Goal: Task Accomplishment & Management: Use online tool/utility

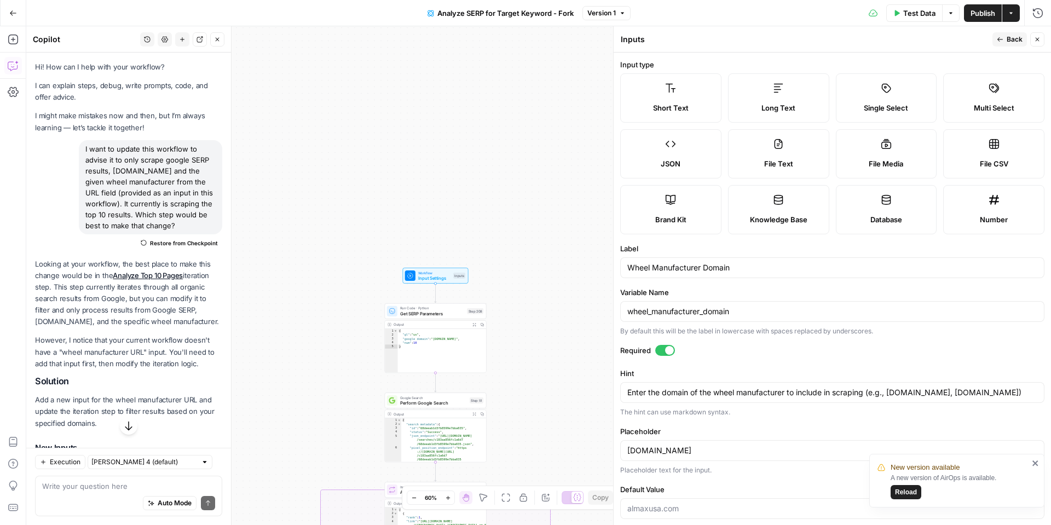
scroll to position [16, 0]
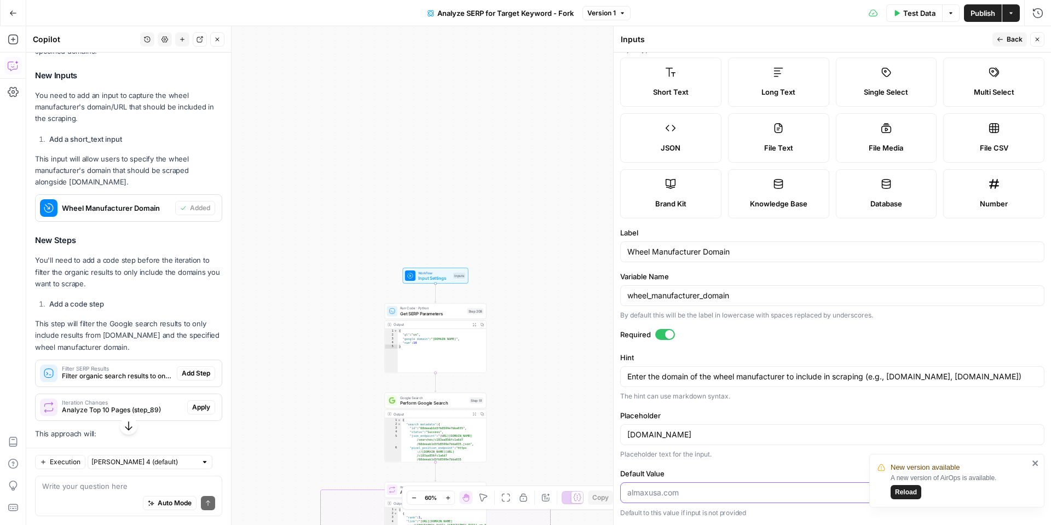
click at [662, 491] on input "Default Value" at bounding box center [832, 492] width 410 height 11
click at [973, 136] on label "File CSV" at bounding box center [993, 137] width 101 height 49
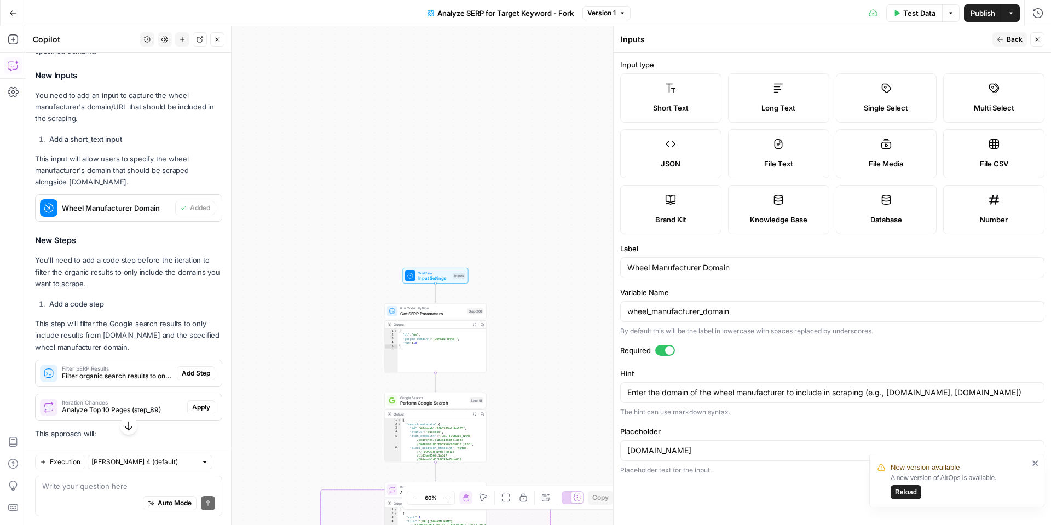
click at [918, 491] on button "Reload" at bounding box center [906, 492] width 31 height 14
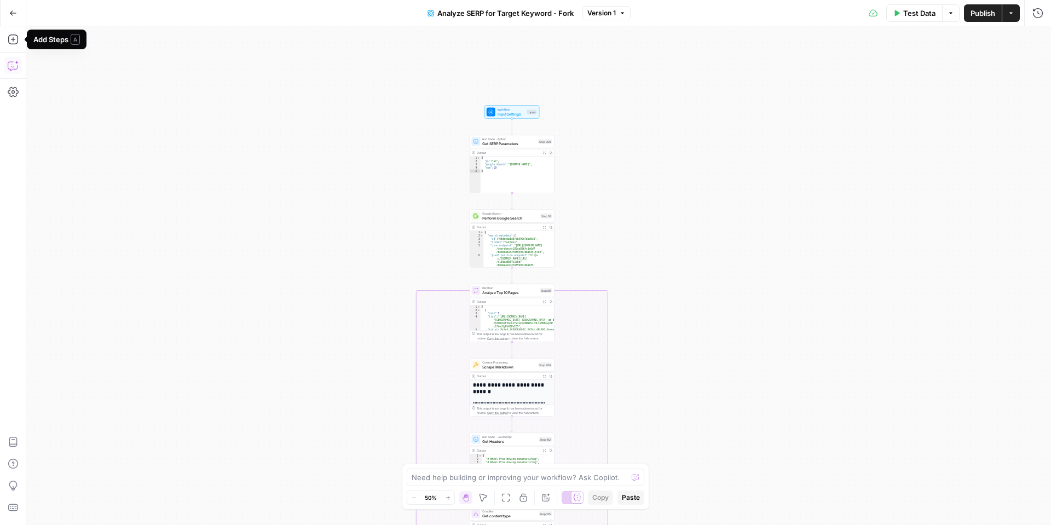
click at [11, 68] on icon "button" at bounding box center [13, 65] width 11 height 11
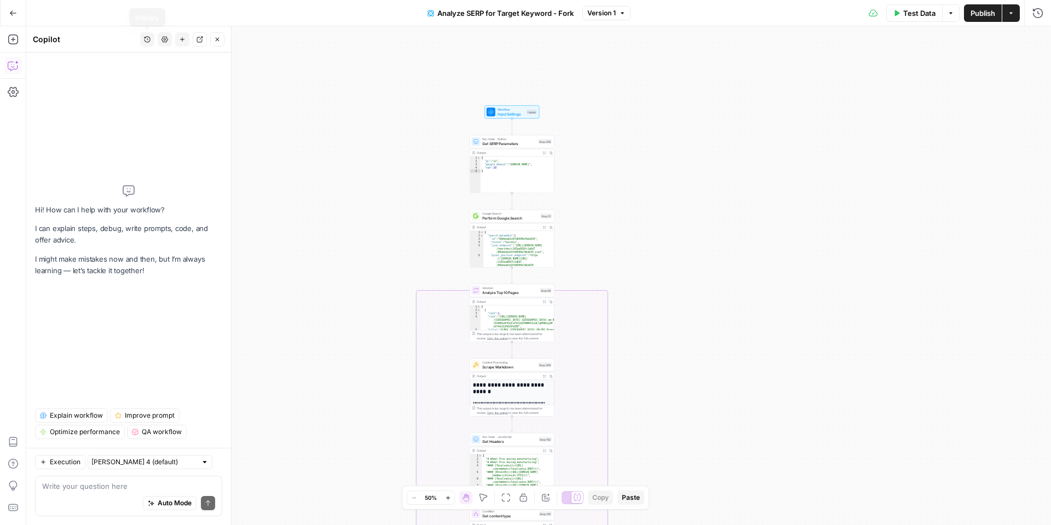
click at [146, 38] on icon "button" at bounding box center [147, 39] width 7 height 7
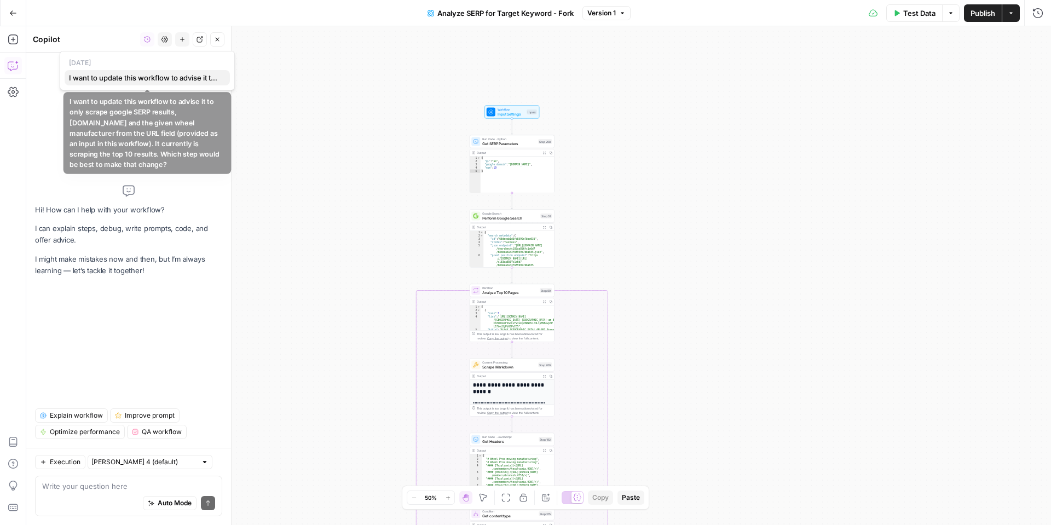
click at [137, 81] on span "I want to update this workflow to advise it to only scrape google SERP results,…" at bounding box center [145, 77] width 152 height 11
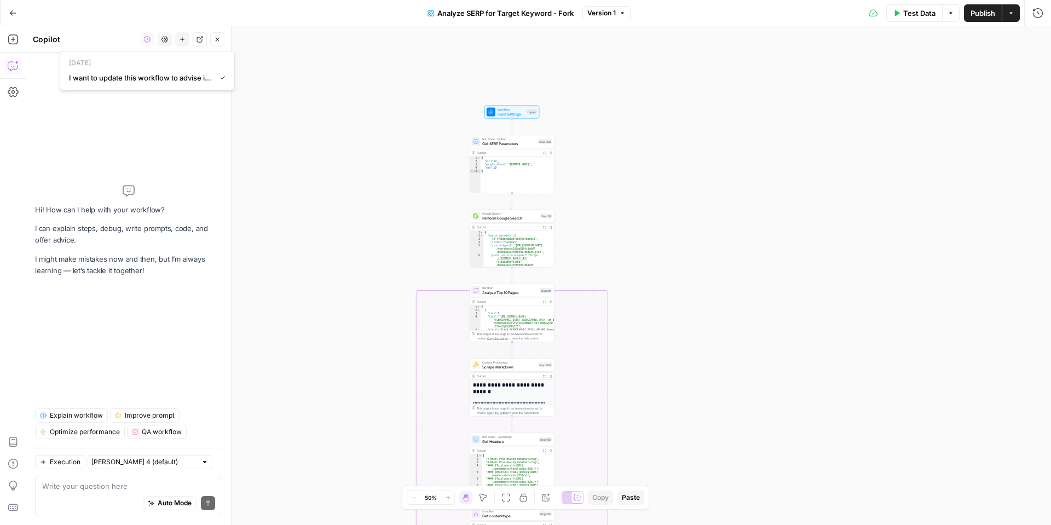
scroll to position [523, 0]
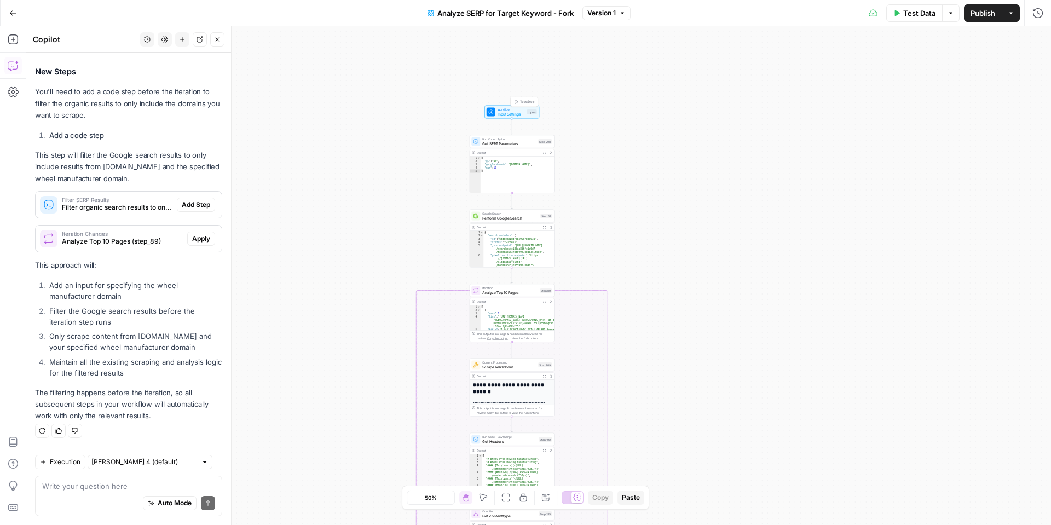
click at [511, 112] on span "Input Settings" at bounding box center [511, 113] width 27 height 5
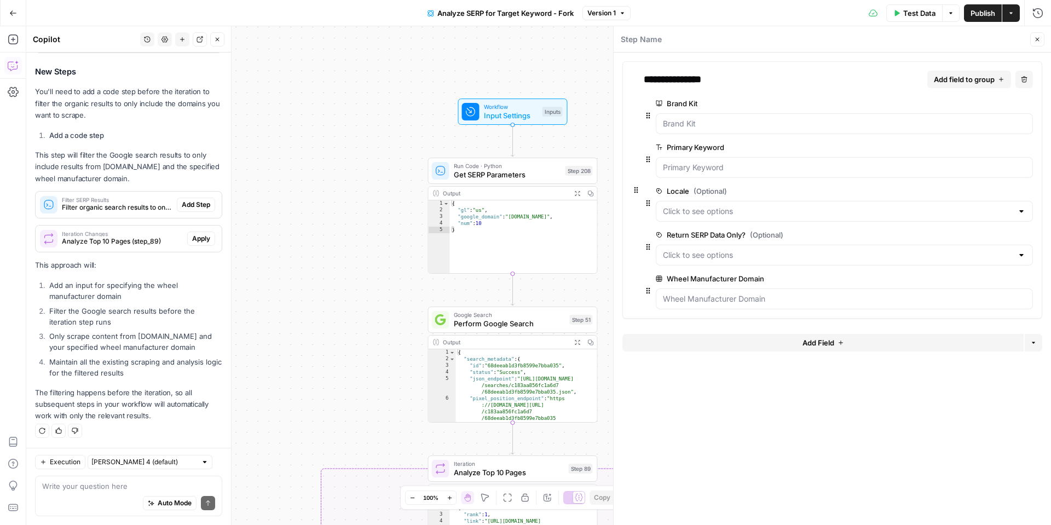
click at [996, 280] on span "edit field" at bounding box center [992, 278] width 24 height 9
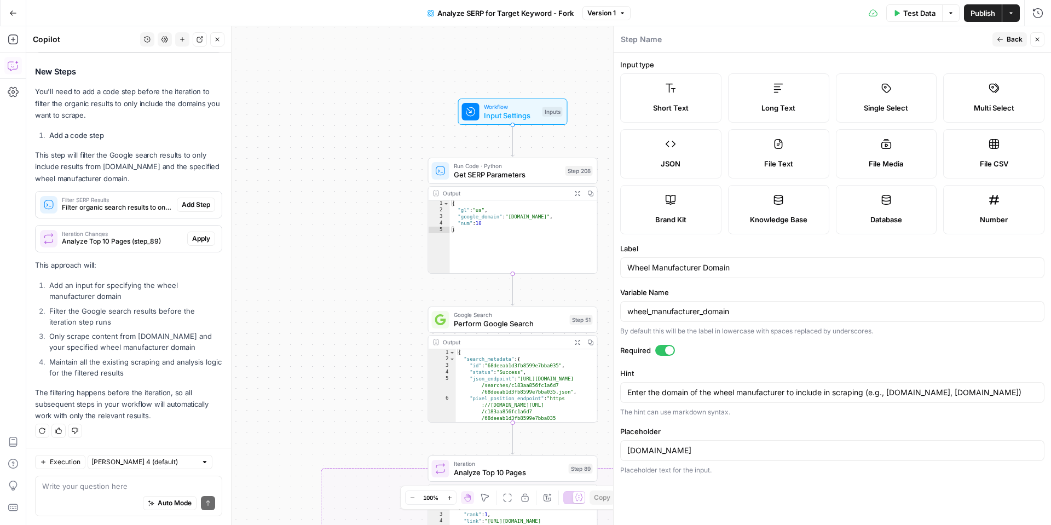
click at [994, 160] on span "File CSV" at bounding box center [994, 163] width 28 height 11
click at [730, 465] on div "Placeholder text for the input." at bounding box center [832, 470] width 424 height 10
click at [675, 266] on input "Wheel Manufacturer Domain" at bounding box center [832, 267] width 410 height 11
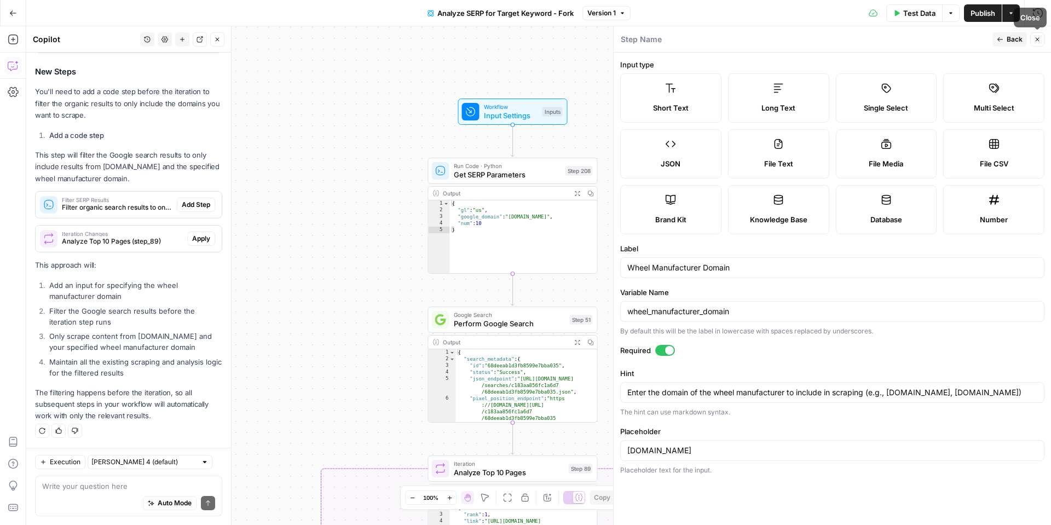
click at [1035, 43] on button "Close" at bounding box center [1037, 39] width 14 height 14
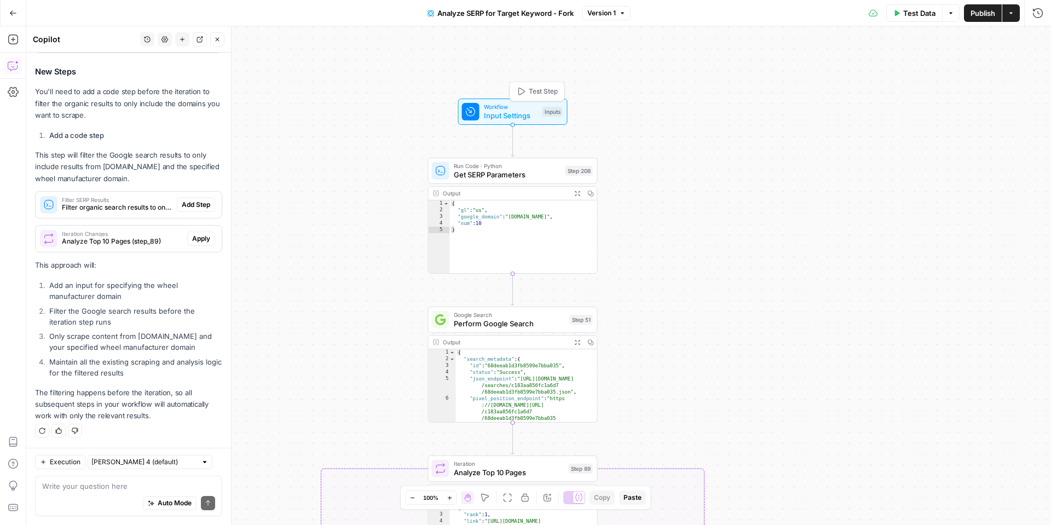
click at [482, 111] on div "Workflow Input Settings Inputs Test Step" at bounding box center [512, 111] width 101 height 19
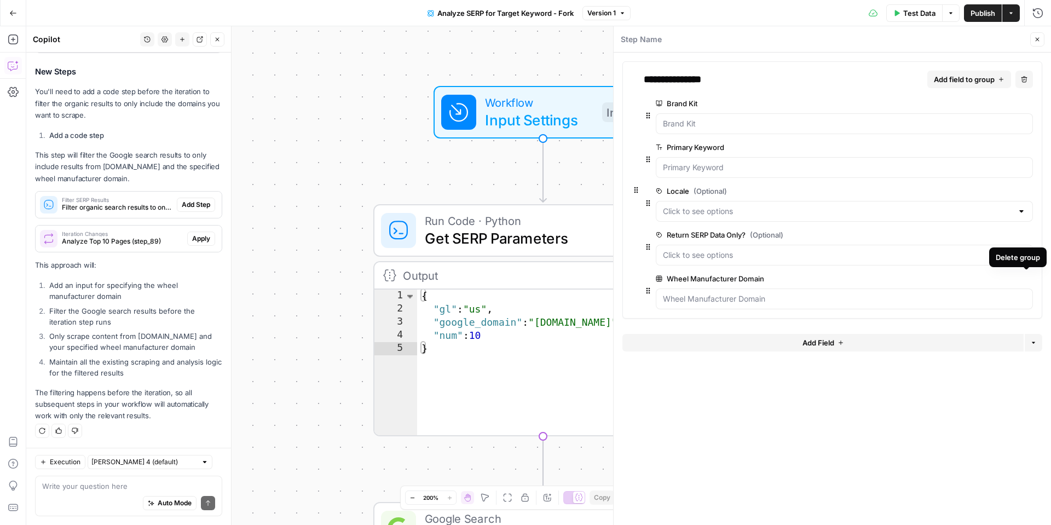
click at [1024, 280] on icon "button" at bounding box center [1026, 278] width 5 height 5
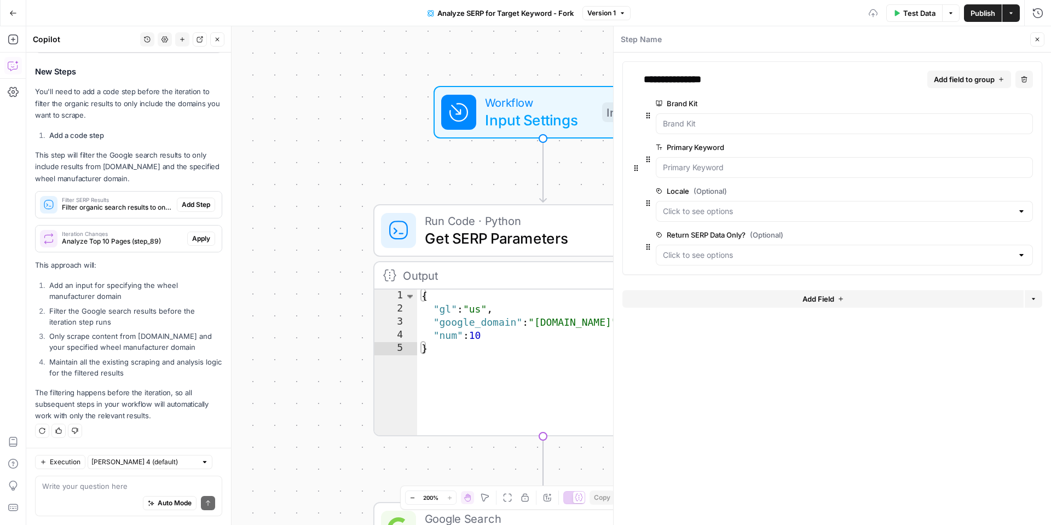
click at [863, 296] on button "Add Field" at bounding box center [823, 299] width 401 height 18
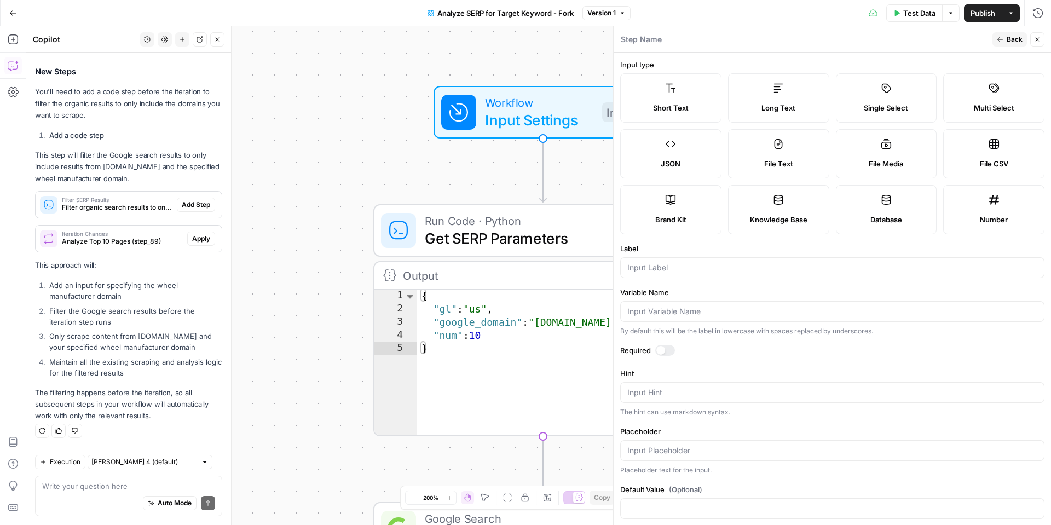
click at [982, 139] on label "File CSV" at bounding box center [993, 153] width 101 height 49
click at [659, 263] on input "Label" at bounding box center [832, 267] width 410 height 11
click at [665, 394] on textarea "Supports .csv file type" at bounding box center [832, 392] width 410 height 11
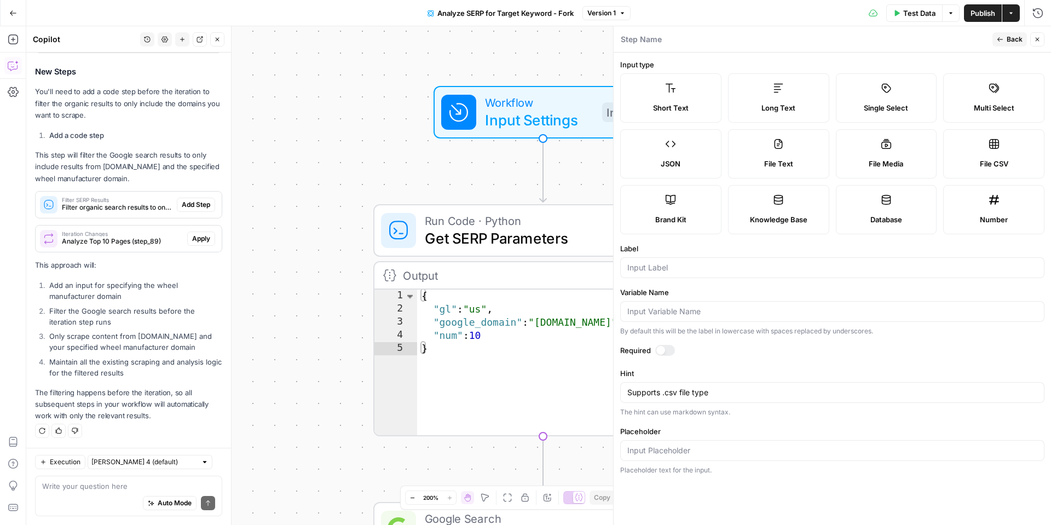
click at [701, 377] on label "Hint" at bounding box center [832, 373] width 424 height 11
click at [701, 387] on textarea "Supports .csv file type" at bounding box center [832, 392] width 410 height 11
click at [713, 369] on label "Hint" at bounding box center [832, 373] width 424 height 11
click at [713, 387] on textarea "Supports .csv file type" at bounding box center [832, 392] width 410 height 11
click at [885, 149] on label "File Media" at bounding box center [886, 153] width 101 height 49
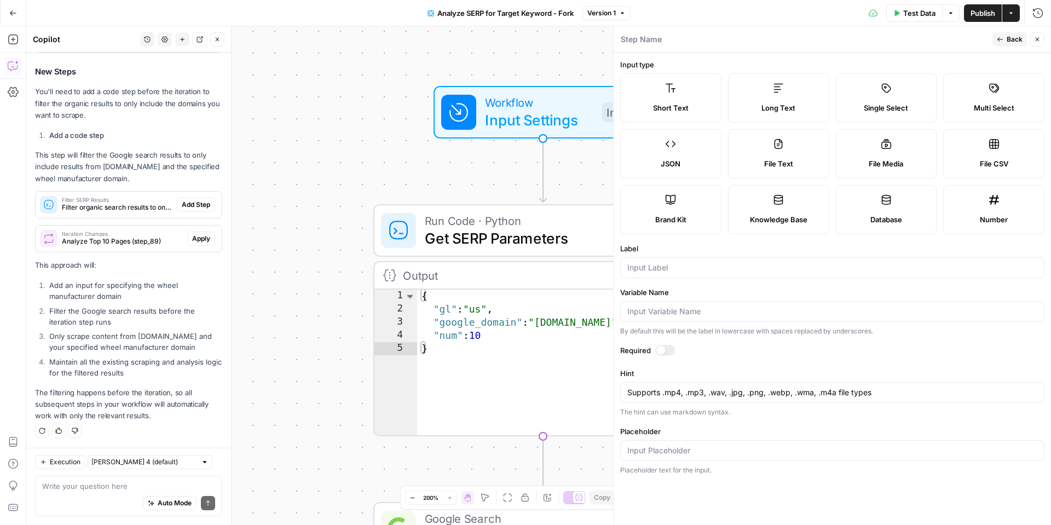
click at [980, 146] on label "File CSV" at bounding box center [993, 153] width 101 height 49
type textarea "Supports .csv file type"
click at [999, 100] on label "Multi Select" at bounding box center [993, 97] width 101 height 49
click at [989, 146] on icon at bounding box center [994, 144] width 11 height 11
type textarea "Supports .csv file type"
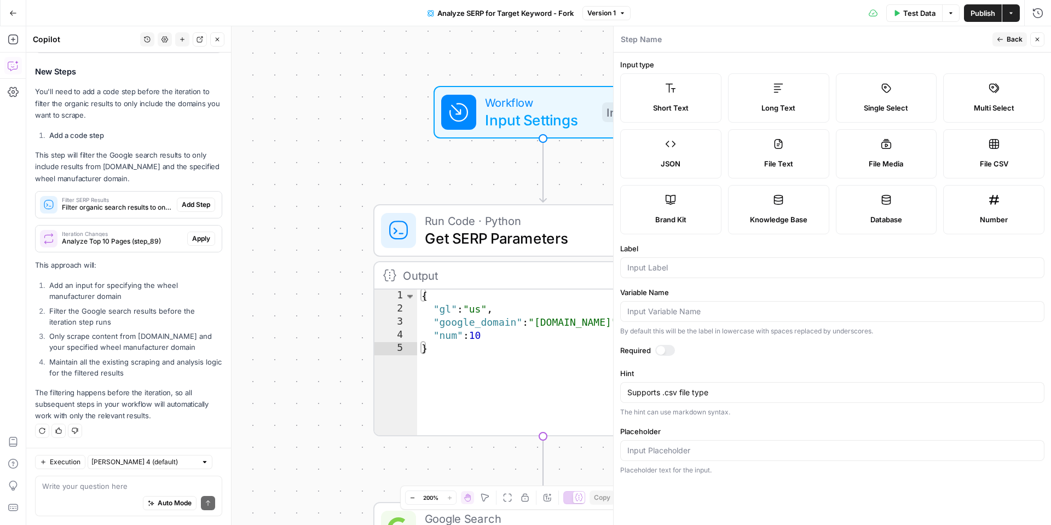
click at [1011, 40] on span "Back" at bounding box center [1015, 39] width 16 height 10
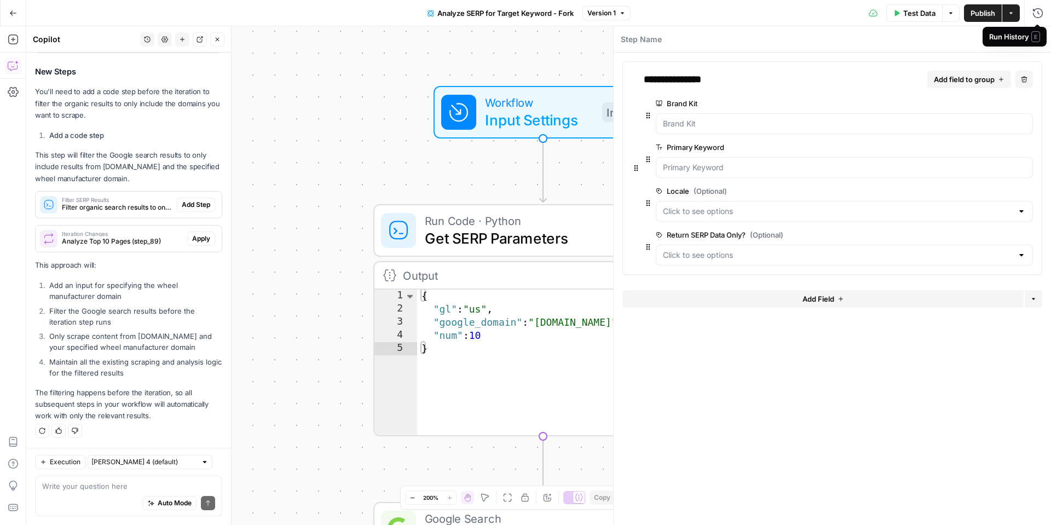
click at [973, 39] on div "Step Name" at bounding box center [823, 39] width 407 height 12
click at [1039, 40] on icon "button" at bounding box center [1037, 39] width 7 height 7
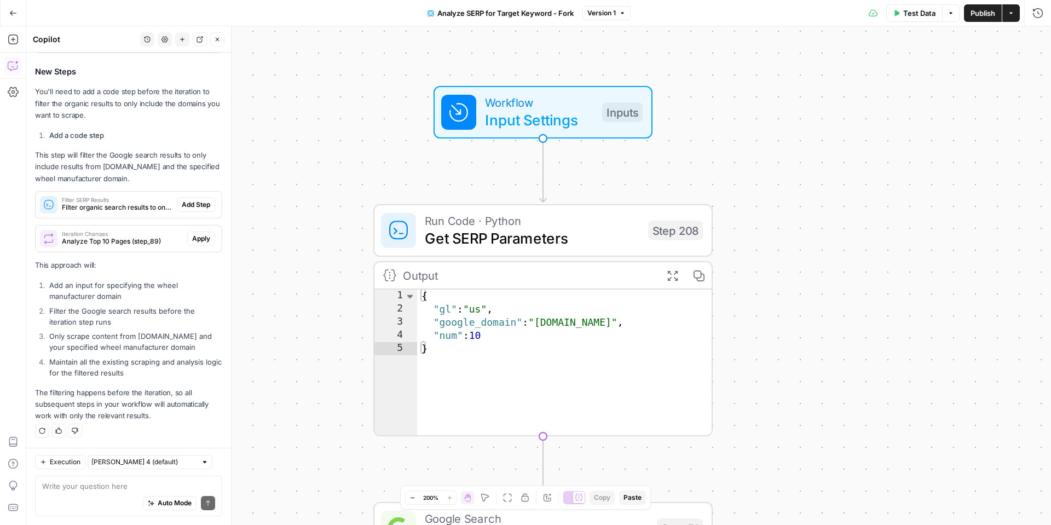
click at [411, 499] on icon "button" at bounding box center [413, 498] width 6 height 6
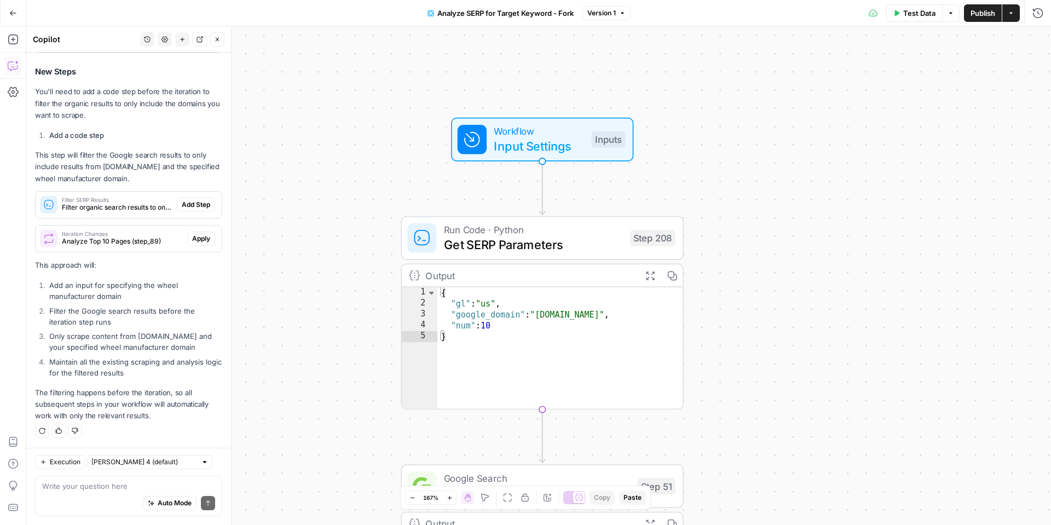
click at [411, 499] on icon "button" at bounding box center [413, 498] width 6 height 6
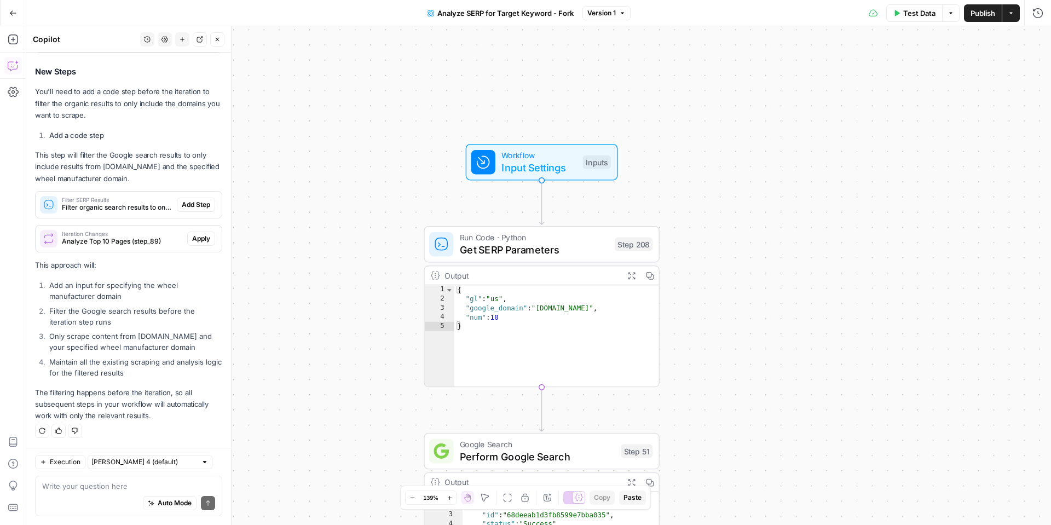
click at [411, 499] on icon "button" at bounding box center [413, 498] width 6 height 6
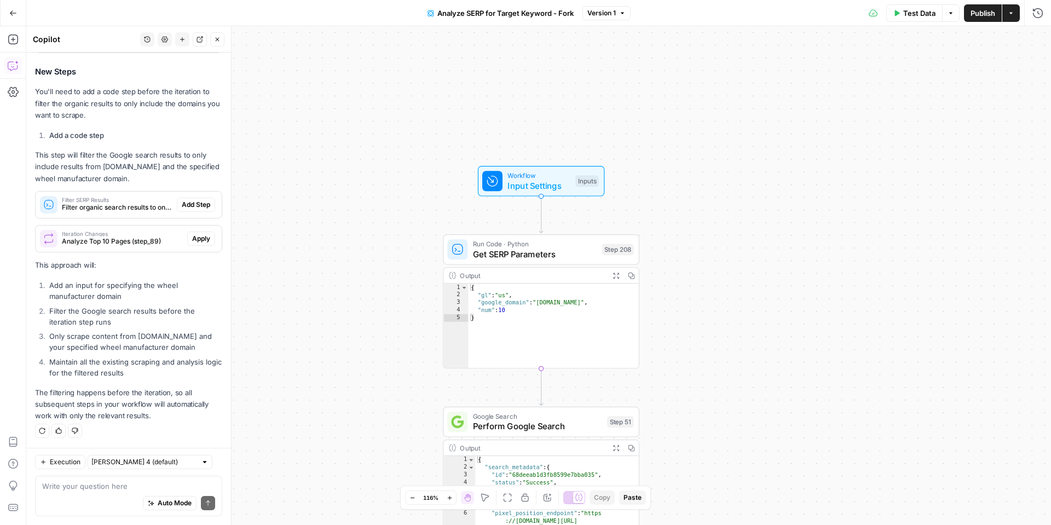
click at [411, 499] on icon "button" at bounding box center [413, 498] width 6 height 6
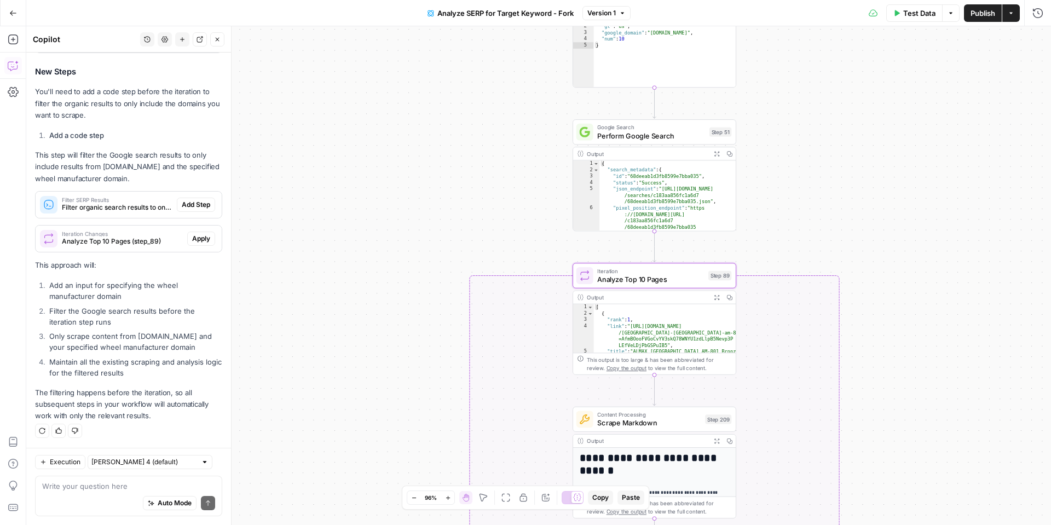
click at [204, 239] on span "Apply" at bounding box center [201, 239] width 18 height 10
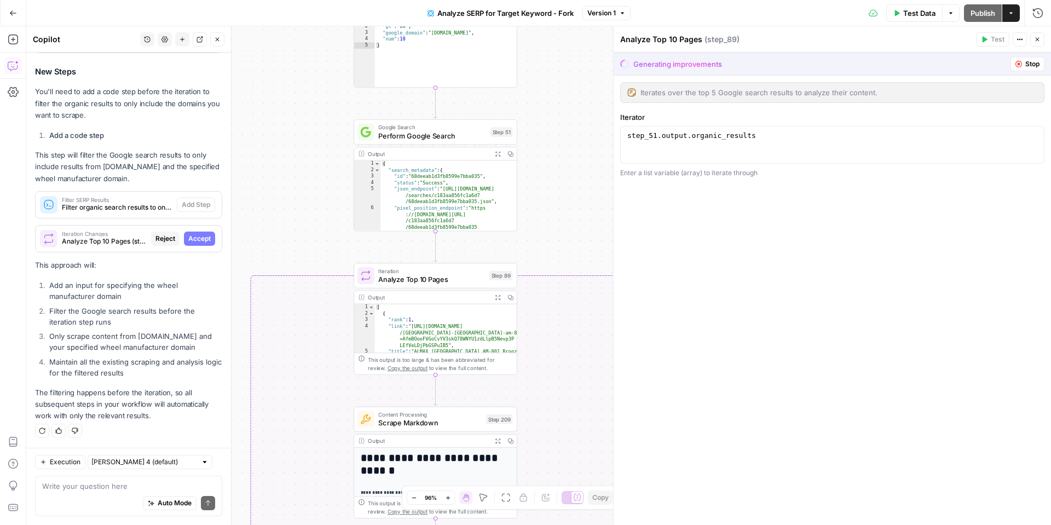
click at [1032, 38] on button "Close" at bounding box center [1037, 39] width 14 height 14
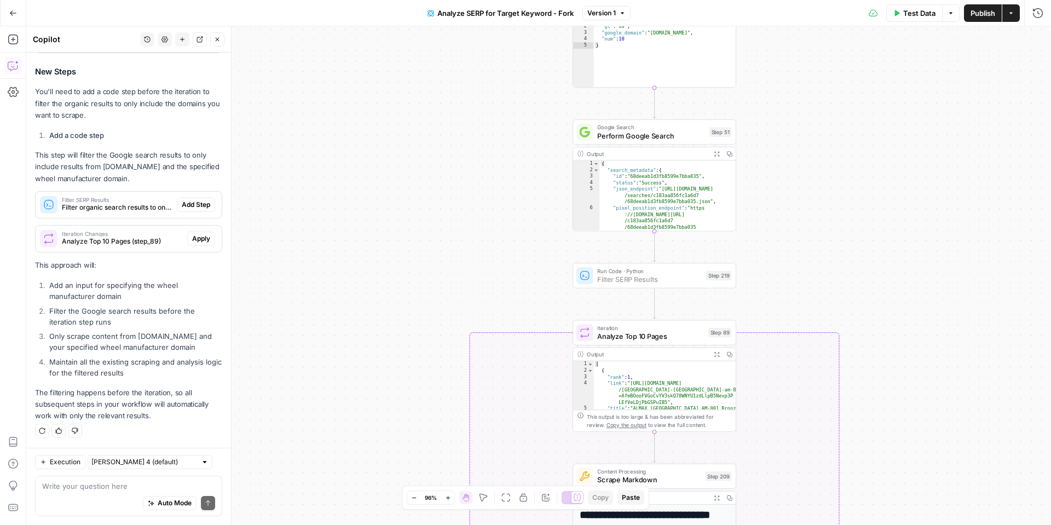
click at [195, 202] on span "Add Step" at bounding box center [196, 205] width 28 height 10
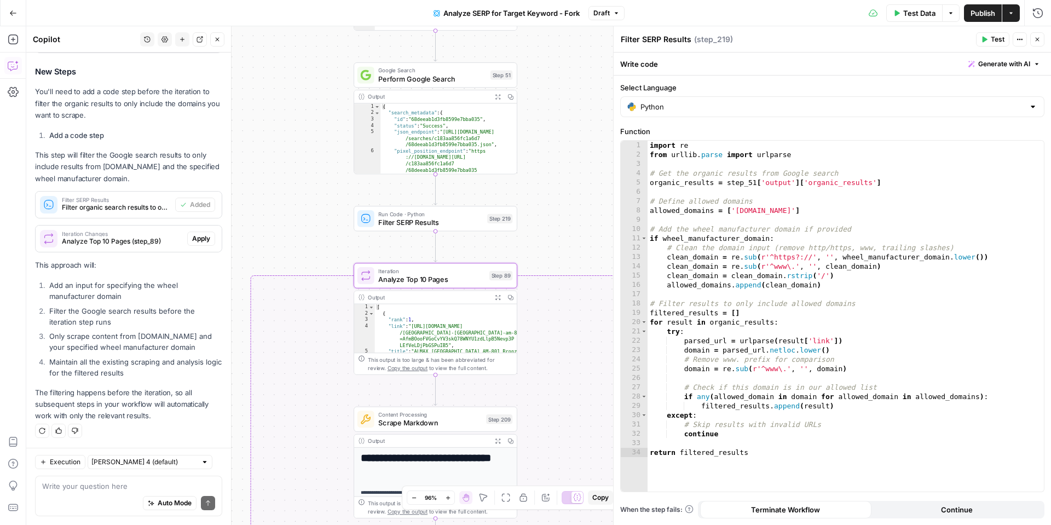
click at [197, 239] on span "Apply" at bounding box center [201, 239] width 18 height 10
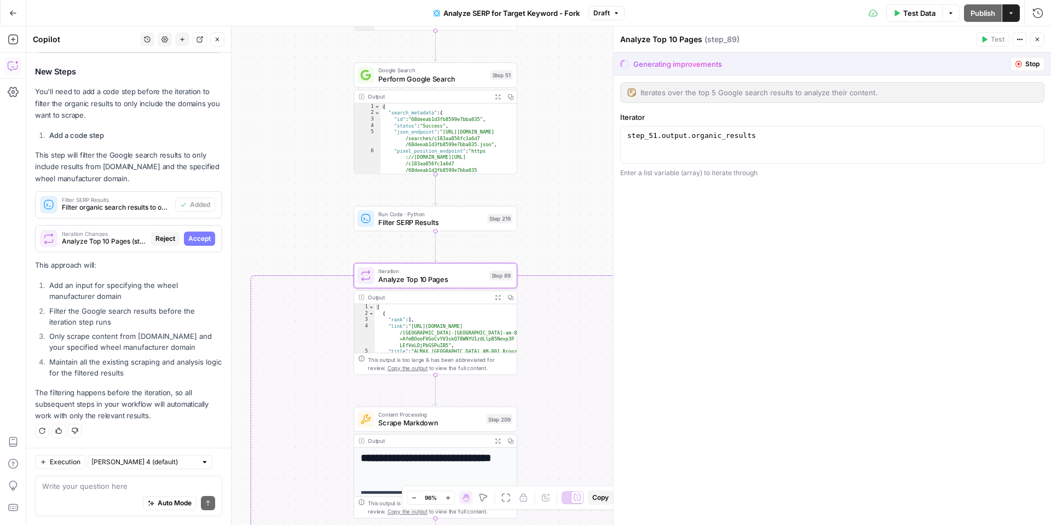
click at [203, 237] on span "Accept" at bounding box center [199, 239] width 22 height 10
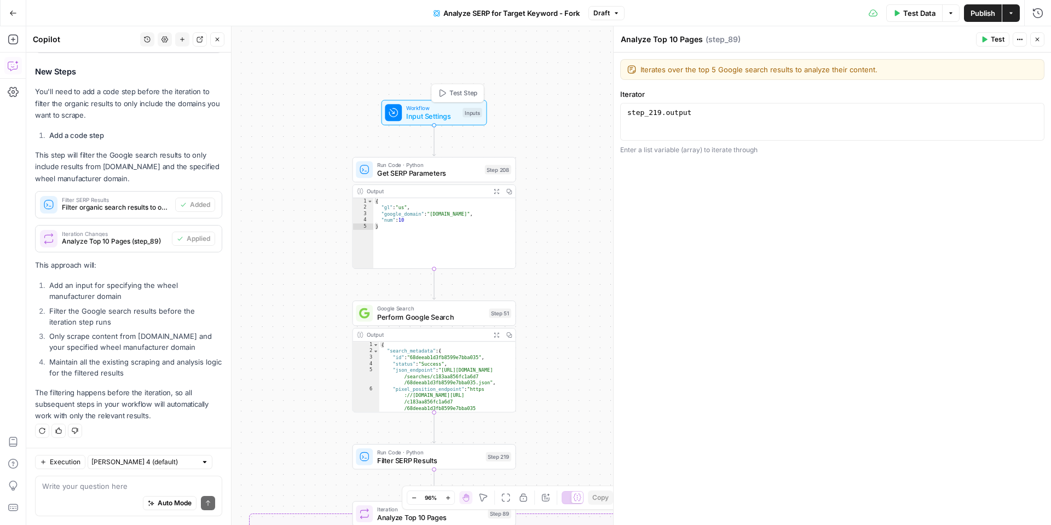
click at [409, 111] on span "Input Settings" at bounding box center [432, 116] width 52 height 10
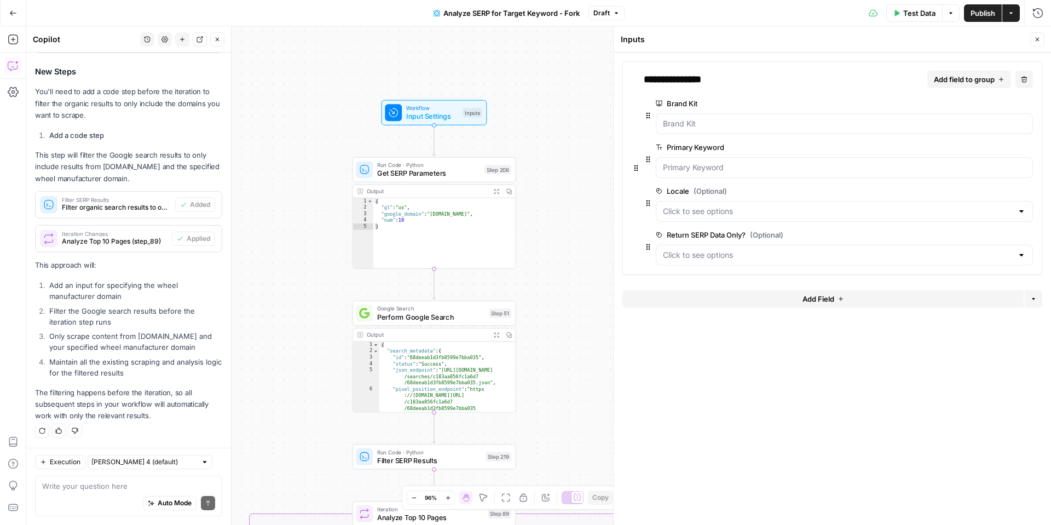
click at [717, 299] on button "Add Field" at bounding box center [823, 299] width 401 height 18
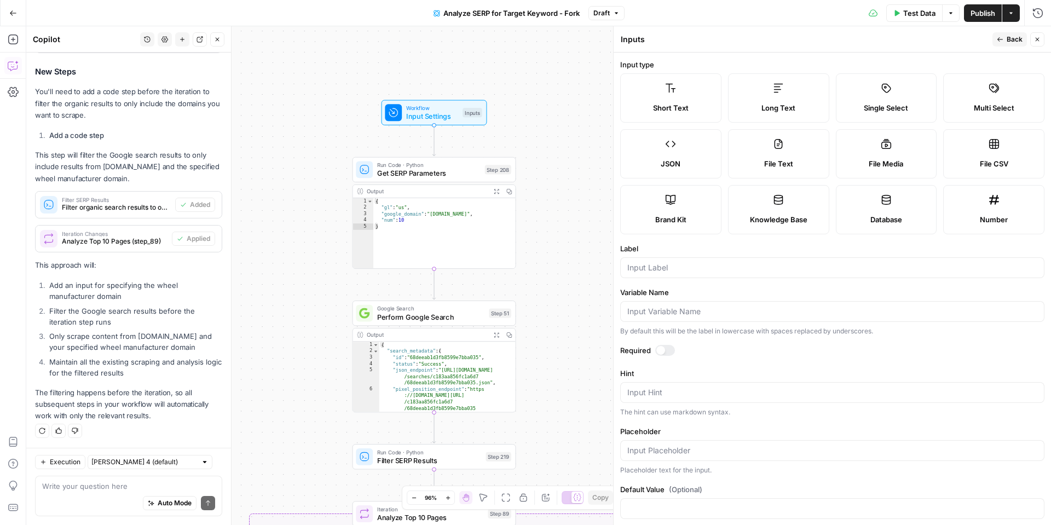
click at [1015, 152] on label "File CSV" at bounding box center [993, 153] width 101 height 49
type textarea "Supports .csv file type"
click at [1034, 37] on icon "button" at bounding box center [1037, 39] width 7 height 7
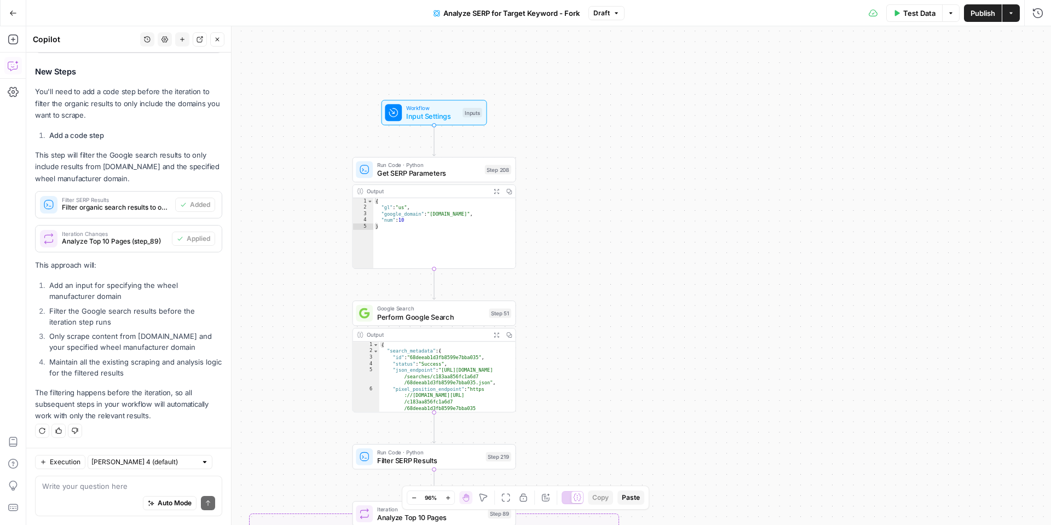
click at [16, 13] on span "Go Back" at bounding box center [16, 13] width 1 height 1
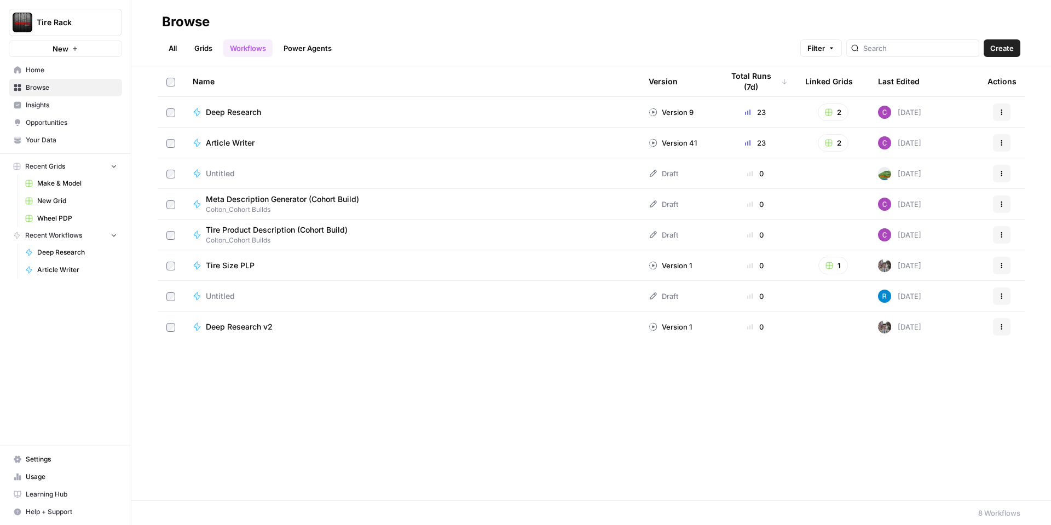
click at [35, 138] on span "Your Data" at bounding box center [71, 140] width 91 height 10
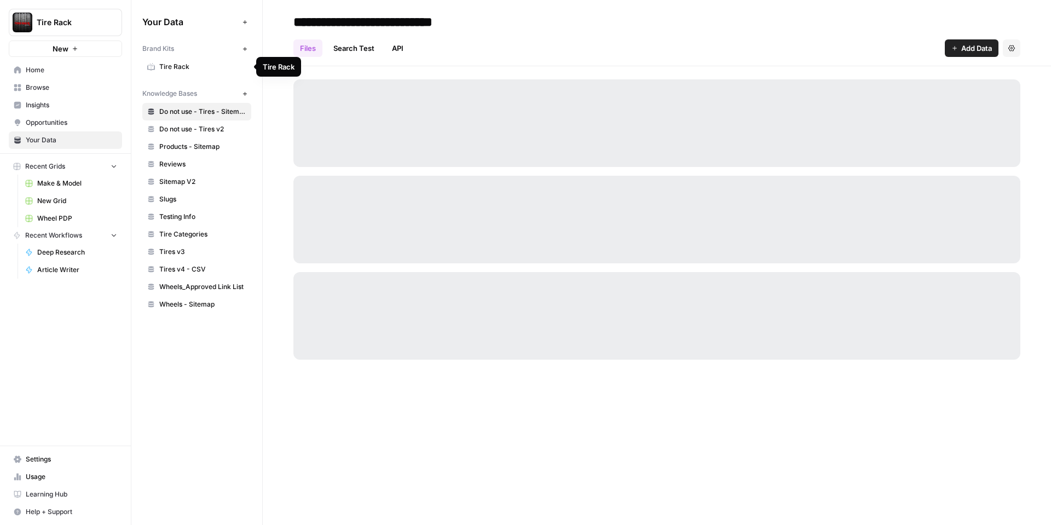
click at [198, 62] on span "Tire Rack" at bounding box center [202, 67] width 87 height 10
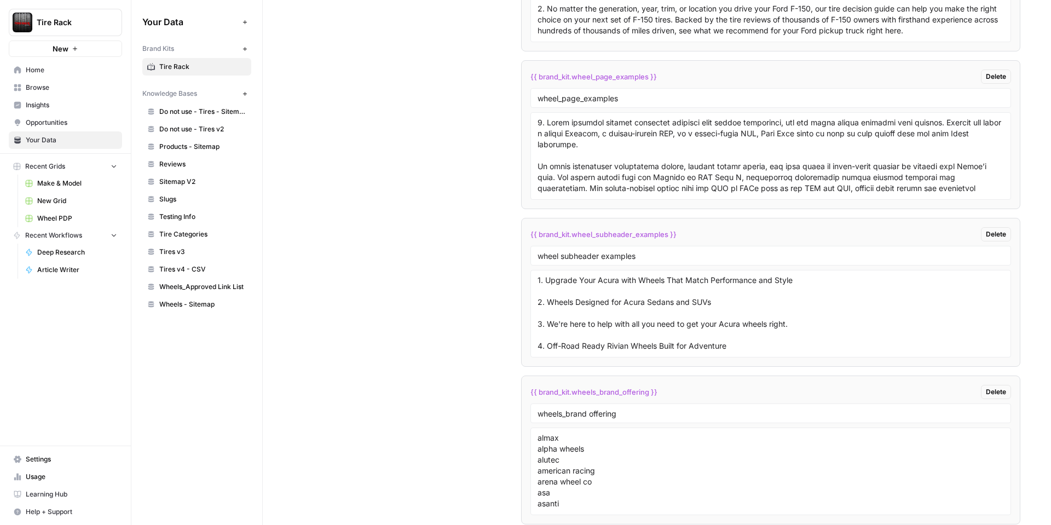
scroll to position [2265, 0]
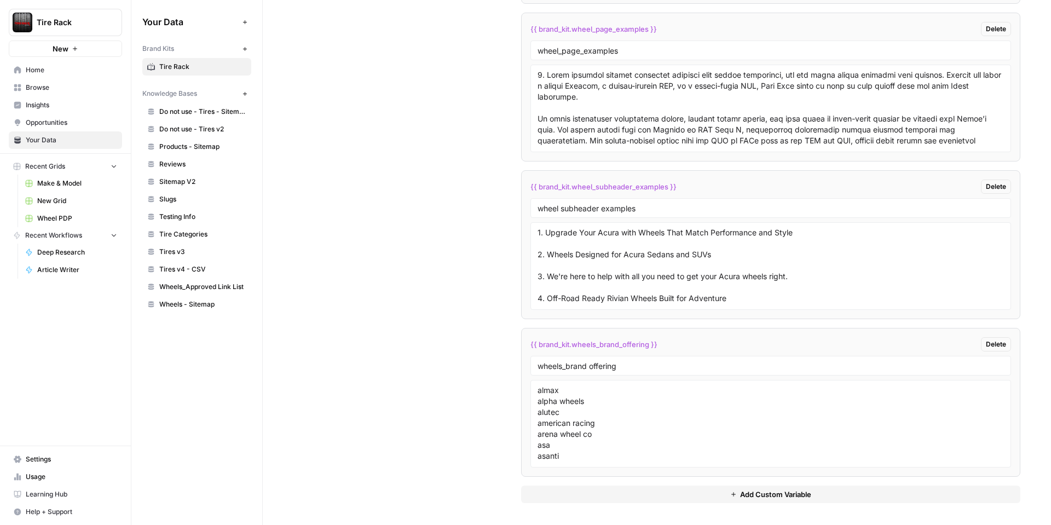
click at [590, 497] on button "Add Custom Variable" at bounding box center [770, 495] width 499 height 18
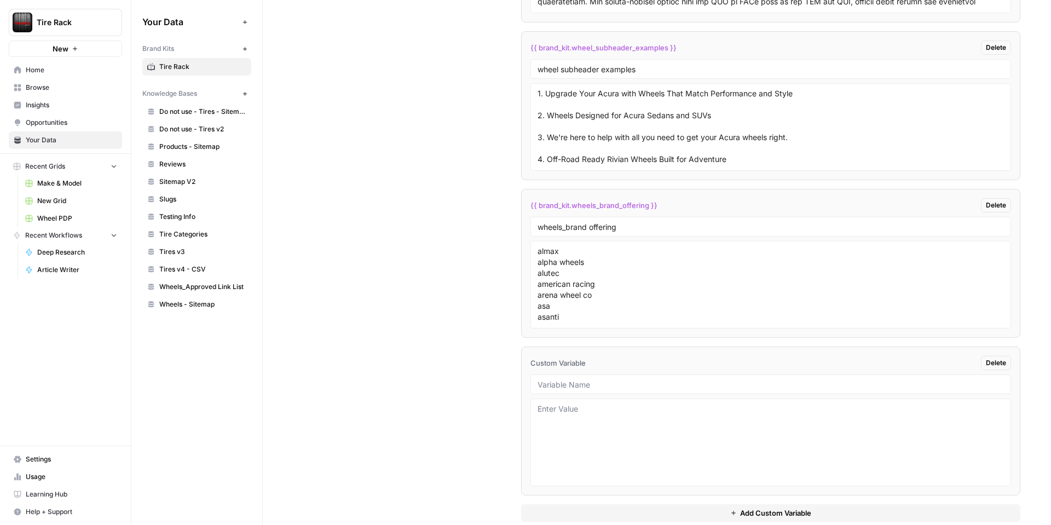
scroll to position [2423, 0]
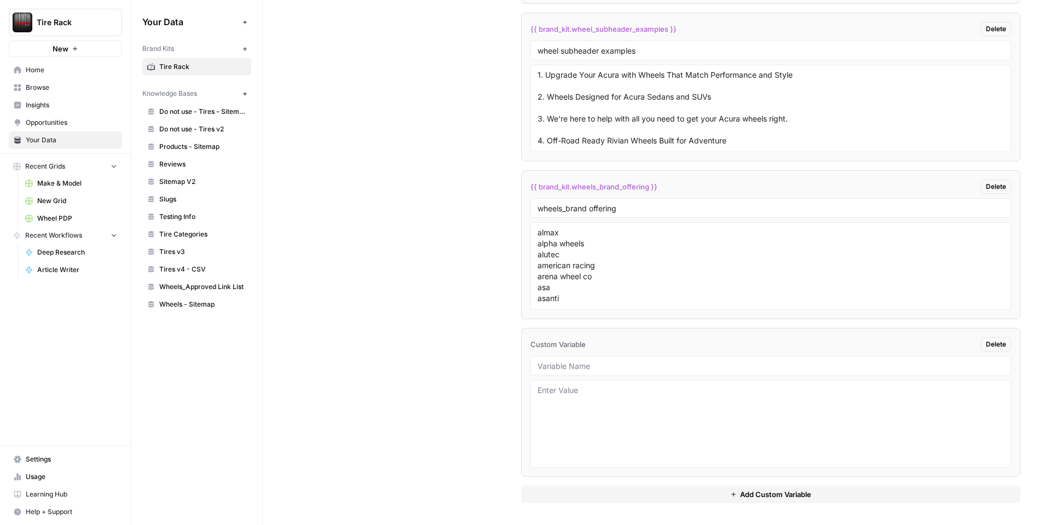
click at [597, 350] on div "Custom Variable Delete" at bounding box center [771, 344] width 481 height 14
click at [596, 365] on input "text" at bounding box center [771, 366] width 466 height 10
click at [546, 387] on textarea at bounding box center [771, 424] width 466 height 78
paste textarea "alpha wheels https://alphaequipt.com"
type textarea "alpha wheels https://alphaequipt.com"
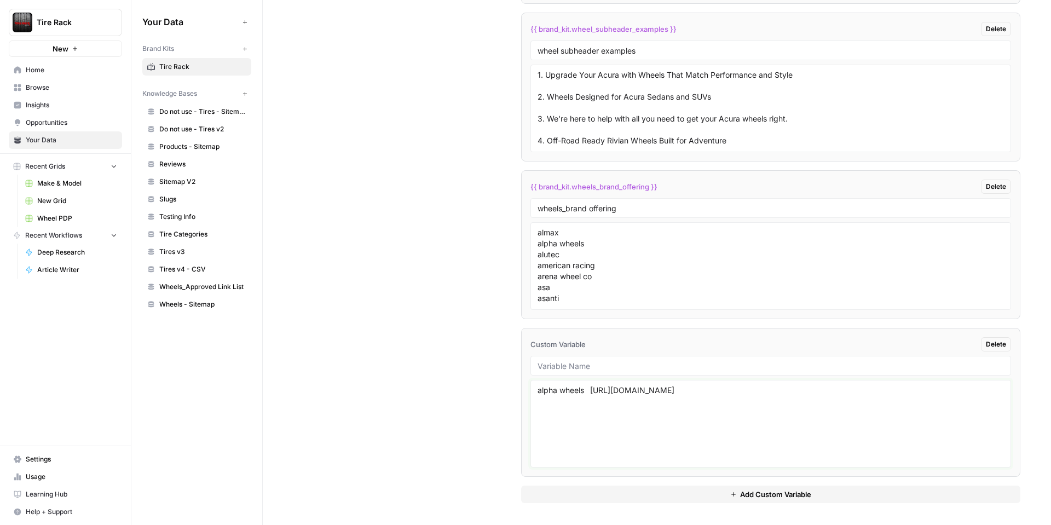
drag, startPoint x: 741, startPoint y: 390, endPoint x: 531, endPoint y: 391, distance: 210.2
click at [531, 391] on div "alpha wheels https://alphaequipt.com" at bounding box center [771, 424] width 481 height 88
click at [558, 399] on textarea at bounding box center [771, 424] width 466 height 78
paste textarea "almax alpha wheels https://alphaequipt.com alutec https://www.alutec.de/ americ…"
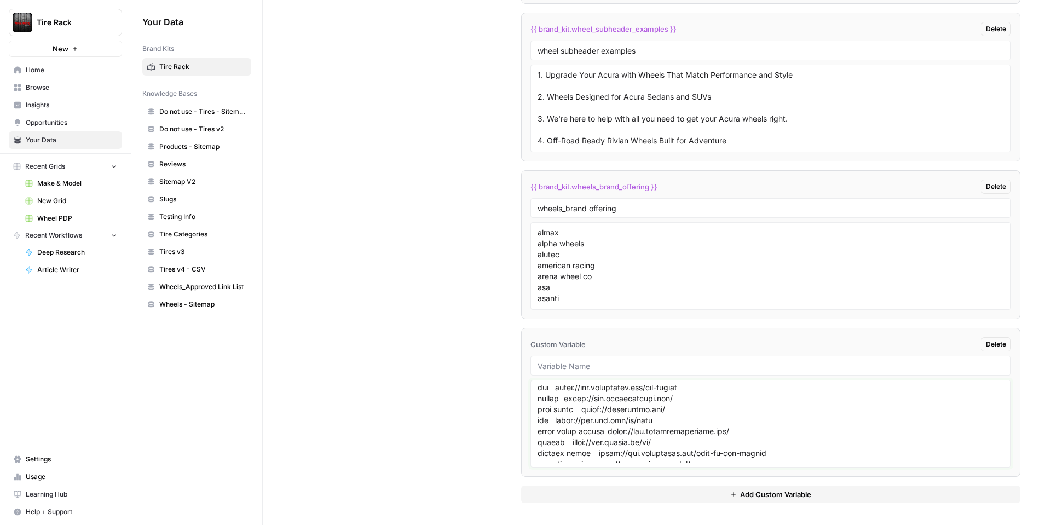
scroll to position [0, 0]
type textarea "almax alpha wheels https://alphaequipt.com alutec https://www.alutec.de/ americ…"
click at [569, 362] on input "text" at bounding box center [771, 366] width 466 height 10
type input "brand_kit_brand_homepages"
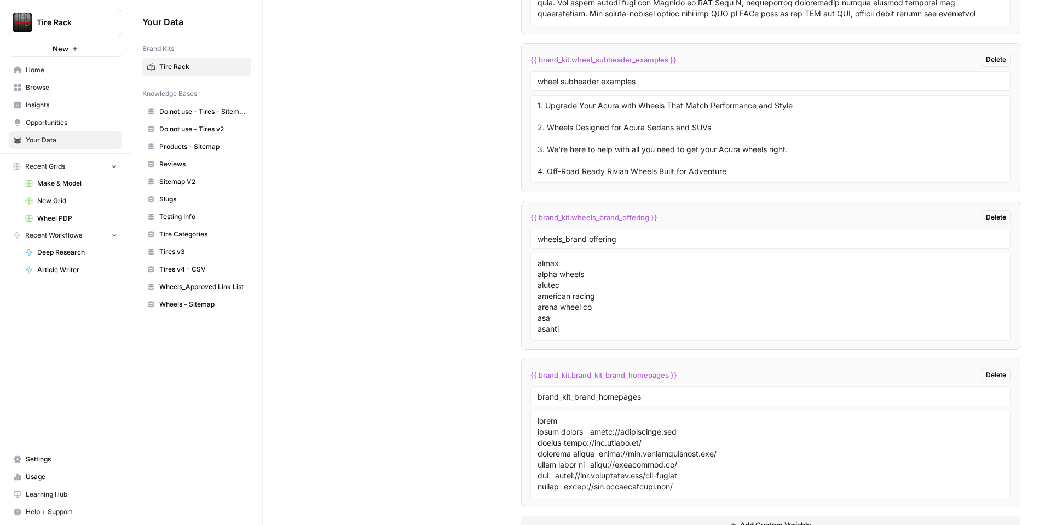
scroll to position [2423, 0]
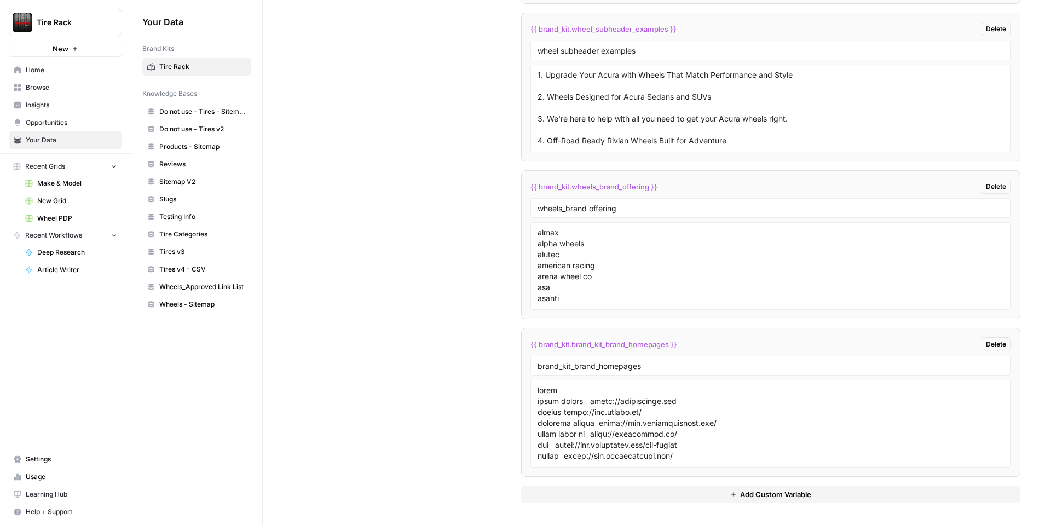
click at [33, 68] on span "Home" at bounding box center [71, 70] width 91 height 10
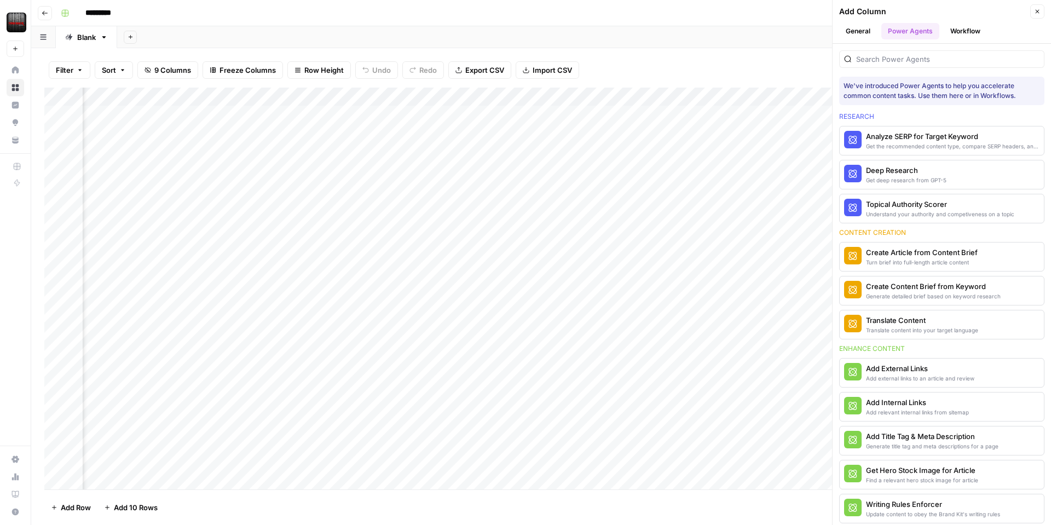
scroll to position [1, 0]
drag, startPoint x: 1037, startPoint y: 11, endPoint x: 830, endPoint y: 30, distance: 207.7
click at [1037, 11] on icon "button" at bounding box center [1038, 12] width 4 height 4
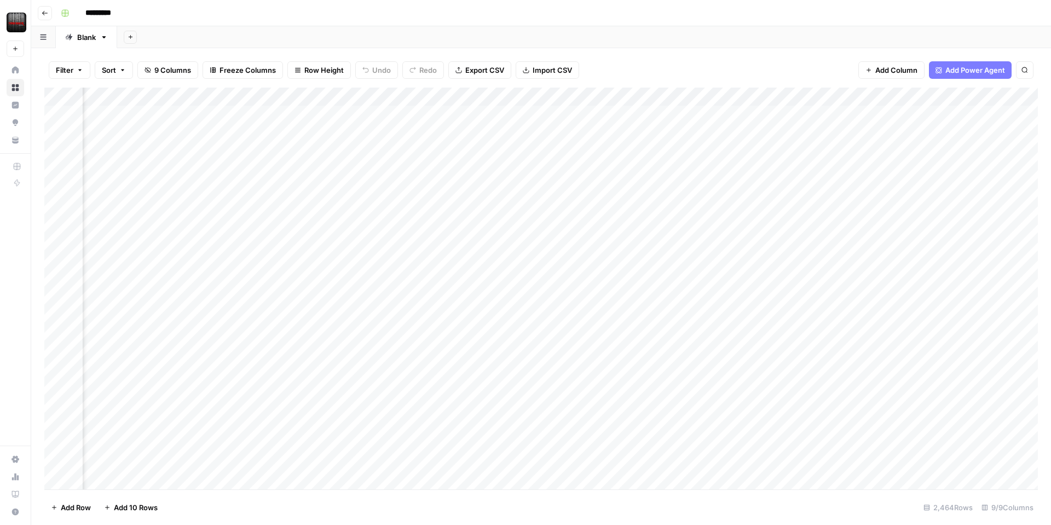
click at [688, 94] on div "Add Column" at bounding box center [541, 289] width 994 height 402
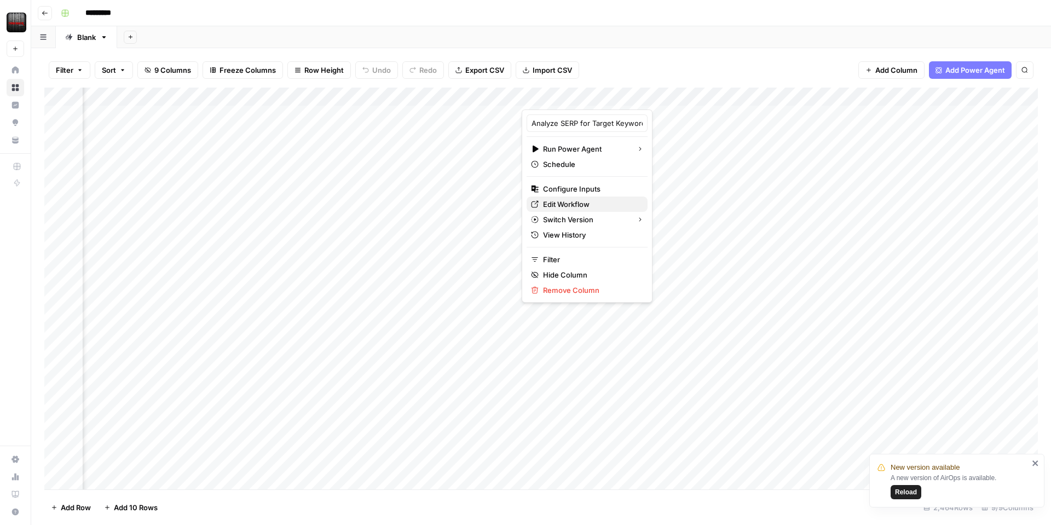
click at [582, 204] on span "Edit Workflow" at bounding box center [591, 204] width 96 height 11
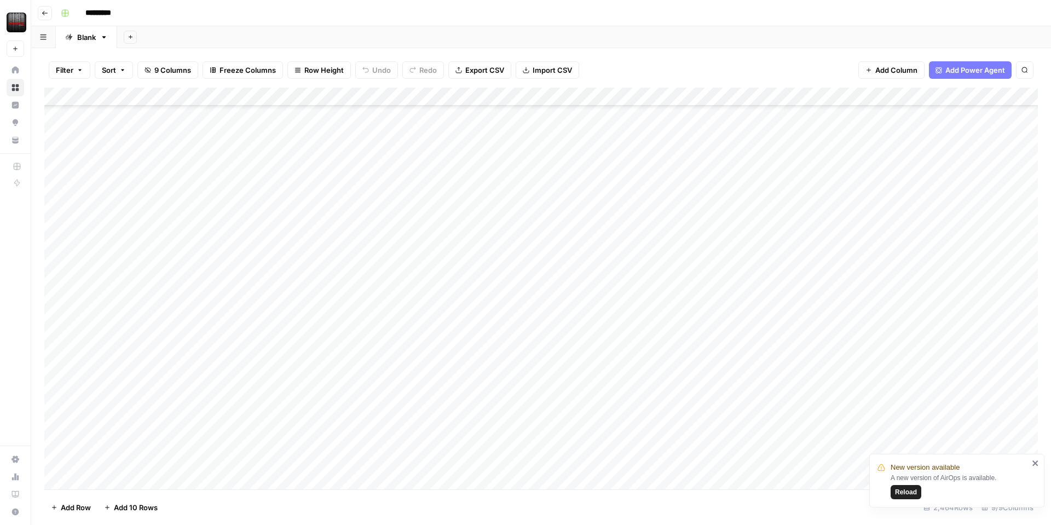
scroll to position [0, 0]
click at [861, 94] on div "Add Column" at bounding box center [541, 289] width 994 height 402
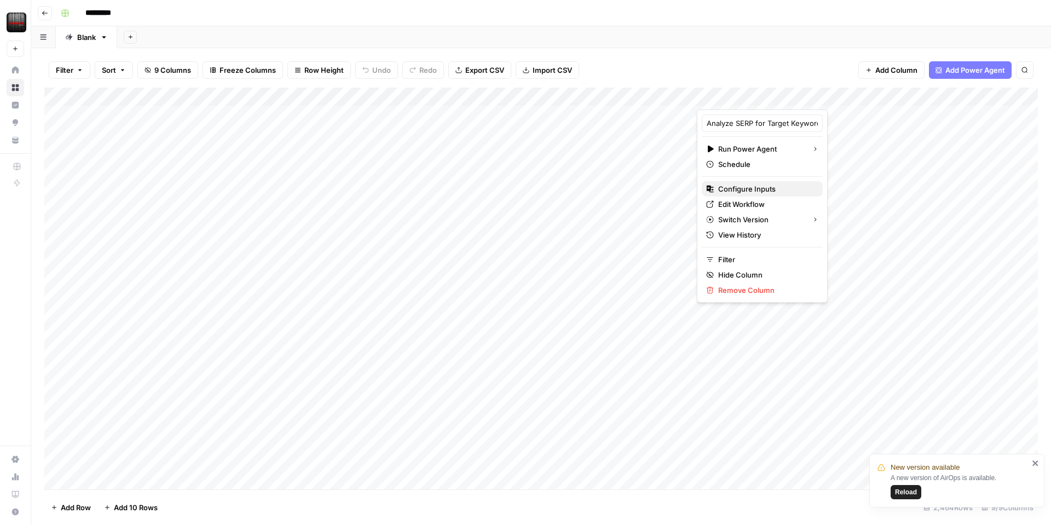
click at [742, 191] on span "Configure Inputs" at bounding box center [766, 188] width 96 height 11
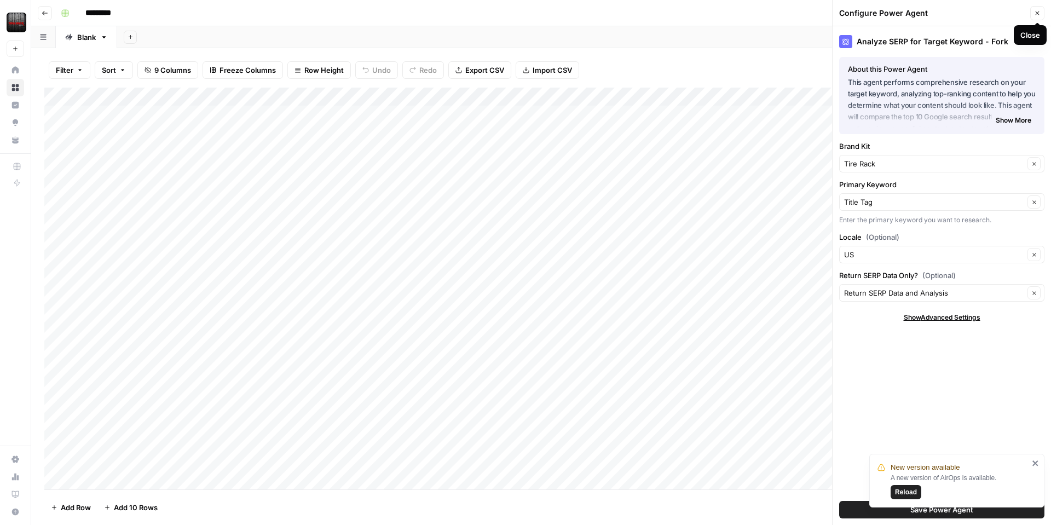
click at [1042, 17] on button "Close" at bounding box center [1037, 13] width 14 height 14
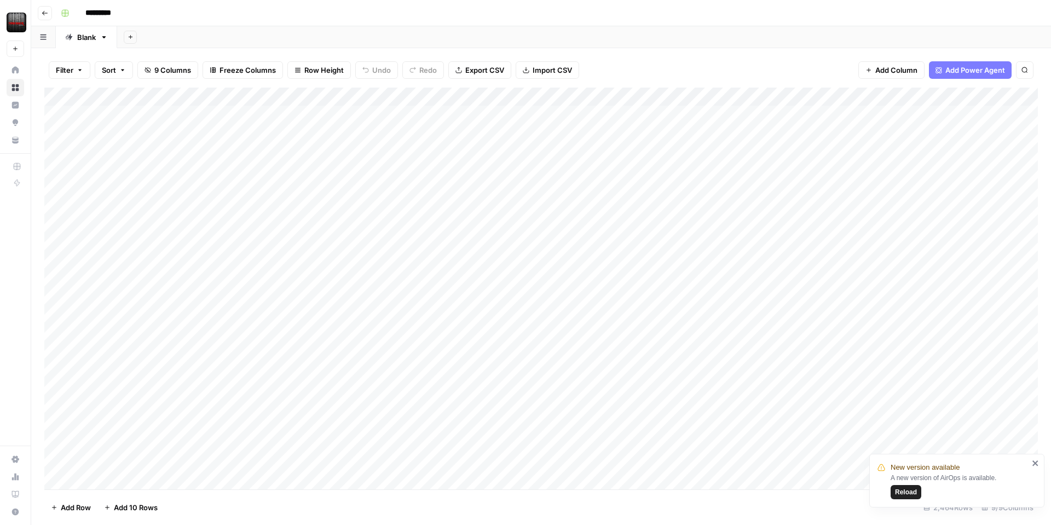
click at [862, 96] on div "Add Column" at bounding box center [541, 289] width 994 height 402
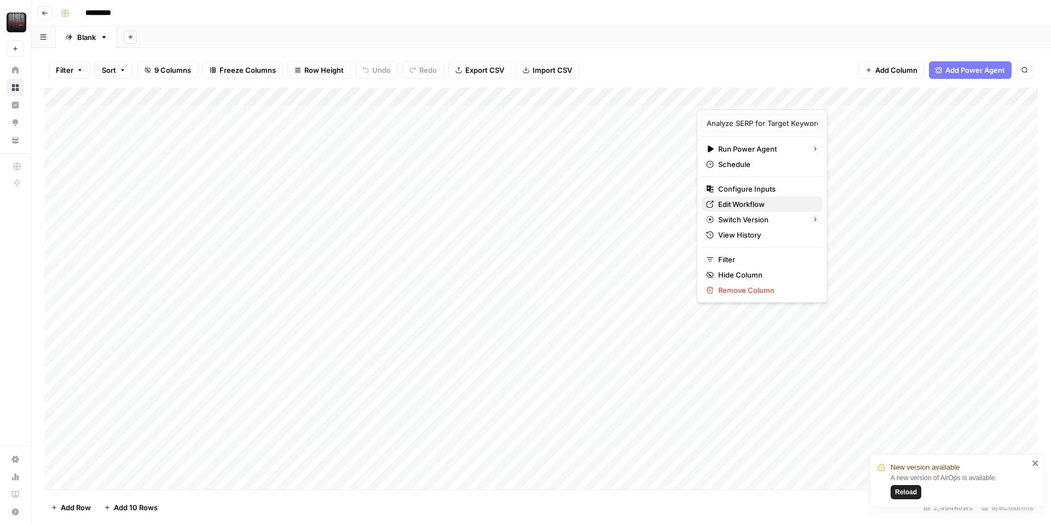
click at [752, 203] on span "Edit Workflow" at bounding box center [766, 204] width 96 height 11
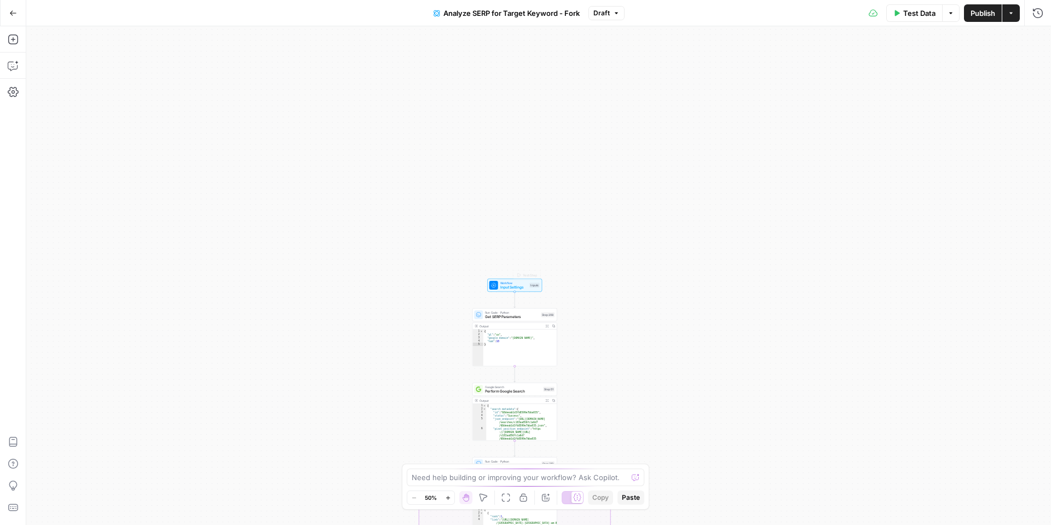
click at [514, 279] on div "Test Step" at bounding box center [527, 275] width 28 height 10
click at [515, 285] on span "Input Settings" at bounding box center [513, 287] width 27 height 5
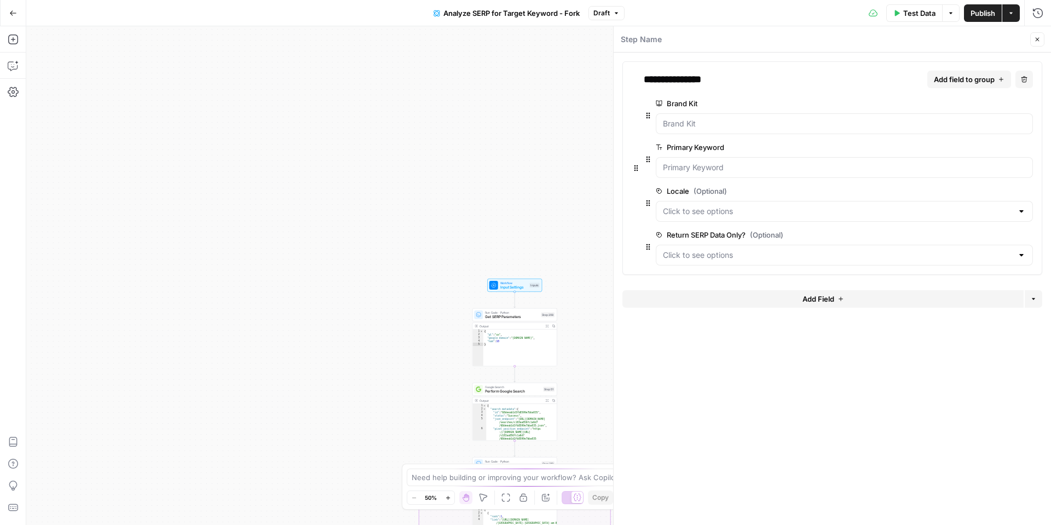
click at [703, 296] on button "Add Field" at bounding box center [823, 299] width 401 height 18
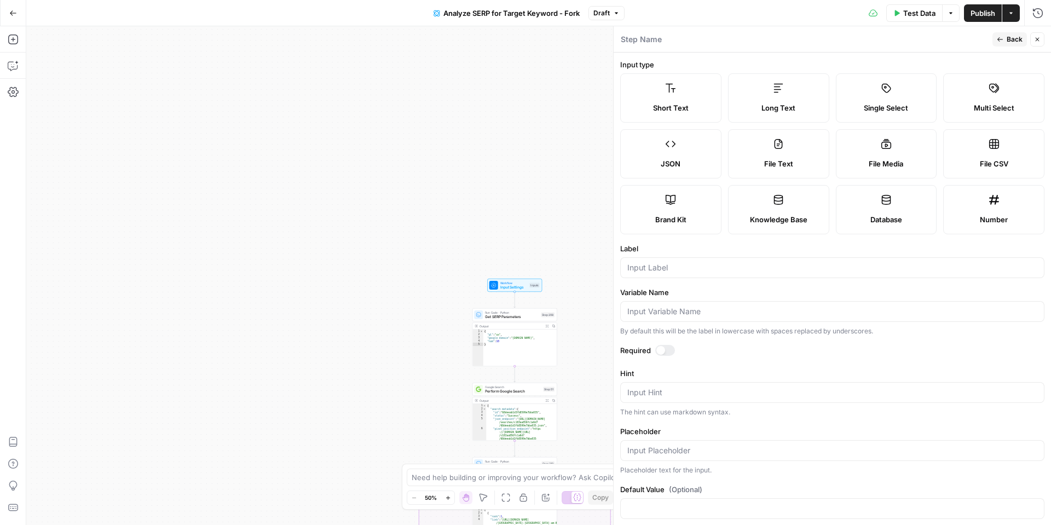
click at [679, 218] on span "Brand Kit" at bounding box center [670, 219] width 31 height 11
type input "Brand Kit"
type input "brand_kit"
click at [812, 209] on label "Knowledge Base" at bounding box center [778, 209] width 101 height 49
click at [791, 151] on label "File Text" at bounding box center [778, 153] width 101 height 49
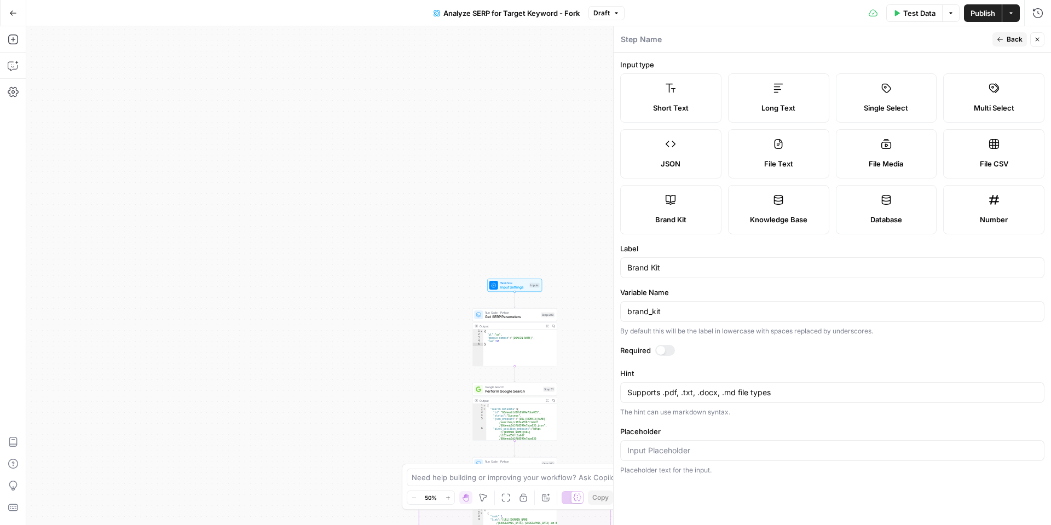
click at [905, 158] on div "File Media" at bounding box center [886, 163] width 83 height 11
type textarea "Supports .mp4, .mp3, .wav, .jpg, .png, .webp, .wma, .m4a file types"
click at [894, 118] on label "Single Select" at bounding box center [886, 97] width 101 height 49
click at [807, 105] on div "Long Text" at bounding box center [778, 107] width 83 height 11
click at [655, 111] on span "Short Text" at bounding box center [671, 107] width 36 height 11
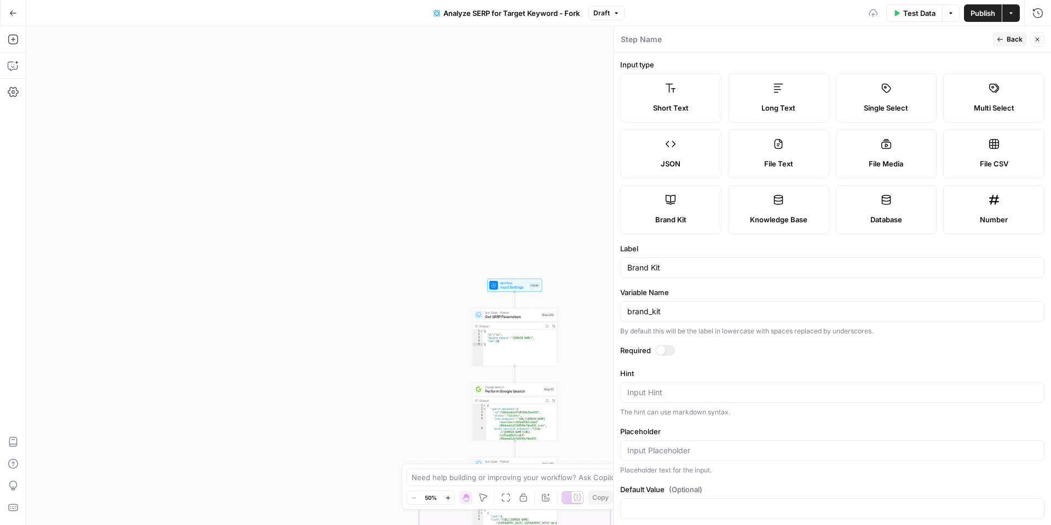
click at [661, 139] on label "JSON" at bounding box center [670, 153] width 101 height 49
click at [772, 158] on span "File Text" at bounding box center [778, 163] width 29 height 11
type textarea "Supports .pdf, .txt, .docx, .md file types"
click at [718, 197] on label "Brand Kit" at bounding box center [670, 209] width 101 height 49
click at [781, 204] on icon at bounding box center [778, 199] width 11 height 11
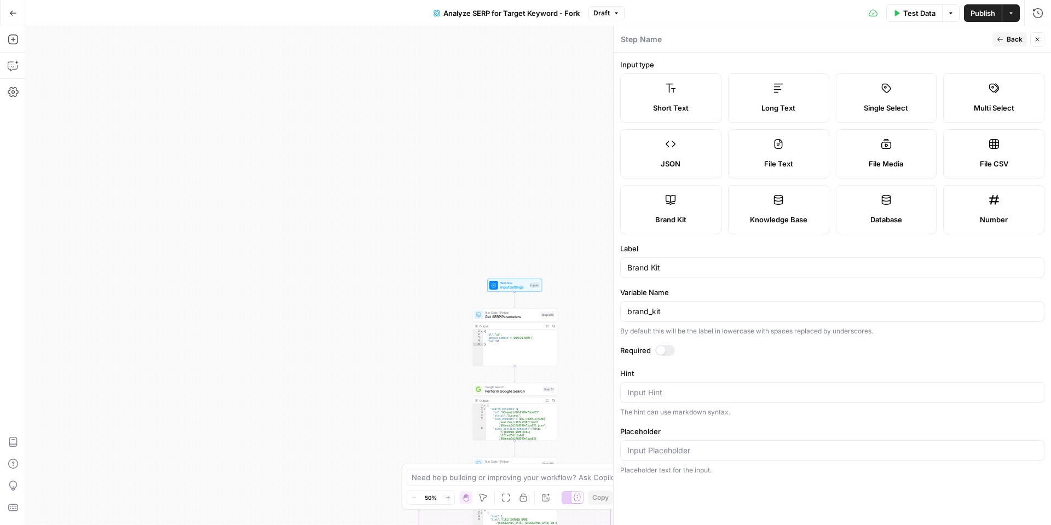
click at [991, 202] on icon at bounding box center [994, 200] width 10 height 10
click at [985, 148] on label "File CSV" at bounding box center [993, 153] width 101 height 49
type textarea "Supports .csv file type"
click at [992, 103] on span "Multi Select" at bounding box center [994, 107] width 41 height 11
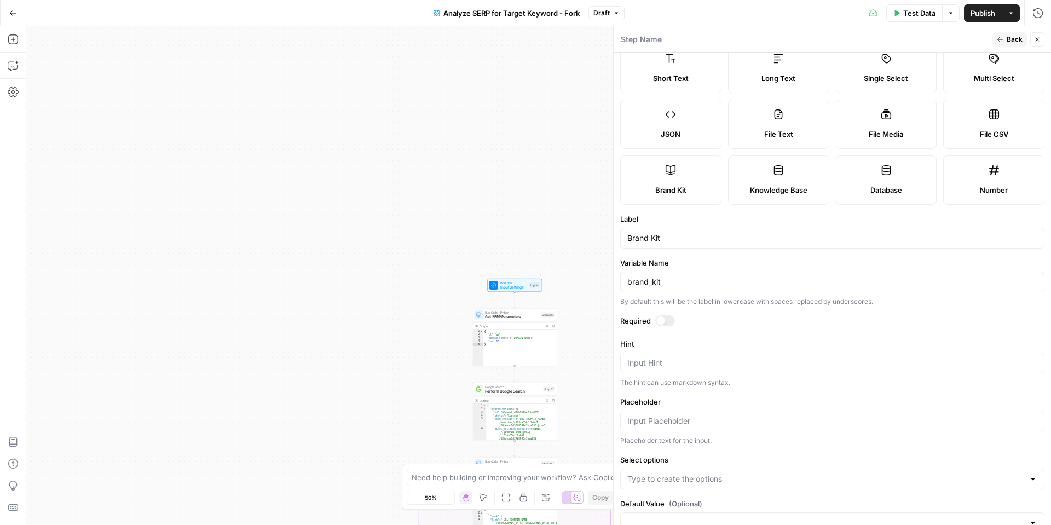
scroll to position [42, 0]
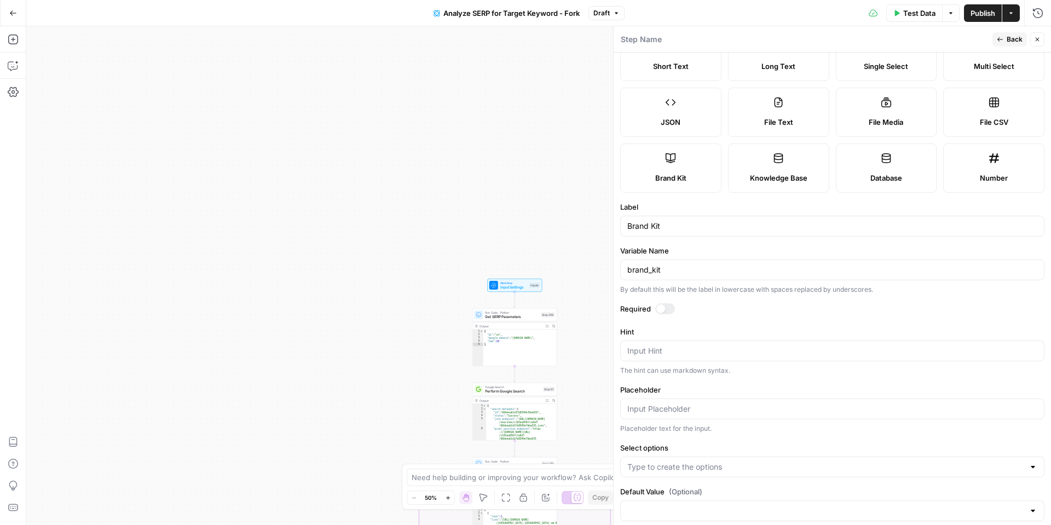
click at [673, 462] on div at bounding box center [832, 467] width 424 height 21
click at [677, 487] on button "↵ Press enter to create an option" at bounding box center [832, 494] width 414 height 15
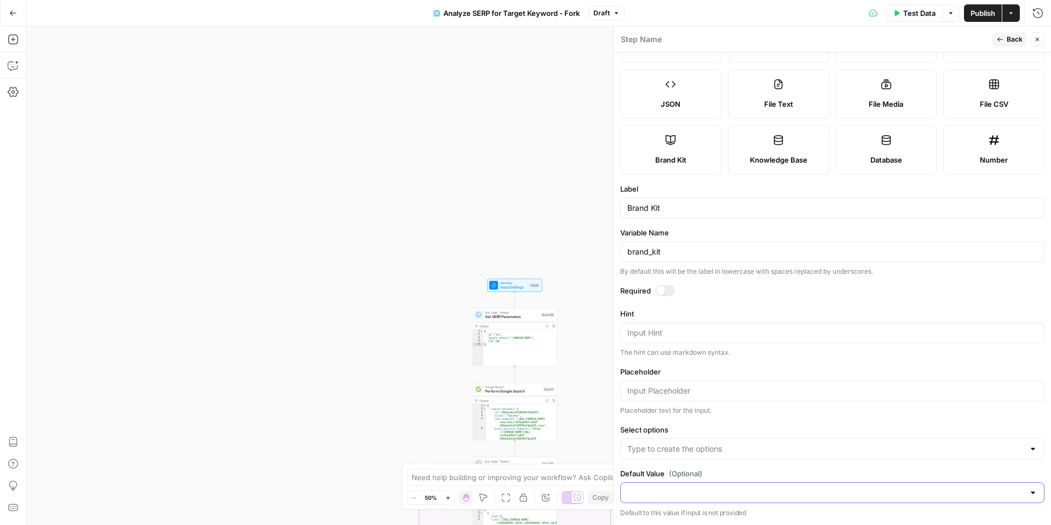
click at [680, 490] on input "Default Value (Optional)" at bounding box center [825, 492] width 397 height 11
click at [769, 366] on label "Placeholder" at bounding box center [832, 371] width 424 height 11
click at [769, 385] on input "Placeholder" at bounding box center [832, 390] width 410 height 11
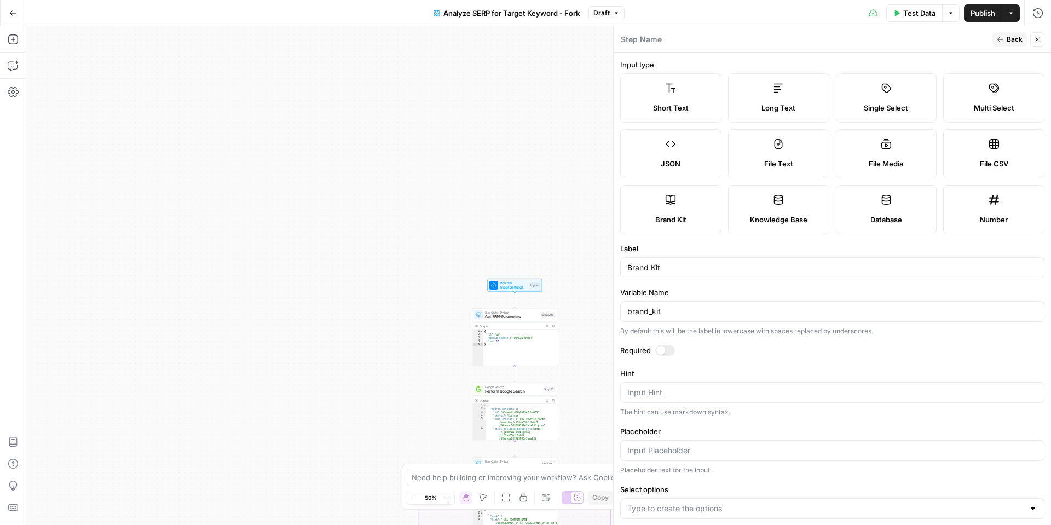
click at [1040, 42] on icon "button" at bounding box center [1037, 39] width 7 height 7
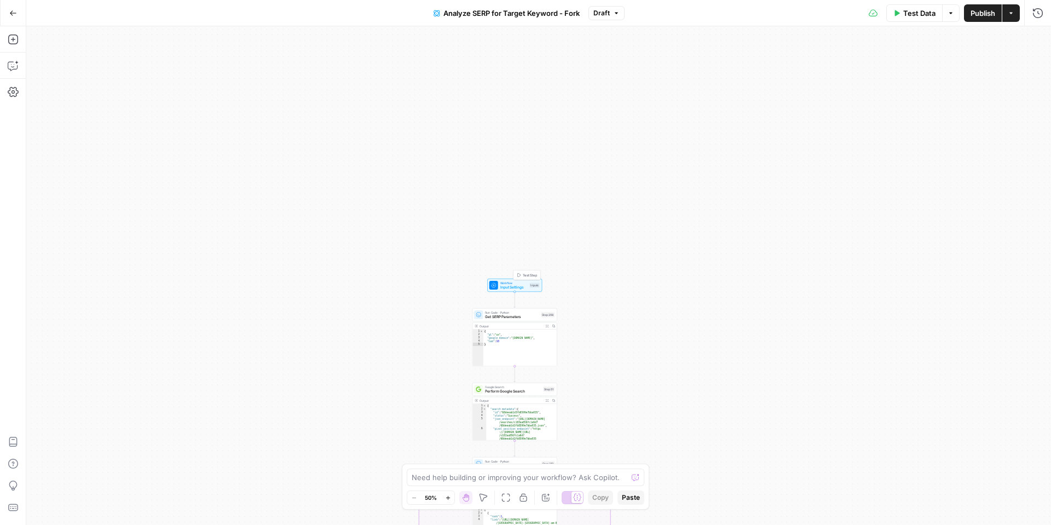
click at [506, 282] on span "Workflow" at bounding box center [513, 283] width 27 height 4
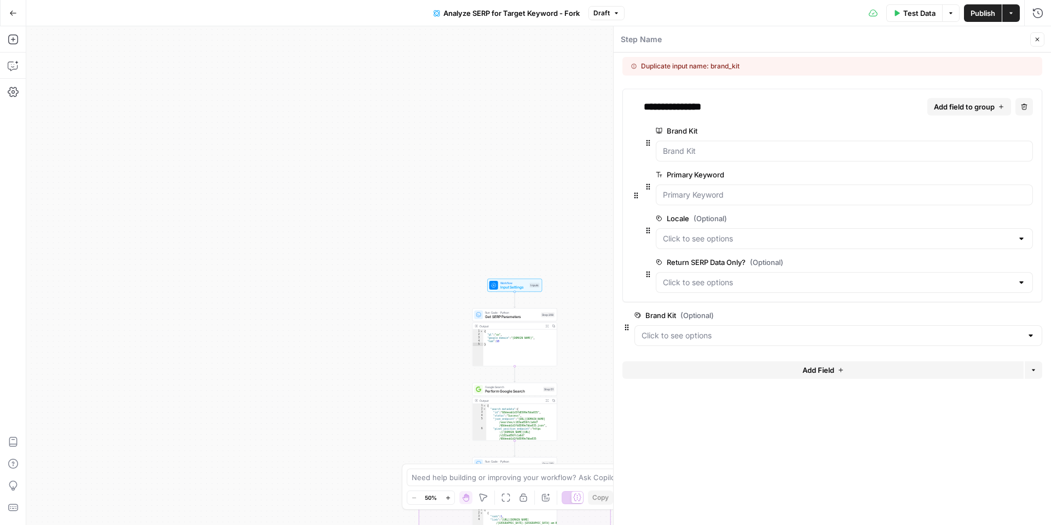
click at [1036, 317] on icon "button" at bounding box center [1036, 316] width 6 height 6
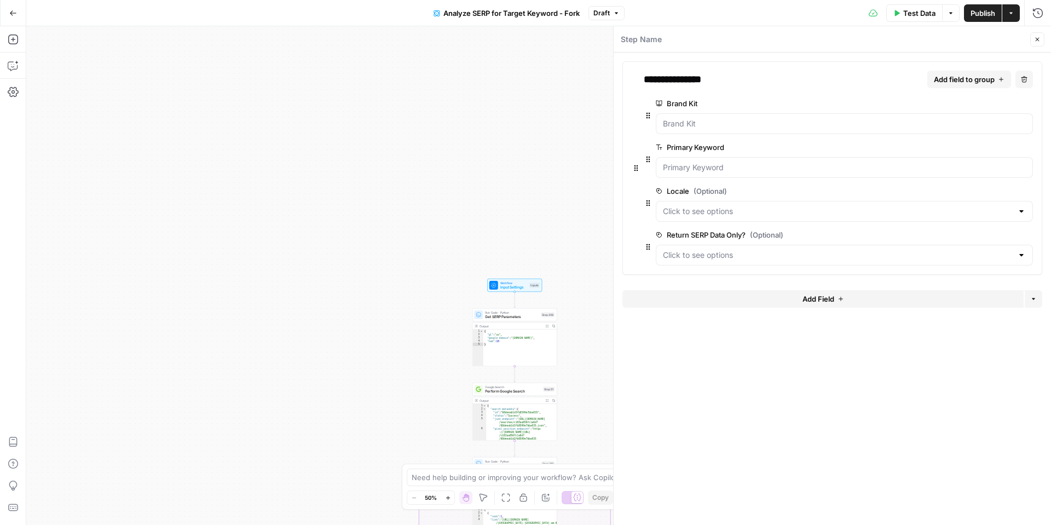
click at [6, 12] on button "Go Back" at bounding box center [13, 13] width 20 height 20
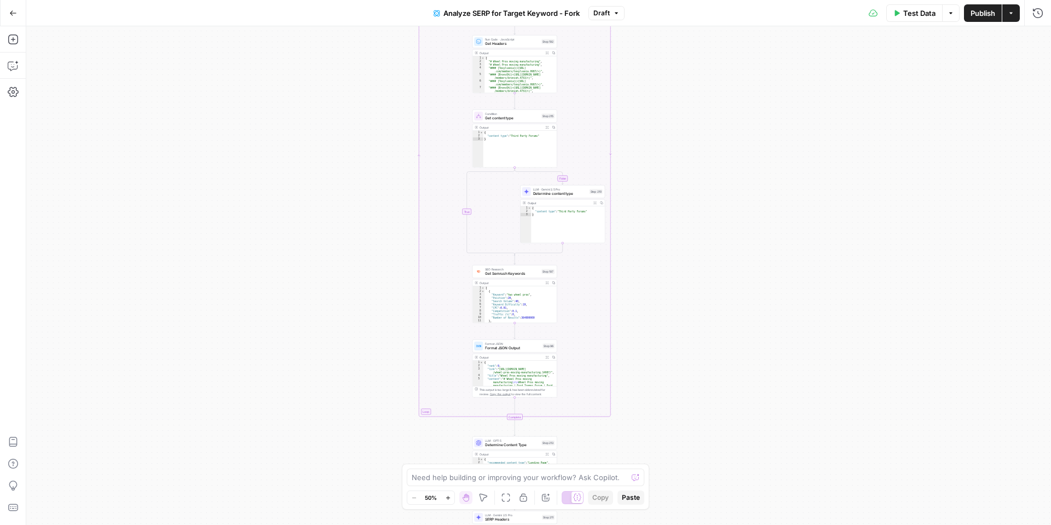
click at [4, 15] on button "Go Back" at bounding box center [13, 13] width 20 height 20
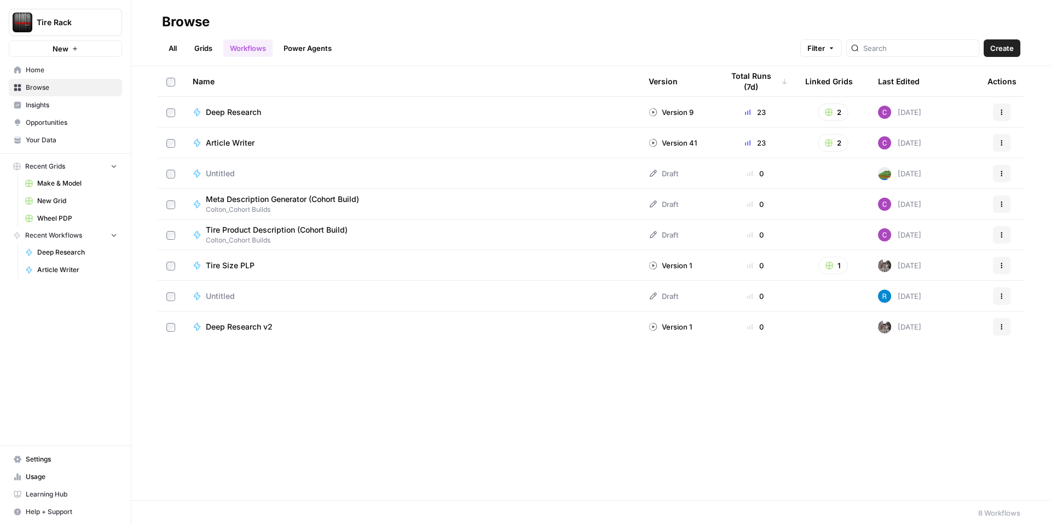
click at [39, 145] on link "Your Data" at bounding box center [65, 140] width 113 height 18
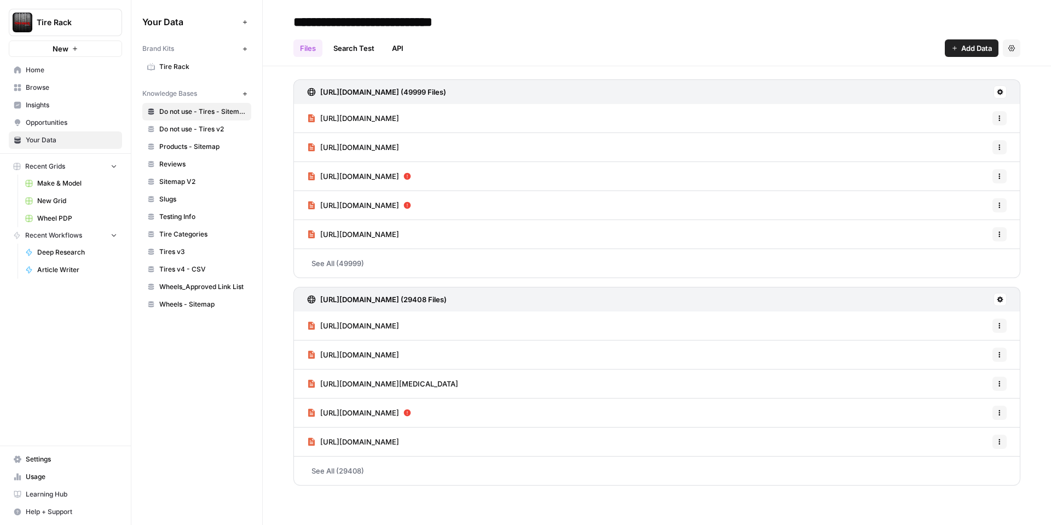
click at [244, 95] on icon "button" at bounding box center [245, 94] width 6 height 6
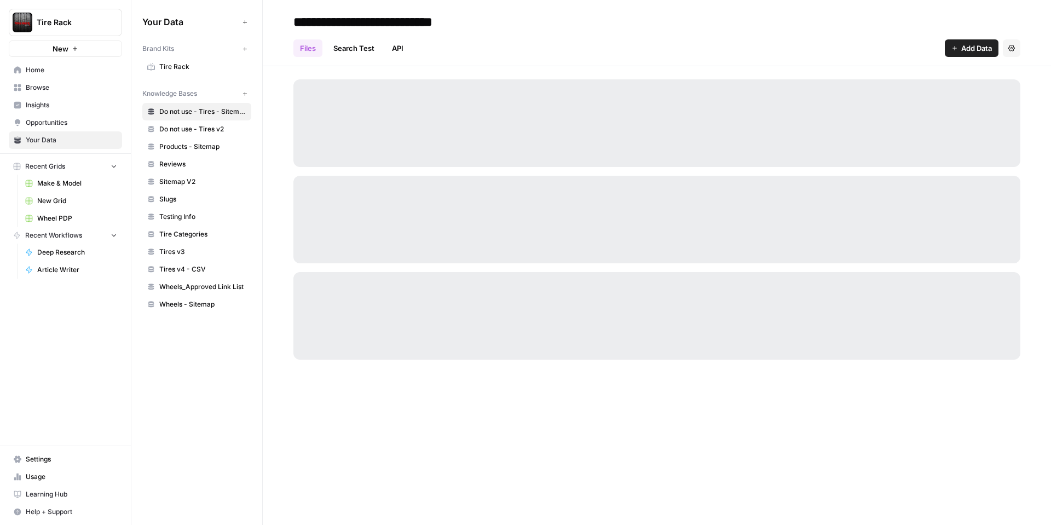
click at [241, 90] on button "New" at bounding box center [244, 93] width 13 height 13
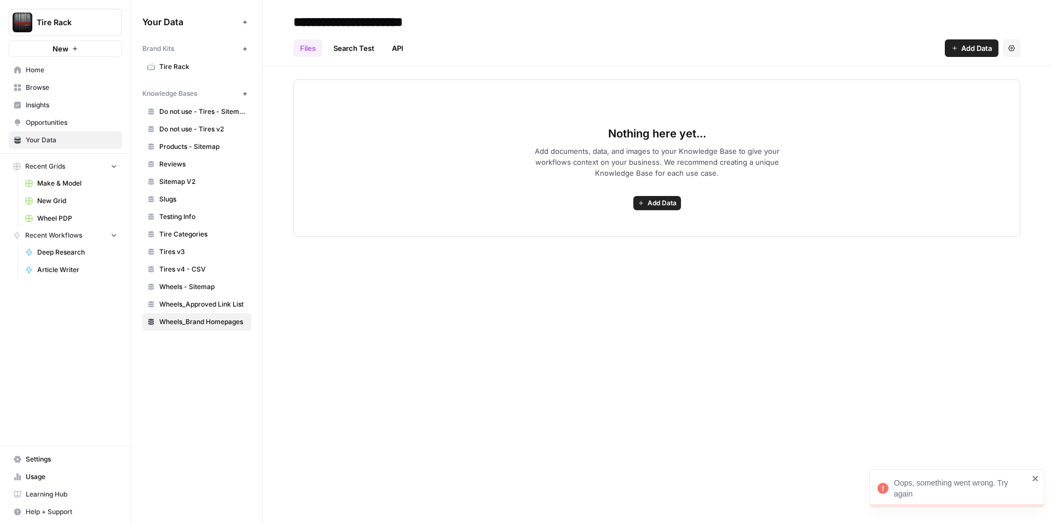
type input "**********"
click at [652, 204] on span "Add Data" at bounding box center [662, 203] width 29 height 10
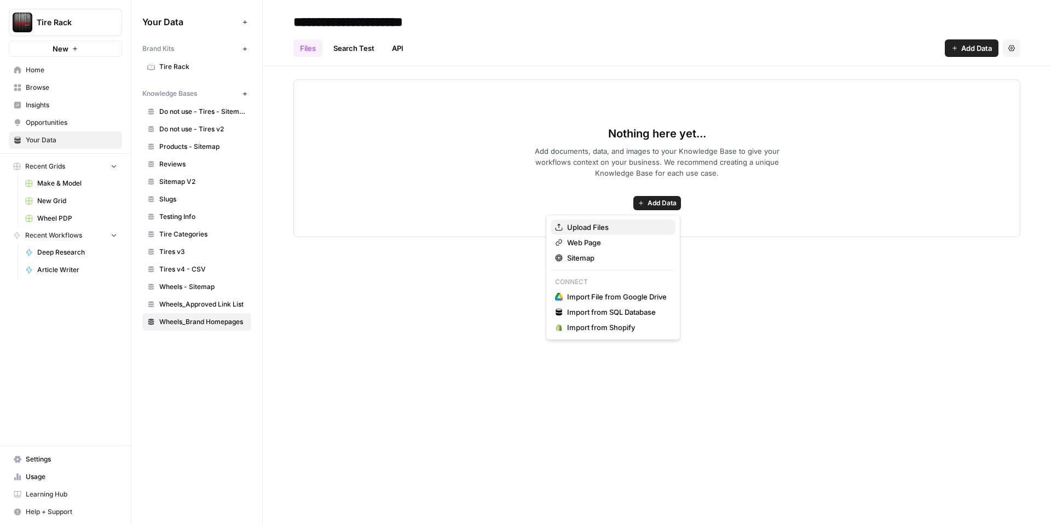
click at [585, 229] on span "Upload Files" at bounding box center [617, 227] width 100 height 11
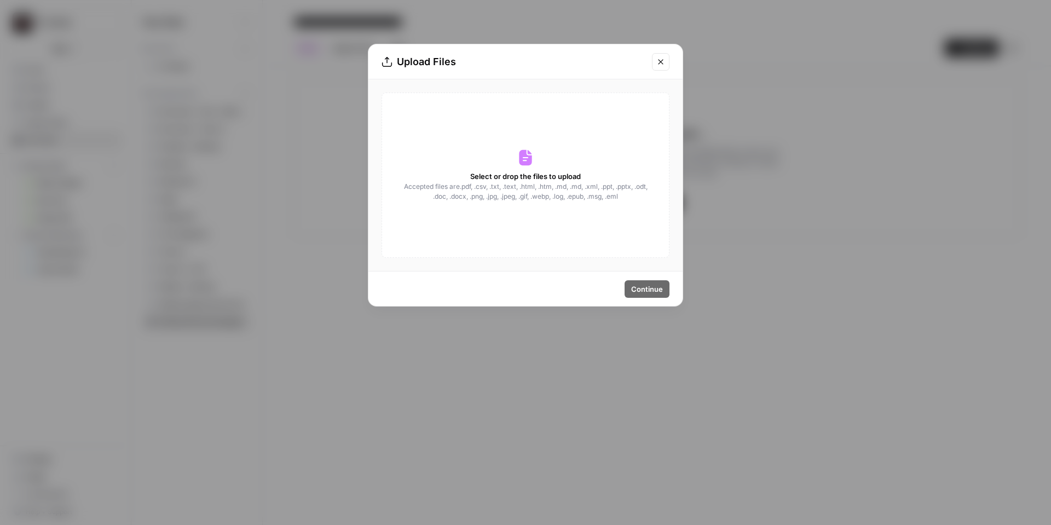
click at [538, 165] on div "Select or drop the files to upload Accepted files are .pdf, .csv, .txt, .text, …" at bounding box center [526, 175] width 288 height 165
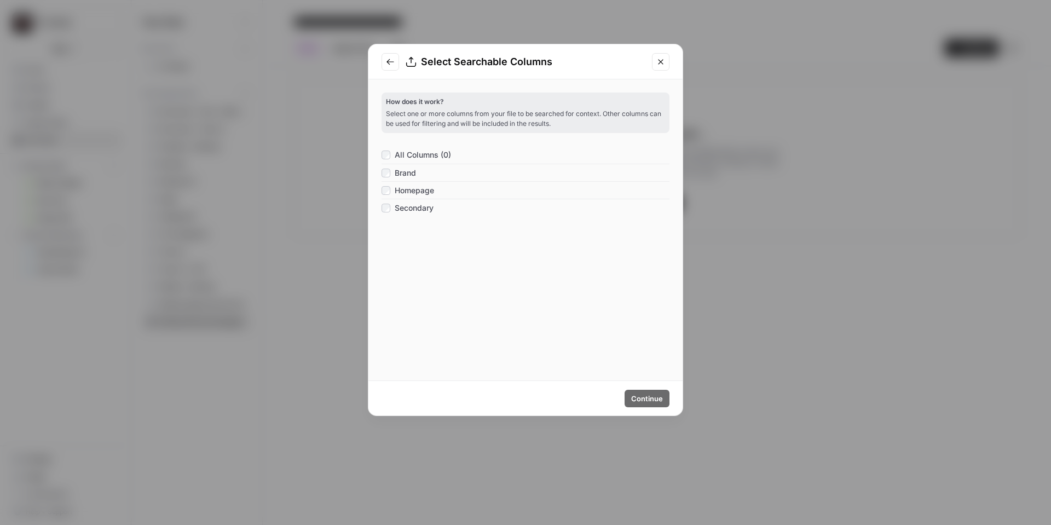
click at [424, 157] on span "All Columns (0)" at bounding box center [423, 154] width 56 height 11
drag, startPoint x: 639, startPoint y: 395, endPoint x: 630, endPoint y: 412, distance: 19.8
click at [639, 395] on span "Continue" at bounding box center [647, 398] width 32 height 11
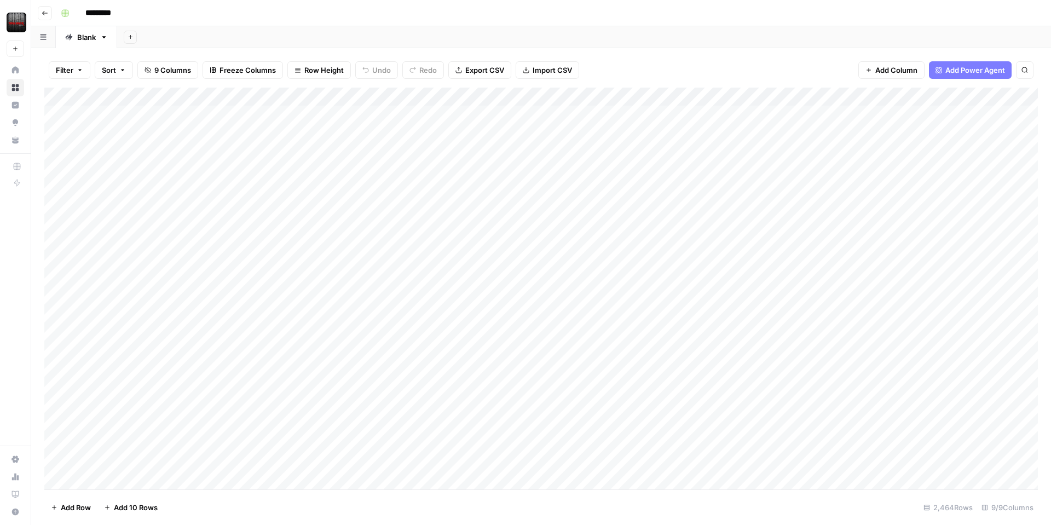
click at [864, 97] on div "Add Column" at bounding box center [541, 289] width 994 height 402
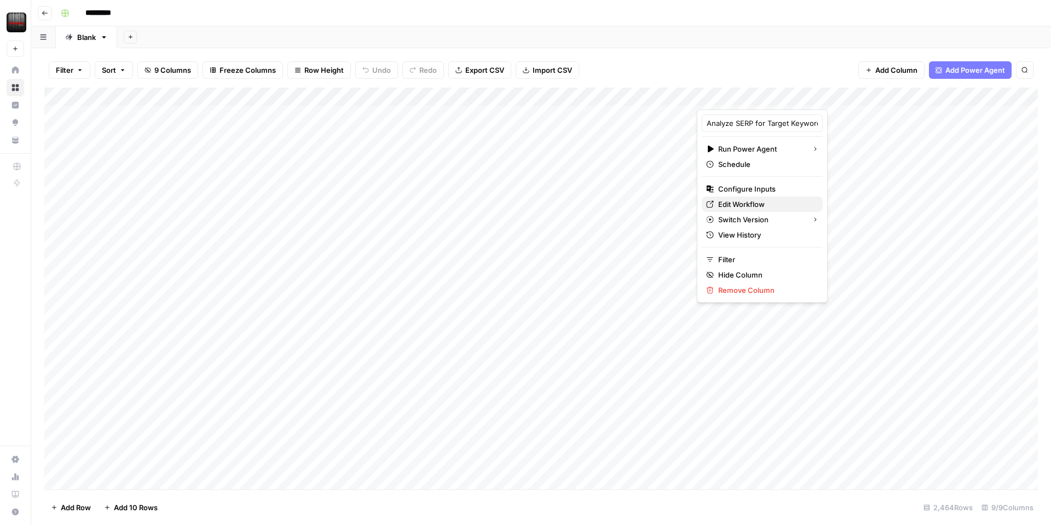
click at [731, 201] on span "Edit Workflow" at bounding box center [766, 204] width 96 height 11
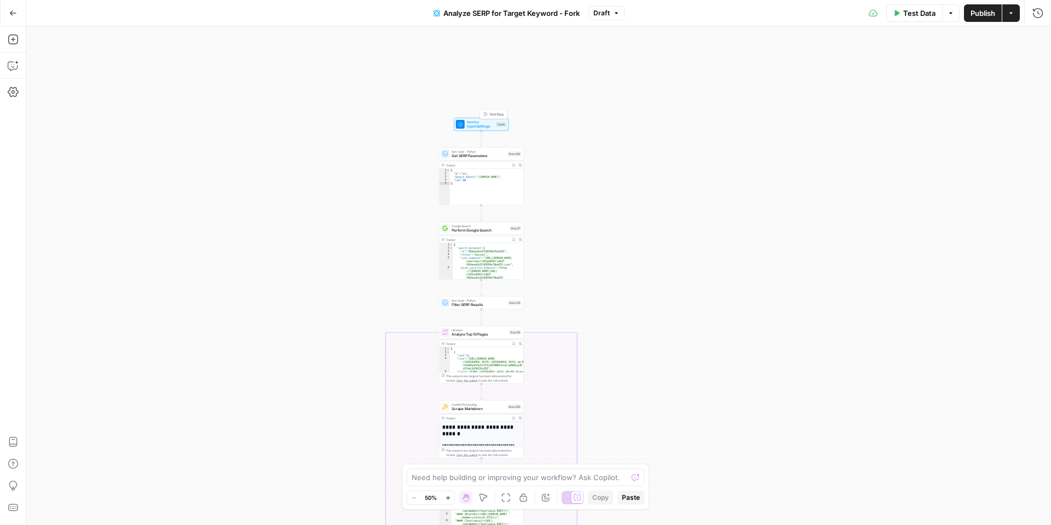
click at [482, 124] on span "Input Settings" at bounding box center [480, 126] width 27 height 5
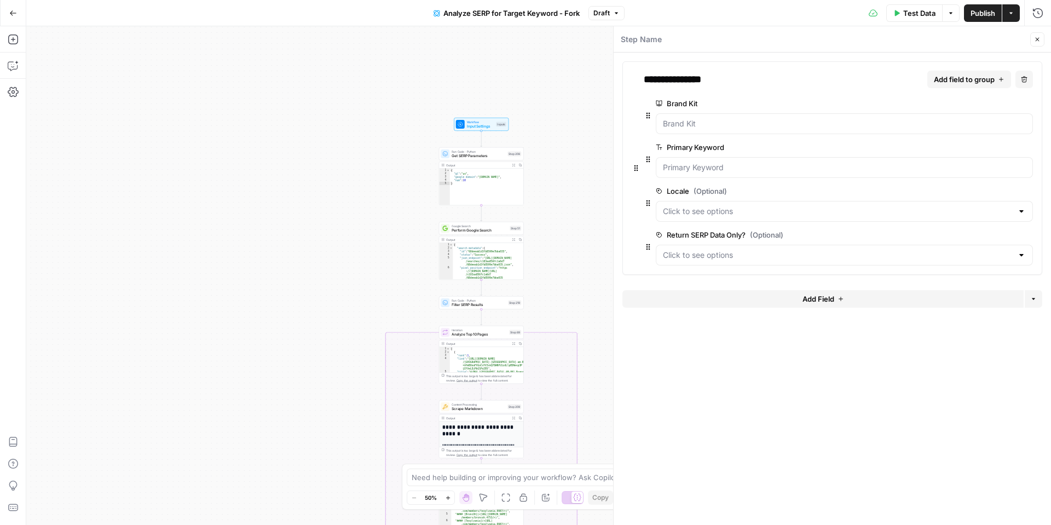
click at [811, 302] on span "Add Field" at bounding box center [819, 298] width 32 height 11
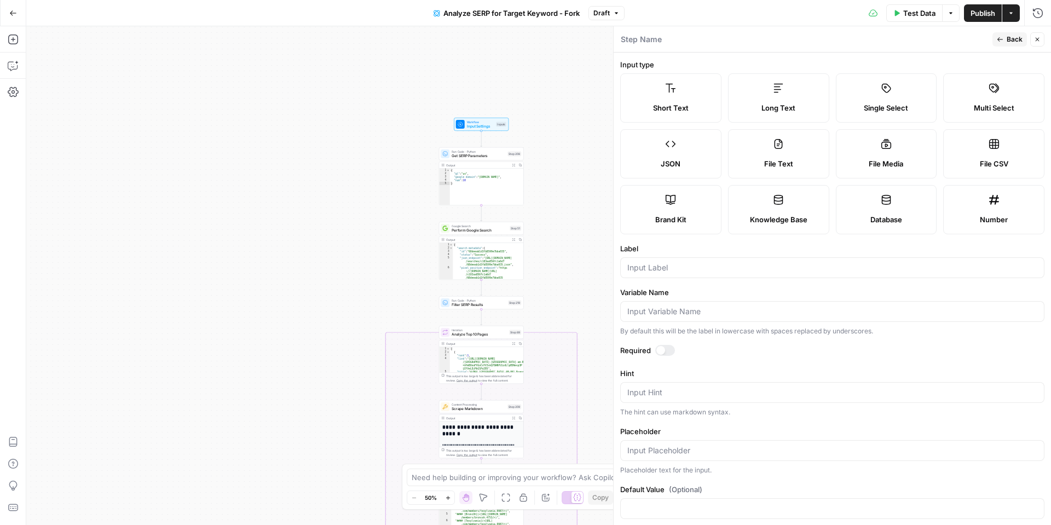
click at [738, 221] on div "Knowledge Base" at bounding box center [778, 219] width 83 height 11
click at [687, 271] on input "Label" at bounding box center [832, 267] width 410 height 11
click at [668, 443] on div at bounding box center [832, 450] width 424 height 21
click at [675, 264] on input "Label" at bounding box center [832, 267] width 410 height 11
click at [660, 312] on input "Variable Name" at bounding box center [832, 311] width 410 height 11
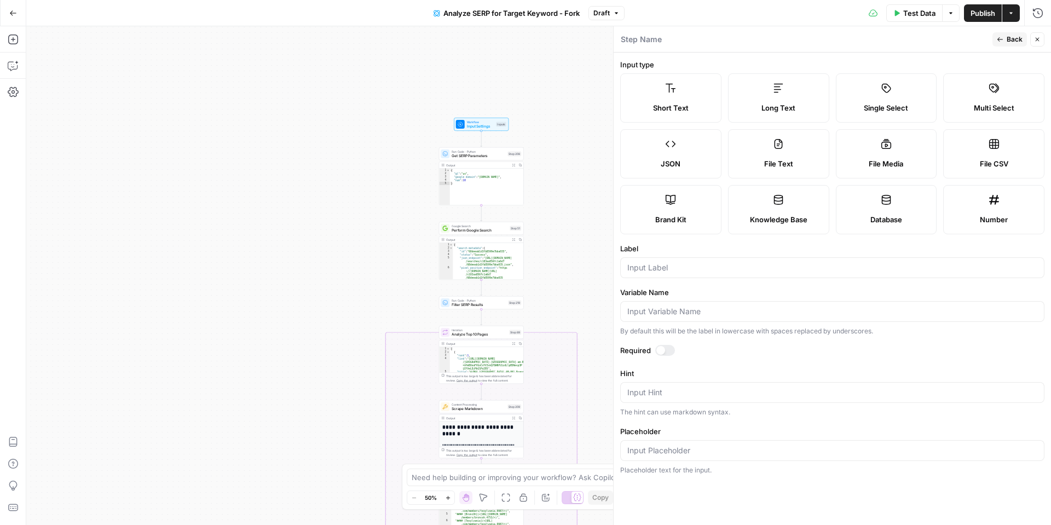
click at [658, 351] on div at bounding box center [660, 350] width 9 height 9
drag, startPoint x: 677, startPoint y: 255, endPoint x: 674, endPoint y: 264, distance: 10.4
click at [674, 262] on div "Label" at bounding box center [832, 260] width 424 height 35
click at [671, 267] on input "Label" at bounding box center [832, 267] width 410 height 11
click at [688, 315] on input "Variable Name" at bounding box center [832, 311] width 410 height 11
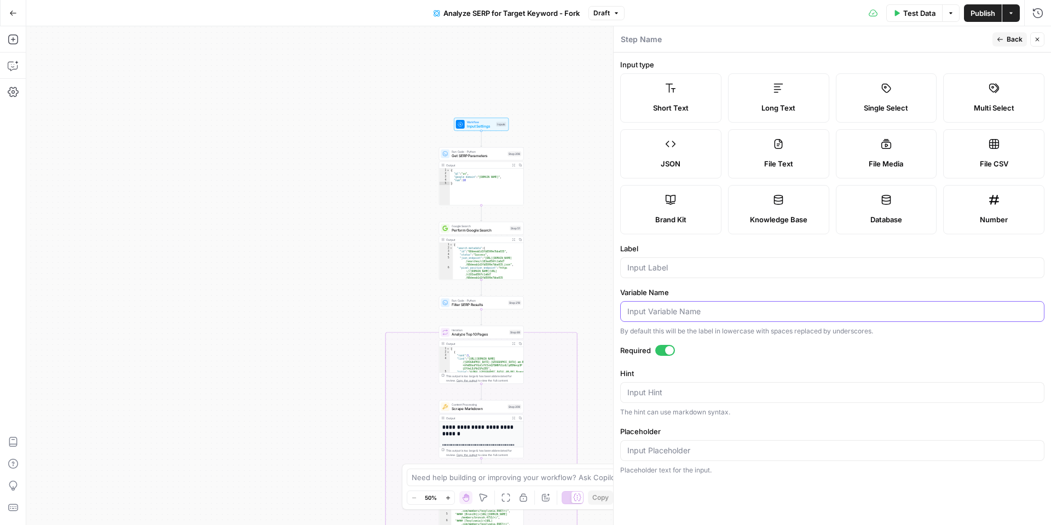
click at [668, 313] on input "Variable Name" at bounding box center [832, 311] width 410 height 11
paste input "wheel_brand_homepages.csv"
type input "wheel_brand_homepages.csv"
click at [682, 269] on input "Label" at bounding box center [832, 267] width 410 height 11
type input "K"
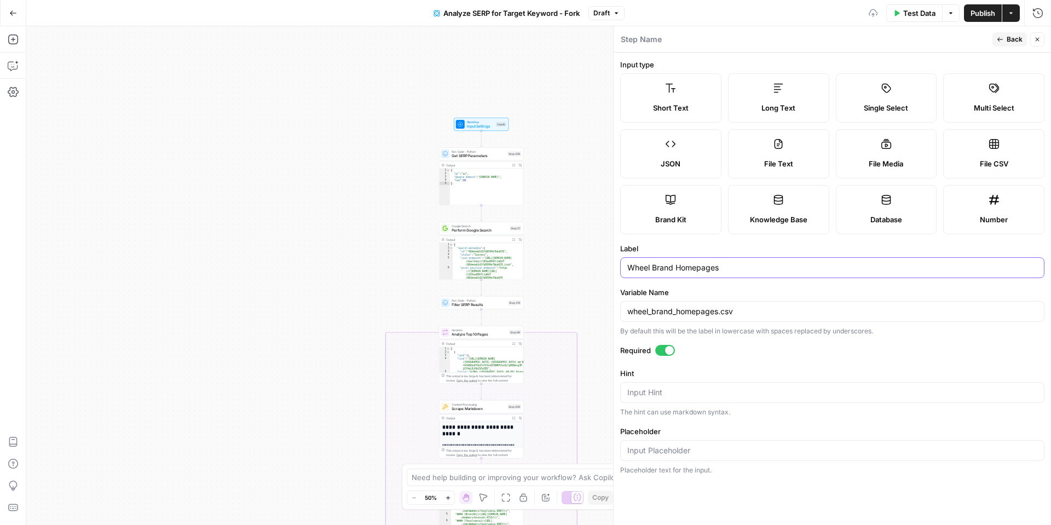
type input "Wheel Brand Homepages"
click at [672, 384] on div "Input Hint" at bounding box center [832, 392] width 424 height 21
click at [660, 447] on input "Placeholder" at bounding box center [832, 450] width 410 height 11
click at [758, 216] on span "Knowledge Base" at bounding box center [778, 219] width 57 height 11
click at [1013, 42] on span "Back" at bounding box center [1015, 39] width 16 height 10
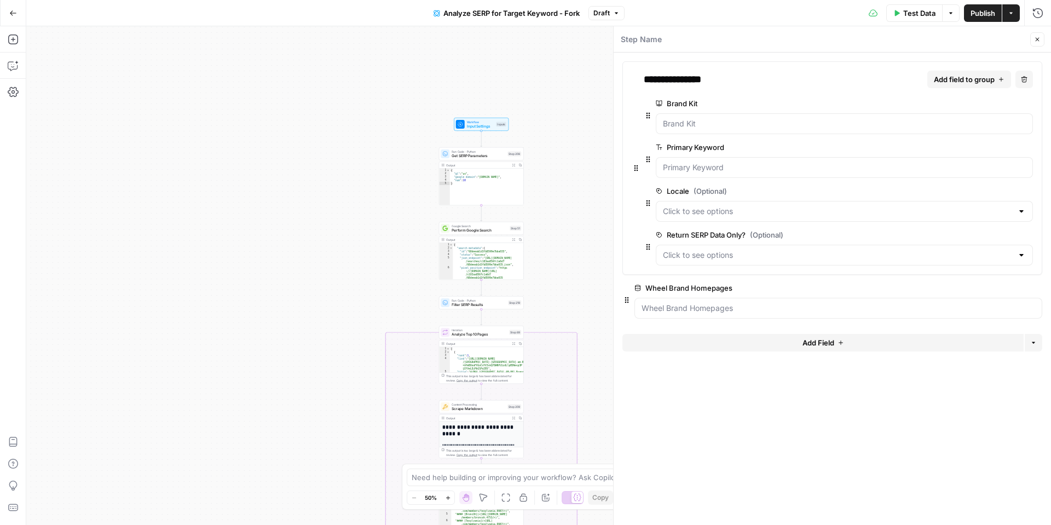
click at [1040, 44] on button "Close" at bounding box center [1037, 39] width 14 height 14
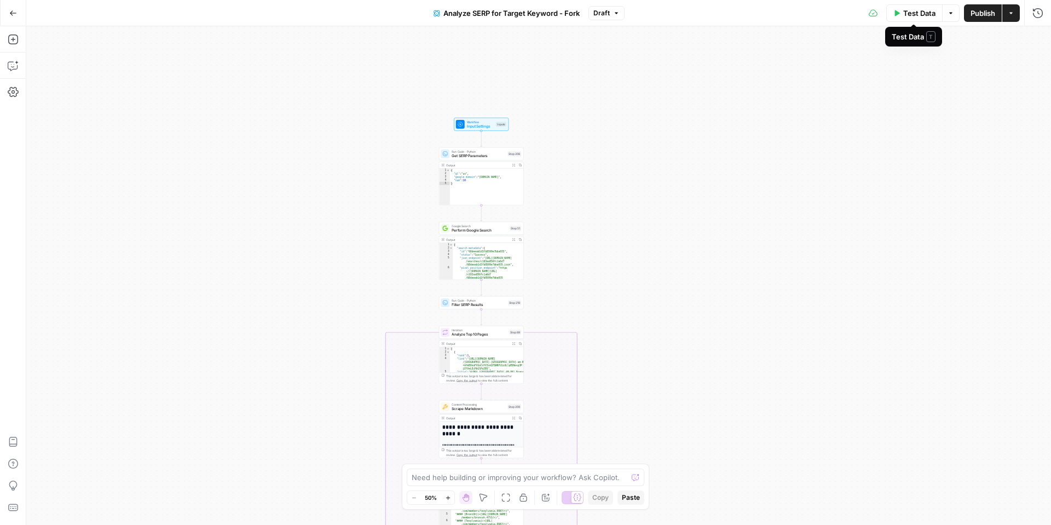
click at [921, 16] on span "Test Data" at bounding box center [919, 13] width 32 height 11
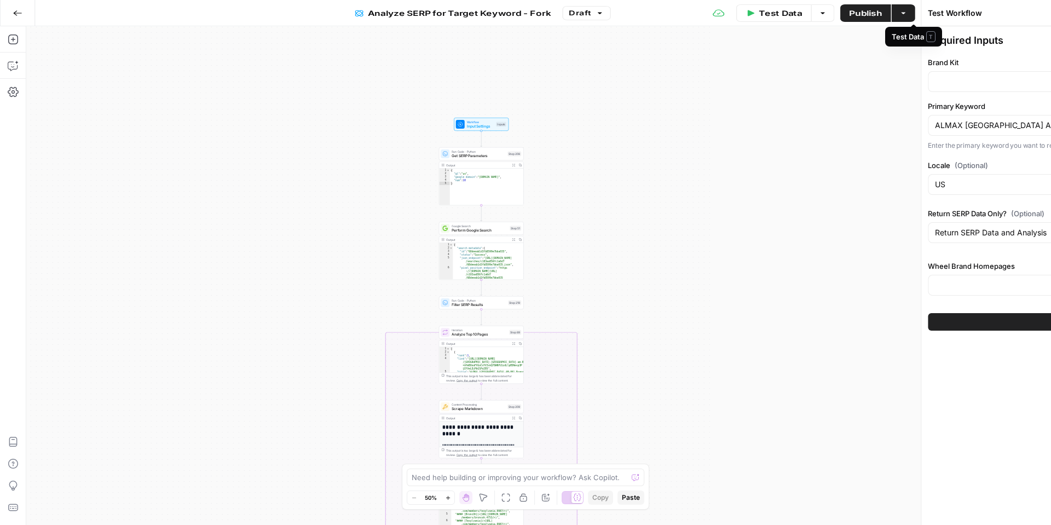
type input "Tire Rack"
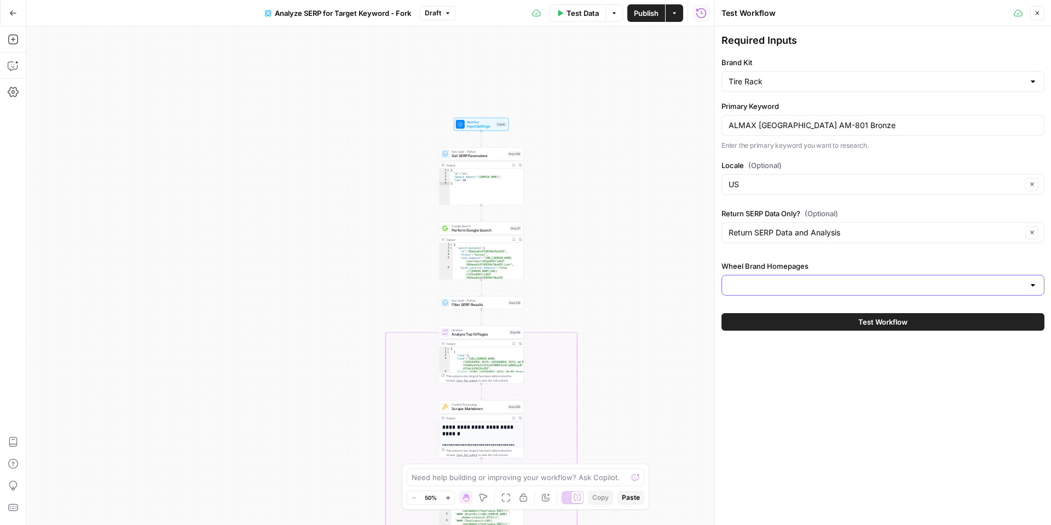
click at [776, 283] on input "Wheel Brand Homepages" at bounding box center [877, 285] width 296 height 11
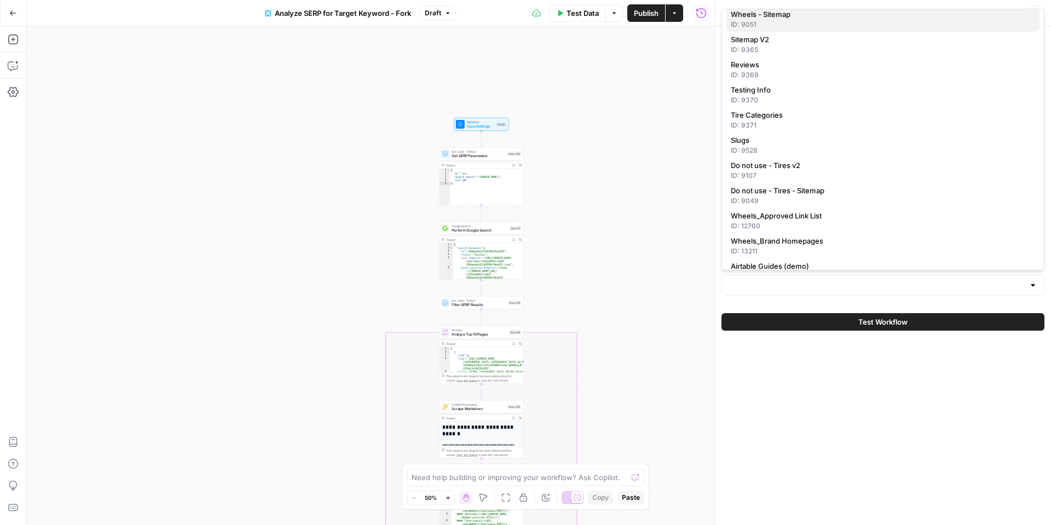
scroll to position [101, 0]
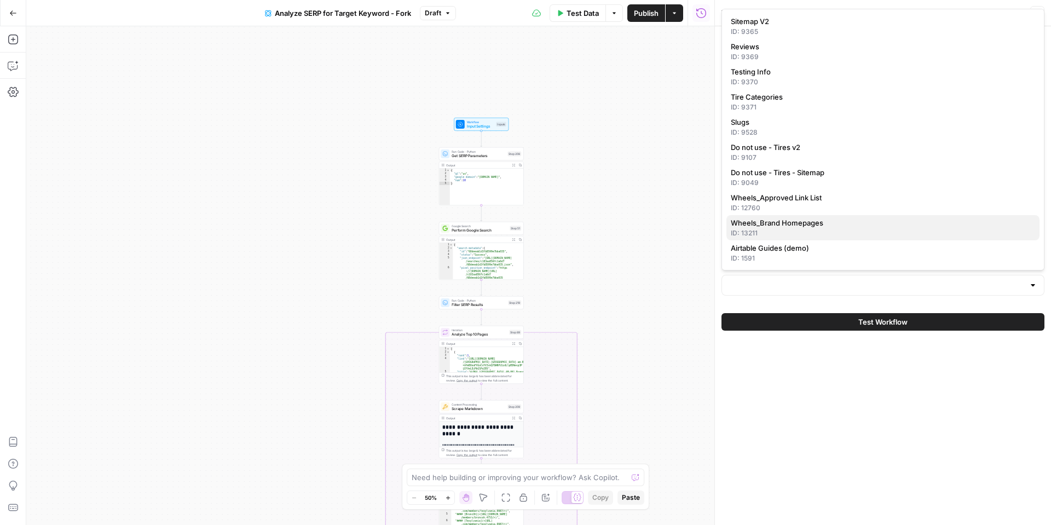
click at [837, 223] on span "Wheels_Brand Homepages" at bounding box center [881, 222] width 300 height 11
type input "Wheels_Brand Homepages"
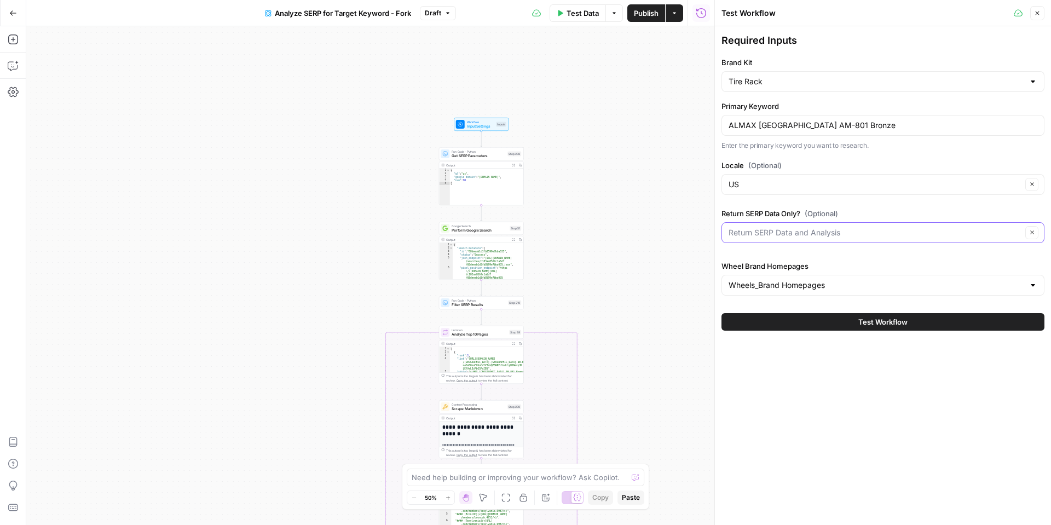
click at [841, 237] on input "Return SERP Data Only? (Optional)" at bounding box center [875, 232] width 293 height 11
type input "Return SERP Data and Analysis"
click at [841, 322] on button "Test Workflow" at bounding box center [883, 322] width 323 height 18
click at [841, 319] on button "Test Workflow" at bounding box center [883, 322] width 323 height 18
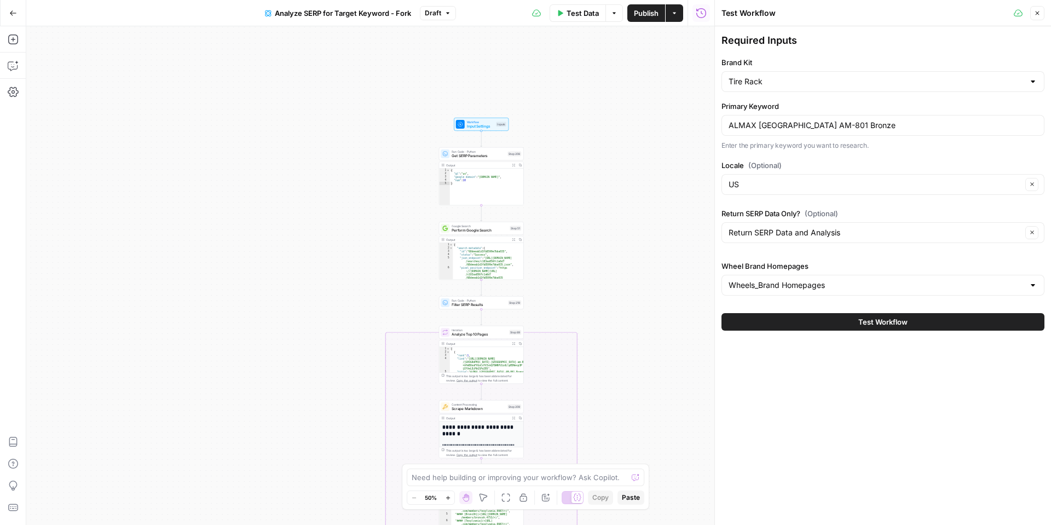
drag, startPoint x: 901, startPoint y: 354, endPoint x: 891, endPoint y: 333, distance: 23.8
click at [900, 353] on div "Required Inputs Brand Kit Tire Rack Primary Keyword ALMAX USA AM-801 Bronze Ent…" at bounding box center [883, 275] width 336 height 499
click at [891, 328] on button "Test Workflow" at bounding box center [883, 322] width 323 height 18
drag, startPoint x: 865, startPoint y: 31, endPoint x: 870, endPoint y: 27, distance: 6.2
click at [865, 31] on div "Required Inputs Brand Kit Tire Rack Primary Keyword ALMAX USA AM-801 Bronze Ent…" at bounding box center [883, 181] width 336 height 311
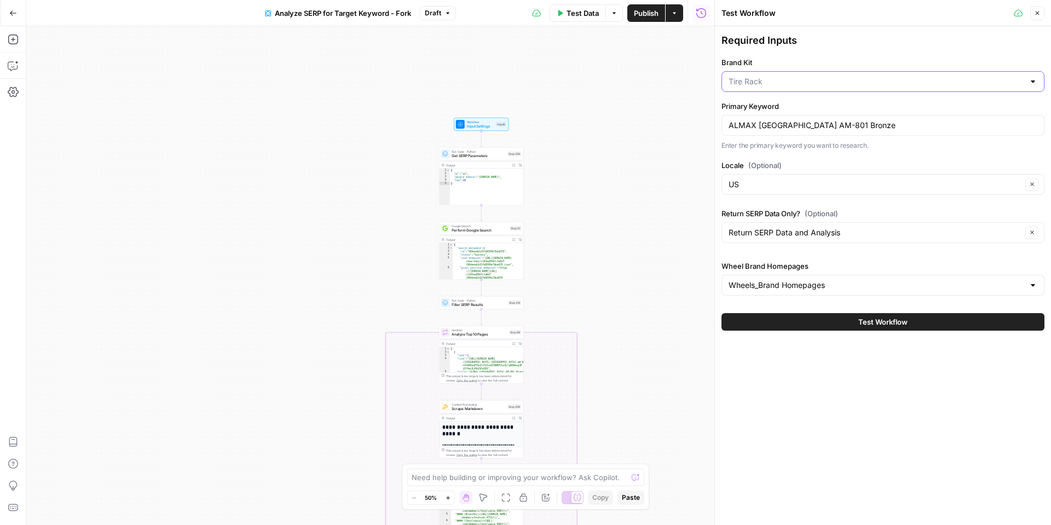
click at [815, 87] on input "Brand Kit" at bounding box center [877, 81] width 296 height 11
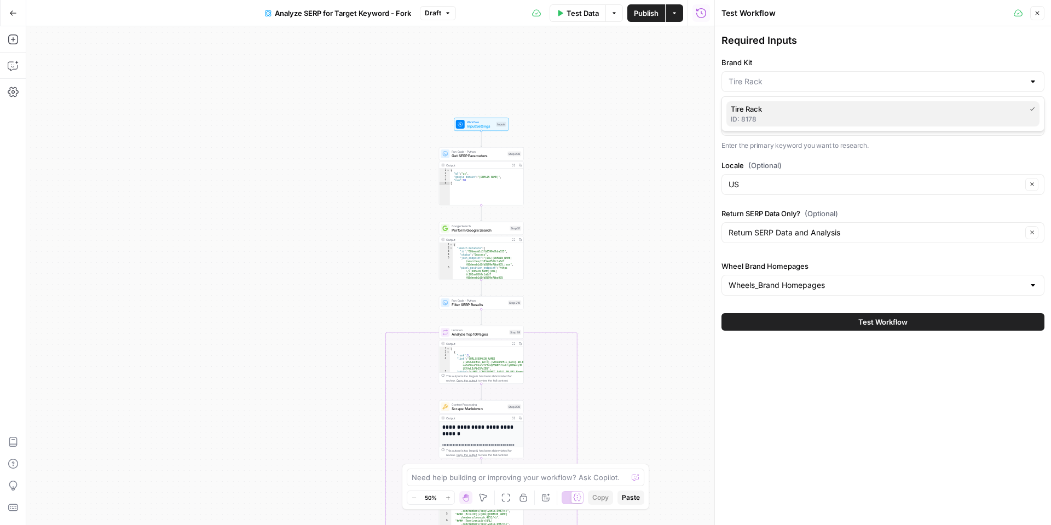
click at [792, 107] on span "Tire Rack" at bounding box center [876, 108] width 290 height 11
type input "Tire Rack"
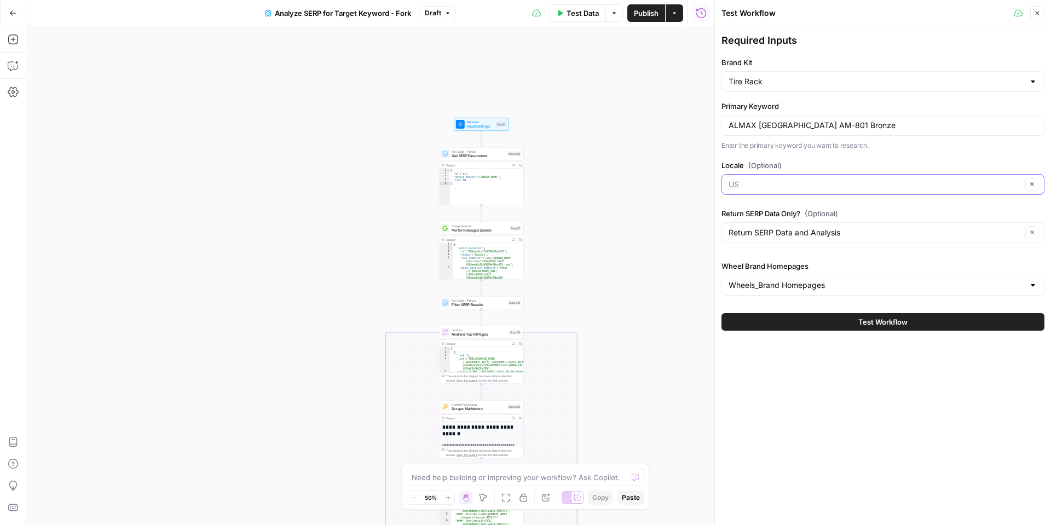
click at [789, 188] on input "Locale (Optional)" at bounding box center [875, 184] width 293 height 11
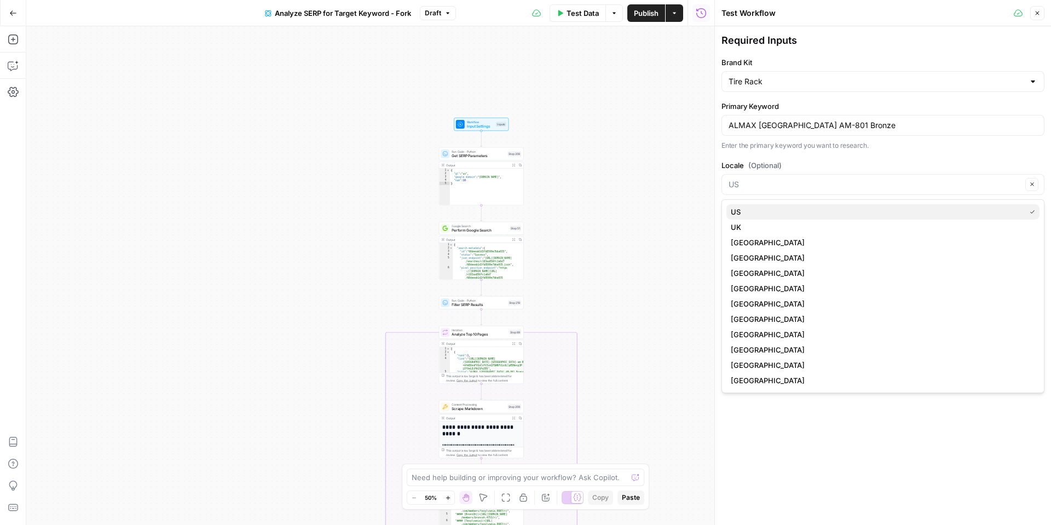
click at [773, 212] on span "US" at bounding box center [876, 211] width 290 height 11
type input "US"
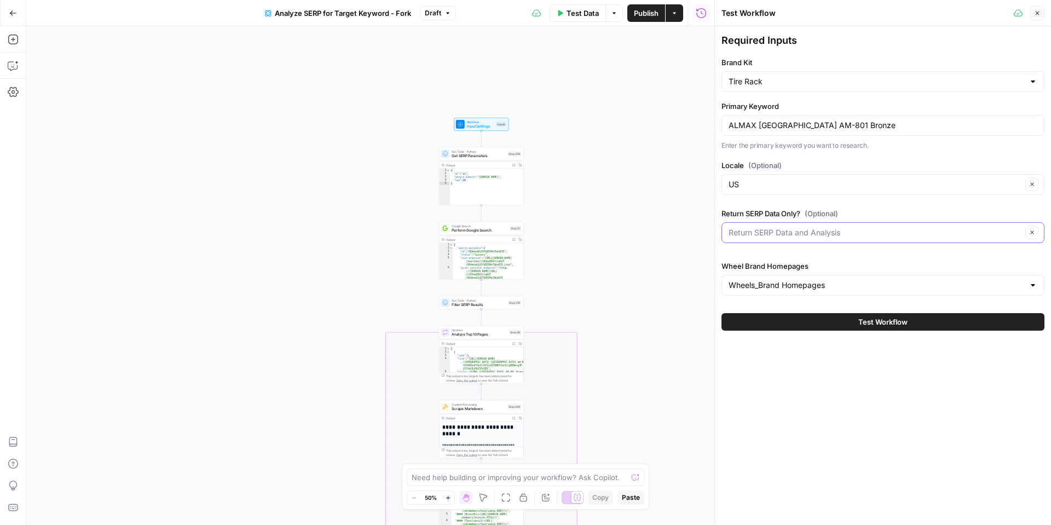
click at [783, 227] on input "Return SERP Data Only? (Optional)" at bounding box center [875, 232] width 293 height 11
click at [775, 261] on span "Return SERP Data and Analysis" at bounding box center [876, 260] width 290 height 11
type input "Return SERP Data and Analysis"
click at [810, 315] on button "Test Workflow" at bounding box center [883, 322] width 323 height 18
click at [848, 316] on button "Test Workflow" at bounding box center [883, 322] width 323 height 18
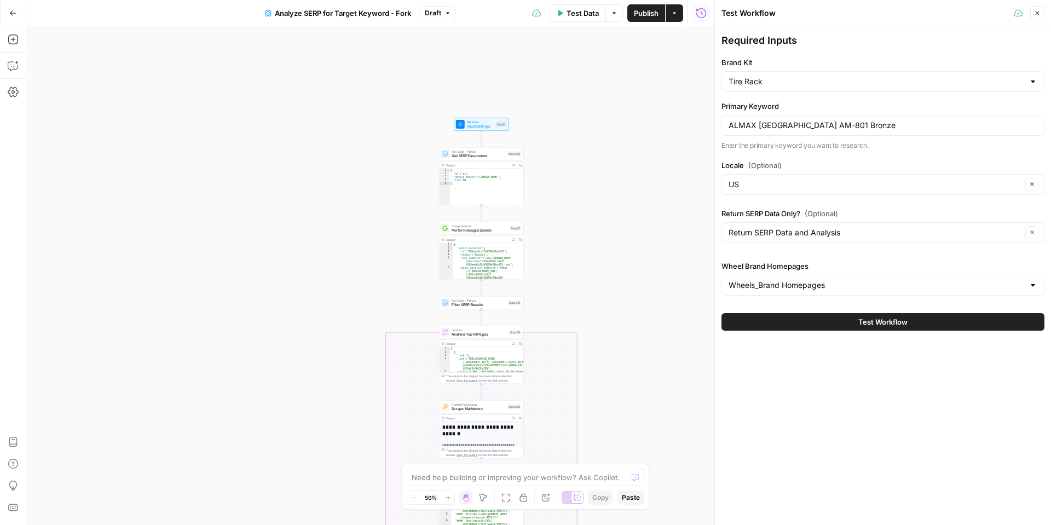
click at [848, 316] on button "Test Workflow" at bounding box center [883, 322] width 323 height 18
click at [884, 323] on span "Test Workflow" at bounding box center [882, 321] width 49 height 11
click at [1034, 15] on button "Close" at bounding box center [1037, 13] width 14 height 14
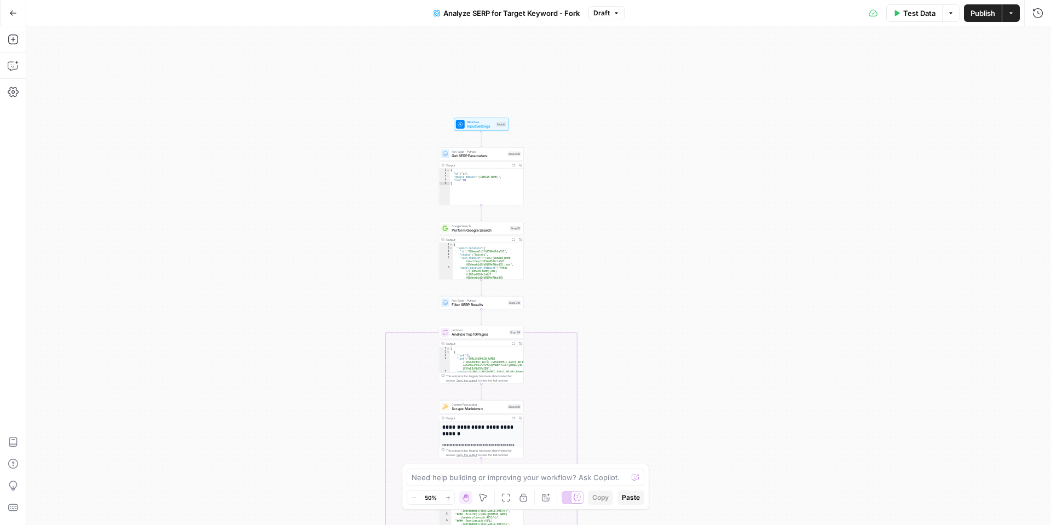
click at [920, 16] on span "Test Data" at bounding box center [919, 13] width 32 height 11
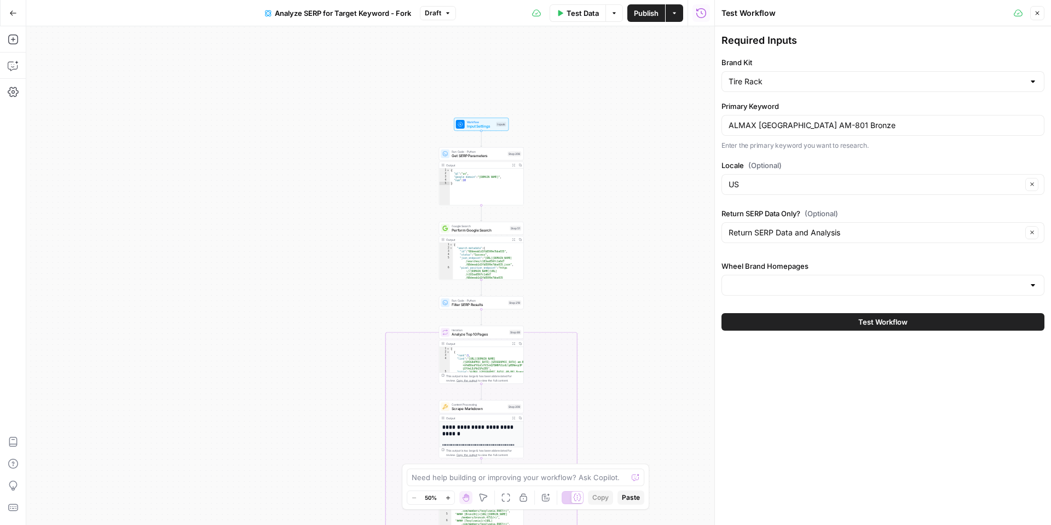
click at [909, 302] on div "Required Inputs Brand Kit Tire Rack Primary Keyword ALMAX USA AM-801 Bronze Ent…" at bounding box center [883, 181] width 336 height 311
click at [910, 295] on div at bounding box center [883, 285] width 323 height 21
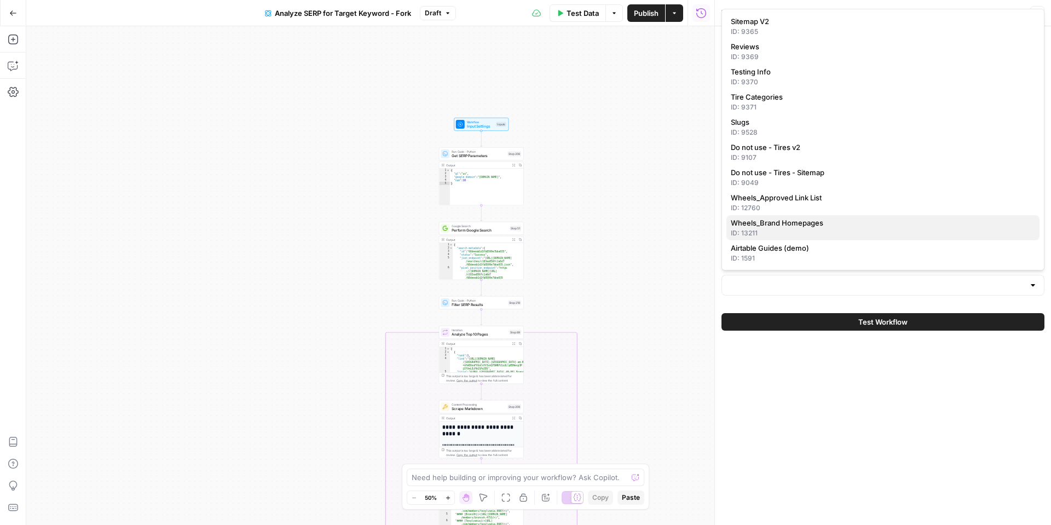
drag, startPoint x: 789, startPoint y: 224, endPoint x: 825, endPoint y: 306, distance: 89.2
click at [789, 224] on span "Wheels_Brand Homepages" at bounding box center [881, 222] width 300 height 11
type input "Wheels_Brand Homepages"
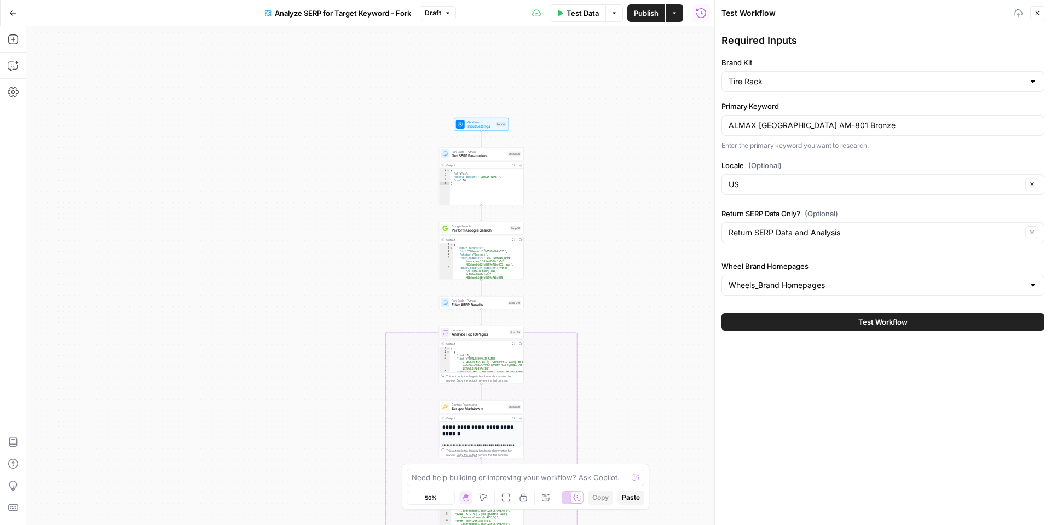
click at [831, 318] on button "Test Workflow" at bounding box center [883, 322] width 323 height 18
click at [831, 320] on button "Test Workflow" at bounding box center [883, 322] width 323 height 18
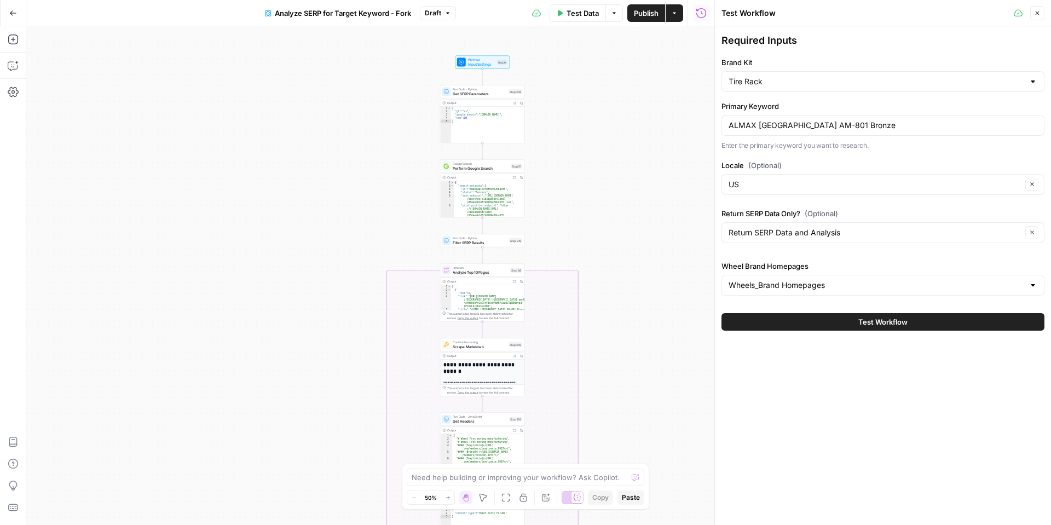
click at [1037, 17] on button "Close" at bounding box center [1037, 13] width 14 height 14
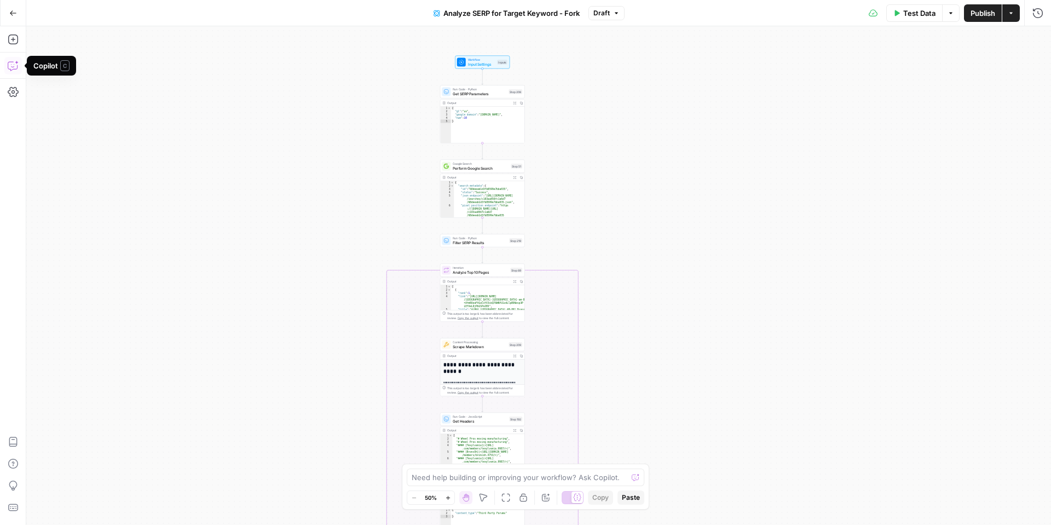
click at [11, 60] on icon "button" at bounding box center [13, 65] width 11 height 11
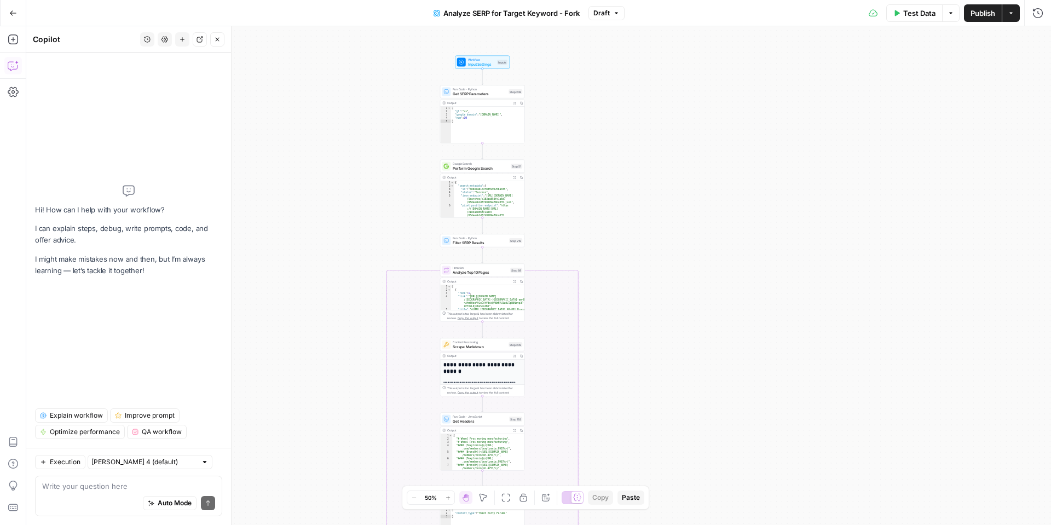
click at [139, 34] on div "Copilot History Settings New chat Detach Close" at bounding box center [129, 39] width 192 height 14
click at [147, 39] on icon "button" at bounding box center [147, 39] width 7 height 7
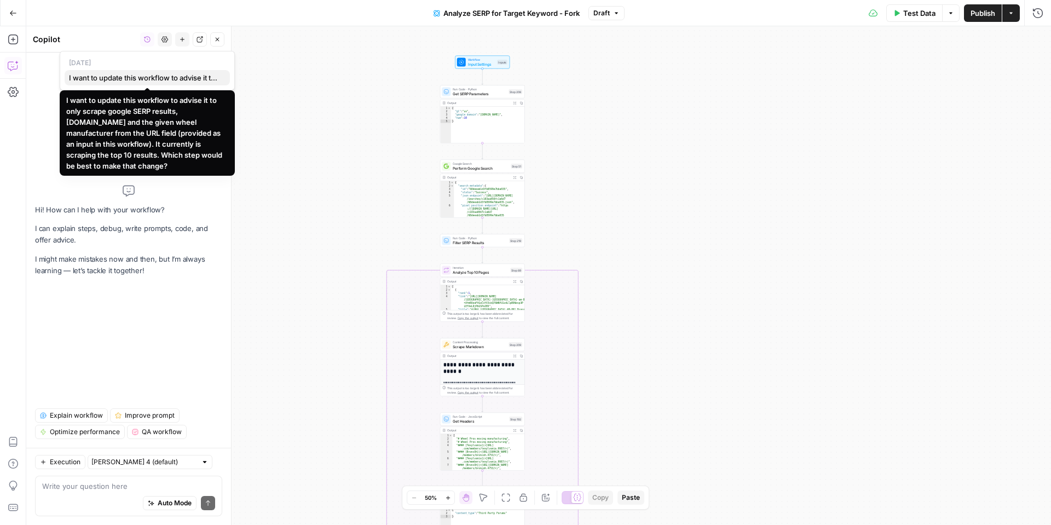
click at [143, 81] on span "I want to update this workflow to advise it to only scrape google SERP results,…" at bounding box center [145, 77] width 152 height 11
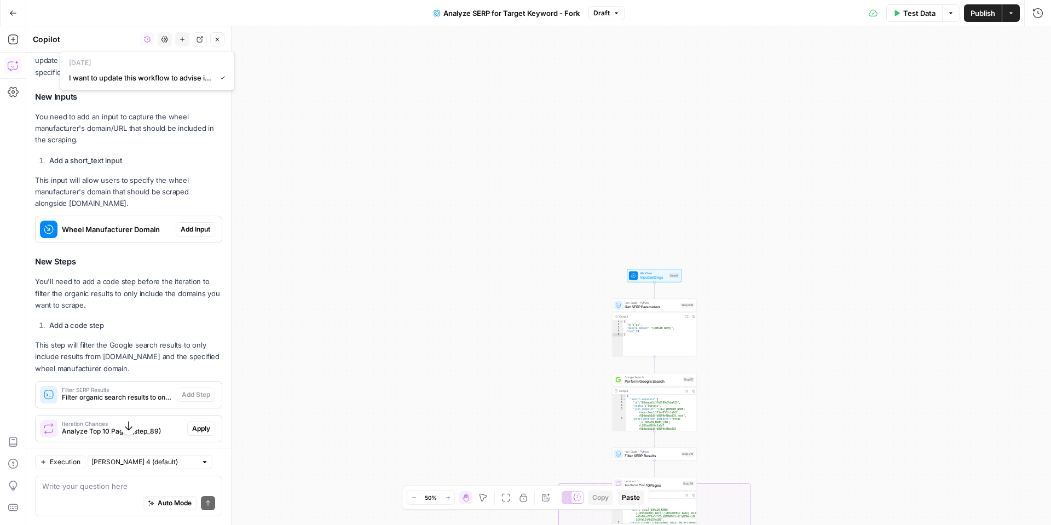
scroll to position [322, 0]
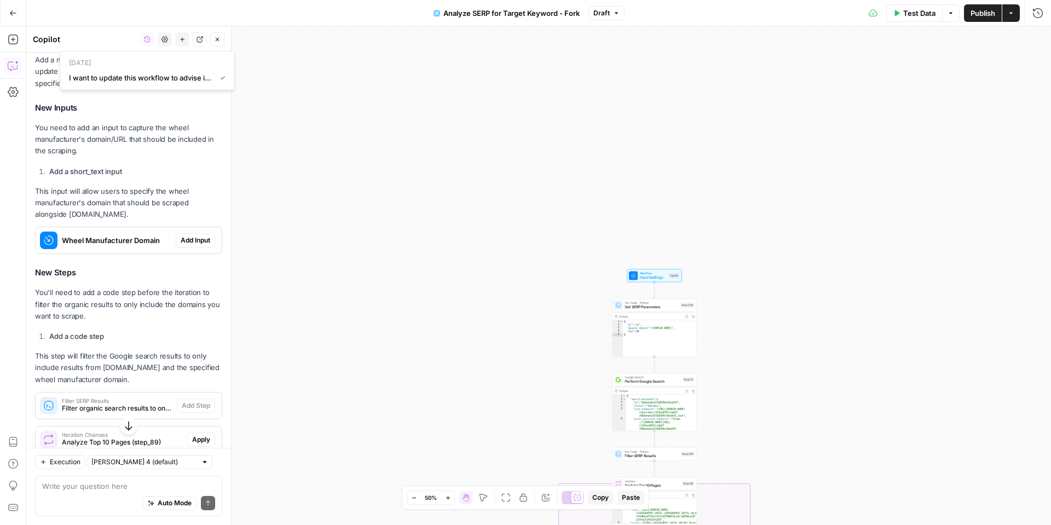
click at [191, 238] on span "Add Input" at bounding box center [196, 240] width 30 height 10
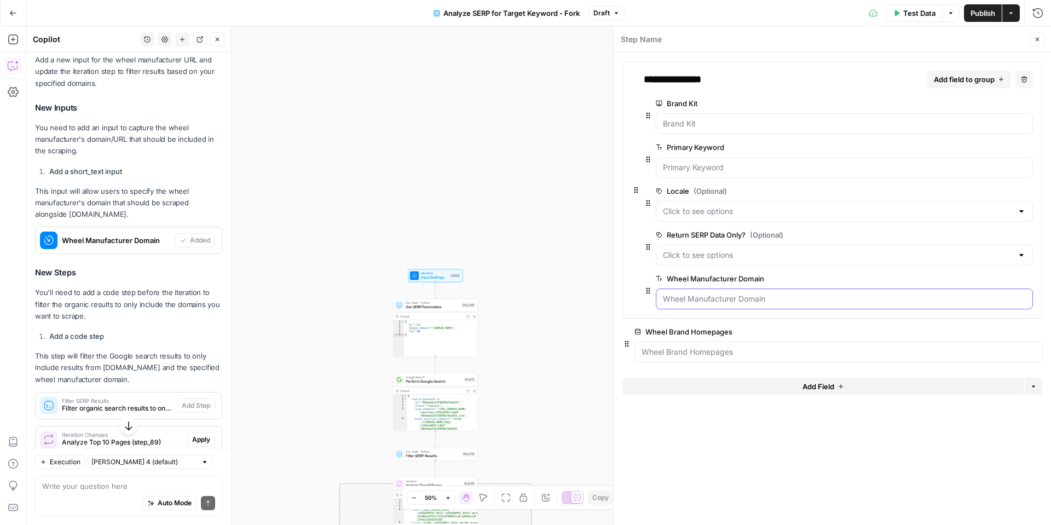
click at [716, 298] on Domain "Wheel Manufacturer Domain" at bounding box center [844, 298] width 363 height 11
click at [992, 276] on span "edit field" at bounding box center [992, 278] width 24 height 9
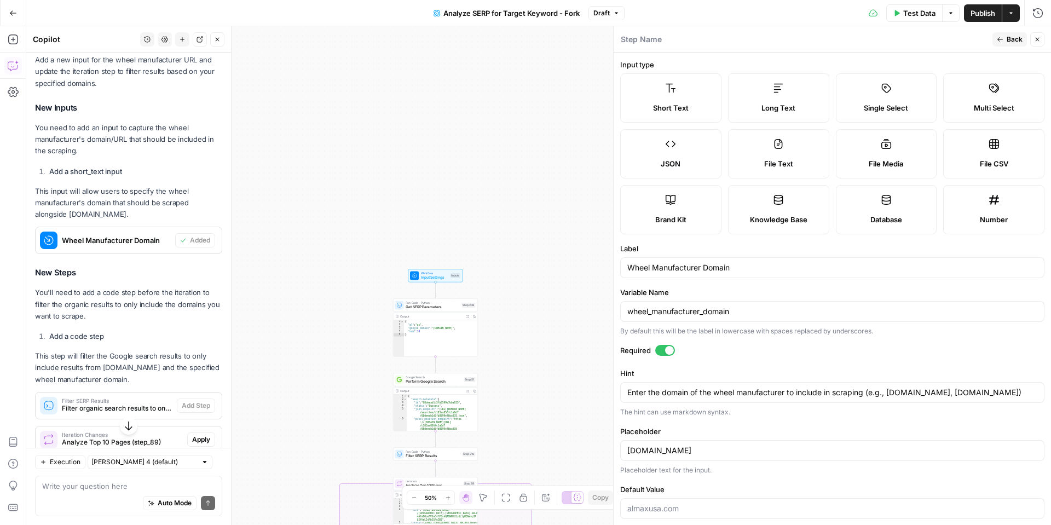
click at [667, 104] on span "Short Text" at bounding box center [671, 107] width 36 height 11
click at [790, 206] on label "Knowledge Base" at bounding box center [778, 209] width 101 height 49
click at [1021, 42] on span "Back" at bounding box center [1015, 39] width 16 height 10
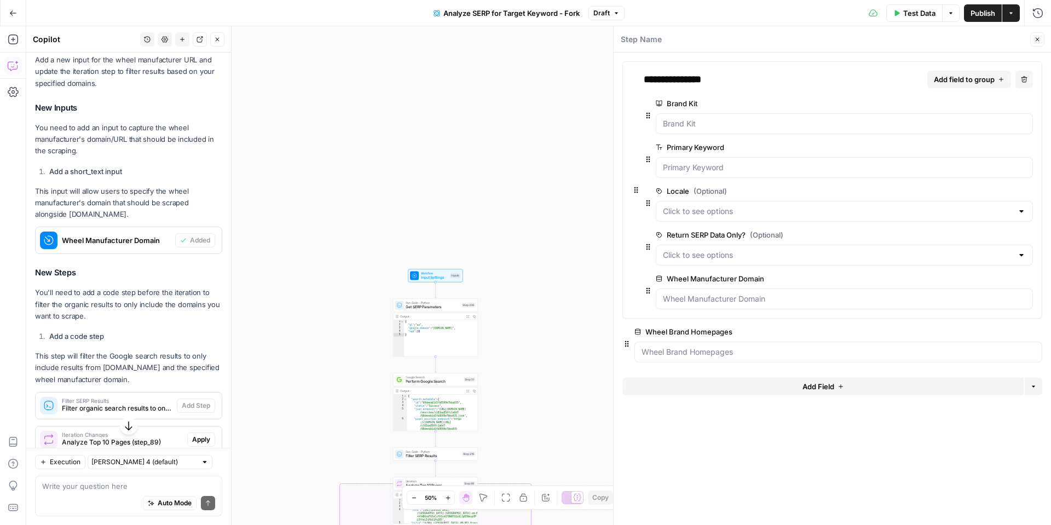
click at [757, 292] on div at bounding box center [844, 299] width 377 height 21
click at [761, 301] on Domain "Wheel Manufacturer Domain" at bounding box center [844, 298] width 363 height 11
click at [989, 278] on span "edit field" at bounding box center [992, 278] width 24 height 9
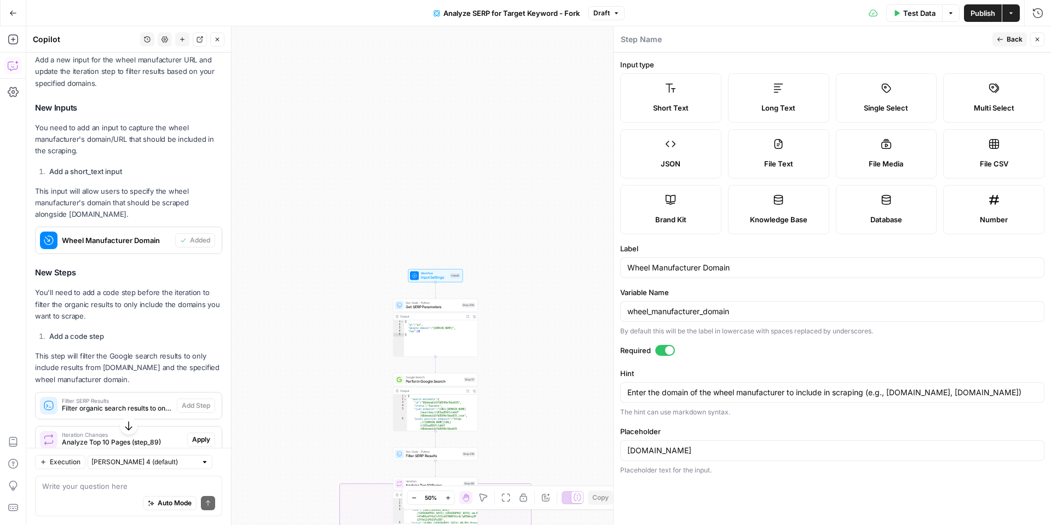
click at [779, 200] on icon at bounding box center [778, 199] width 11 height 11
click at [1008, 41] on span "Back" at bounding box center [1015, 39] width 16 height 10
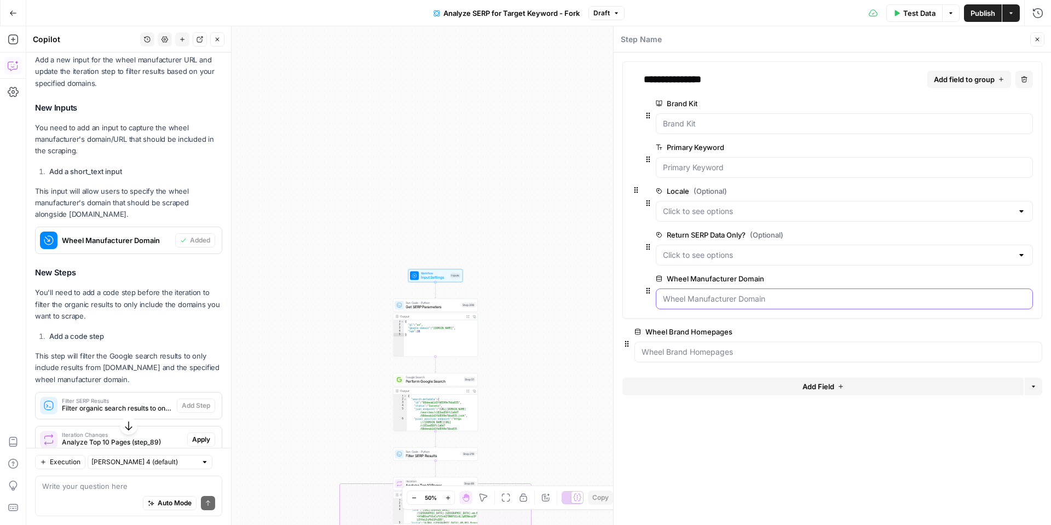
click at [696, 301] on Domain "Wheel Manufacturer Domain" at bounding box center [844, 298] width 363 height 11
click at [860, 351] on Homepages "Wheel Brand Homepages" at bounding box center [839, 352] width 394 height 11
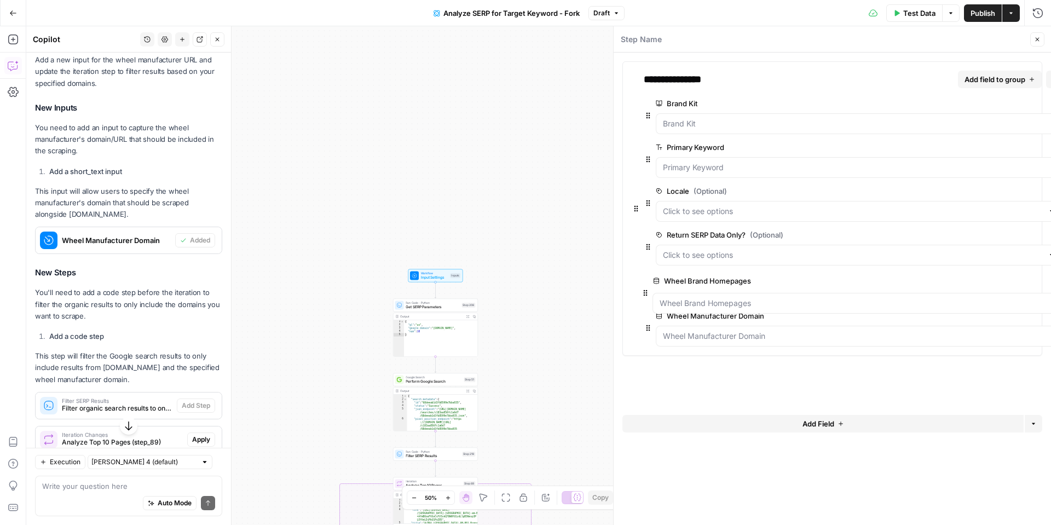
drag, startPoint x: 624, startPoint y: 343, endPoint x: 647, endPoint y: 282, distance: 65.3
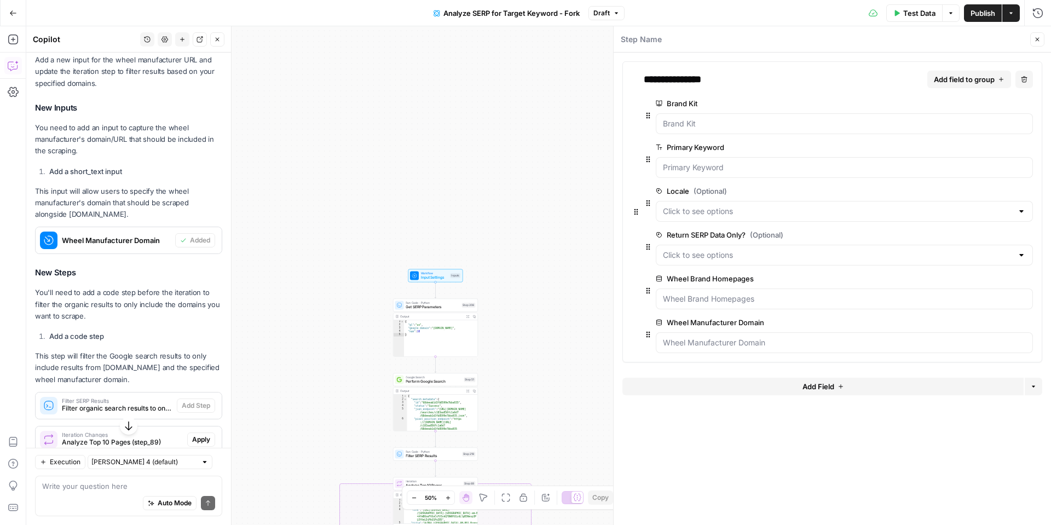
click at [1031, 324] on button "Delete group" at bounding box center [1026, 322] width 13 height 13
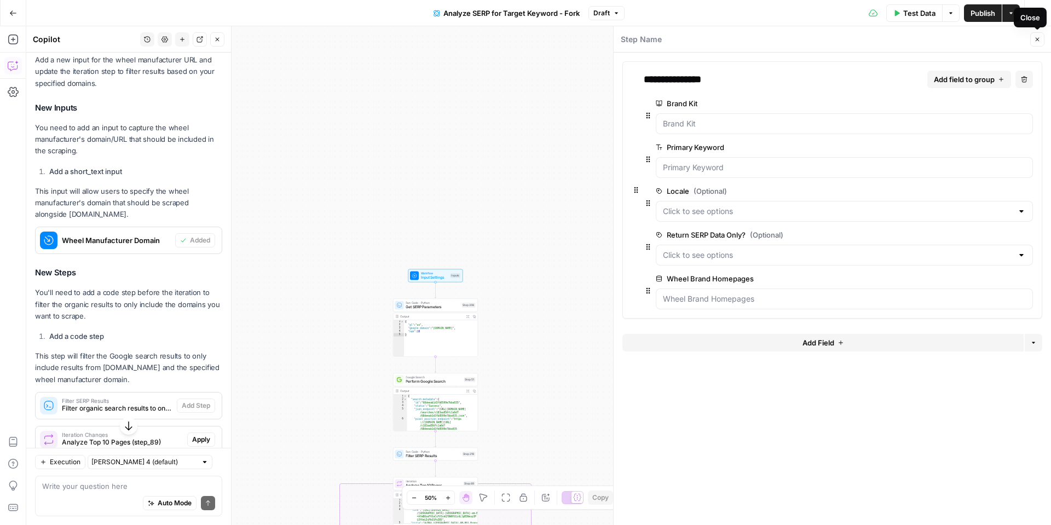
click at [1039, 42] on icon "button" at bounding box center [1037, 39] width 7 height 7
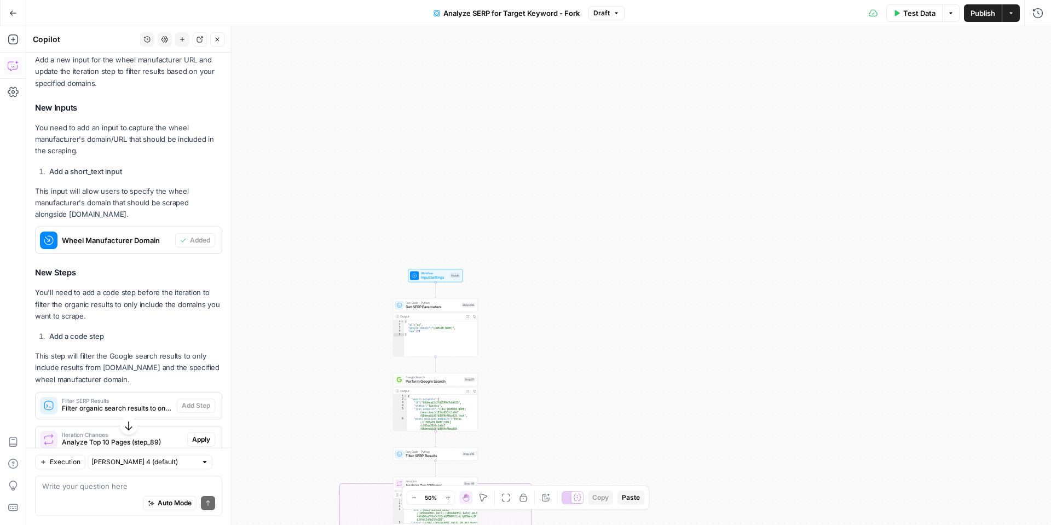
click at [918, 16] on span "Test Data" at bounding box center [919, 13] width 32 height 11
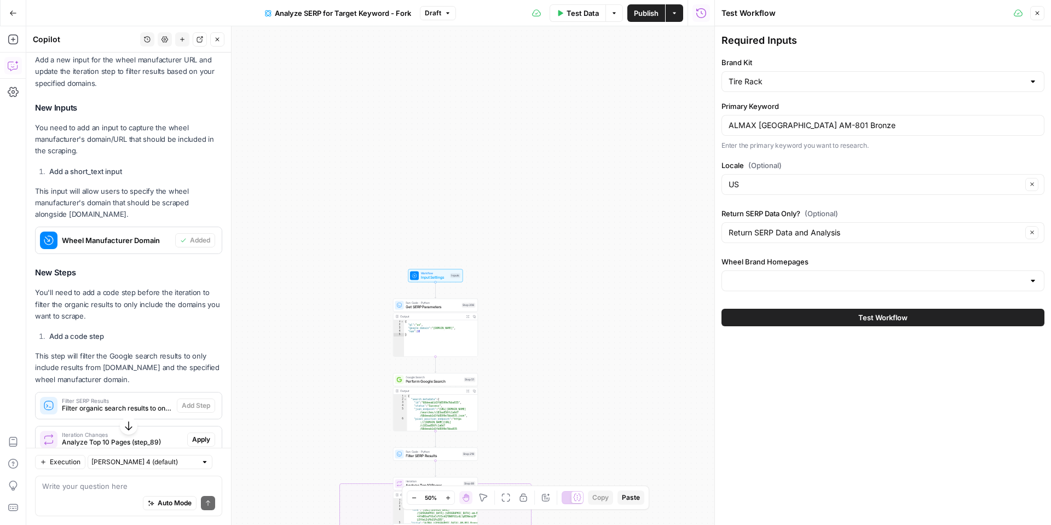
click at [781, 287] on div at bounding box center [883, 280] width 323 height 21
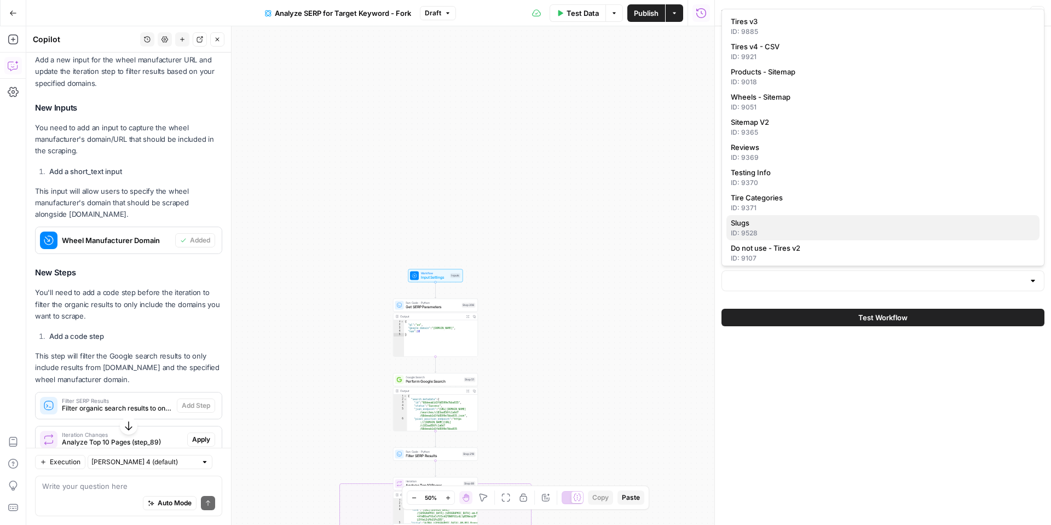
scroll to position [105, 0]
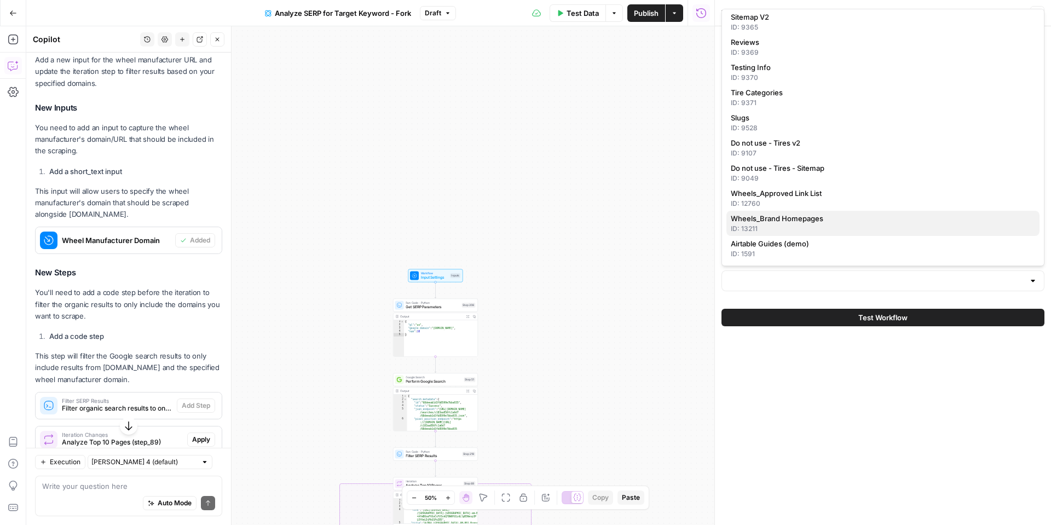
click at [765, 222] on span "Wheels_Brand Homepages" at bounding box center [881, 218] width 300 height 11
type input "Wheels_Brand Homepages"
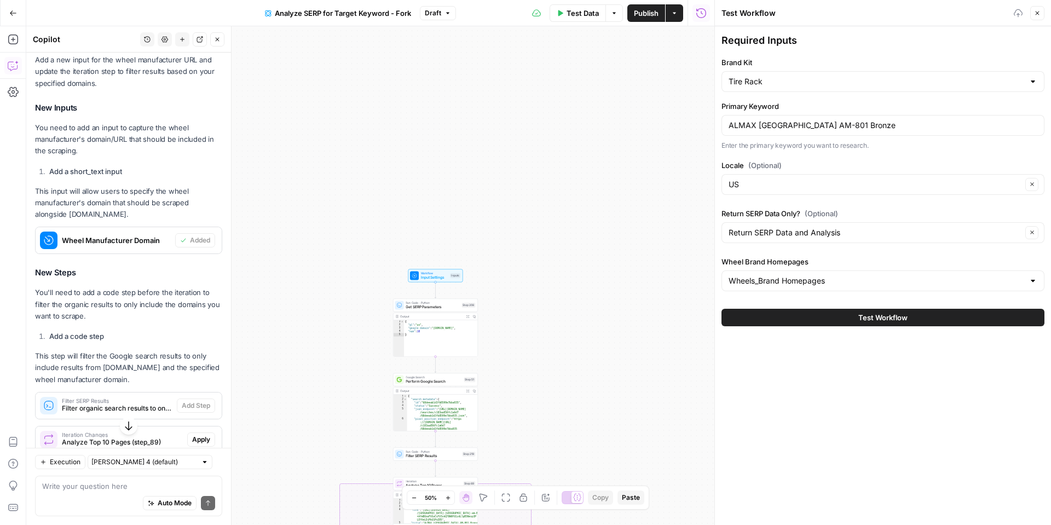
click at [785, 315] on button "Test Workflow" at bounding box center [883, 318] width 323 height 18
click at [804, 327] on div "Test Workflow" at bounding box center [883, 317] width 323 height 31
click at [804, 322] on button "Test Workflow" at bounding box center [883, 318] width 323 height 18
drag, startPoint x: 804, startPoint y: 322, endPoint x: 636, endPoint y: 201, distance: 207.5
click at [804, 320] on button "Test Workflow" at bounding box center [883, 318] width 323 height 18
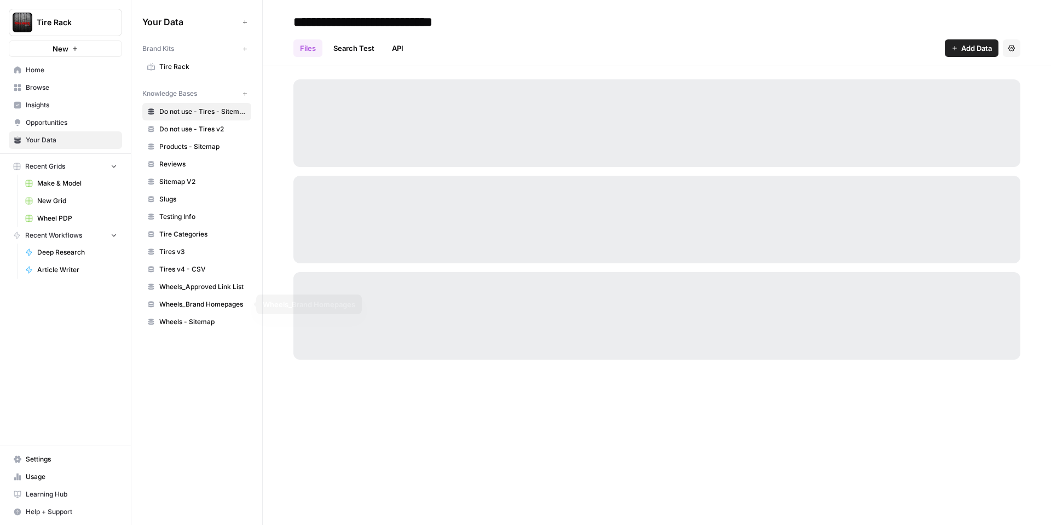
click at [202, 297] on link "Wheels_Brand Homepages" at bounding box center [196, 305] width 109 height 18
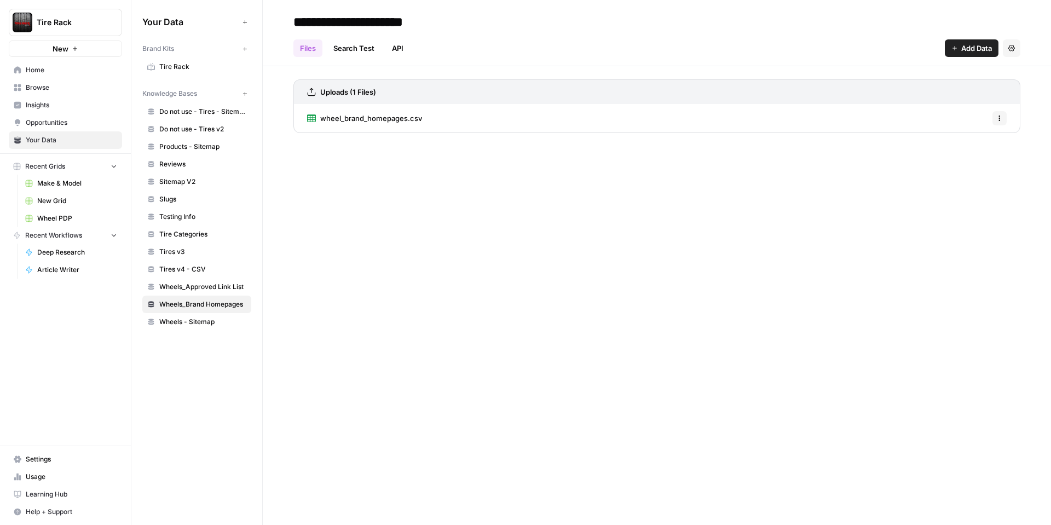
click at [396, 47] on link "API" at bounding box center [397, 48] width 25 height 18
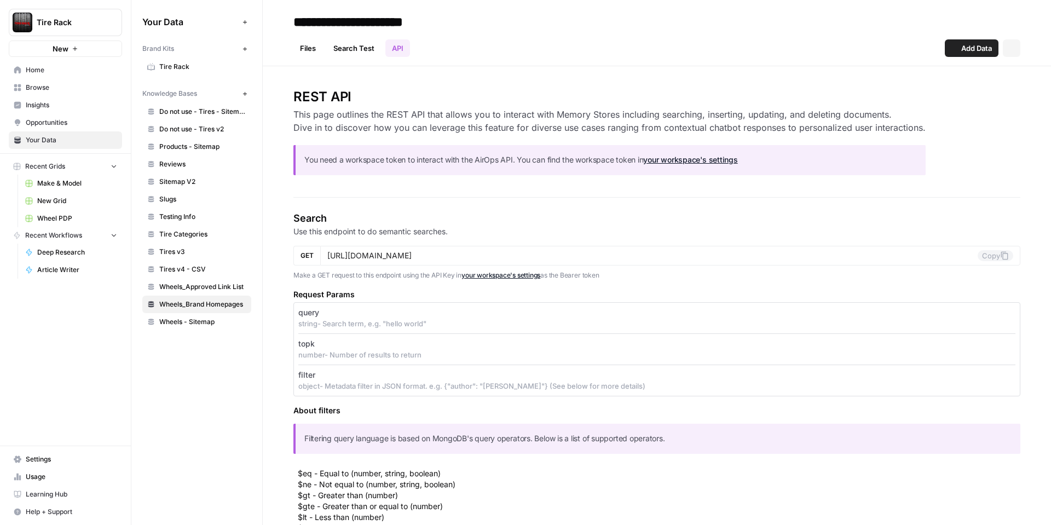
click at [356, 53] on link "Search Test" at bounding box center [354, 48] width 54 height 18
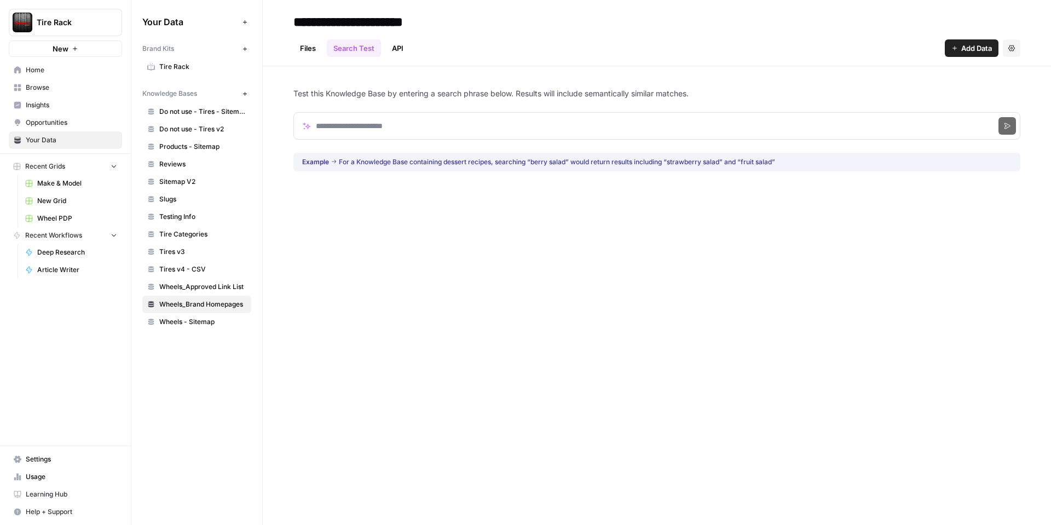
click at [309, 39] on link "Files" at bounding box center [307, 48] width 29 height 18
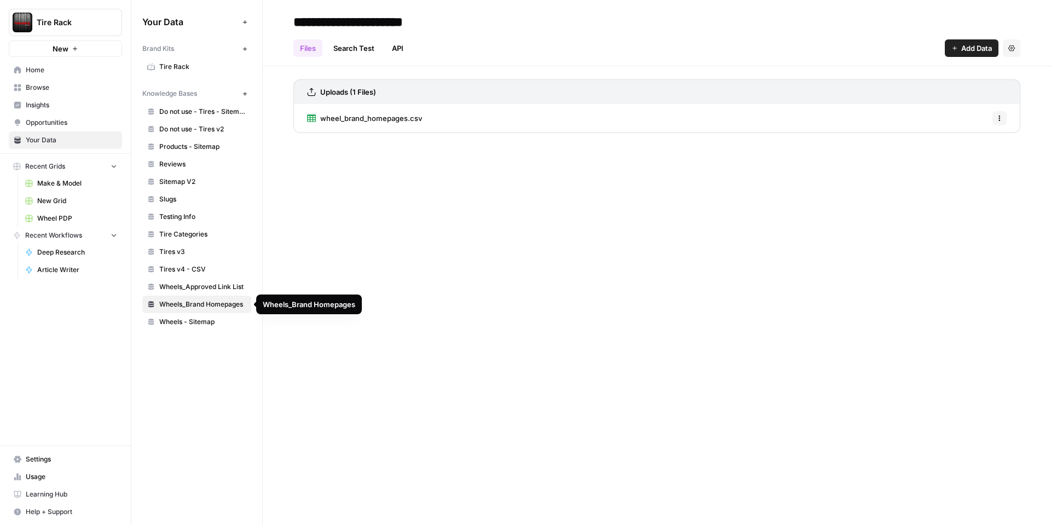
click at [297, 304] on div "Wheels_Brand Homepages" at bounding box center [309, 304] width 93 height 11
click at [1007, 49] on button "Settings" at bounding box center [1012, 48] width 18 height 18
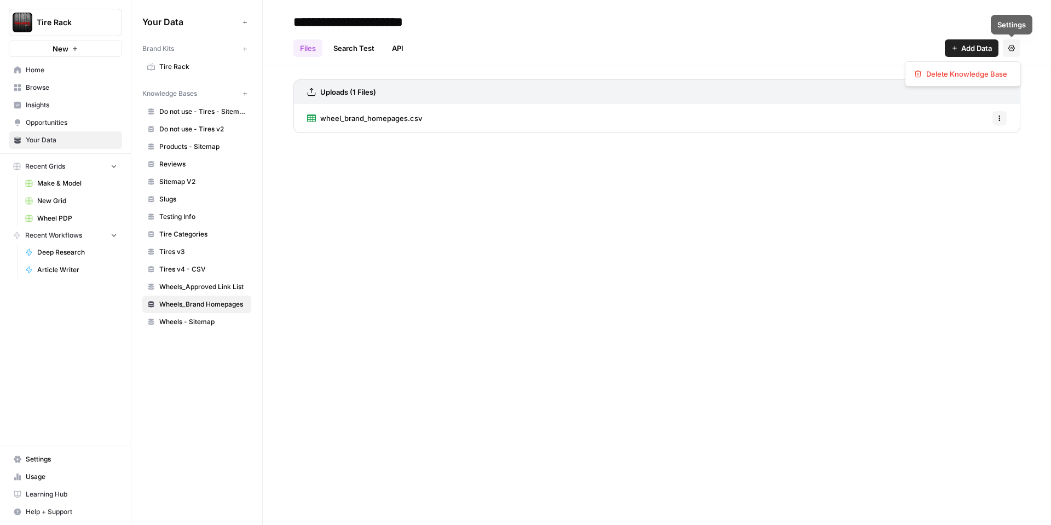
click at [1011, 47] on icon "button" at bounding box center [1011, 48] width 7 height 7
click at [1002, 117] on icon "button" at bounding box center [999, 118] width 7 height 7
drag, startPoint x: 431, startPoint y: 122, endPoint x: 316, endPoint y: 124, distance: 115.5
click at [316, 124] on div "wheel_brand_homepages.csv Options" at bounding box center [656, 118] width 727 height 28
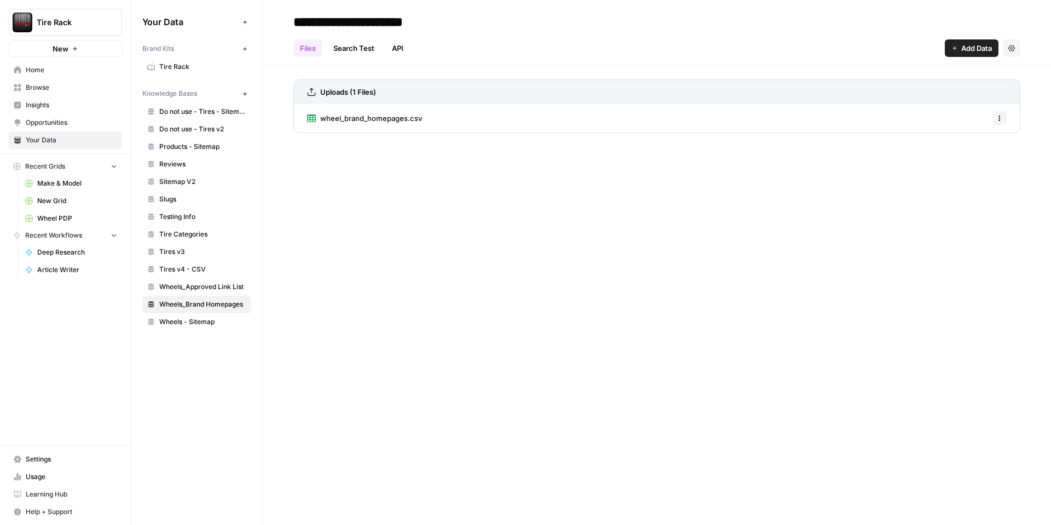
copy span "wheel_brand_homepages.csv"
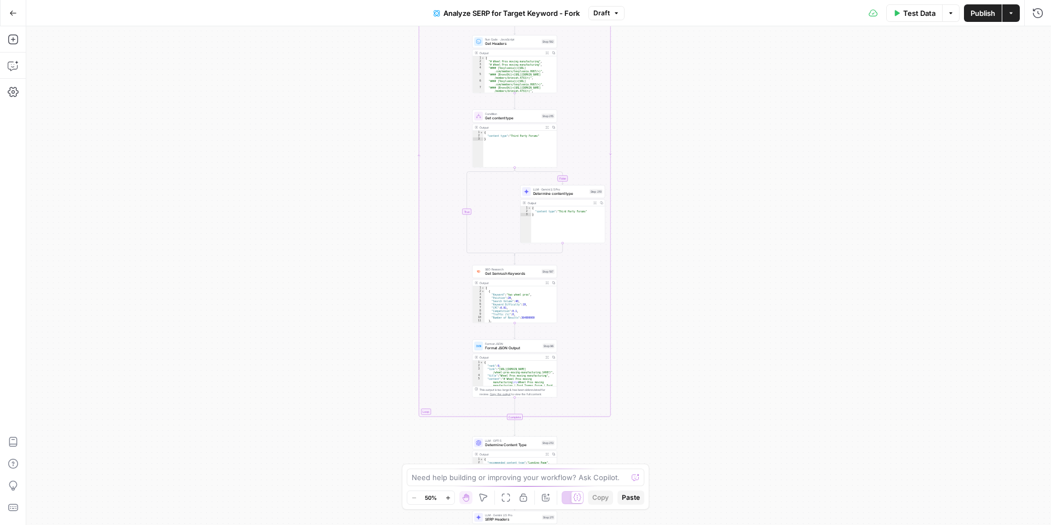
click at [898, 7] on button "Test Data" at bounding box center [914, 13] width 56 height 18
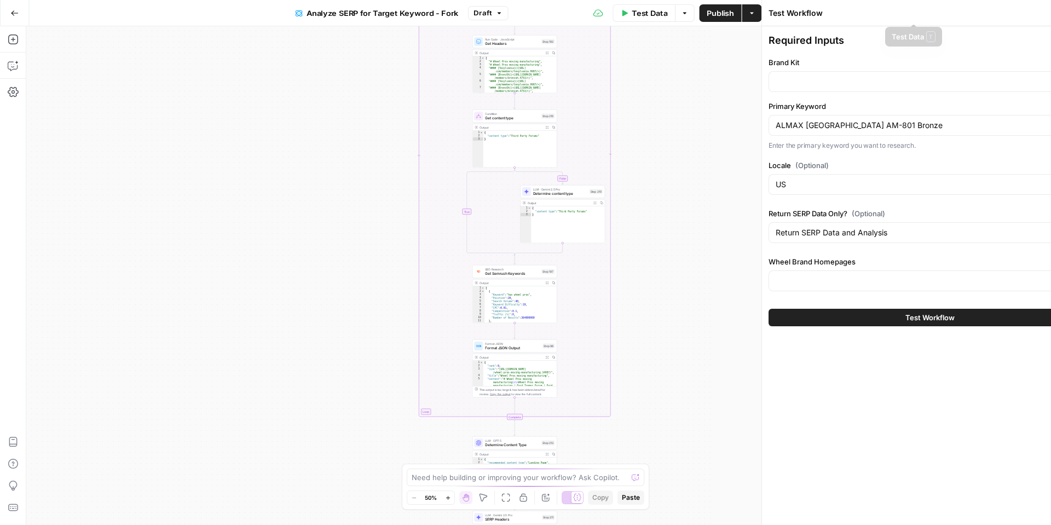
type input "Tire Rack"
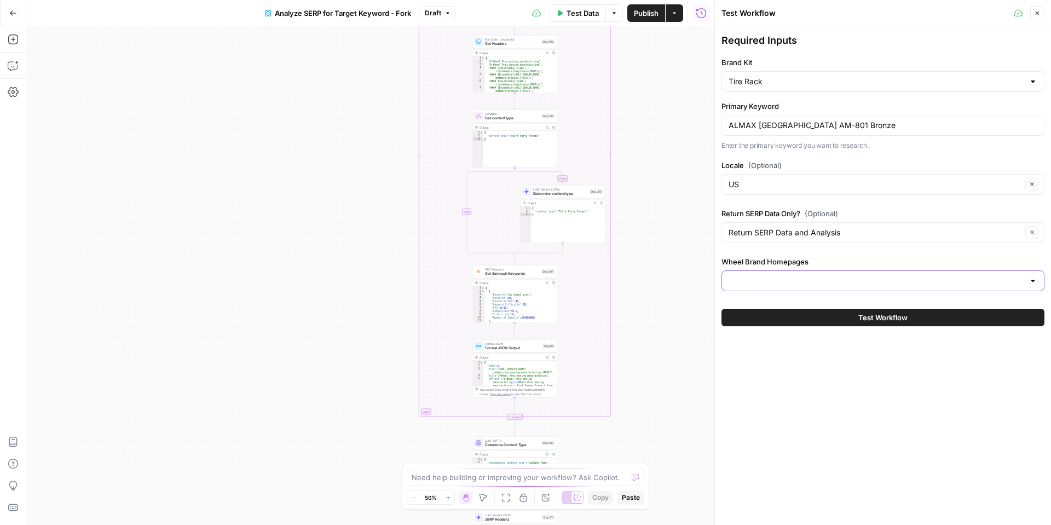
click at [786, 275] on input "Wheel Brand Homepages" at bounding box center [877, 280] width 296 height 11
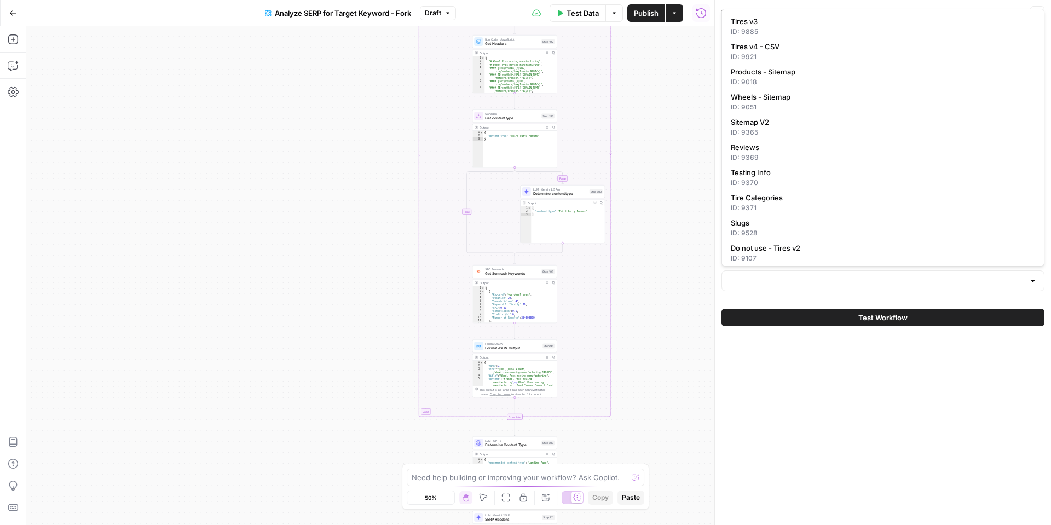
scroll to position [105, 0]
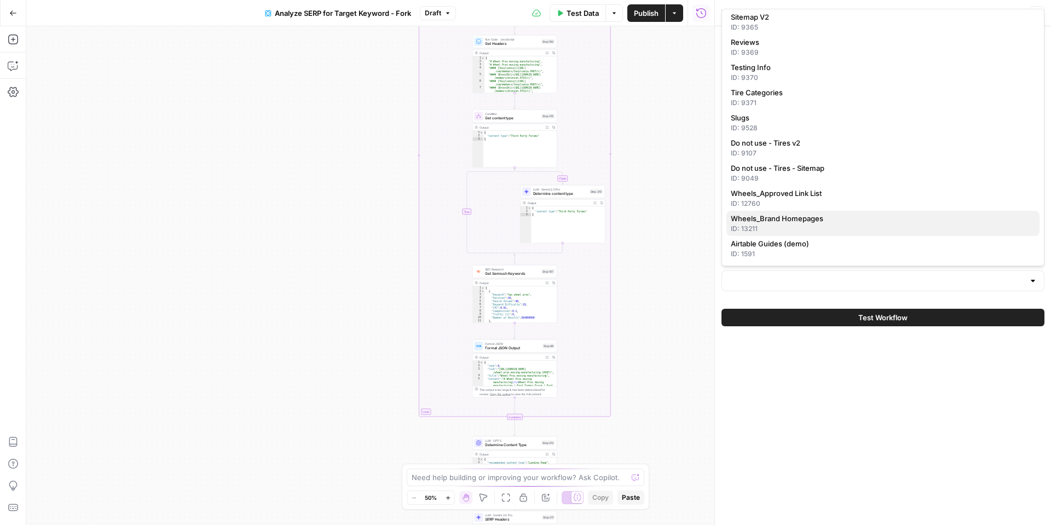
drag, startPoint x: 780, startPoint y: 223, endPoint x: 782, endPoint y: 236, distance: 13.2
click at [780, 222] on span "Wheels_Brand Homepages" at bounding box center [881, 218] width 300 height 11
type input "Wheels_Brand Homepages"
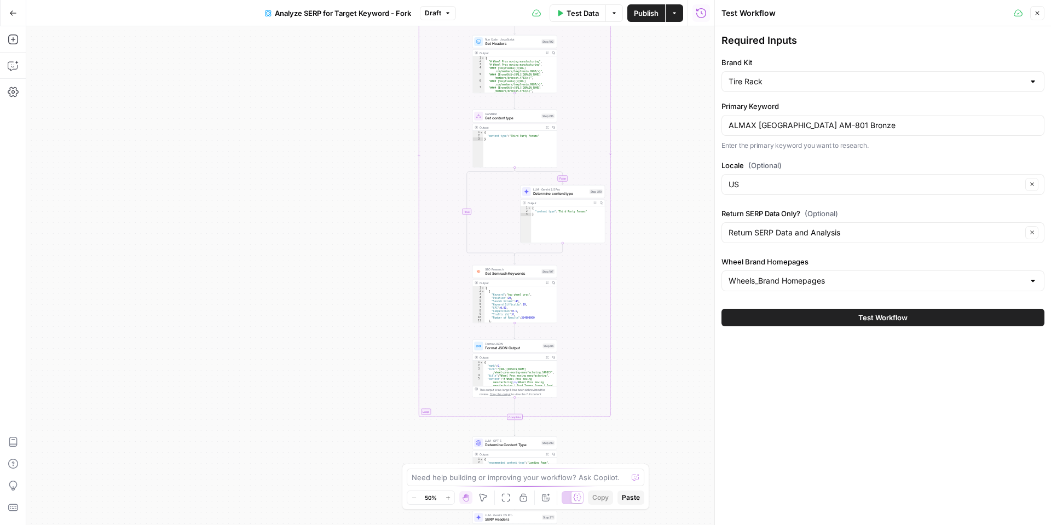
click at [788, 311] on button "Test Workflow" at bounding box center [883, 318] width 323 height 18
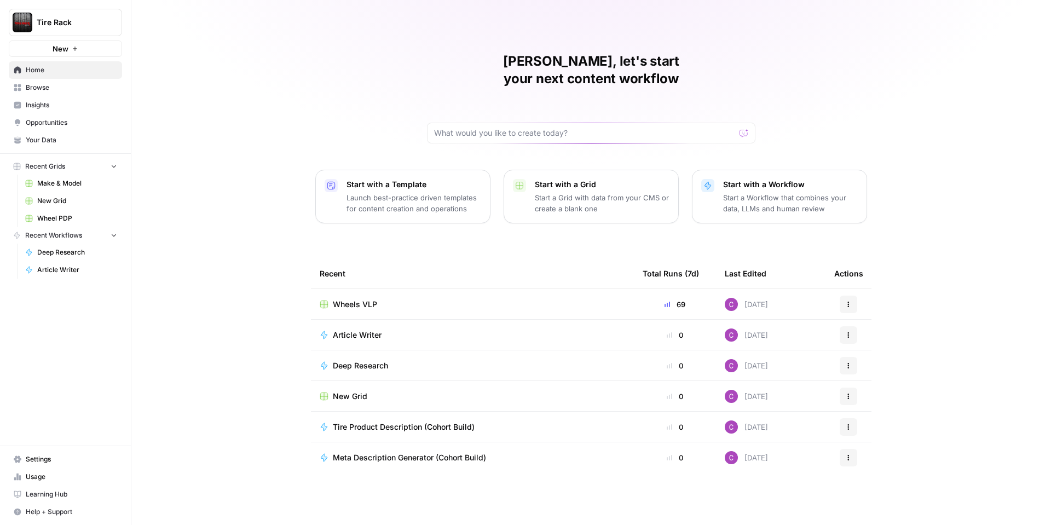
click at [22, 142] on link "Your Data" at bounding box center [65, 140] width 113 height 18
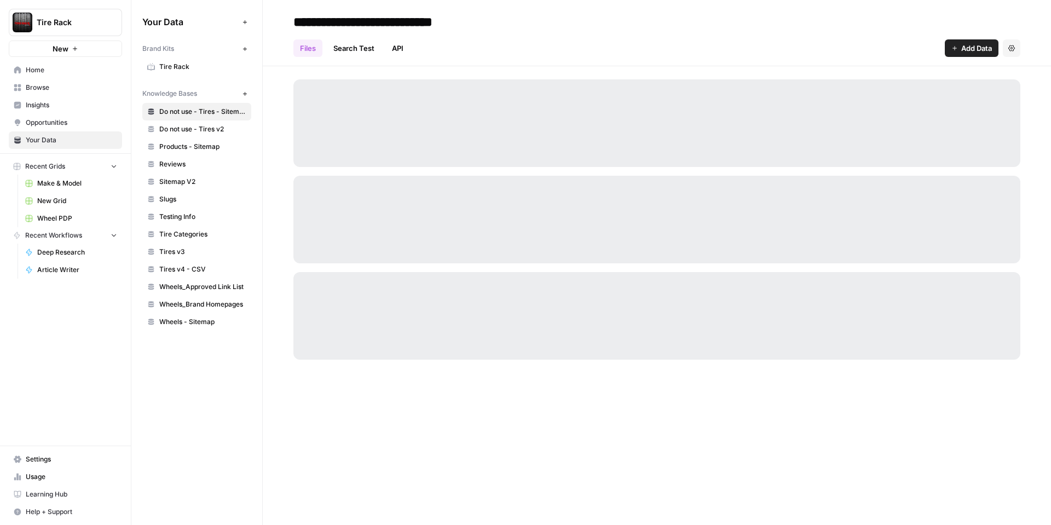
click at [209, 299] on span "Wheels_Brand Homepages" at bounding box center [202, 304] width 87 height 10
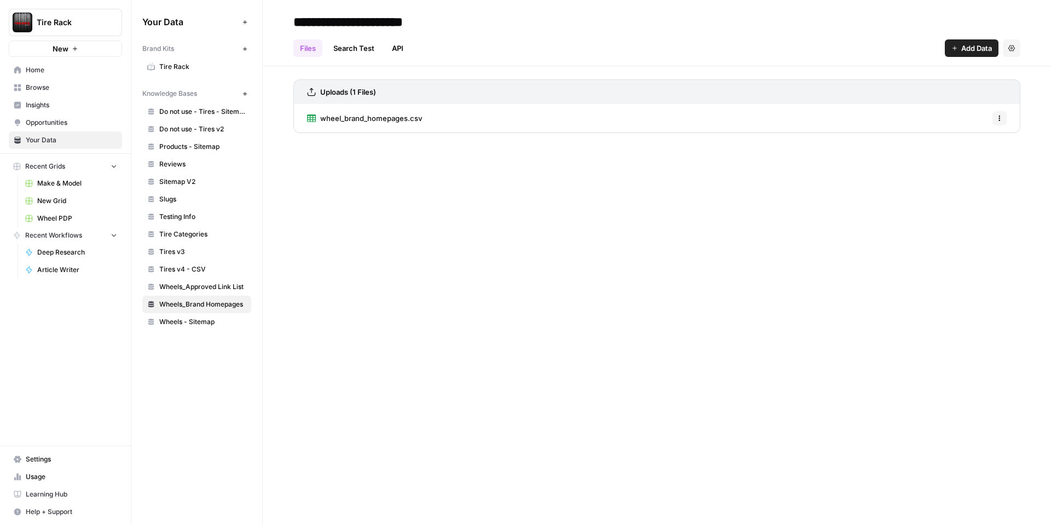
click at [182, 63] on span "Tire Rack" at bounding box center [202, 67] width 87 height 10
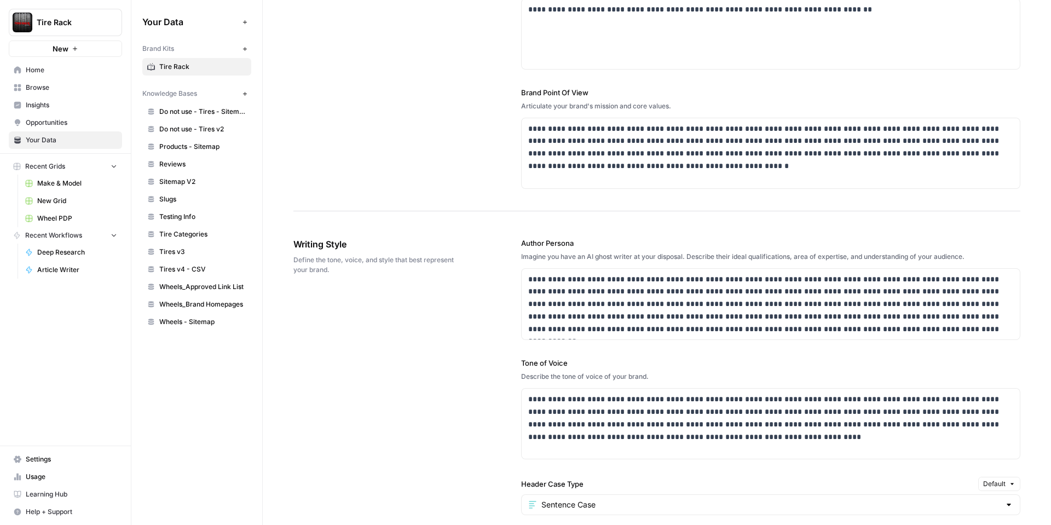
scroll to position [408, 0]
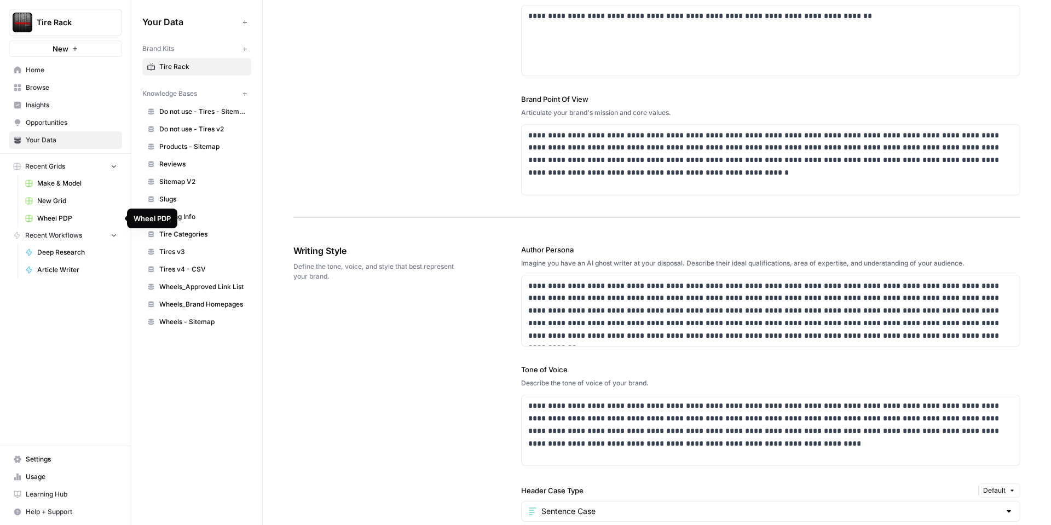
click at [64, 214] on span "Wheel PDP" at bounding box center [77, 219] width 80 height 10
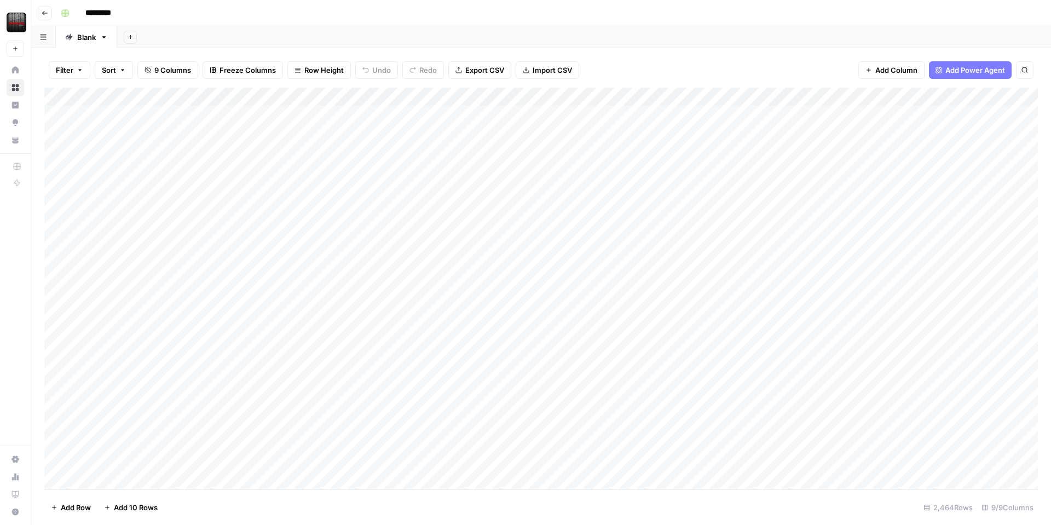
click at [863, 96] on div "Add Column" at bounding box center [541, 289] width 994 height 402
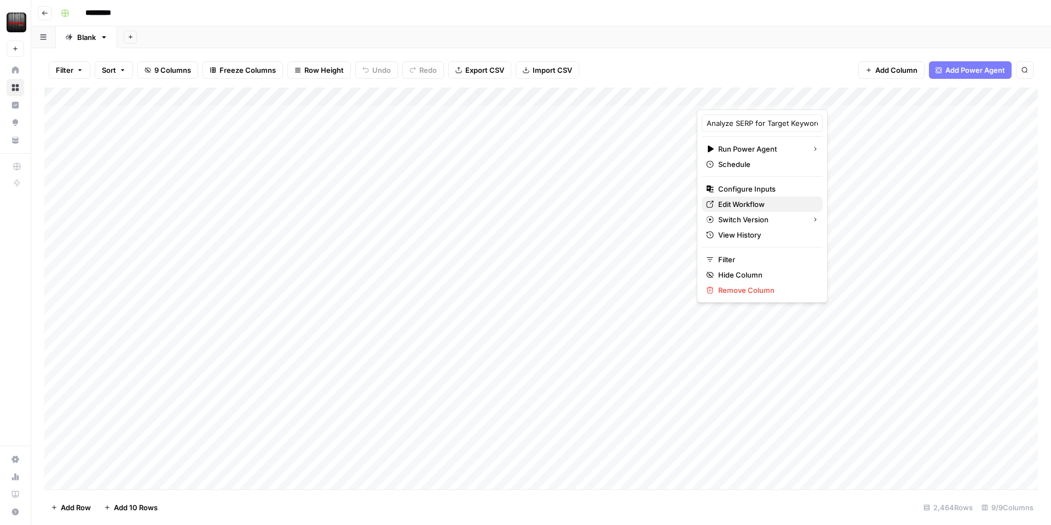
click at [743, 204] on span "Edit Workflow" at bounding box center [766, 204] width 96 height 11
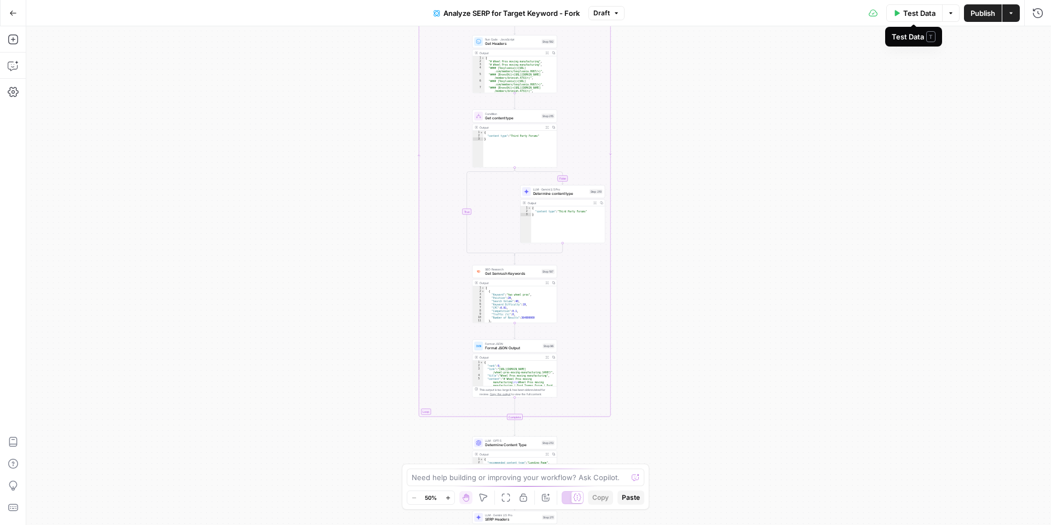
click at [900, 17] on button "Test Data" at bounding box center [914, 13] width 56 height 18
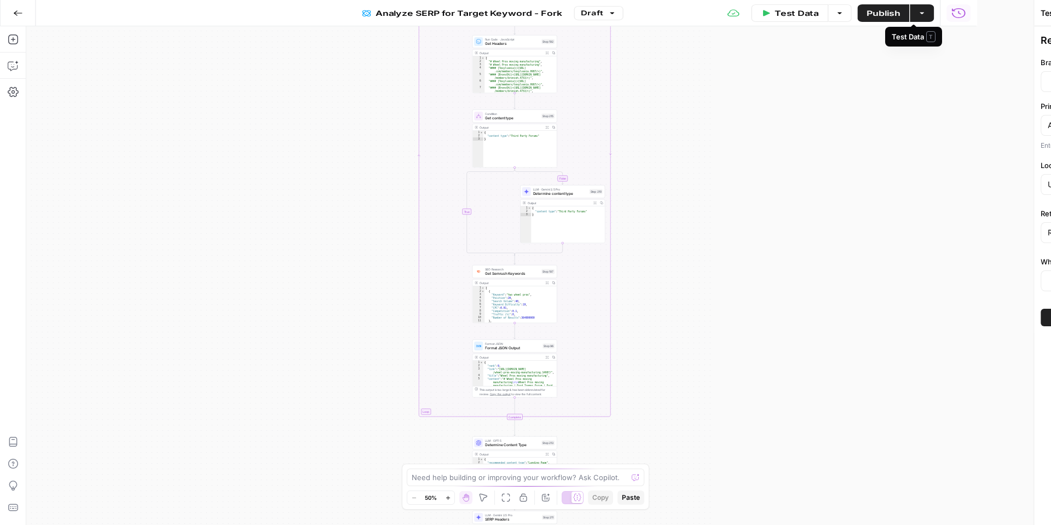
type input "Tire Rack"
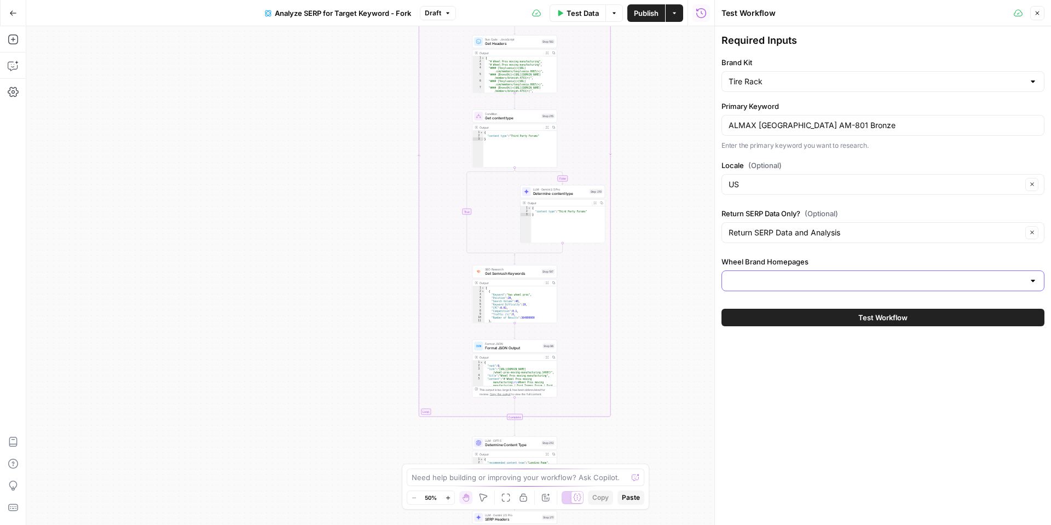
click at [785, 281] on input "Wheel Brand Homepages" at bounding box center [877, 280] width 296 height 11
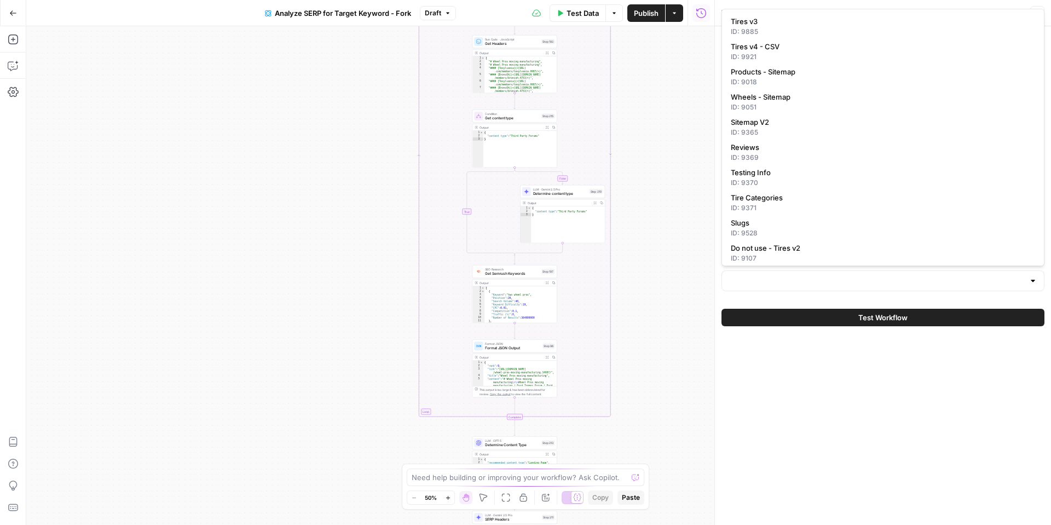
scroll to position [105, 0]
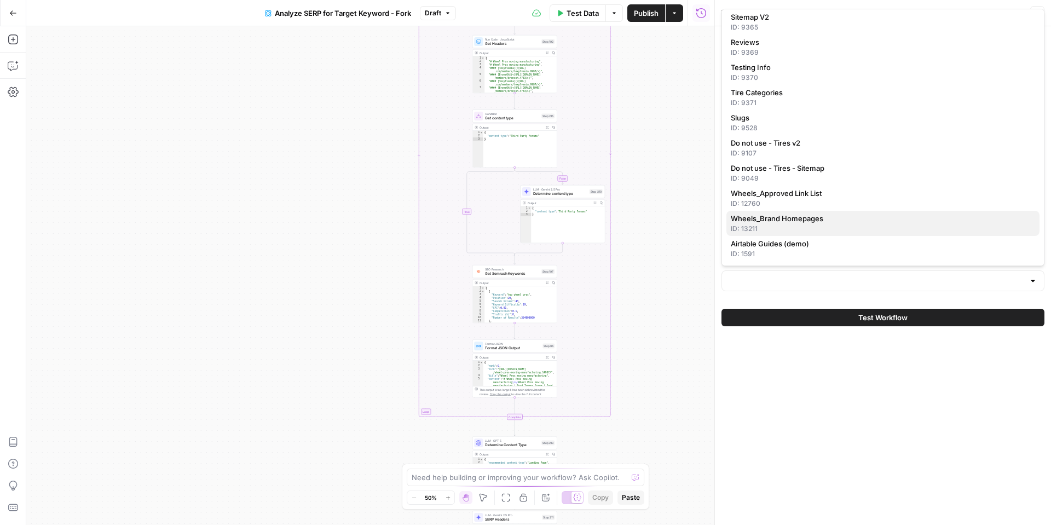
click at [768, 217] on span "Wheels_Brand Homepages" at bounding box center [881, 218] width 300 height 11
type input "Wheels_Brand Homepages"
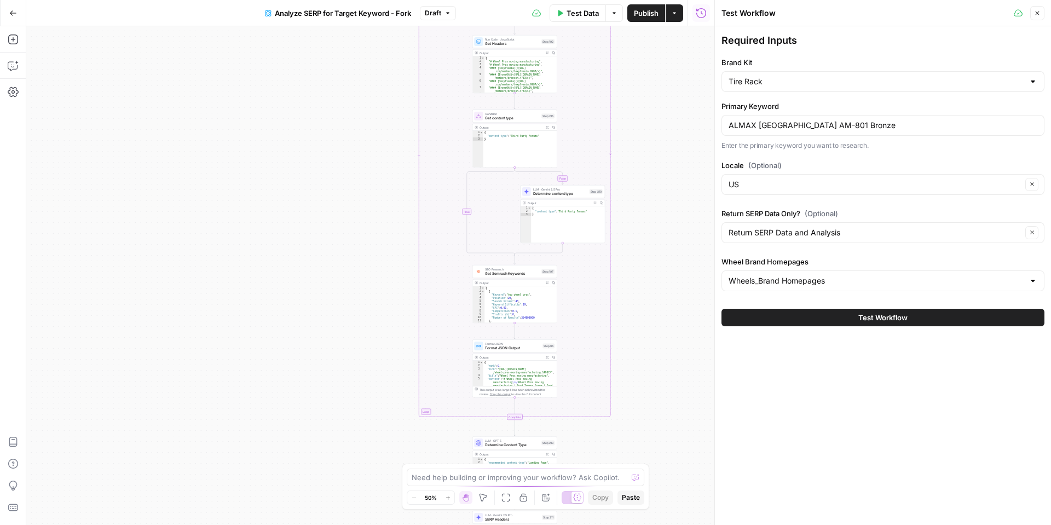
click at [792, 313] on button "Test Workflow" at bounding box center [883, 318] width 323 height 18
click at [790, 313] on button "Test Workflow" at bounding box center [883, 318] width 323 height 18
click at [1021, 12] on icon at bounding box center [1018, 12] width 9 height 7
click at [1019, 15] on icon at bounding box center [1018, 13] width 9 height 9
click at [642, 12] on span "Publish" at bounding box center [646, 13] width 25 height 11
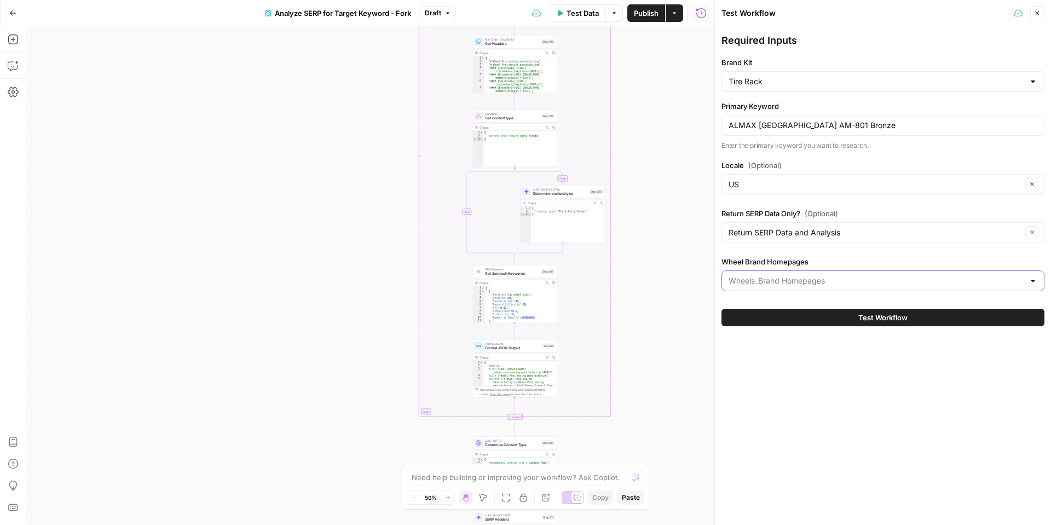
click at [887, 278] on input "Wheel Brand Homepages" at bounding box center [877, 280] width 296 height 11
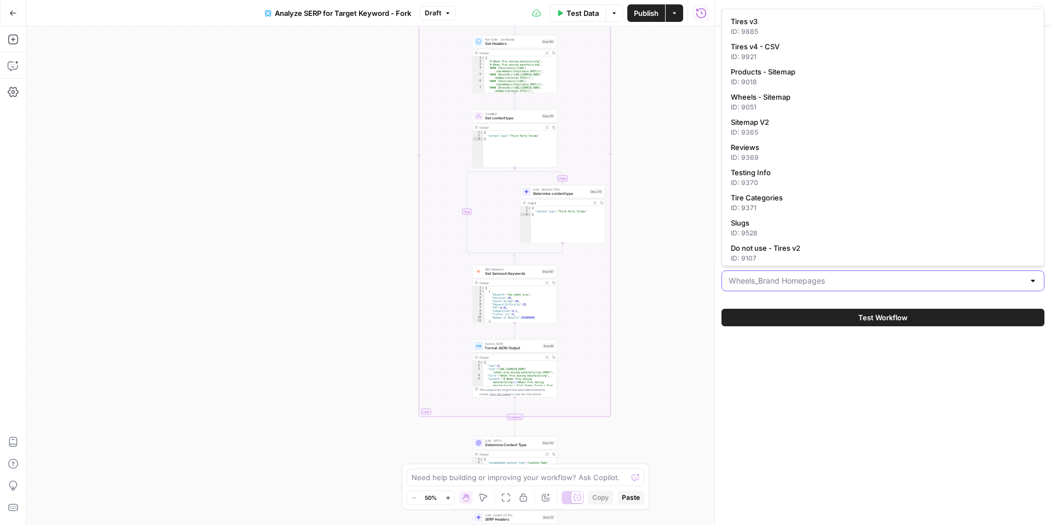
click at [887, 278] on input "Wheel Brand Homepages" at bounding box center [877, 280] width 296 height 11
type input "Wheels_Brand Homepages"
click at [856, 339] on div "Required Inputs Brand Kit Tire Rack Primary Keyword ALMAX USA AM-801 Bronze Ent…" at bounding box center [883, 275] width 336 height 499
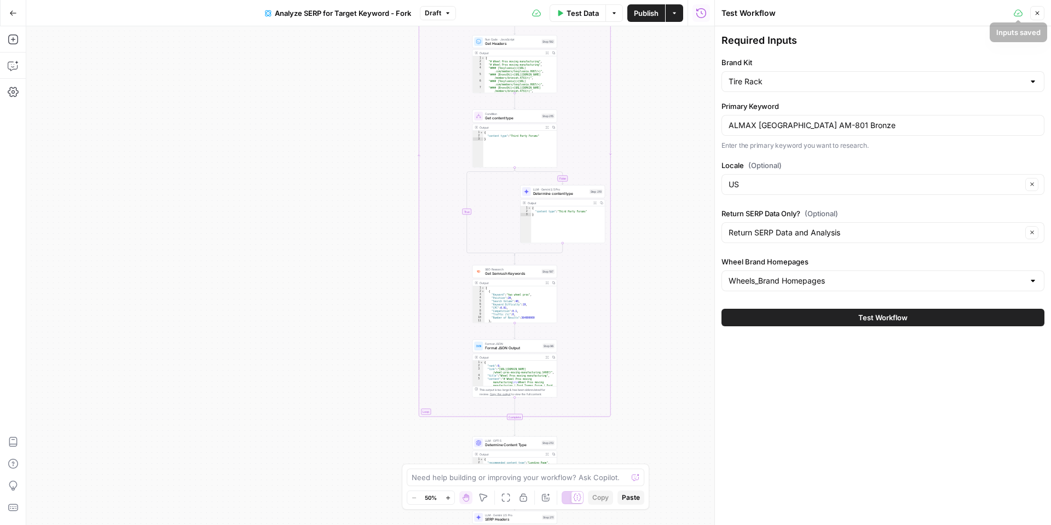
click at [1037, 12] on icon "button" at bounding box center [1037, 13] width 7 height 7
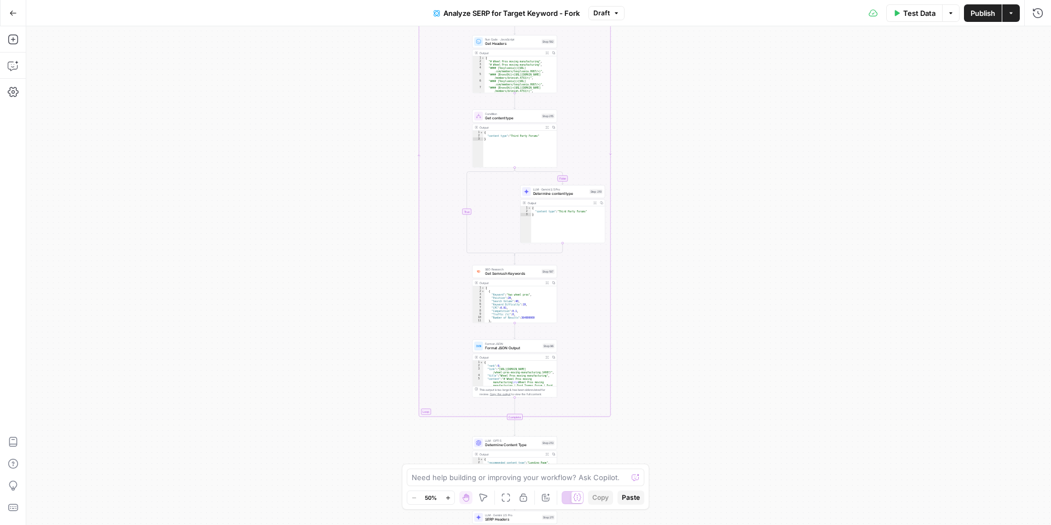
click at [16, 14] on icon "button" at bounding box center [13, 13] width 8 height 8
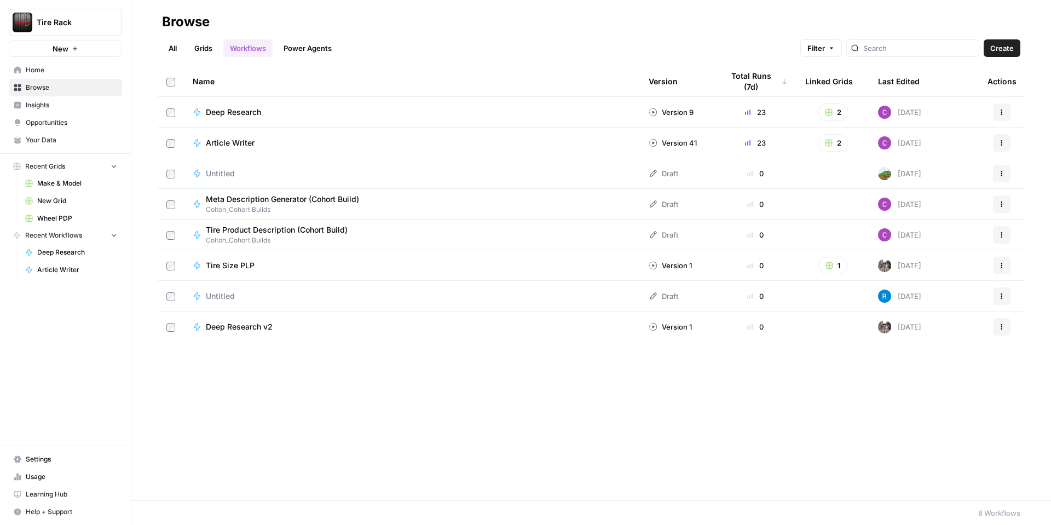
click at [57, 218] on span "Wheel PDP" at bounding box center [77, 219] width 80 height 10
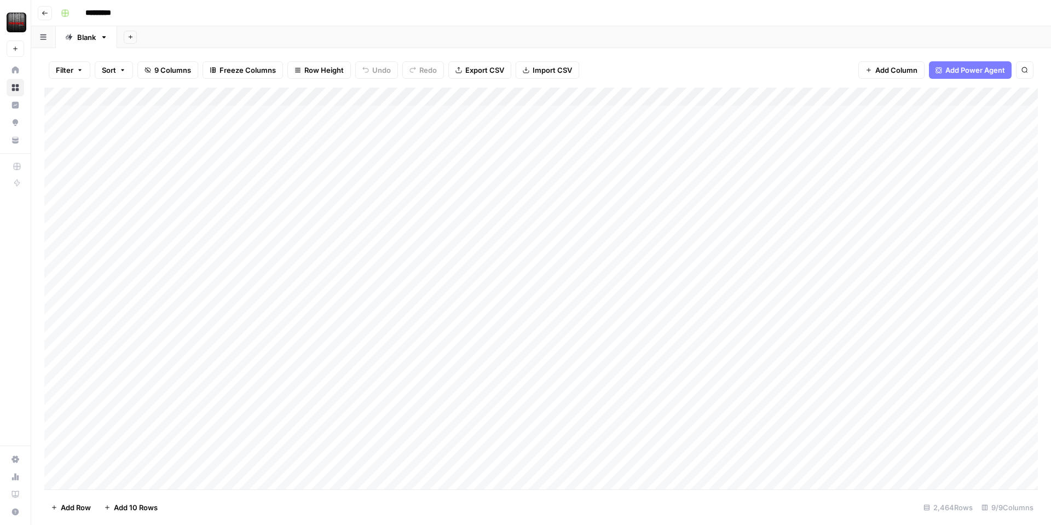
click at [861, 99] on div "Add Column" at bounding box center [541, 289] width 994 height 402
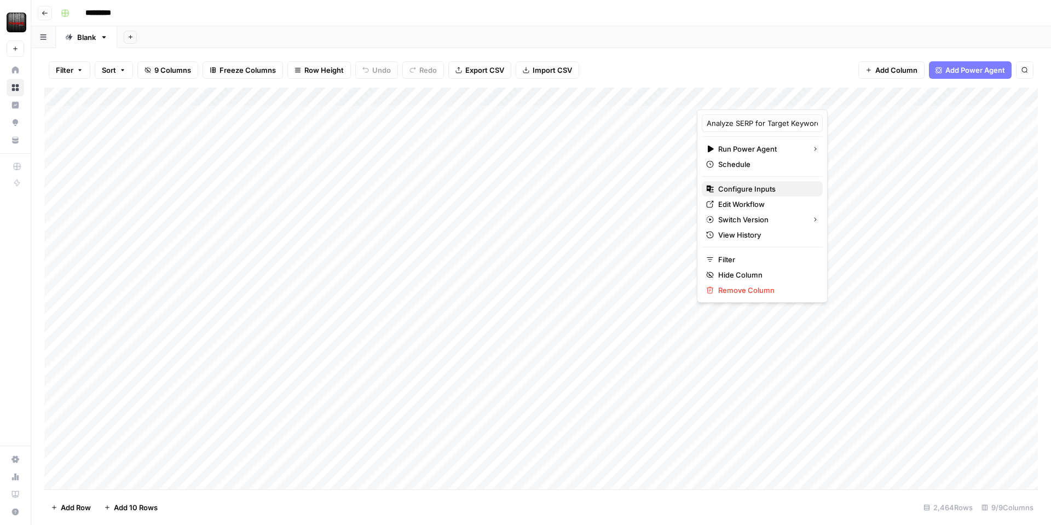
click at [742, 188] on span "Configure Inputs" at bounding box center [766, 188] width 96 height 11
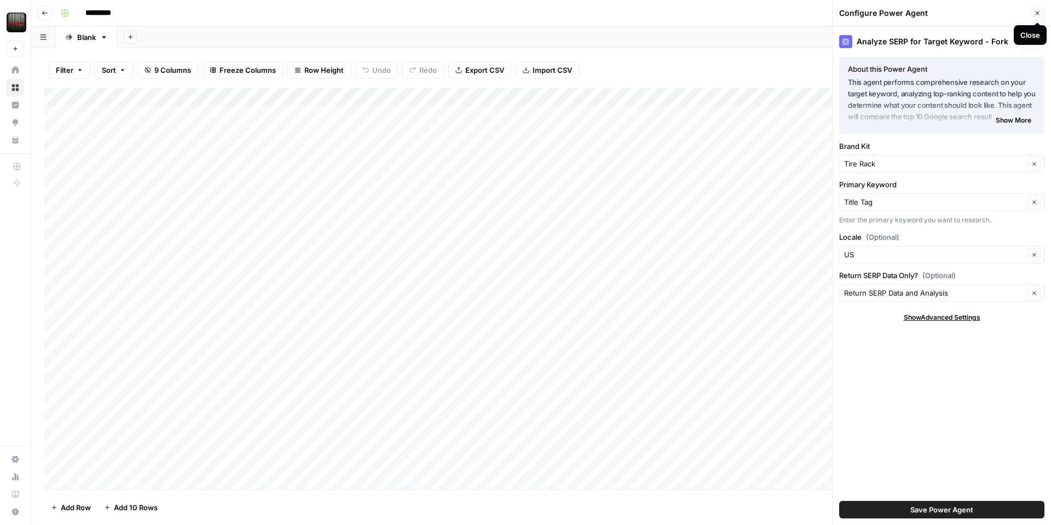
drag, startPoint x: 1034, startPoint y: 14, endPoint x: 1028, endPoint y: 23, distance: 10.6
click at [1034, 14] on icon "button" at bounding box center [1037, 13] width 7 height 7
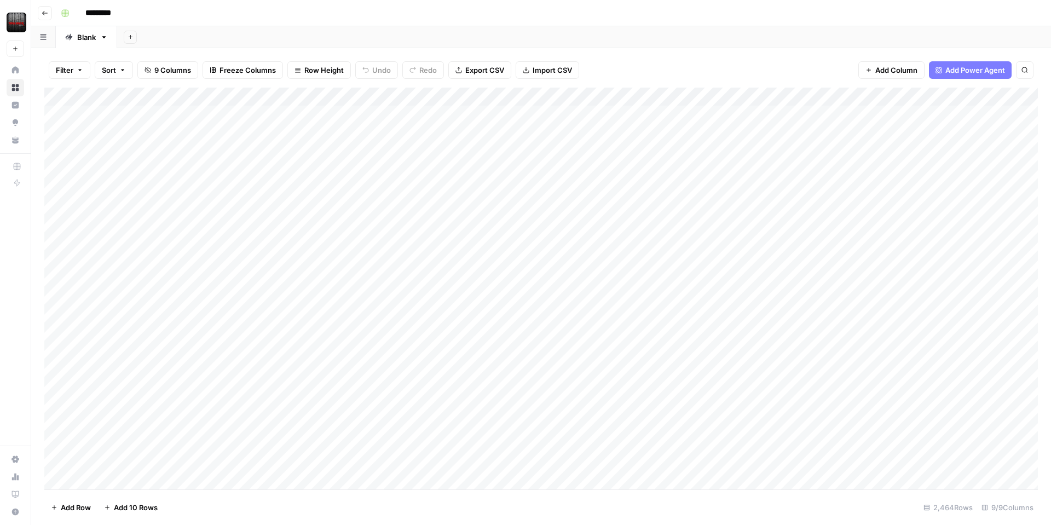
click at [860, 93] on div "Add Column" at bounding box center [541, 289] width 994 height 402
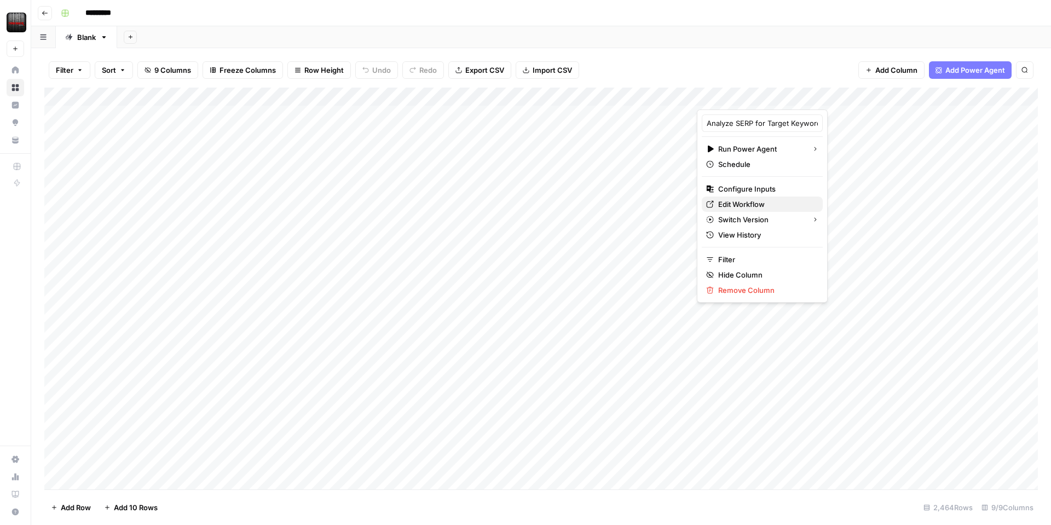
click at [753, 203] on span "Edit Workflow" at bounding box center [766, 204] width 96 height 11
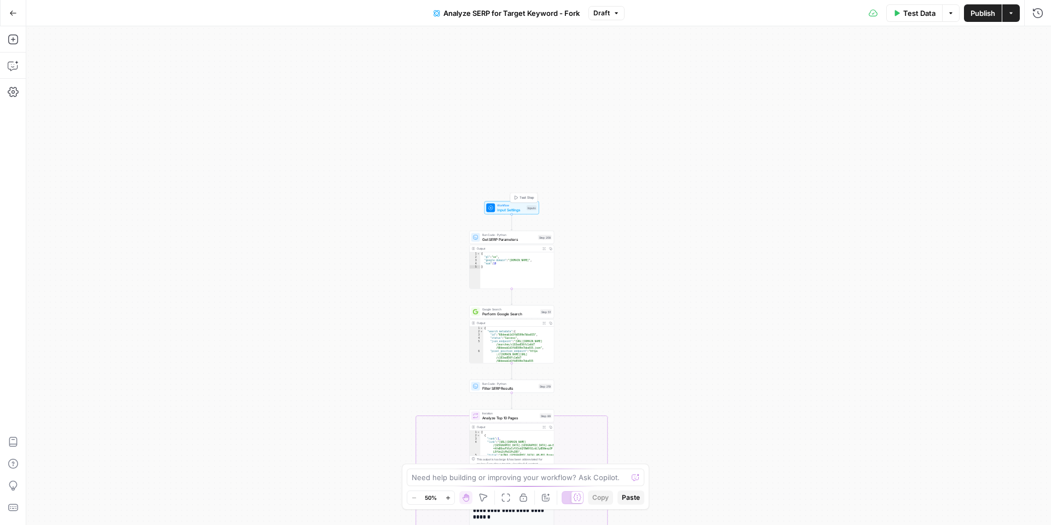
click at [511, 206] on span "Workflow" at bounding box center [510, 205] width 27 height 4
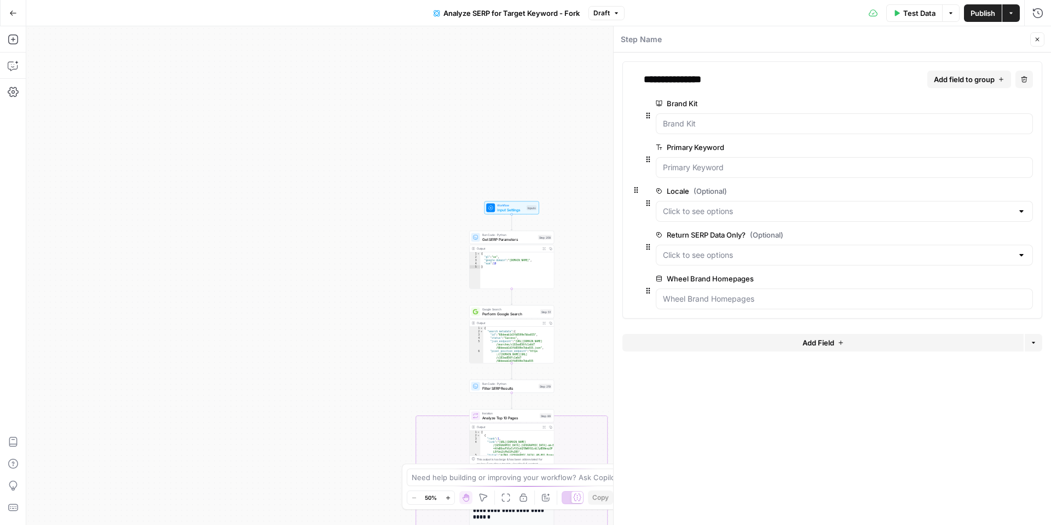
click at [998, 280] on span "edit field" at bounding box center [992, 278] width 24 height 9
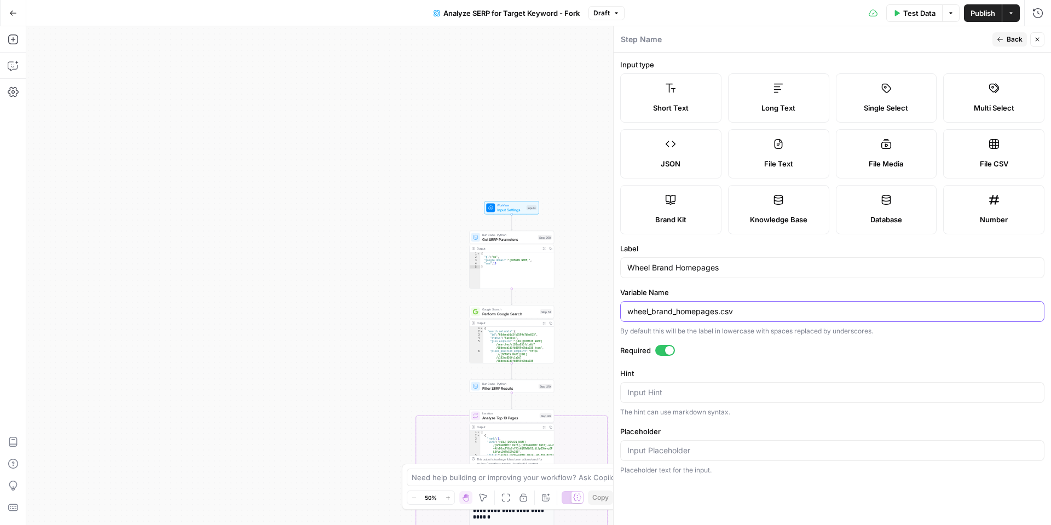
drag, startPoint x: 748, startPoint y: 310, endPoint x: 720, endPoint y: 312, distance: 28.5
click at [720, 312] on input "wheel_brand_homepages.csv" at bounding box center [832, 311] width 410 height 11
type input "wheel_brand_homepages"
click at [774, 285] on form "Input type Short Text Long Text Single Select Multi Select JSON File Text File …" at bounding box center [832, 289] width 437 height 472
click at [1001, 43] on button "Back" at bounding box center [1010, 39] width 34 height 14
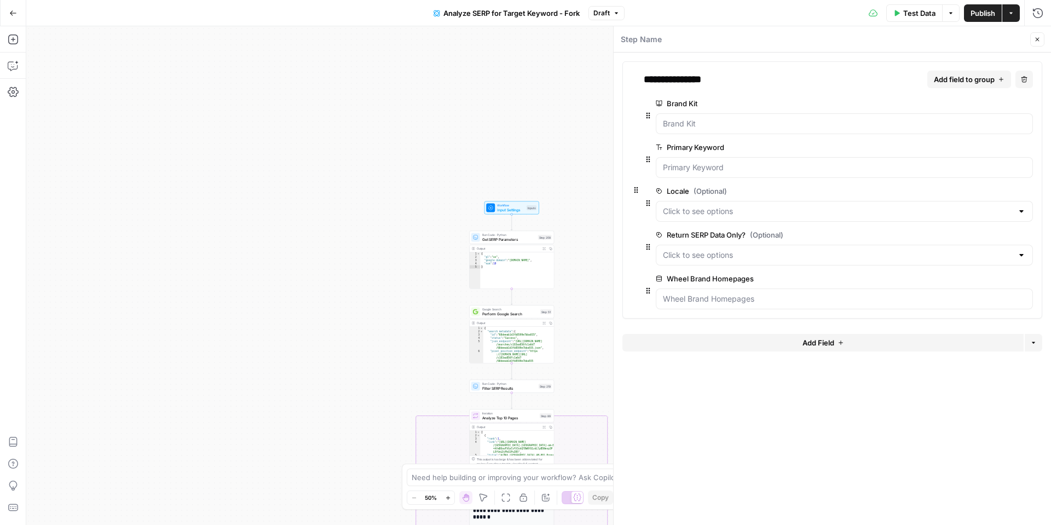
click at [1040, 45] on button "Close" at bounding box center [1037, 39] width 14 height 14
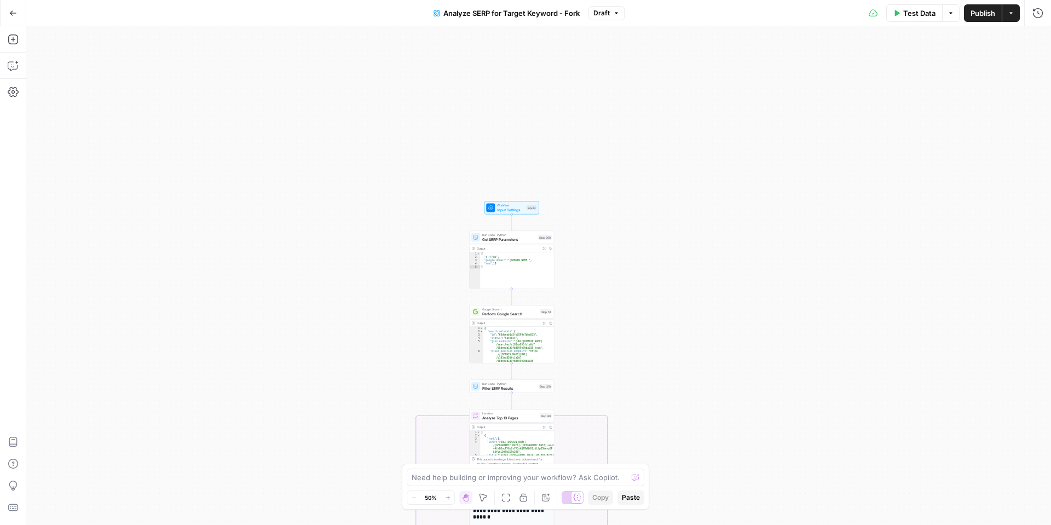
click at [906, 11] on span "Test Data" at bounding box center [919, 13] width 32 height 11
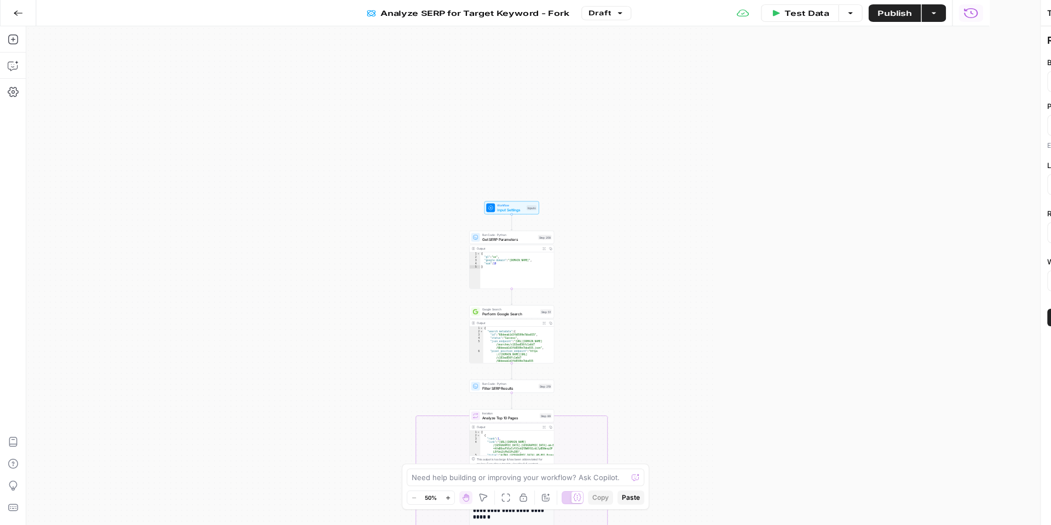
type input "Tire Rack"
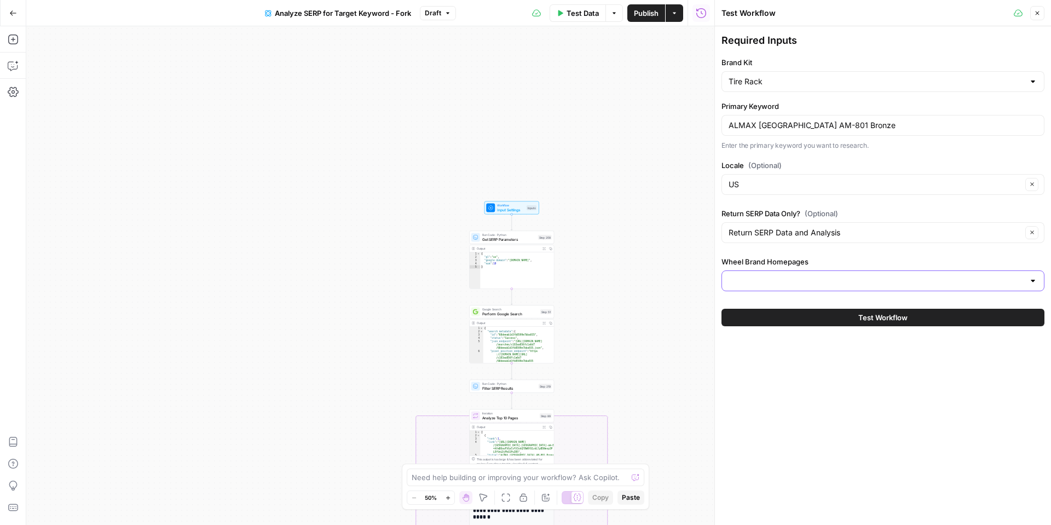
click at [762, 283] on input "Wheel Brand Homepages" at bounding box center [877, 280] width 296 height 11
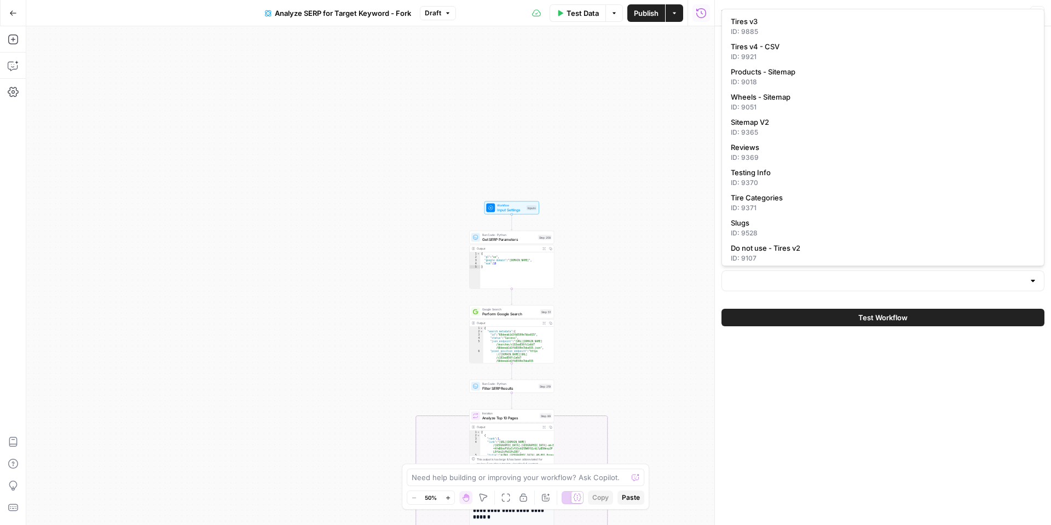
scroll to position [105, 0]
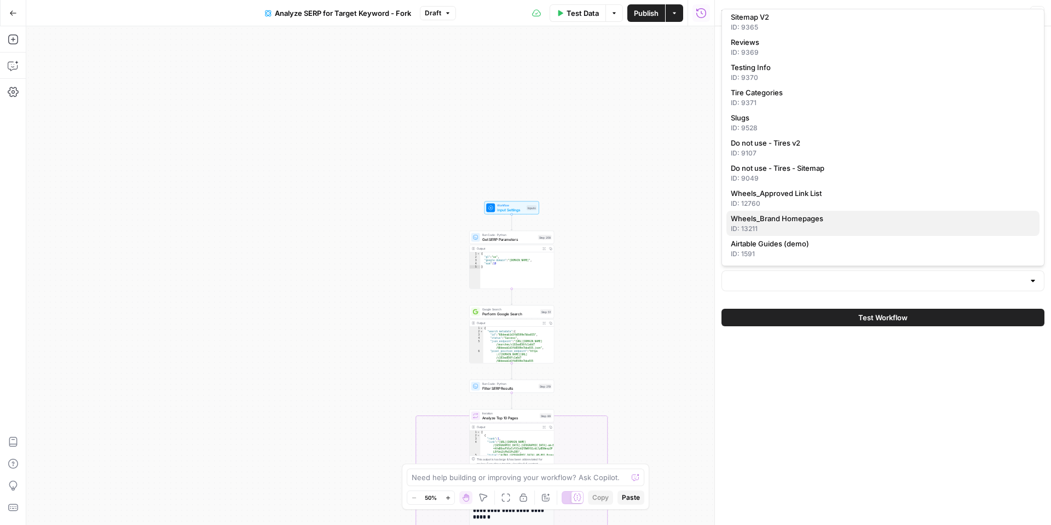
click at [771, 224] on div "ID: 13211" at bounding box center [883, 229] width 304 height 10
type input "Wheels_Brand Homepages"
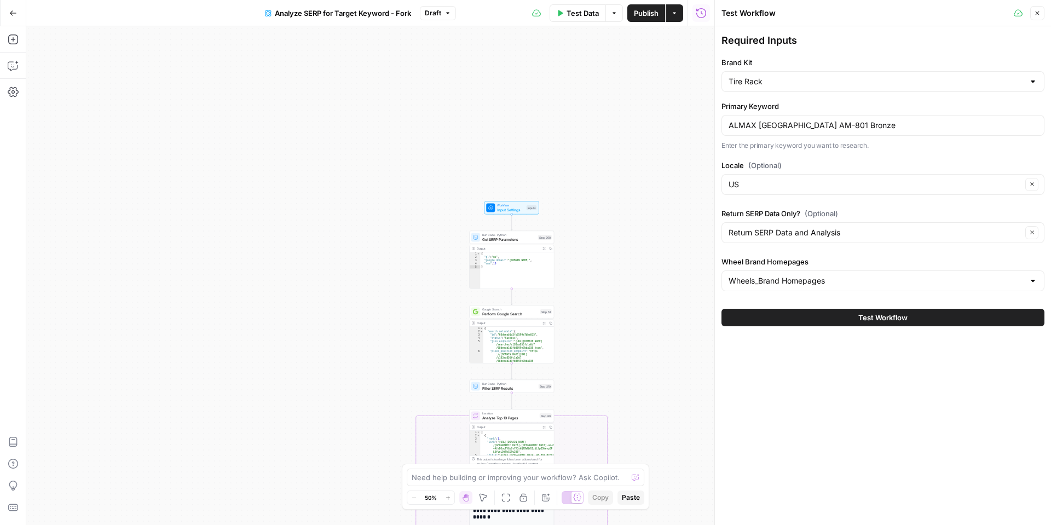
click at [822, 317] on button "Test Workflow" at bounding box center [883, 318] width 323 height 18
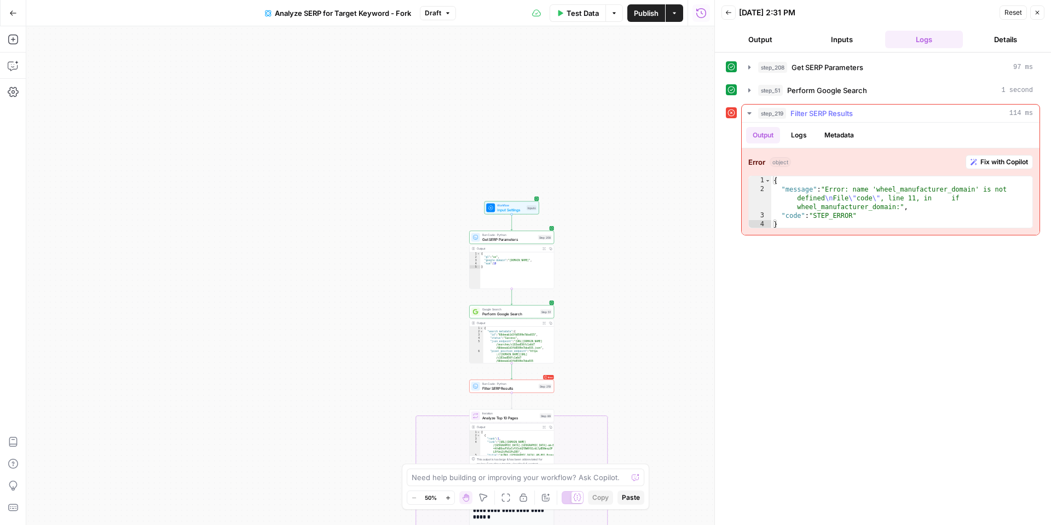
click at [994, 159] on span "Fix with Copilot" at bounding box center [1005, 162] width 48 height 10
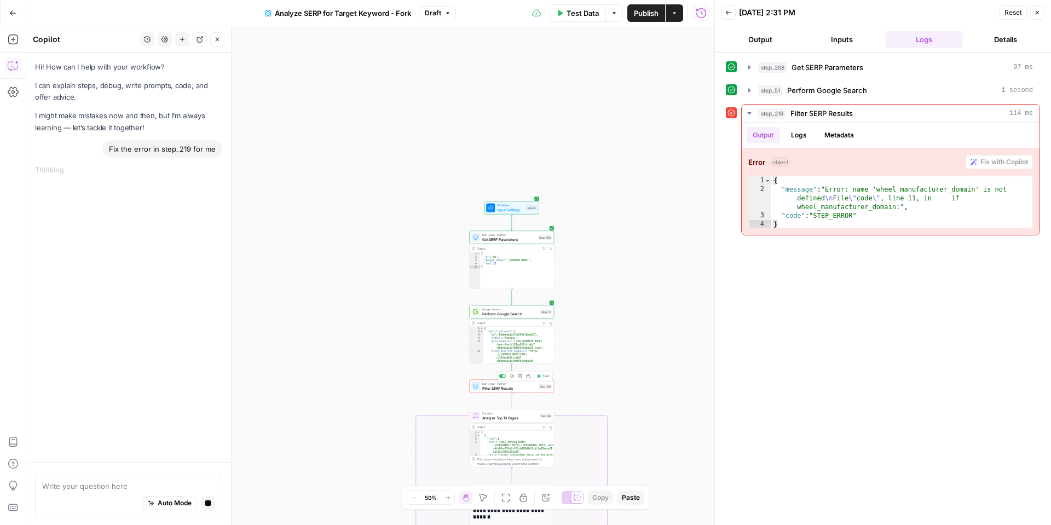
click at [502, 387] on span "Filter SERP Results" at bounding box center [509, 387] width 54 height 5
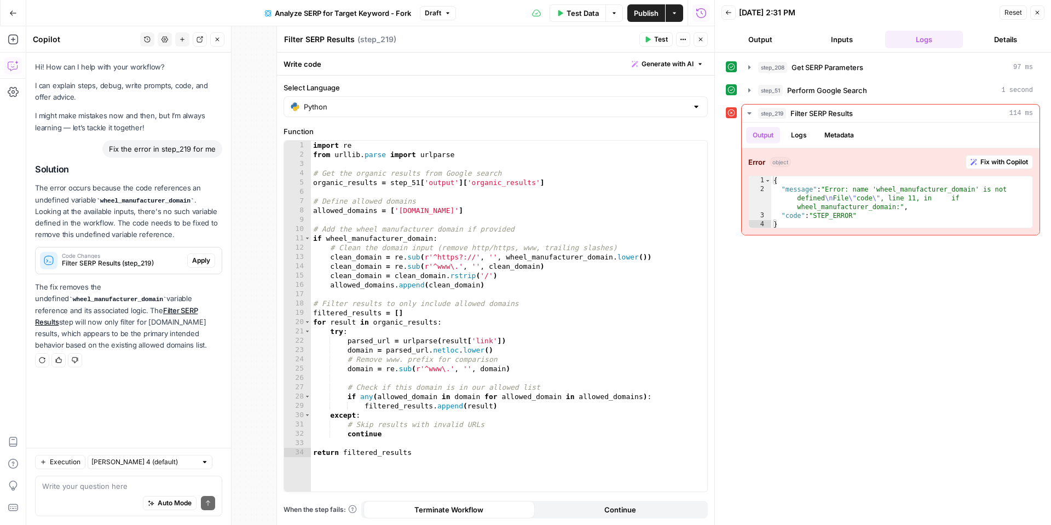
click at [201, 259] on span "Apply" at bounding box center [201, 261] width 18 height 10
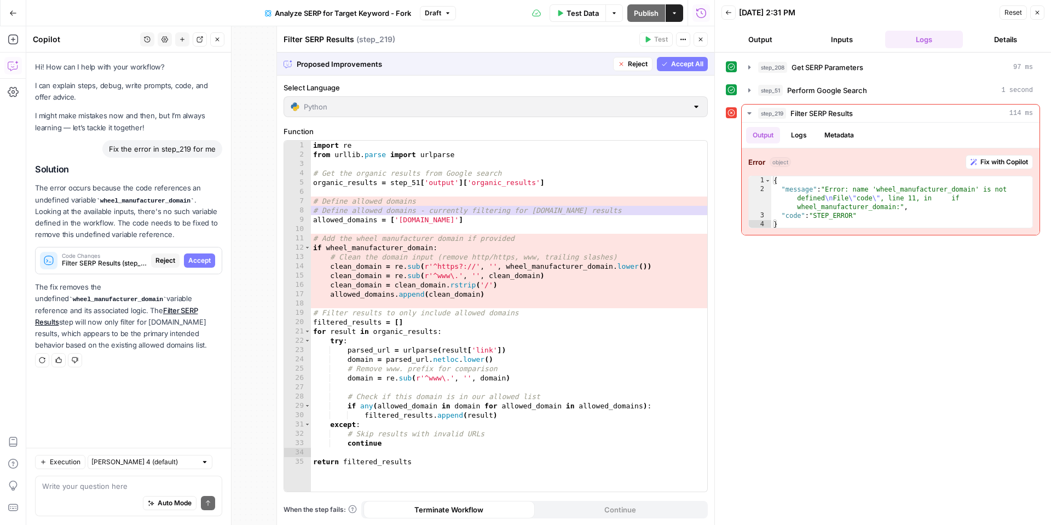
click at [690, 62] on span "Accept All" at bounding box center [687, 64] width 32 height 10
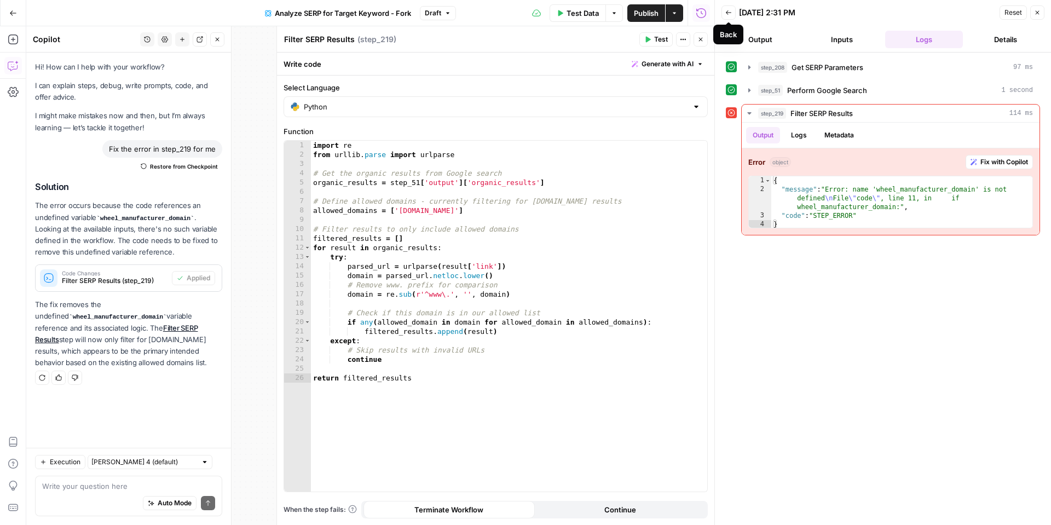
click at [731, 18] on button "Back" at bounding box center [729, 12] width 14 height 14
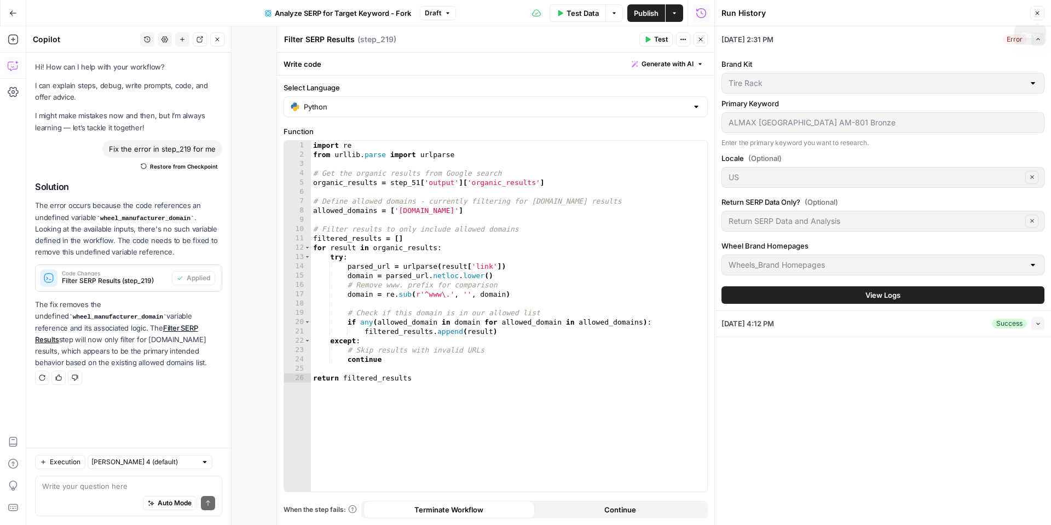
drag, startPoint x: 1039, startPoint y: 11, endPoint x: 872, endPoint y: 25, distance: 167.5
click at [1039, 11] on icon "button" at bounding box center [1038, 13] width 4 height 4
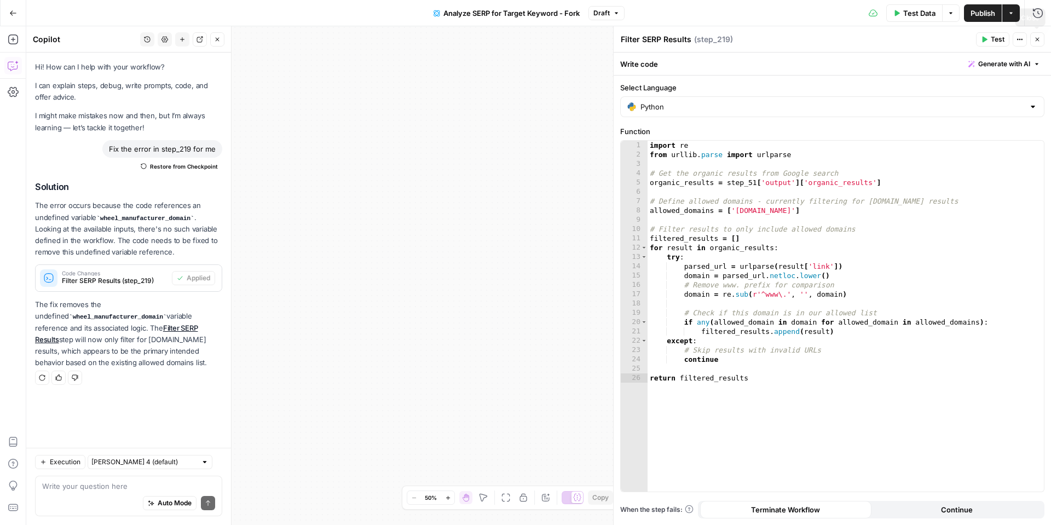
click at [1042, 42] on button "Close" at bounding box center [1037, 39] width 14 height 14
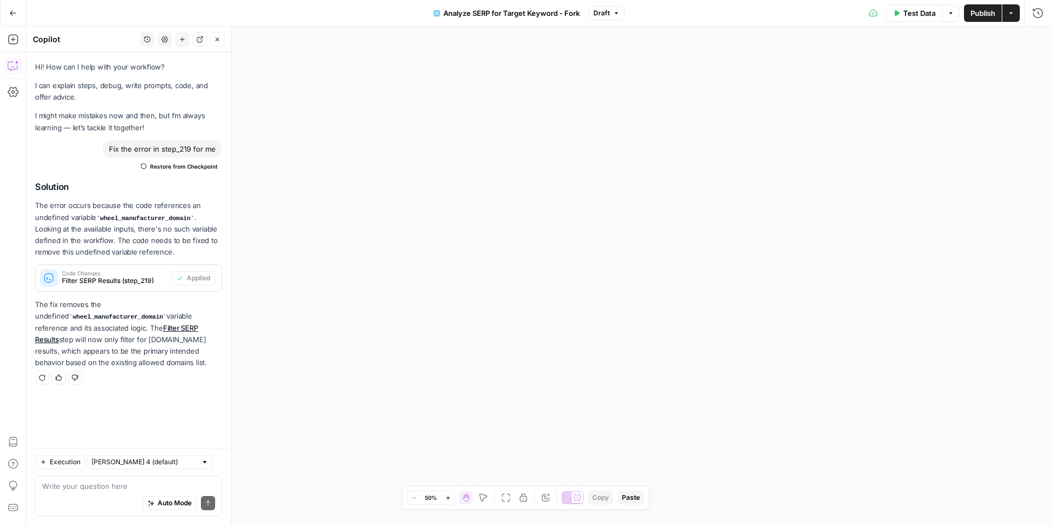
click at [923, 22] on div "Test Data Options Publish Actions Run History" at bounding box center [838, 13] width 427 height 26
click at [924, 18] on span "Test Data" at bounding box center [919, 13] width 32 height 11
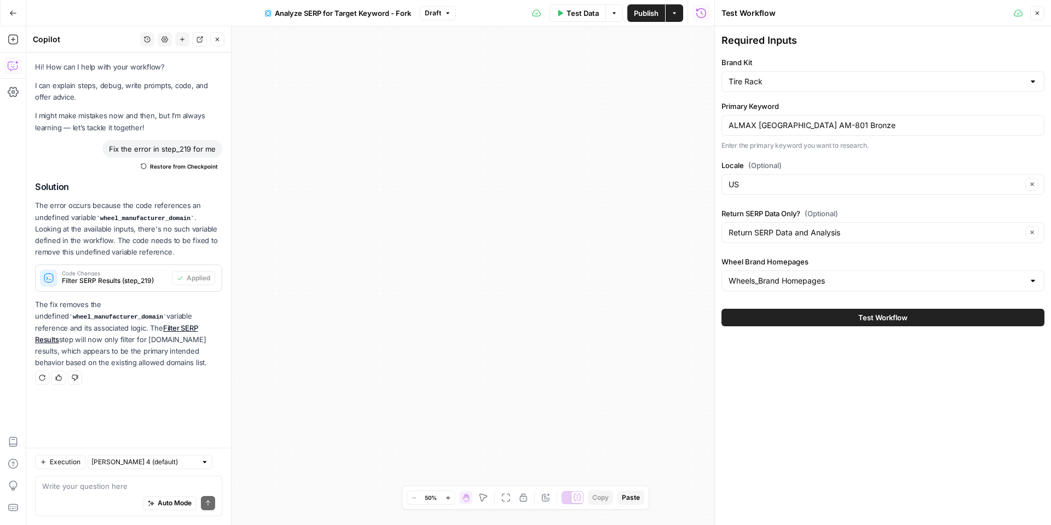
click at [823, 316] on button "Test Workflow" at bounding box center [883, 318] width 323 height 18
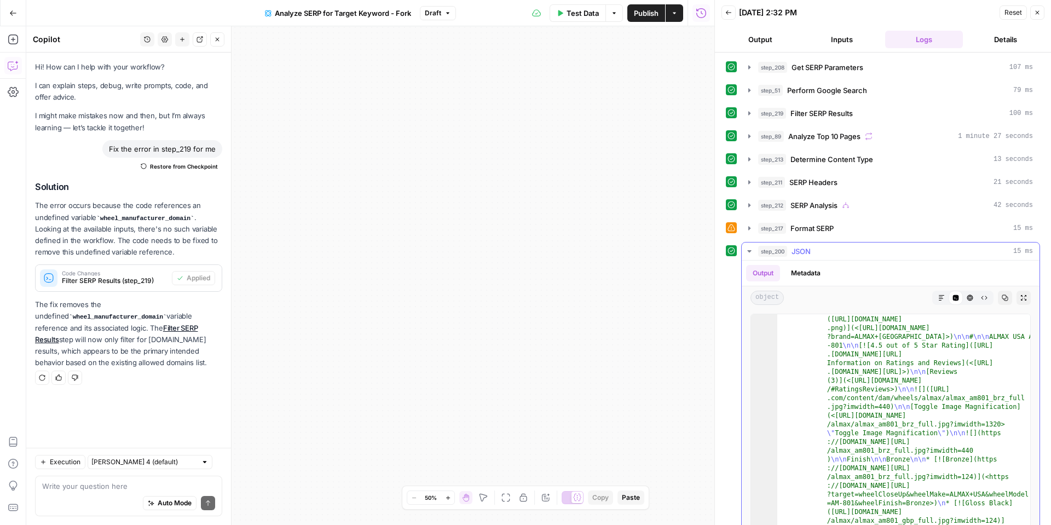
scroll to position [472, 0]
click at [942, 297] on icon "button" at bounding box center [941, 297] width 5 height 5
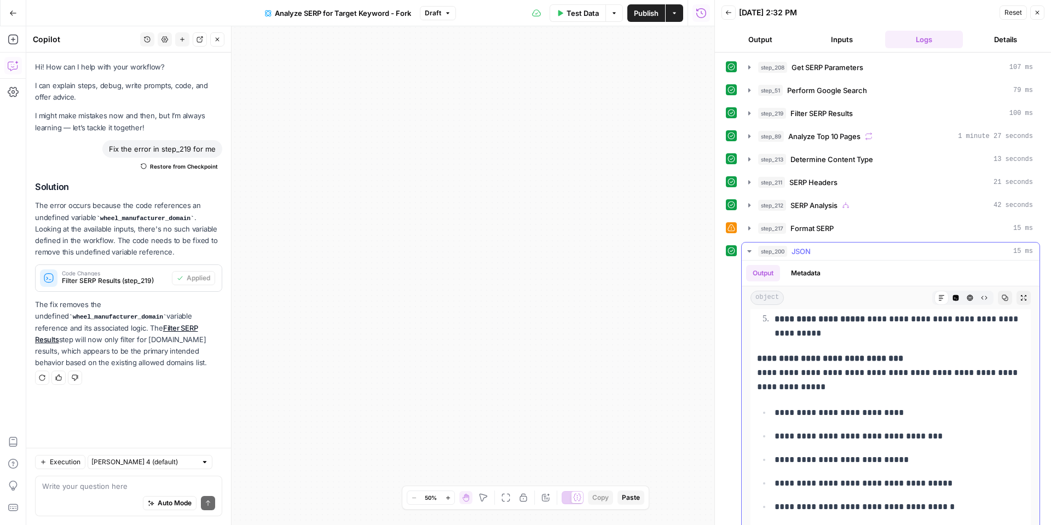
scroll to position [15, 0]
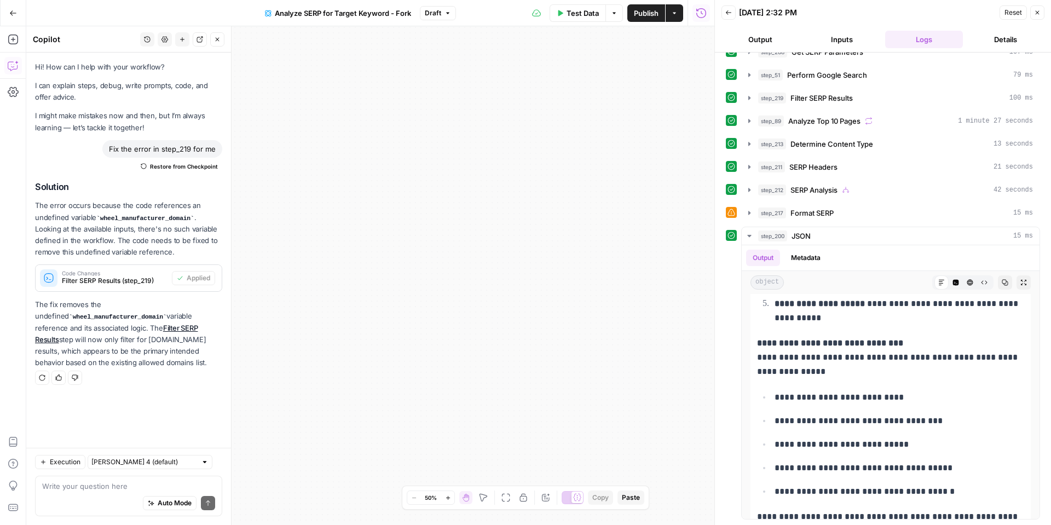
click at [730, 14] on icon "button" at bounding box center [728, 12] width 7 height 7
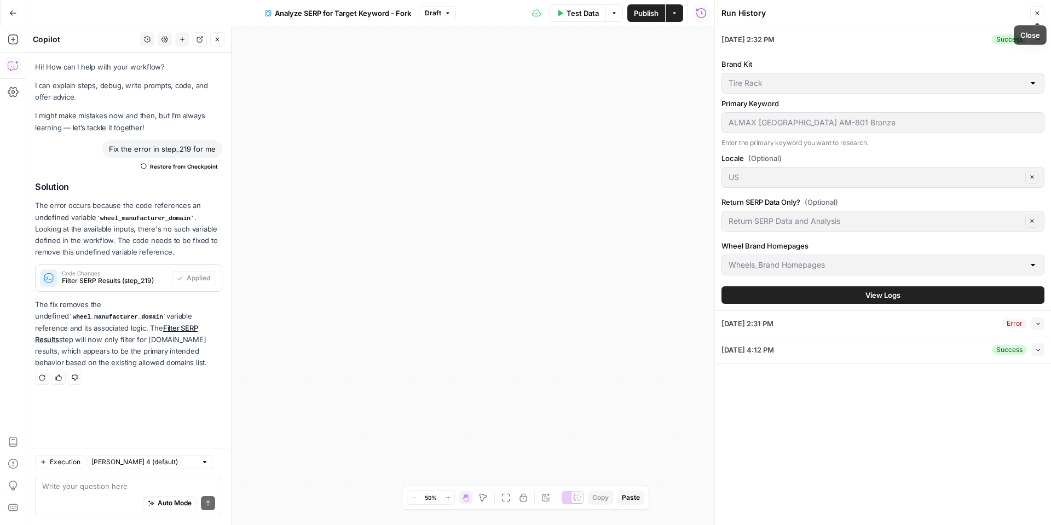
click at [1033, 10] on button "Close" at bounding box center [1037, 13] width 14 height 14
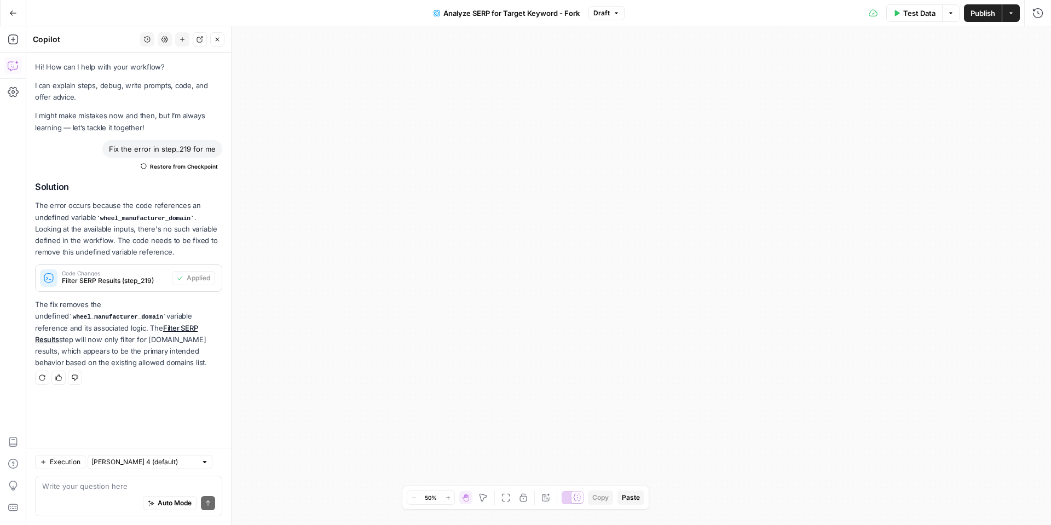
click at [921, 11] on span "Test Data" at bounding box center [919, 13] width 32 height 11
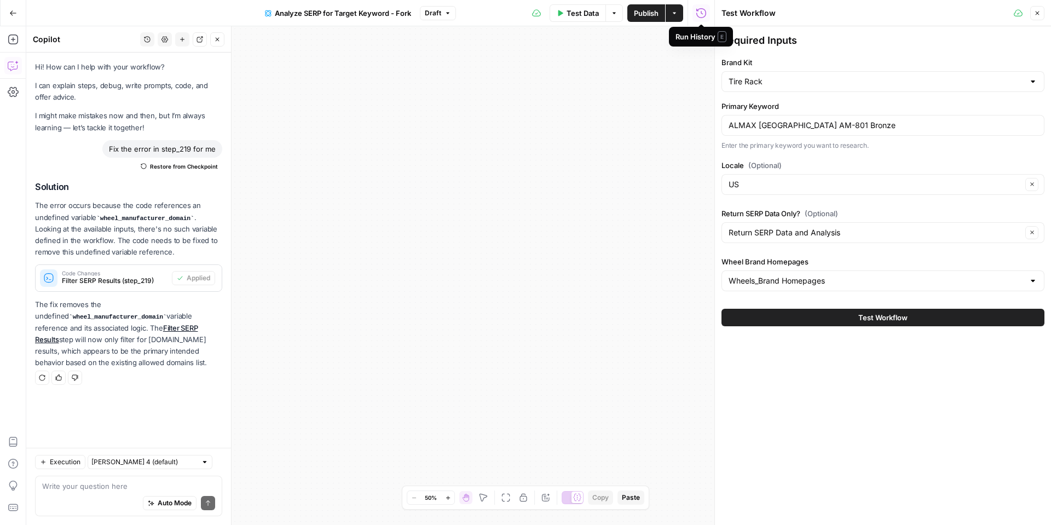
drag, startPoint x: 1042, startPoint y: 12, endPoint x: 887, endPoint y: 33, distance: 155.8
click at [1042, 12] on button "Close" at bounding box center [1037, 13] width 14 height 14
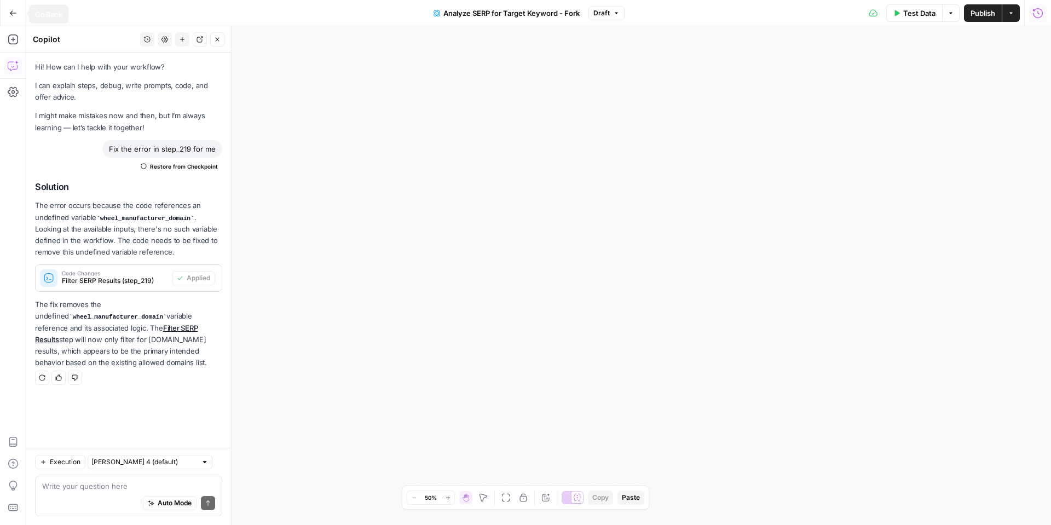
click at [17, 8] on button "Go Back" at bounding box center [13, 13] width 20 height 20
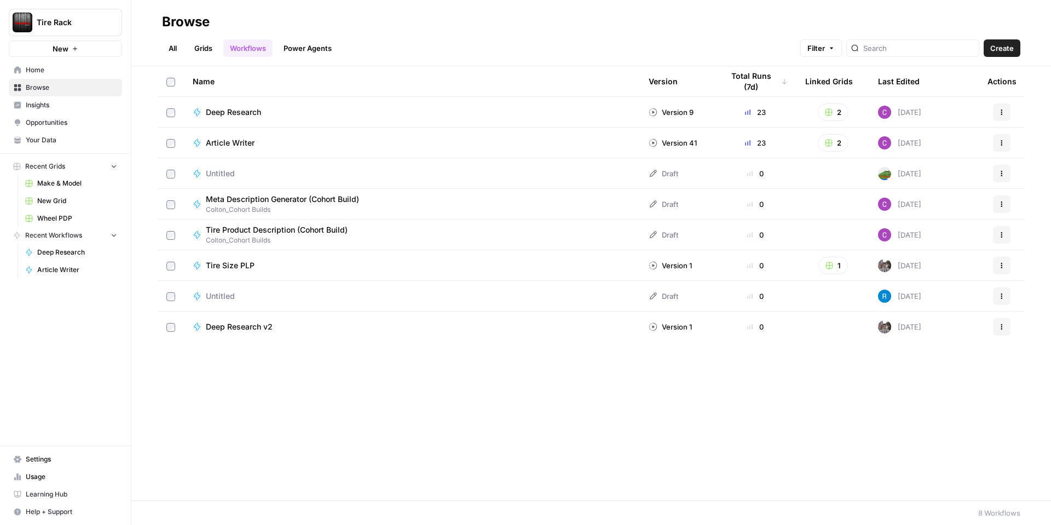
click at [61, 216] on span "Wheel PDP" at bounding box center [77, 219] width 80 height 10
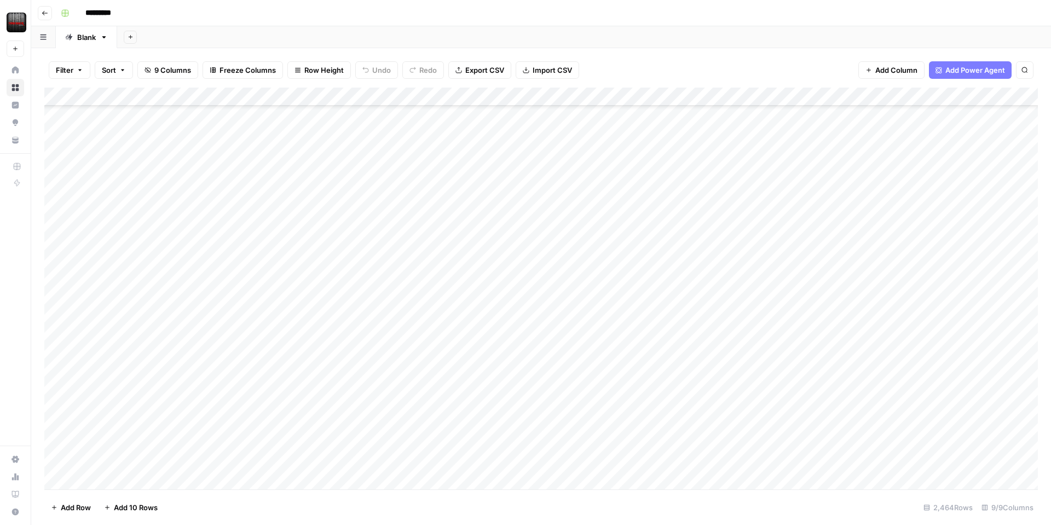
scroll to position [4057, 0]
click at [426, 305] on div "Add Column" at bounding box center [541, 289] width 994 height 402
click at [426, 305] on textarea "**********" at bounding box center [468, 302] width 175 height 15
drag, startPoint x: 485, startPoint y: 302, endPoint x: 382, endPoint y: 304, distance: 102.4
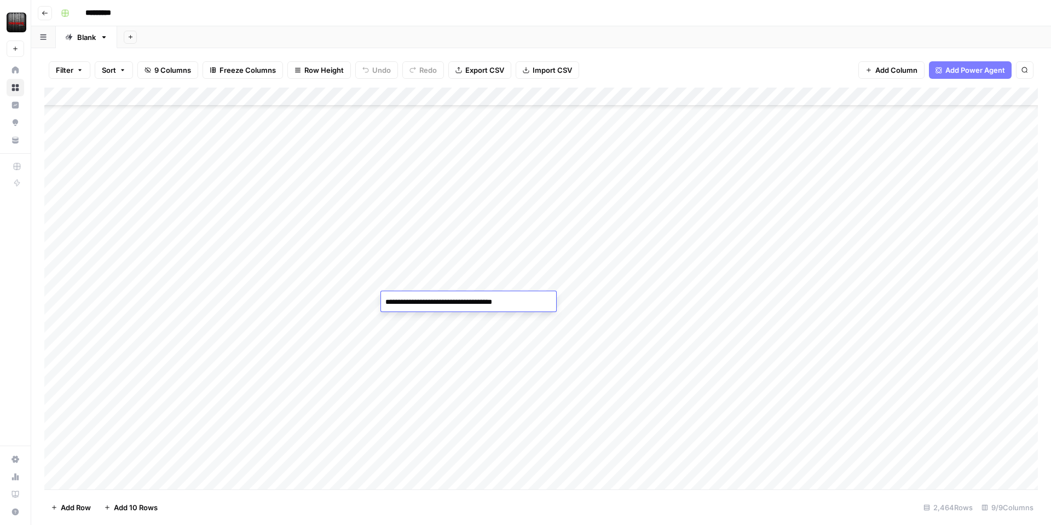
click at [382, 304] on textarea "**********" at bounding box center [468, 302] width 175 height 15
click at [860, 95] on div "Add Column" at bounding box center [541, 289] width 994 height 402
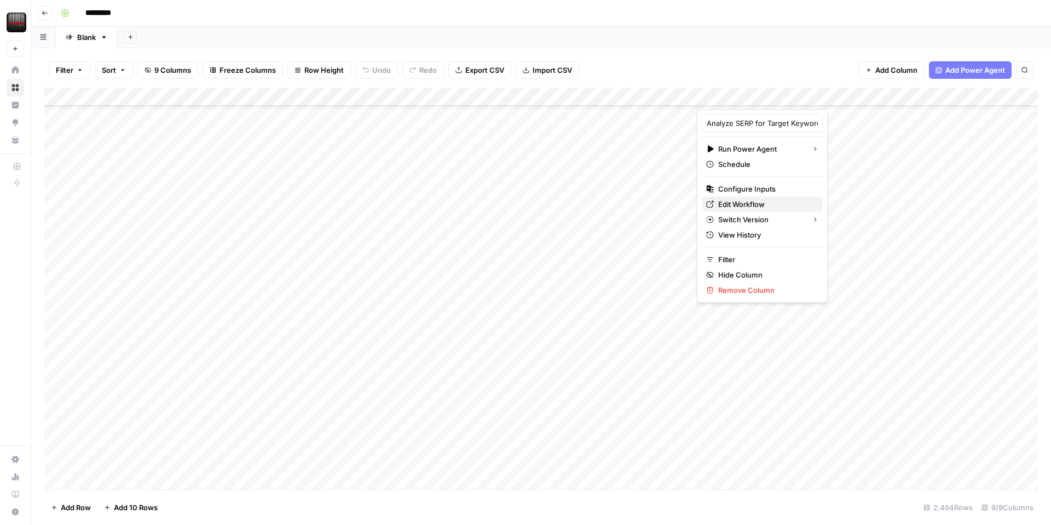
click at [739, 204] on span "Edit Workflow" at bounding box center [766, 204] width 96 height 11
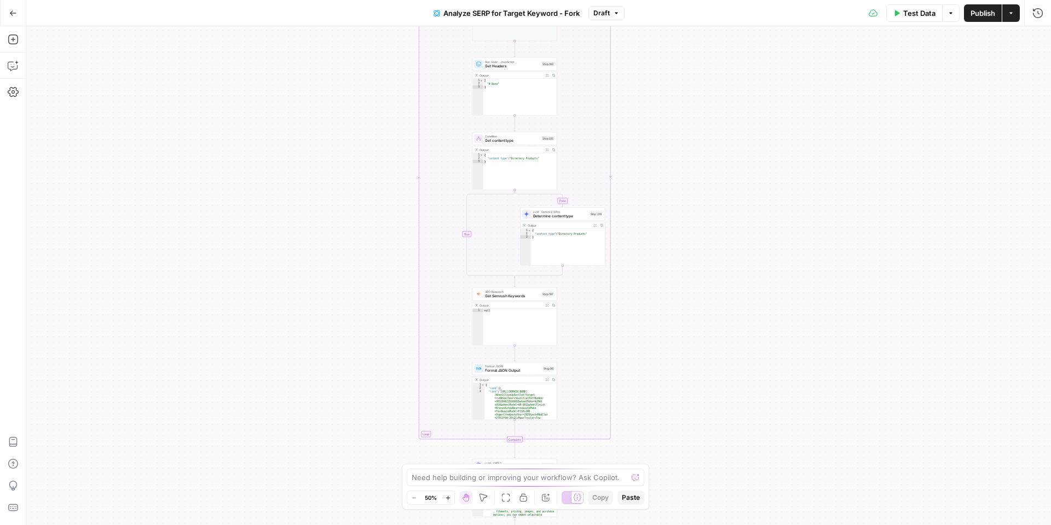
click at [896, 13] on icon "button" at bounding box center [897, 13] width 5 height 6
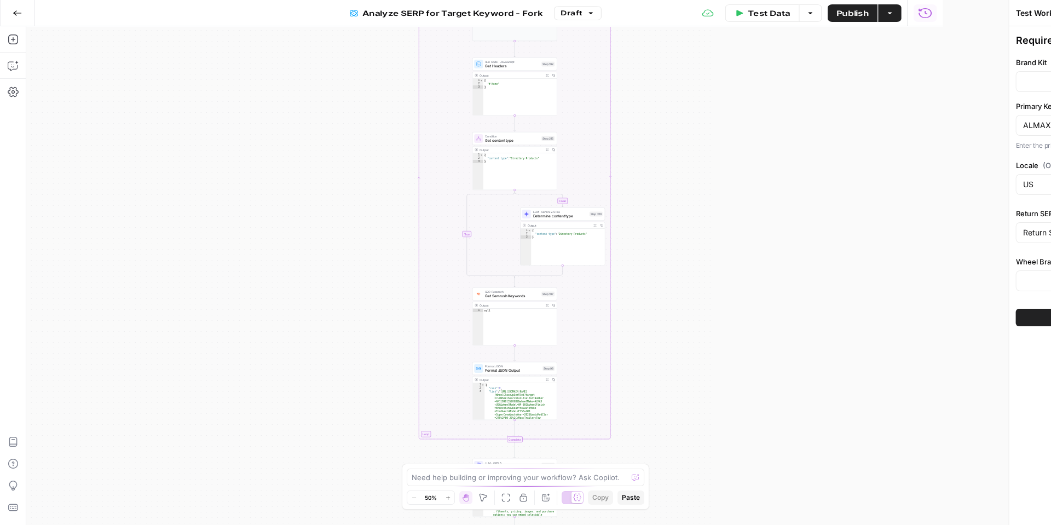
type input "Tire Rack"
type input "Wheels_Brand Homepages"
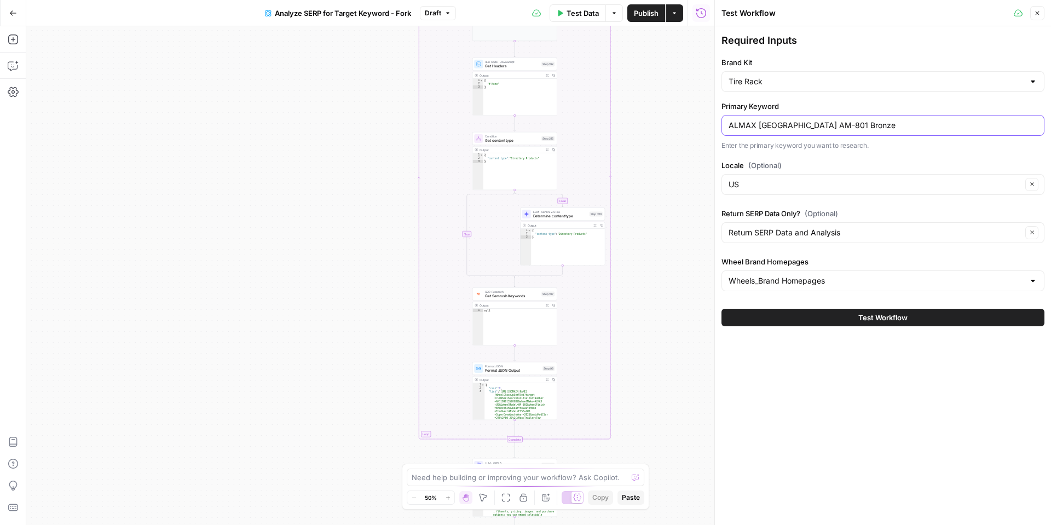
click at [812, 120] on input "ALMAX [GEOGRAPHIC_DATA] AM-801 Bronze" at bounding box center [883, 125] width 309 height 11
paste input "Black Rhino Armory Gunblack"
type input "Black Rhino Armory Gunblack"
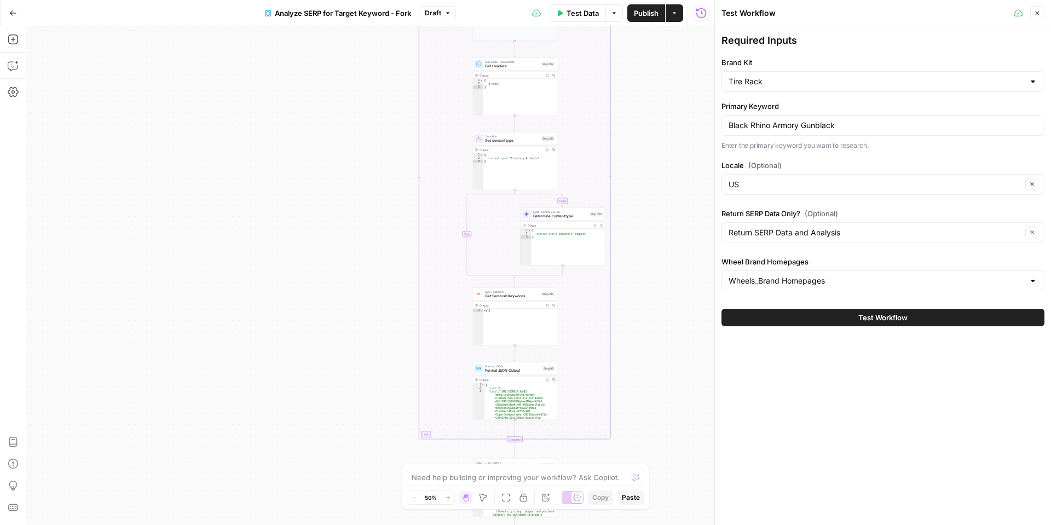
click at [803, 314] on button "Test Workflow" at bounding box center [883, 318] width 323 height 18
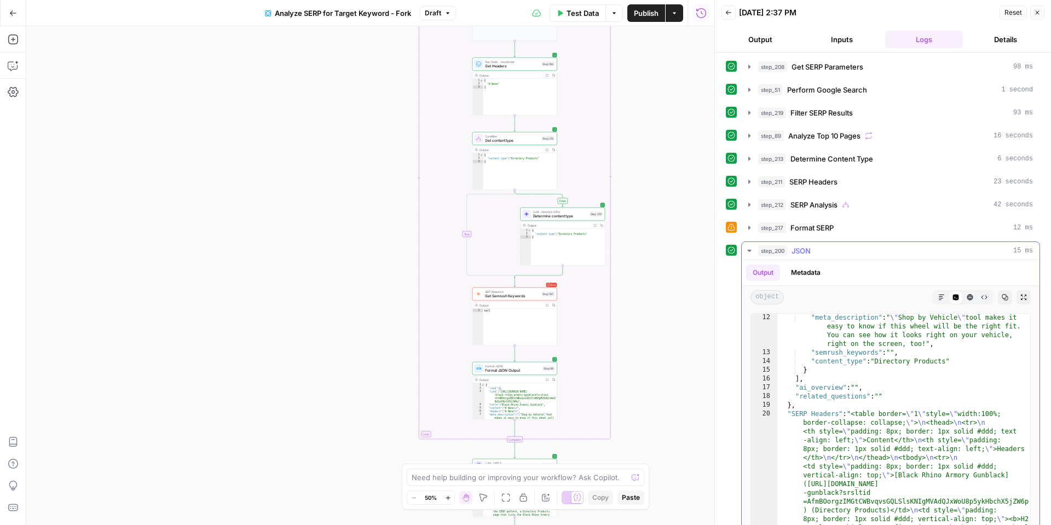
scroll to position [182, 0]
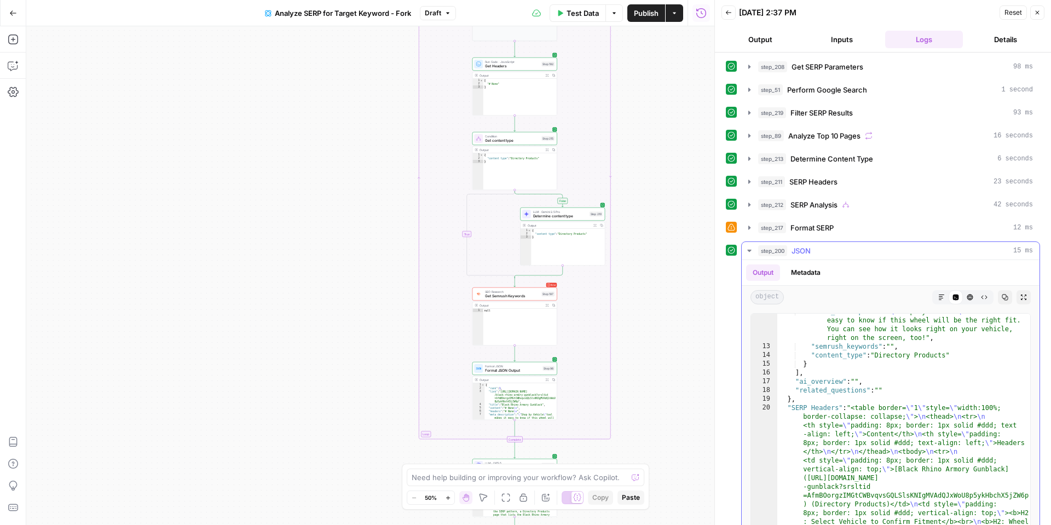
click at [938, 301] on button "Markdown" at bounding box center [942, 297] width 14 height 14
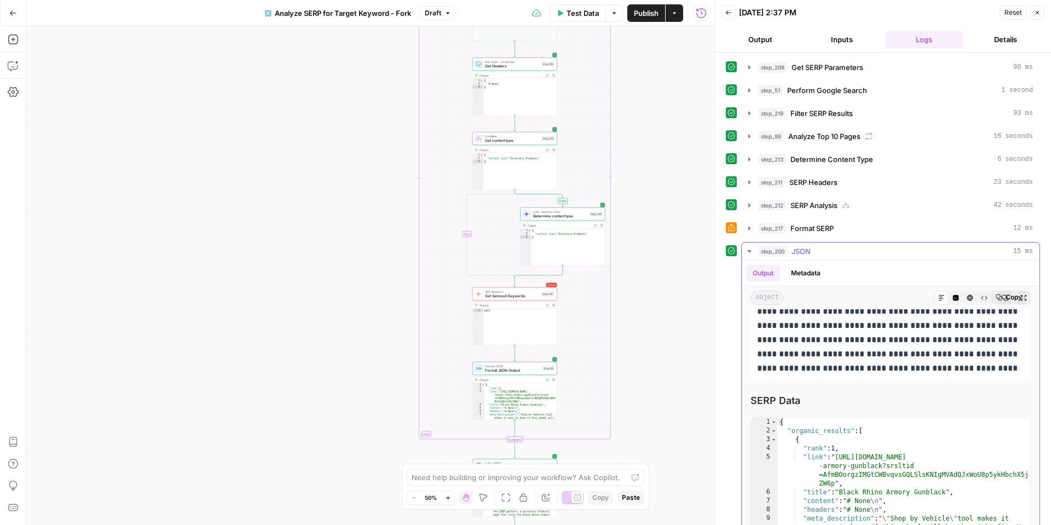
scroll to position [0, 0]
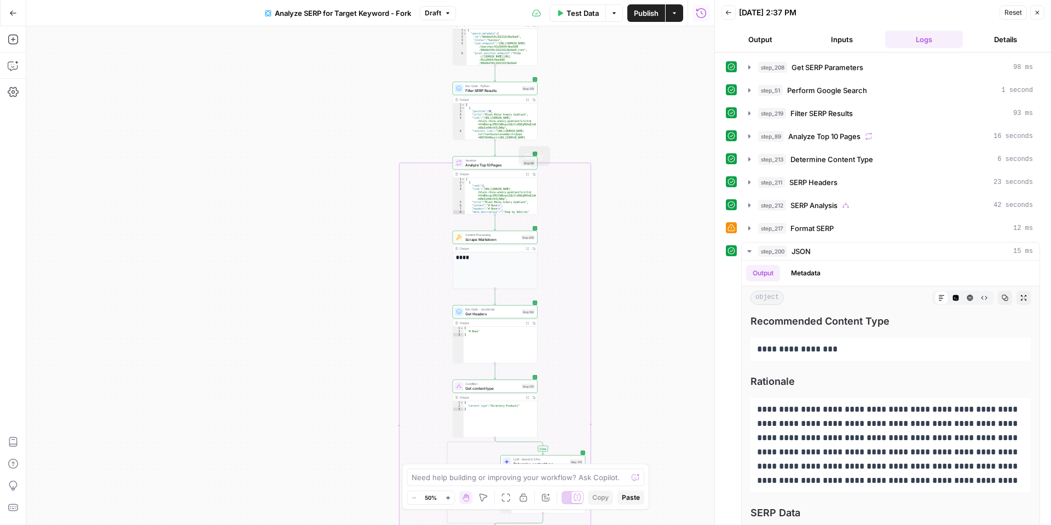
click at [528, 174] on icon "button" at bounding box center [527, 173] width 3 height 3
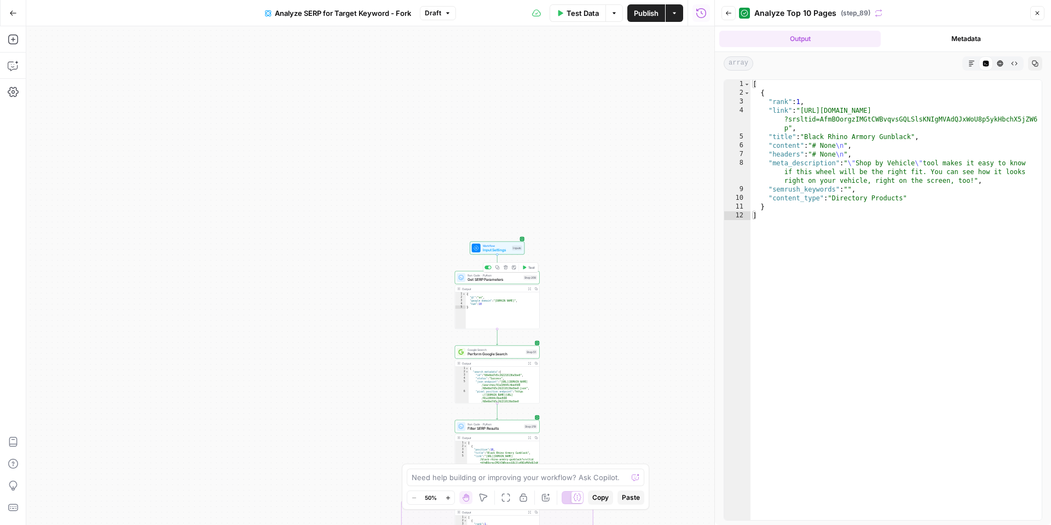
click at [498, 279] on span "Get SERP Parameters" at bounding box center [495, 279] width 54 height 5
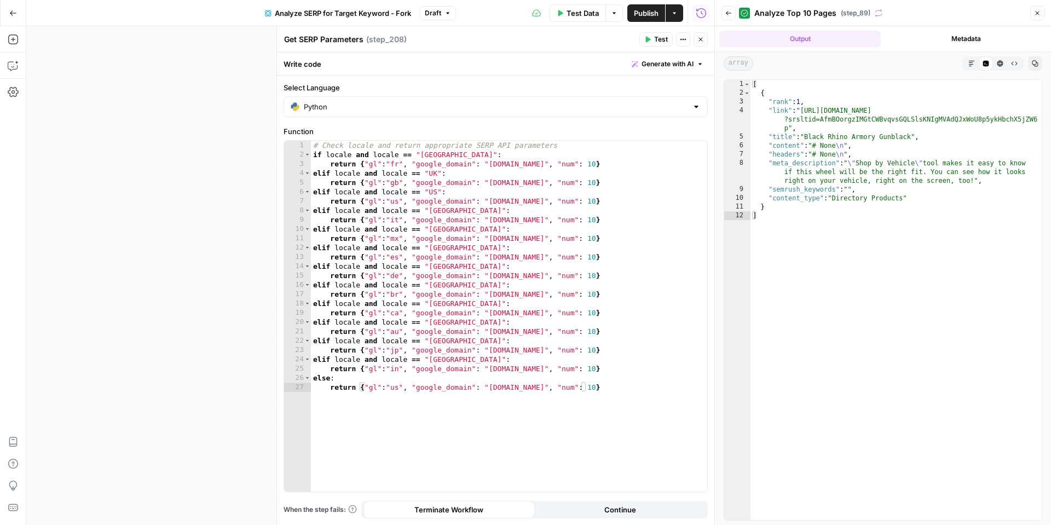
click at [699, 41] on icon "button" at bounding box center [701, 39] width 7 height 7
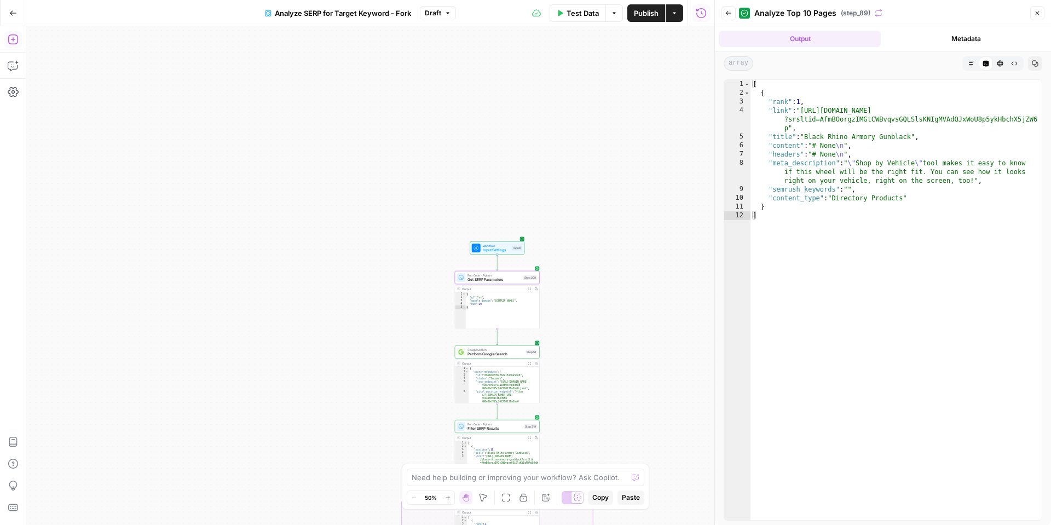
click at [18, 42] on icon "button" at bounding box center [13, 39] width 11 height 11
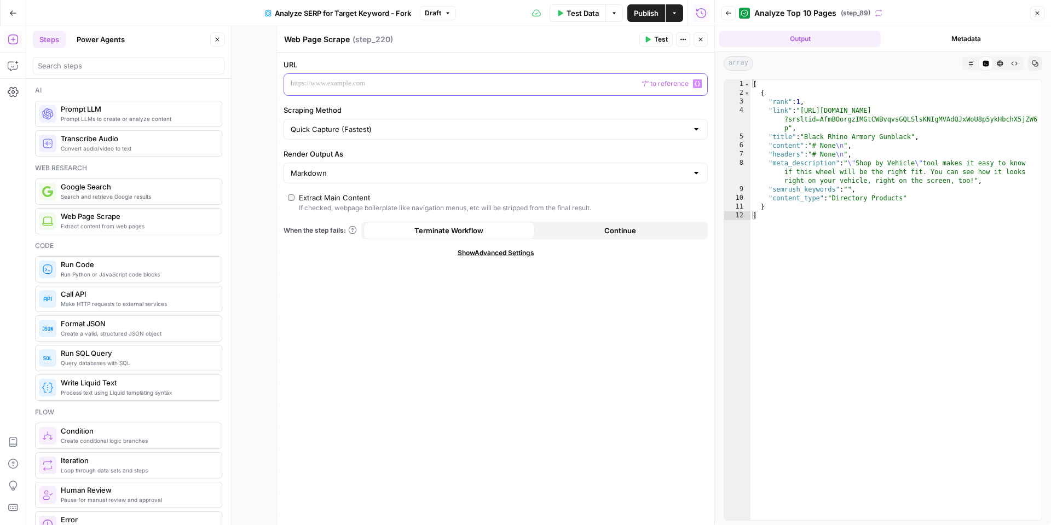
click at [401, 84] on p at bounding box center [487, 83] width 393 height 11
click at [700, 84] on icon "button" at bounding box center [697, 84] width 5 height 5
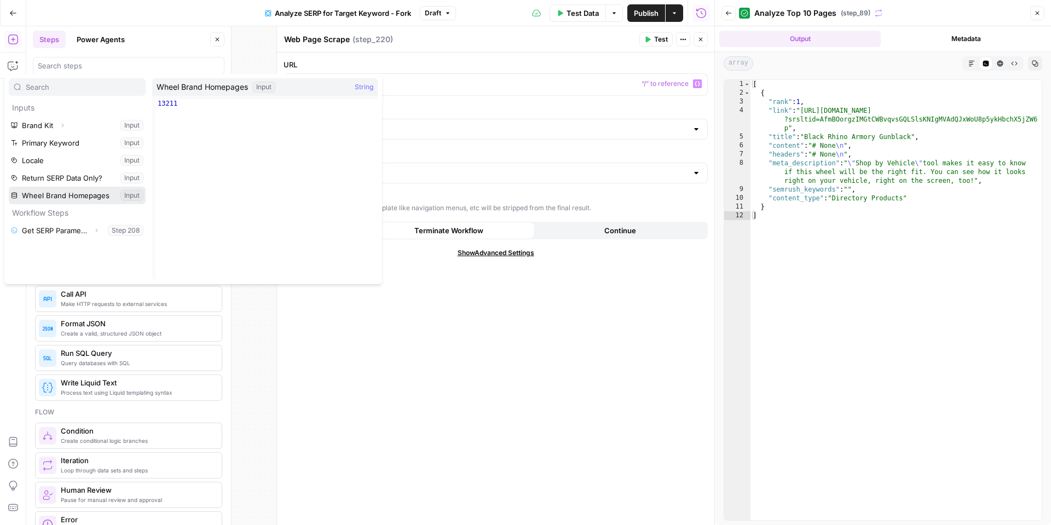
click at [60, 193] on button "Select variable Wheel Brand Homepages" at bounding box center [77, 196] width 137 height 18
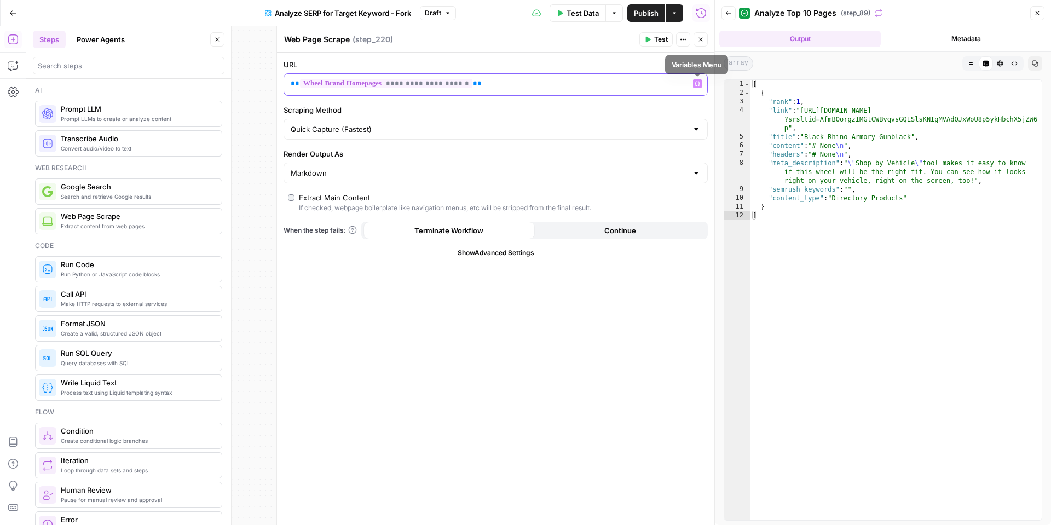
click at [695, 82] on icon "button" at bounding box center [697, 83] width 5 height 5
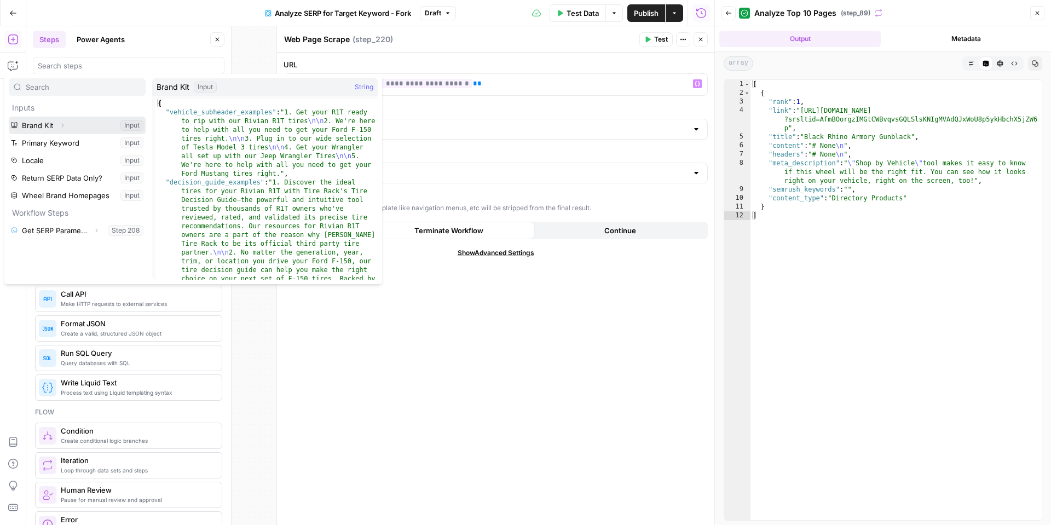
click at [61, 125] on icon "button" at bounding box center [62, 125] width 7 height 7
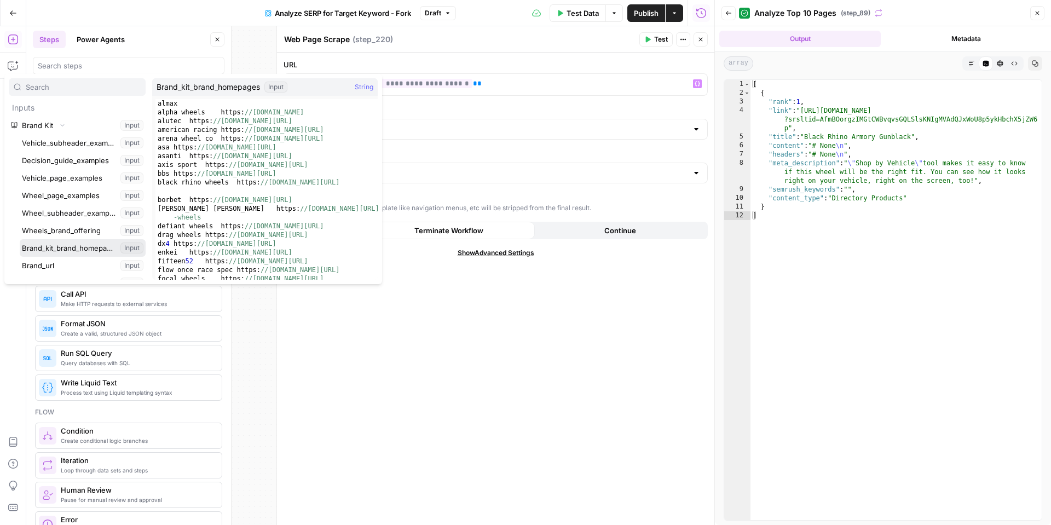
click at [60, 249] on button "Select variable Brand_kit_brand_homepages" at bounding box center [83, 248] width 126 height 18
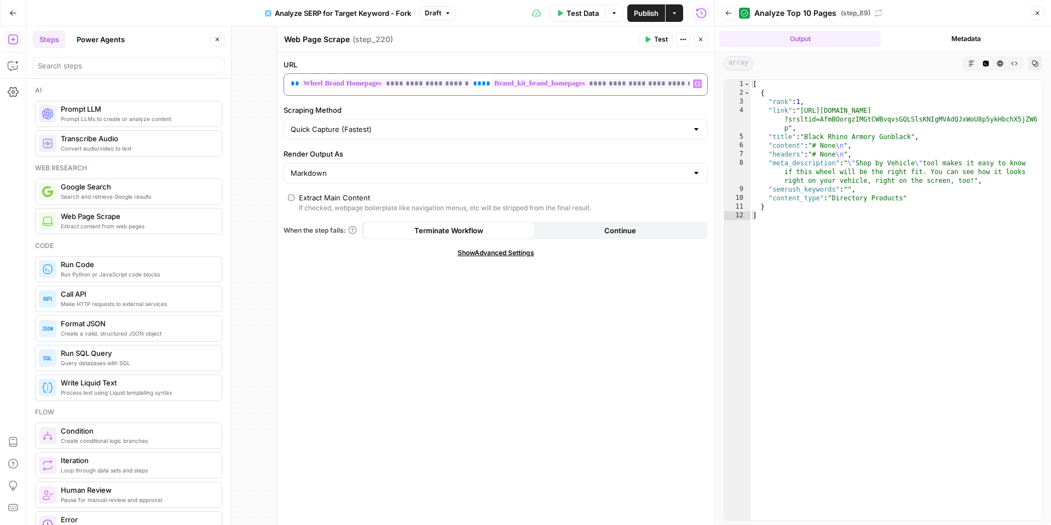
click at [491, 91] on div "**********" at bounding box center [487, 84] width 406 height 21
click at [488, 87] on span "**" at bounding box center [486, 83] width 9 height 7
click at [421, 130] on input "Scraping Method" at bounding box center [489, 129] width 397 height 11
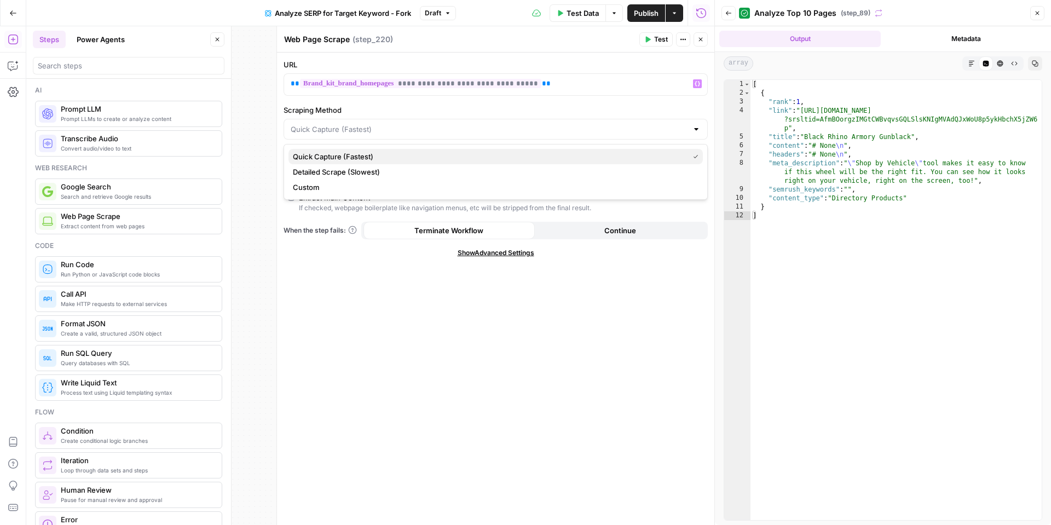
click at [389, 159] on span "Quick Capture (Fastest)" at bounding box center [488, 156] width 391 height 11
type input "Quick Capture (Fastest)"
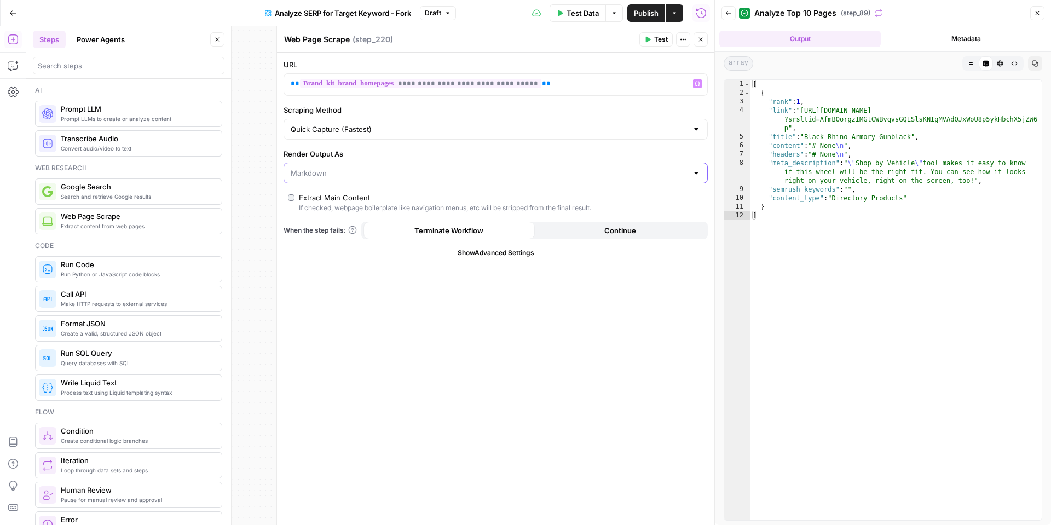
click at [367, 171] on input "Render Output As" at bounding box center [489, 173] width 397 height 11
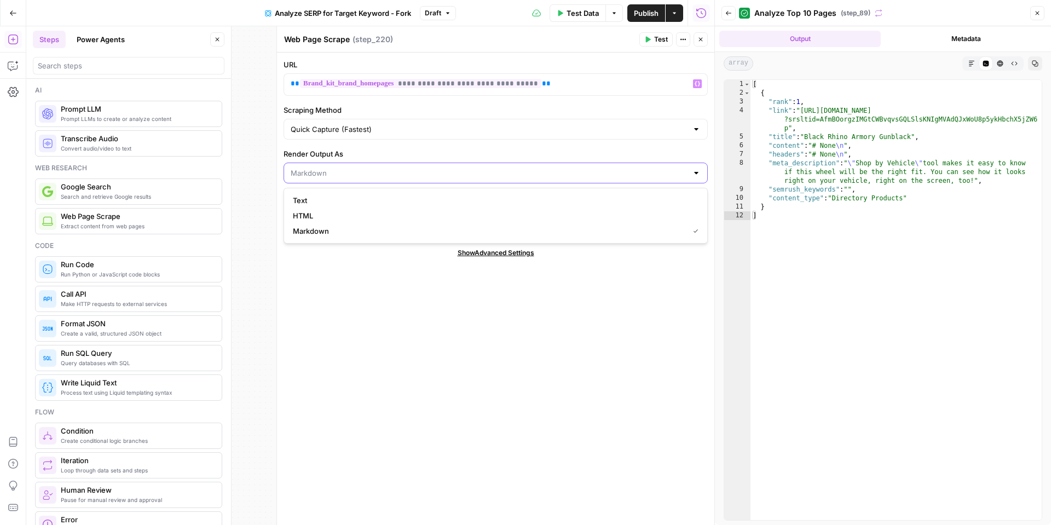
click at [367, 171] on input "Render Output As" at bounding box center [489, 173] width 397 height 11
click at [464, 168] on input "Render Output As" at bounding box center [489, 173] width 397 height 11
click at [699, 177] on div at bounding box center [696, 173] width 9 height 11
type input "Markdown"
click at [537, 443] on div "**********" at bounding box center [495, 289] width 437 height 472
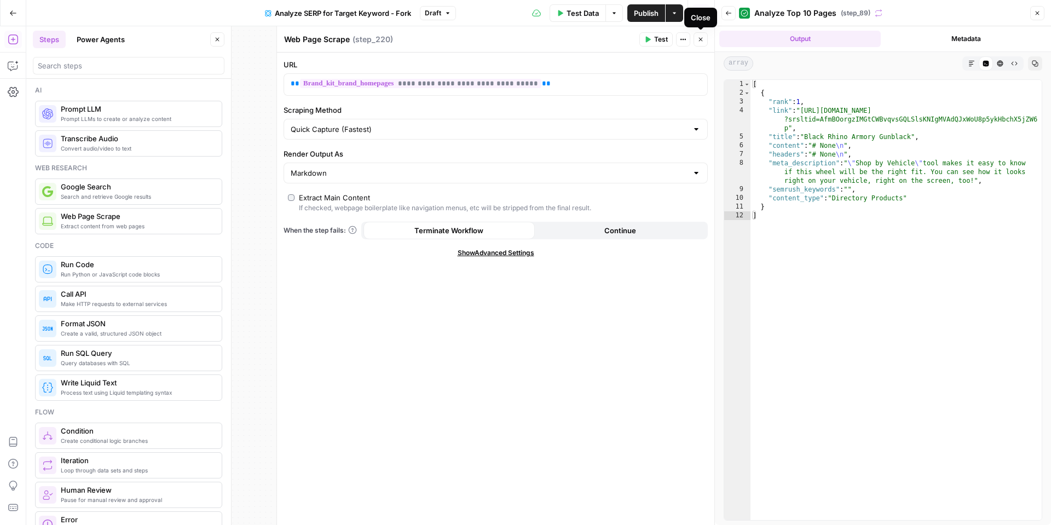
click at [694, 41] on button "Close" at bounding box center [701, 39] width 14 height 14
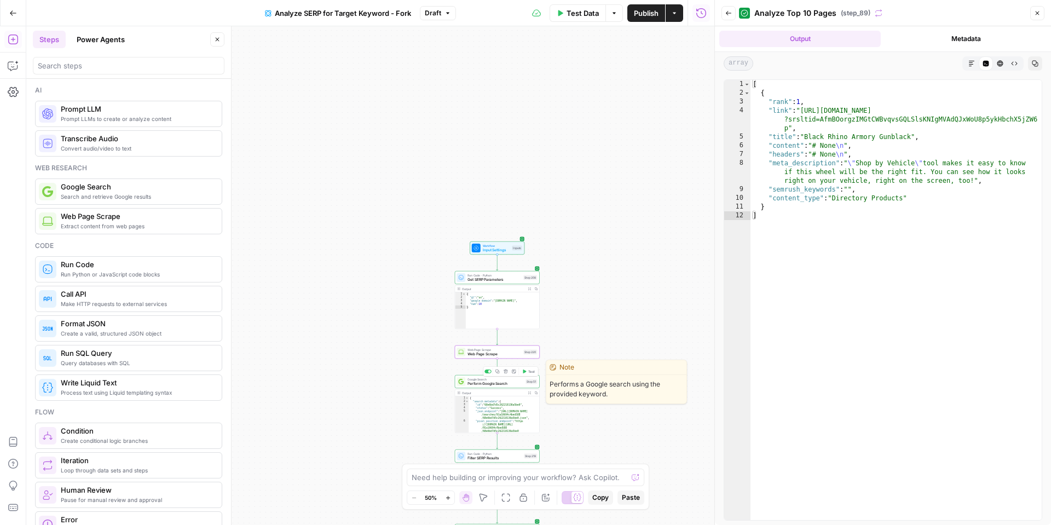
click at [494, 384] on span "Perform Google Search" at bounding box center [496, 383] width 56 height 5
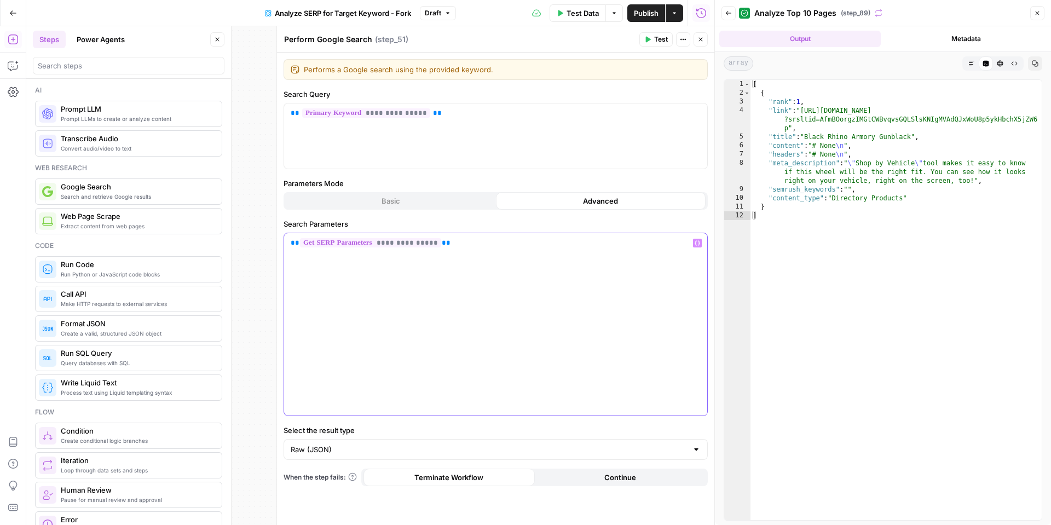
click at [454, 247] on p "**********" at bounding box center [496, 243] width 410 height 11
click at [11, 16] on icon "button" at bounding box center [13, 13] width 8 height 8
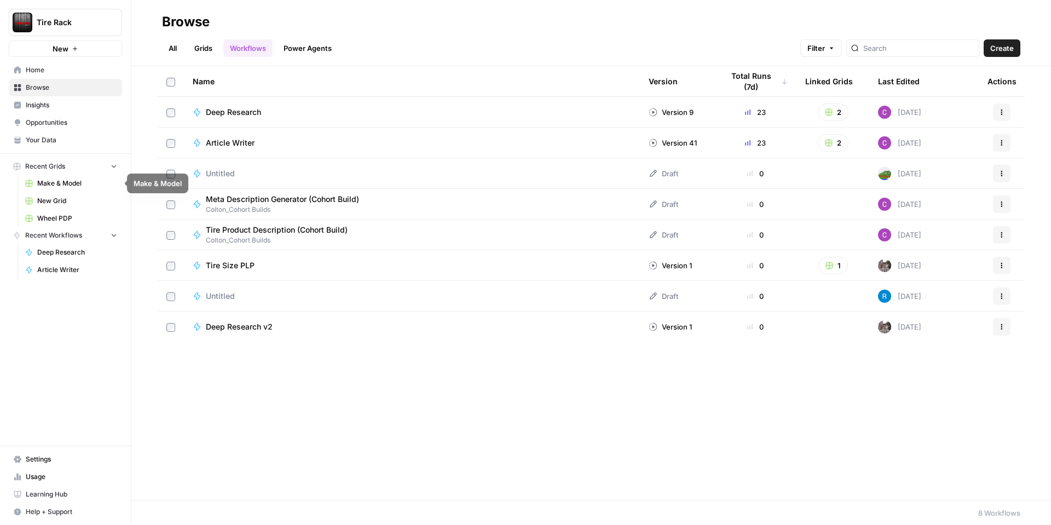
click at [64, 221] on span "Wheel PDP" at bounding box center [77, 219] width 80 height 10
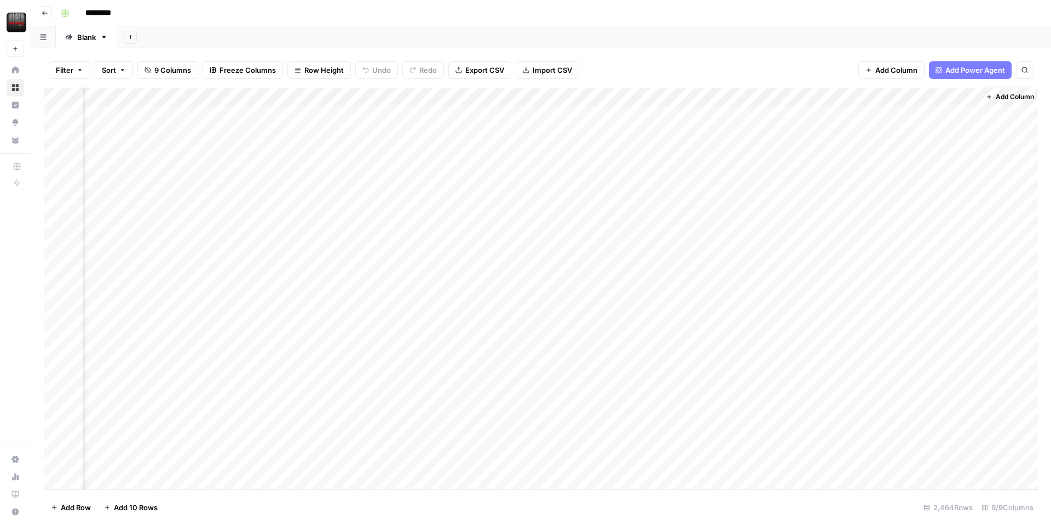
scroll to position [0, 401]
click at [461, 99] on div "Add Column" at bounding box center [541, 289] width 994 height 402
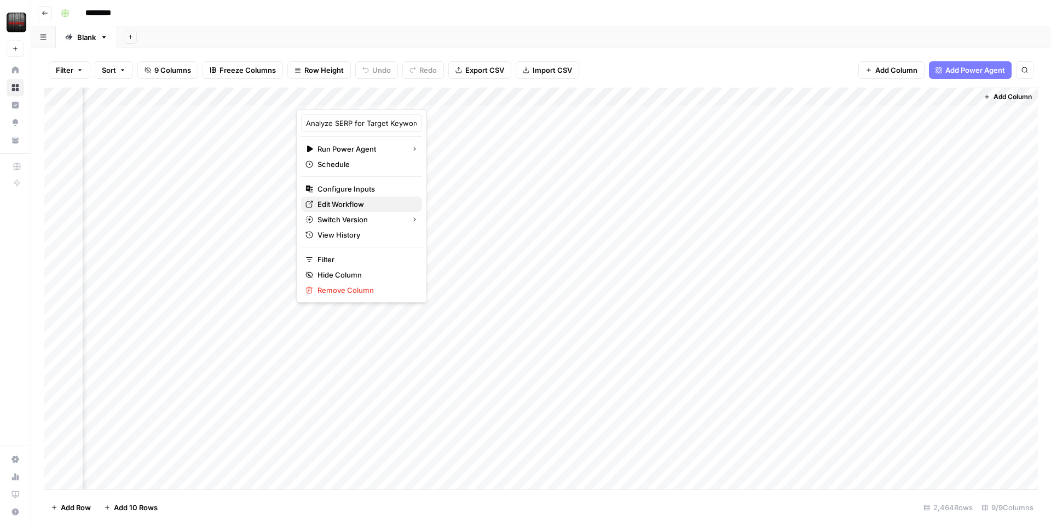
click at [349, 201] on span "Edit Workflow" at bounding box center [366, 204] width 96 height 11
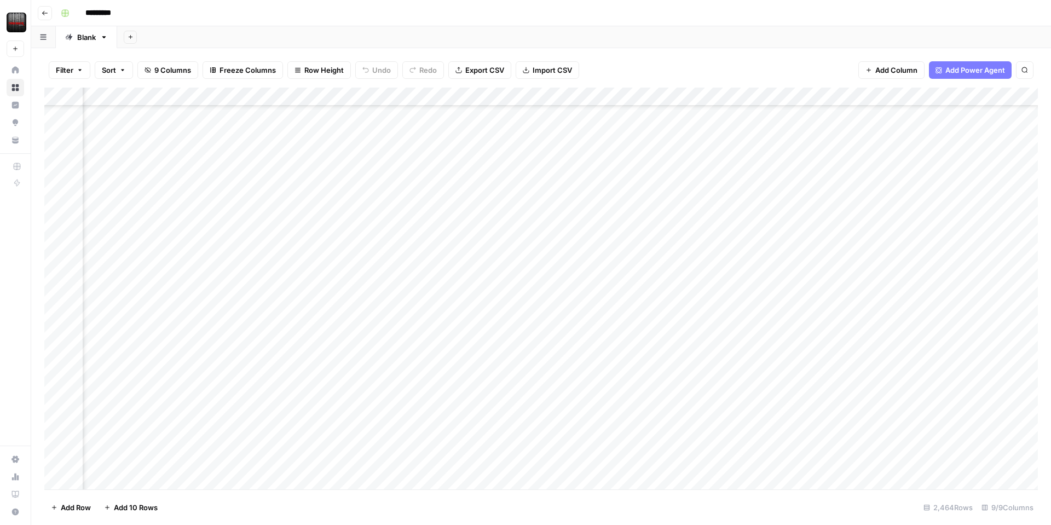
scroll to position [2799, 86]
click at [325, 259] on div "Add Column" at bounding box center [541, 289] width 994 height 402
click at [364, 254] on div "Add Column" at bounding box center [541, 289] width 994 height 402
drag, startPoint x: 376, startPoint y: 256, endPoint x: 298, endPoint y: 258, distance: 77.8
click at [298, 258] on textarea "**********" at bounding box center [382, 257] width 175 height 15
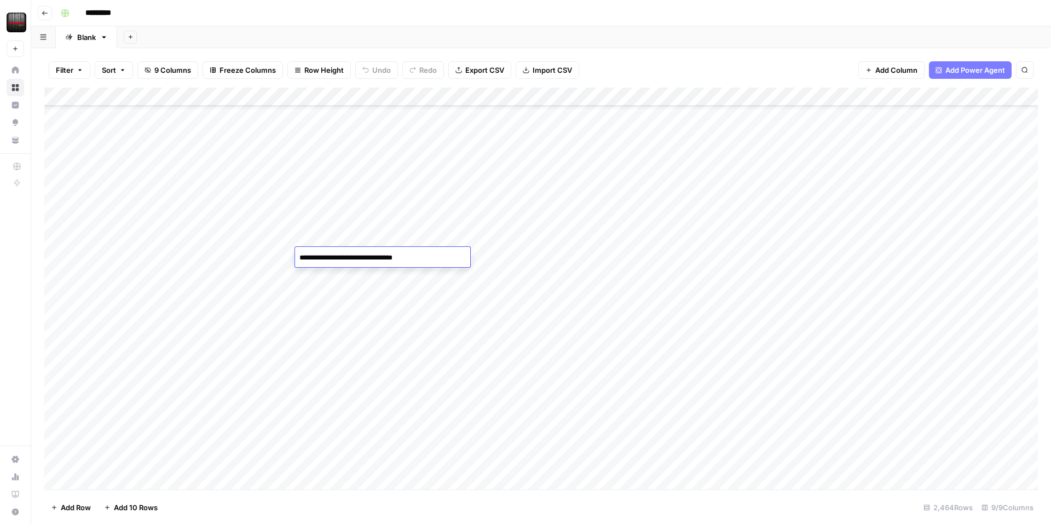
scroll to position [0, 0]
click at [186, 94] on div "Add Column" at bounding box center [541, 289] width 994 height 402
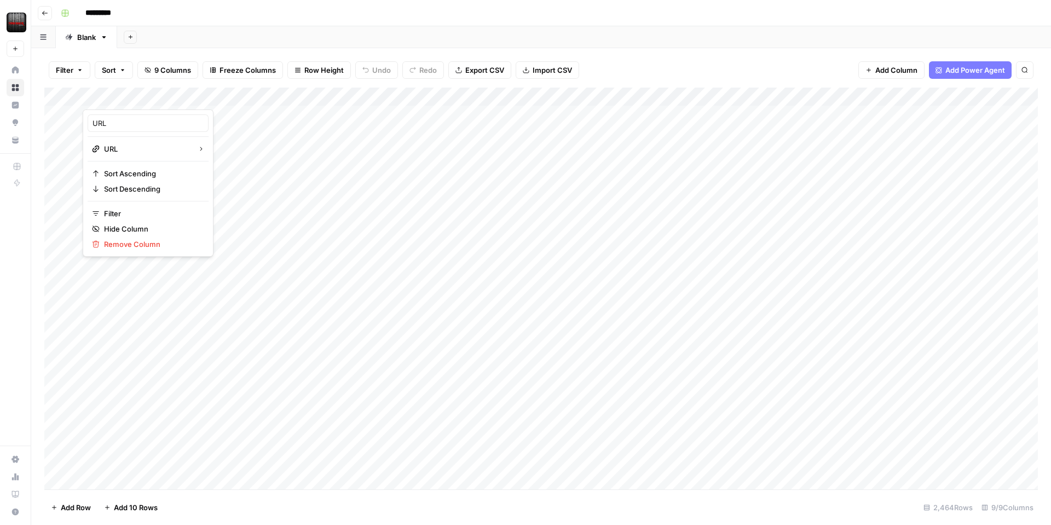
click at [407, 54] on div "Filter Sort 9 Columns Freeze Columns Row Height Undo Redo Export CSV Import CSV…" at bounding box center [541, 70] width 994 height 35
click at [150, 71] on icon "button" at bounding box center [148, 70] width 7 height 7
click at [155, 70] on span "9 Columns" at bounding box center [172, 70] width 37 height 11
click at [879, 67] on span "Add Column" at bounding box center [896, 70] width 42 height 11
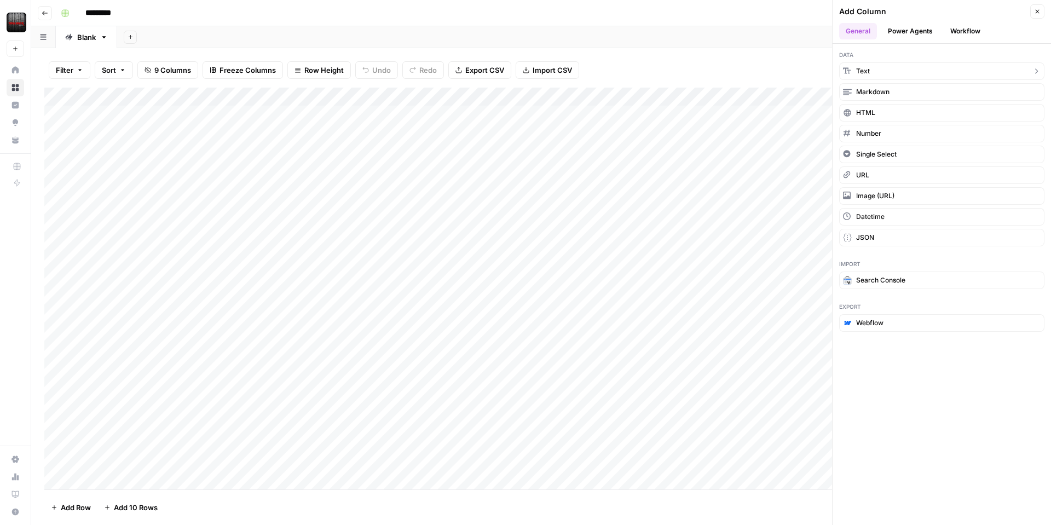
click at [907, 74] on button "Text" at bounding box center [941, 71] width 205 height 18
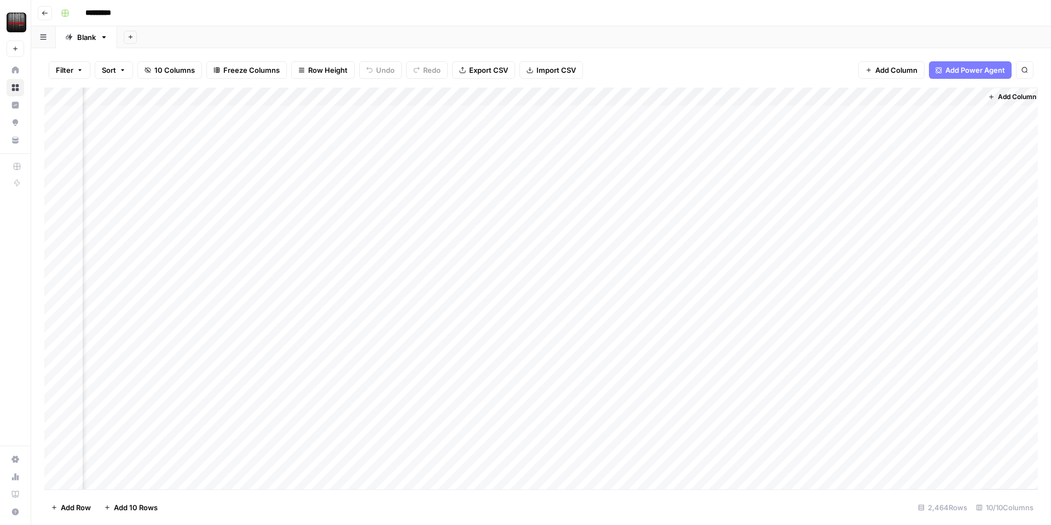
scroll to position [0, 558]
drag, startPoint x: 907, startPoint y: 96, endPoint x: 113, endPoint y: 99, distance: 793.3
click at [113, 99] on div "Add Column" at bounding box center [541, 289] width 994 height 402
drag, startPoint x: 568, startPoint y: 97, endPoint x: 262, endPoint y: 91, distance: 306.1
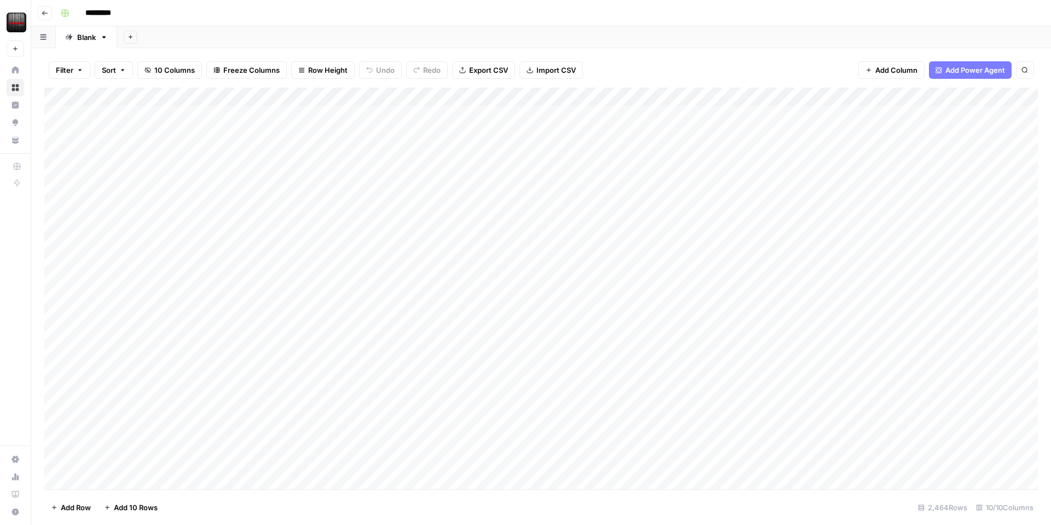
click at [263, 90] on div "Add Column" at bounding box center [541, 289] width 994 height 402
click at [148, 98] on div "Add Column" at bounding box center [541, 289] width 994 height 402
click at [121, 119] on input "New Column" at bounding box center [148, 123] width 111 height 11
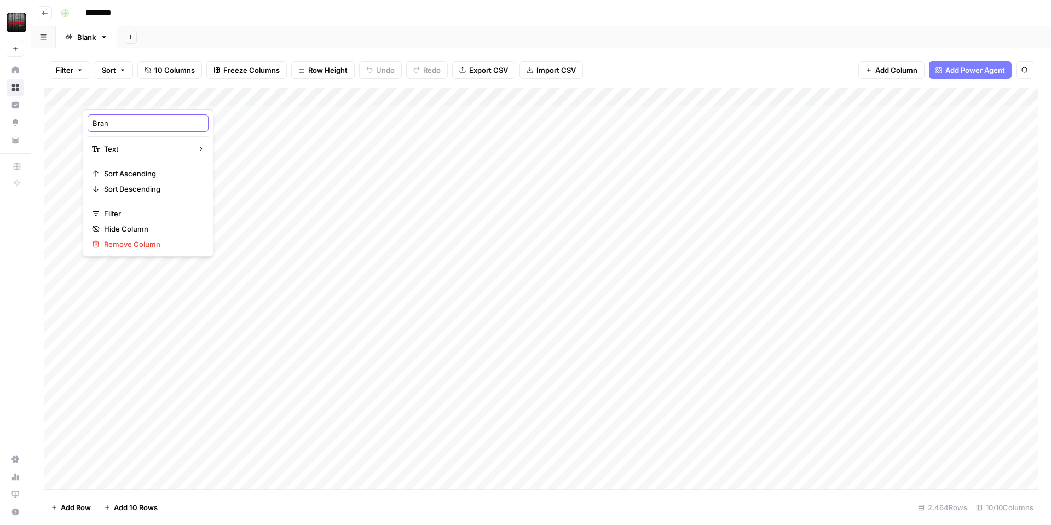
type input "Brand"
click at [170, 116] on div "Add Column" at bounding box center [541, 289] width 994 height 402
type textarea "*****"
click at [167, 140] on div "Add Column" at bounding box center [541, 289] width 994 height 402
click at [191, 118] on div "Add Column" at bounding box center [541, 289] width 994 height 402
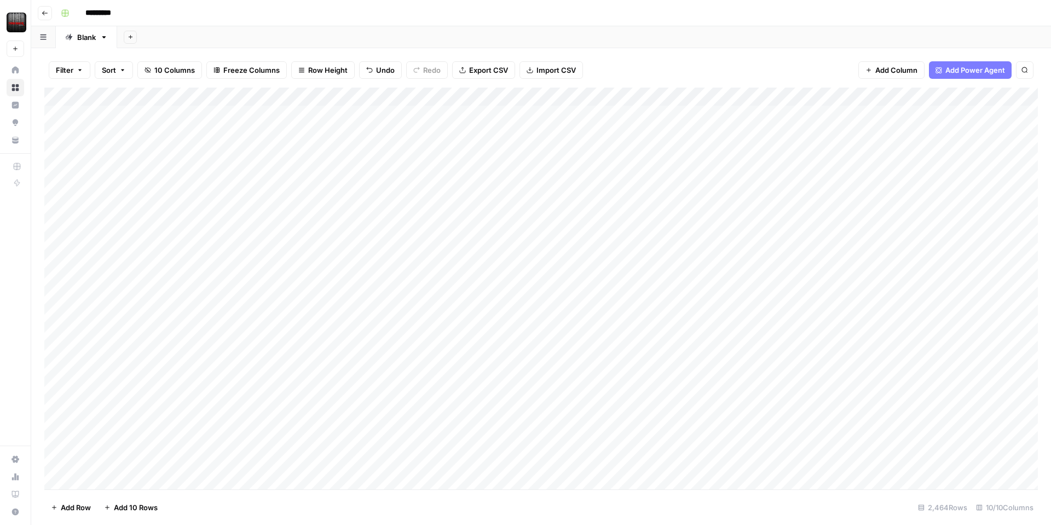
drag, startPoint x: 238, startPoint y: 122, endPoint x: 236, endPoint y: 368, distance: 246.9
click at [236, 368] on div "Add Column" at bounding box center [541, 289] width 994 height 402
click at [567, 287] on div "Add Column" at bounding box center [541, 289] width 994 height 402
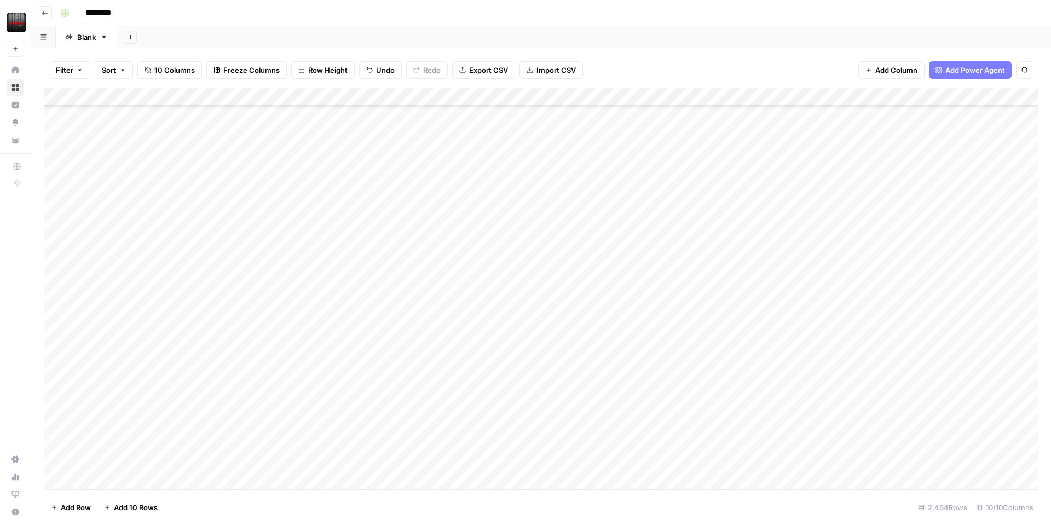
click at [587, 285] on div "Add Column" at bounding box center [541, 289] width 994 height 402
click at [587, 290] on textarea "**********" at bounding box center [626, 290] width 175 height 15
drag, startPoint x: 590, startPoint y: 290, endPoint x: 543, endPoint y: 292, distance: 47.1
click at [543, 292] on textarea "**********" at bounding box center [626, 290] width 175 height 15
click at [178, 285] on div "Add Column" at bounding box center [541, 289] width 994 height 402
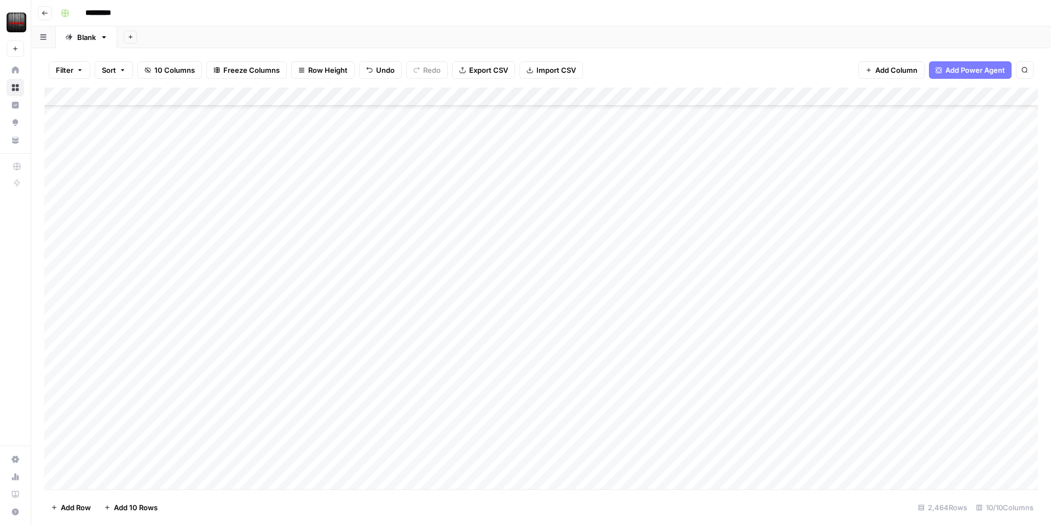
click at [182, 285] on div "Add Column" at bounding box center [541, 289] width 994 height 402
click at [182, 285] on textarea at bounding box center [169, 290] width 175 height 15
type textarea "**********"
click at [198, 343] on div "Add Column" at bounding box center [541, 289] width 994 height 402
click at [187, 288] on div "Add Column" at bounding box center [541, 289] width 994 height 402
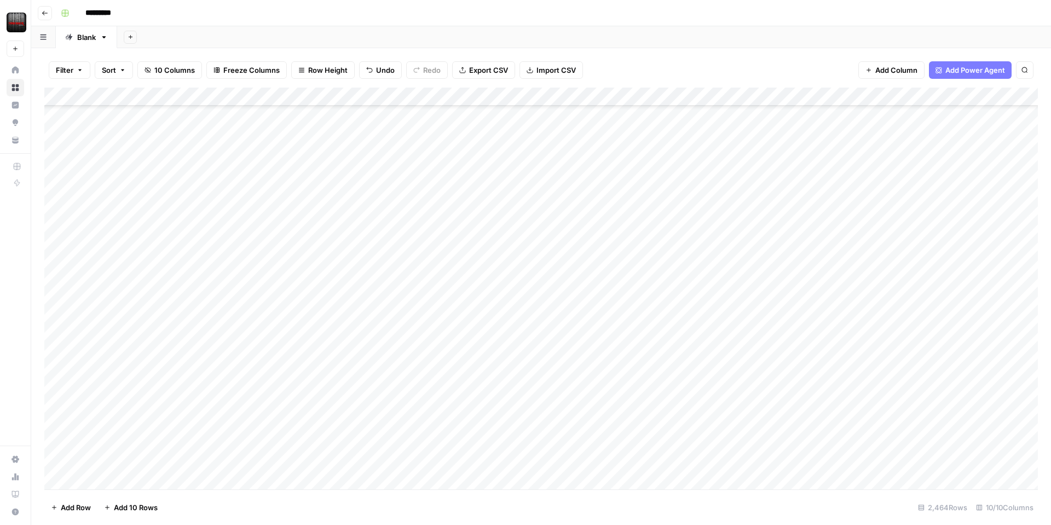
click at [187, 288] on div "Add Column" at bounding box center [541, 289] width 994 height 402
type textarea "**********"
click at [187, 341] on div "Add Column" at bounding box center [541, 289] width 994 height 402
click at [201, 145] on div "Add Column" at bounding box center [541, 289] width 994 height 402
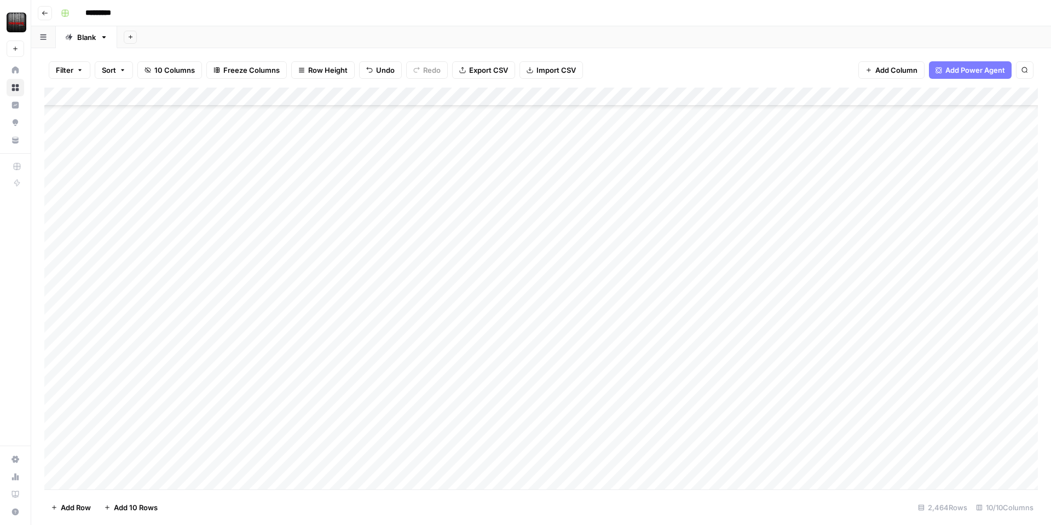
drag, startPoint x: 238, startPoint y: 150, endPoint x: 223, endPoint y: 470, distance: 320.7
click at [226, 473] on div "Add Column" at bounding box center [541, 289] width 994 height 402
drag, startPoint x: 241, startPoint y: 350, endPoint x: 237, endPoint y: 413, distance: 62.5
click at [237, 413] on div "Add Column" at bounding box center [541, 289] width 994 height 402
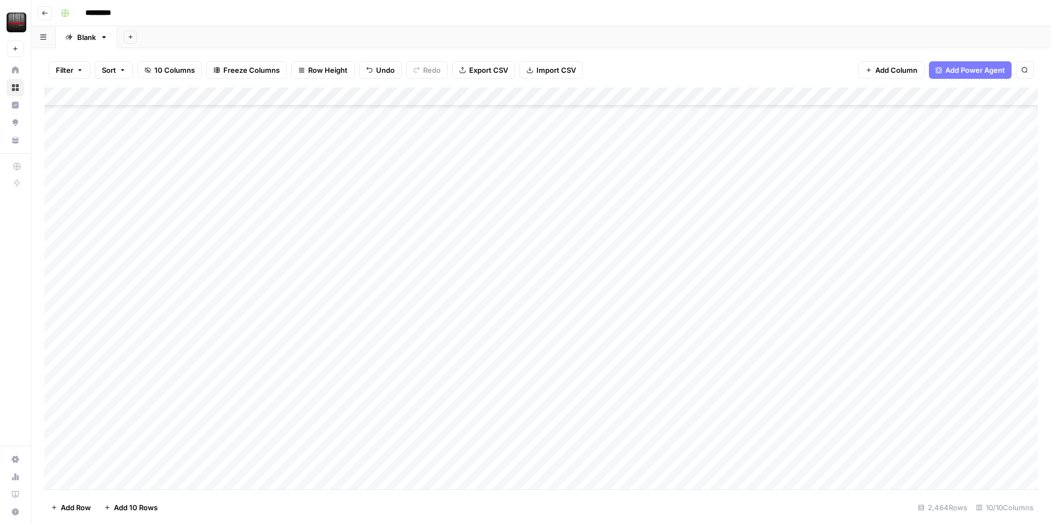
click at [570, 435] on div "Add Column" at bounding box center [541, 289] width 994 height 402
click at [559, 437] on div "Add Column" at bounding box center [541, 289] width 994 height 402
click at [559, 437] on textarea "**********" at bounding box center [626, 436] width 175 height 15
click at [148, 439] on div "Add Column" at bounding box center [541, 289] width 994 height 402
click at [149, 436] on div "Add Column" at bounding box center [541, 289] width 994 height 402
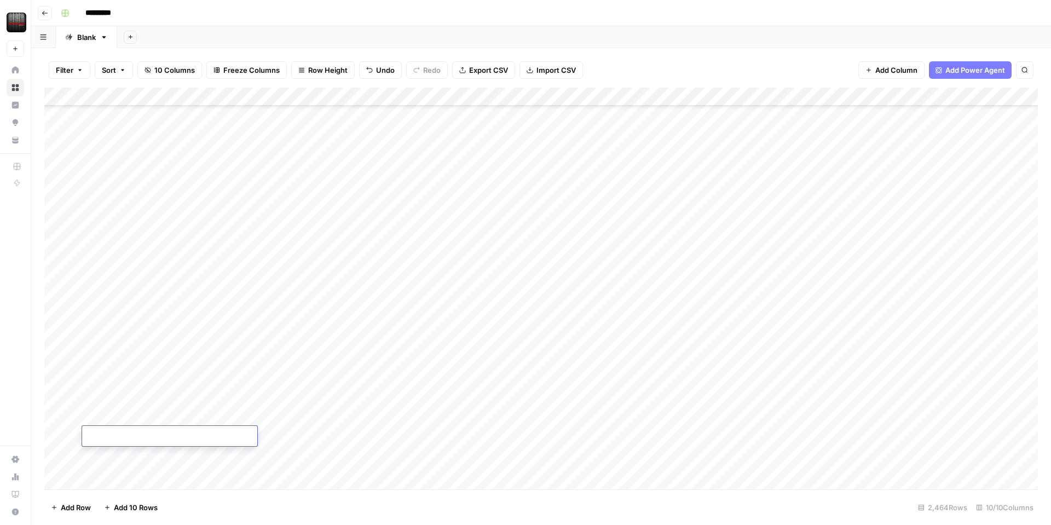
click at [149, 436] on textarea at bounding box center [169, 436] width 175 height 15
type textarea "******"
click at [192, 410] on div "Add Column" at bounding box center [541, 289] width 994 height 402
click at [212, 204] on div "Add Column" at bounding box center [541, 289] width 994 height 402
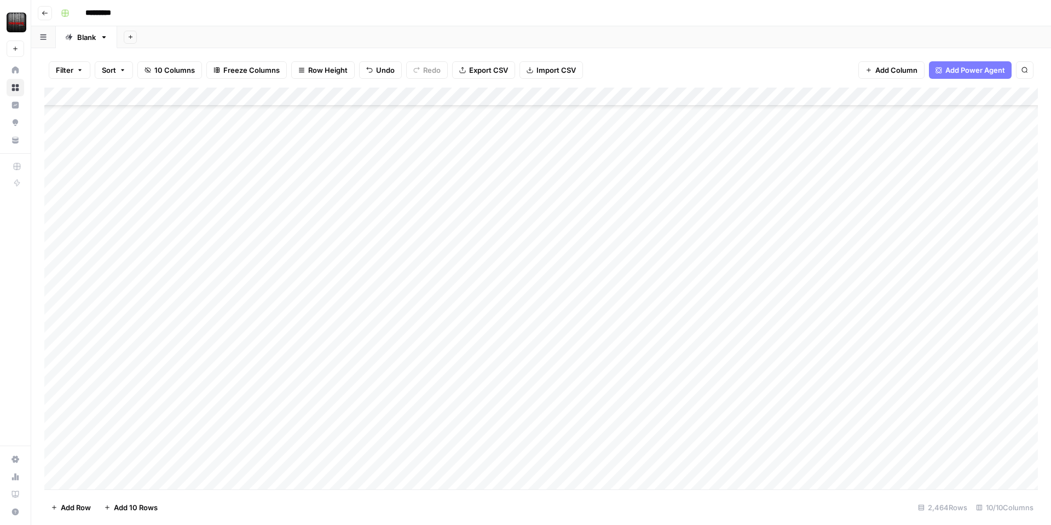
drag, startPoint x: 239, startPoint y: 208, endPoint x: 231, endPoint y: 368, distance: 161.1
click at [231, 368] on div "Add Column" at bounding box center [541, 289] width 994 height 402
click at [504, 387] on div "Add Column" at bounding box center [541, 289] width 994 height 402
click at [474, 405] on div "Add Column" at bounding box center [541, 289] width 994 height 402
drag, startPoint x: 467, startPoint y: 402, endPoint x: 468, endPoint y: 383, distance: 19.2
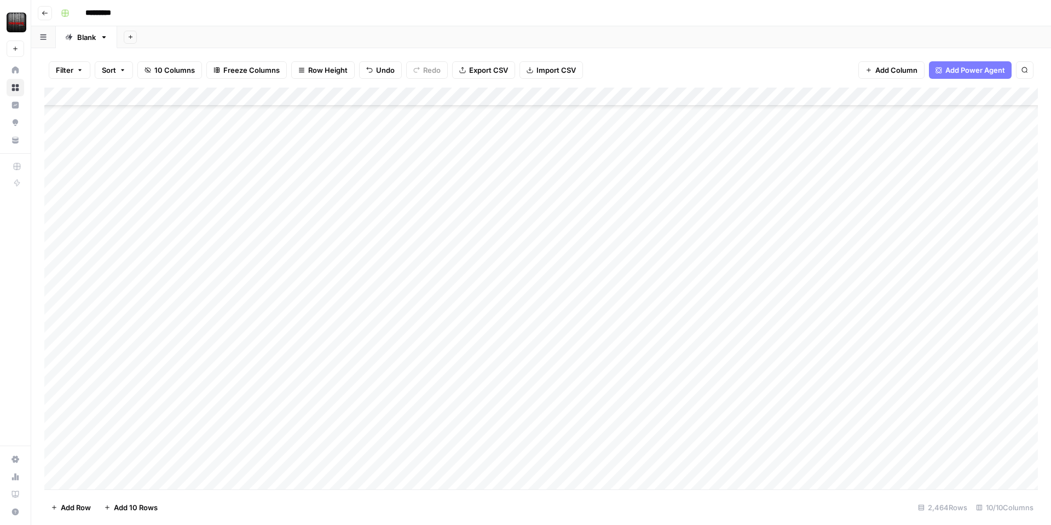
click at [468, 383] on div "Add Column" at bounding box center [541, 289] width 994 height 402
click at [460, 402] on div "Add Column" at bounding box center [541, 289] width 994 height 402
click at [479, 389] on div "Add Column" at bounding box center [541, 289] width 994 height 402
click at [496, 406] on div "Add Column" at bounding box center [541, 289] width 994 height 402
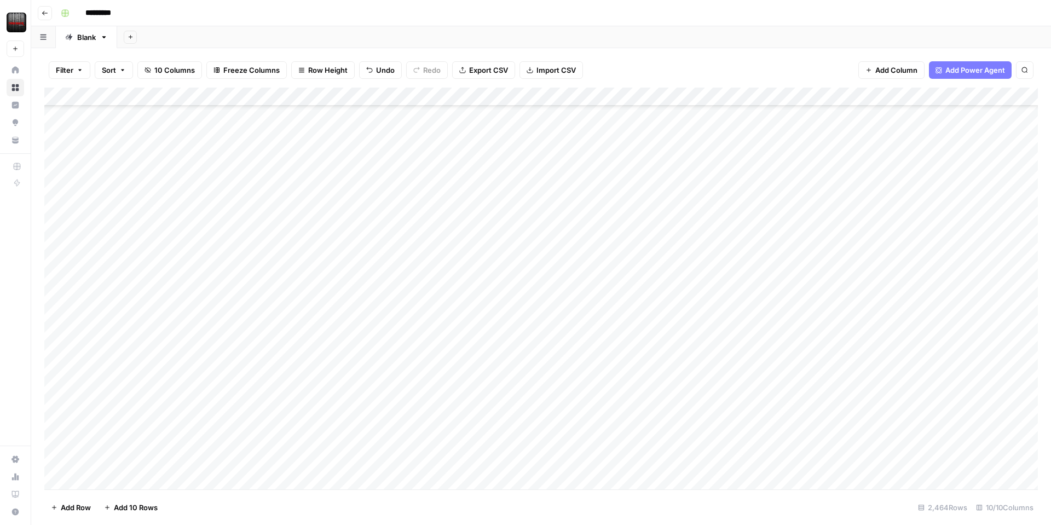
drag, startPoint x: 539, startPoint y: 412, endPoint x: 532, endPoint y: 390, distance: 22.9
click at [532, 390] on div "Add Column" at bounding box center [541, 289] width 994 height 402
click at [464, 404] on div "Add Column" at bounding box center [541, 289] width 994 height 402
click at [473, 407] on div "**********" at bounding box center [390, 407] width 301 height 19
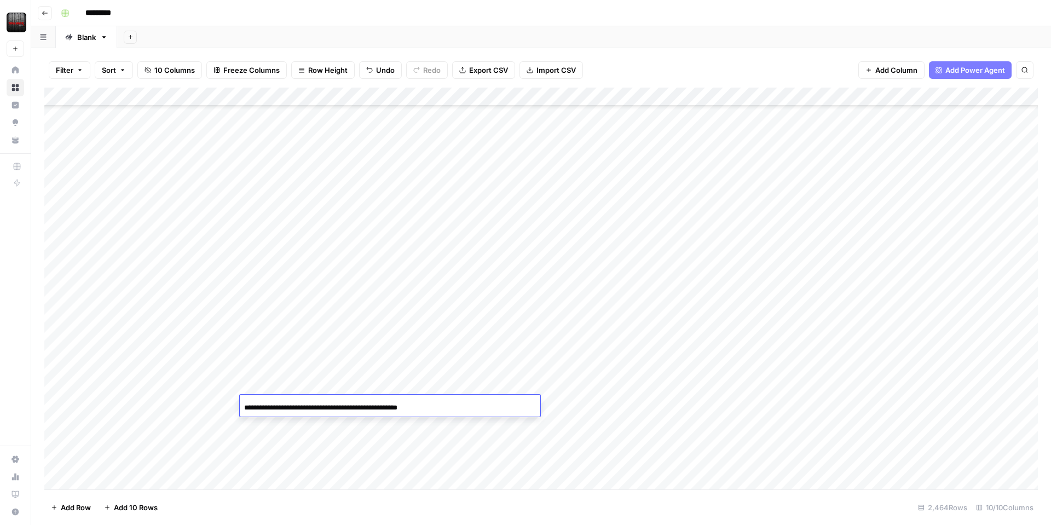
click at [473, 407] on div "**********" at bounding box center [390, 407] width 301 height 19
click at [208, 398] on div "Add Column" at bounding box center [541, 289] width 994 height 402
click at [42, 36] on icon "button" at bounding box center [43, 37] width 7 height 6
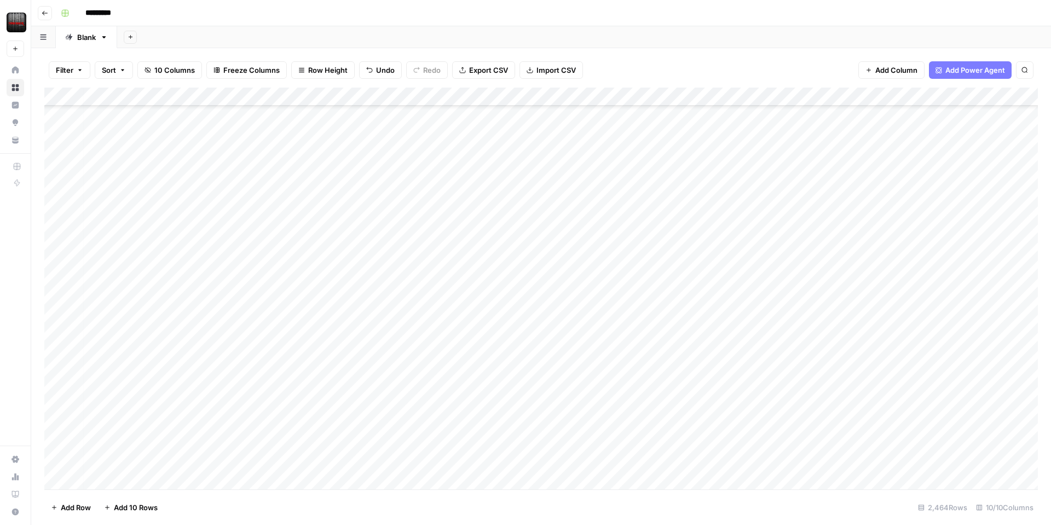
scroll to position [730, 0]
click at [650, 276] on div "Add Column" at bounding box center [541, 289] width 994 height 402
click at [624, 276] on div "Add Column" at bounding box center [541, 289] width 994 height 402
click at [624, 276] on textarea "**********" at bounding box center [626, 278] width 175 height 15
drag, startPoint x: 659, startPoint y: 280, endPoint x: 556, endPoint y: 278, distance: 103.5
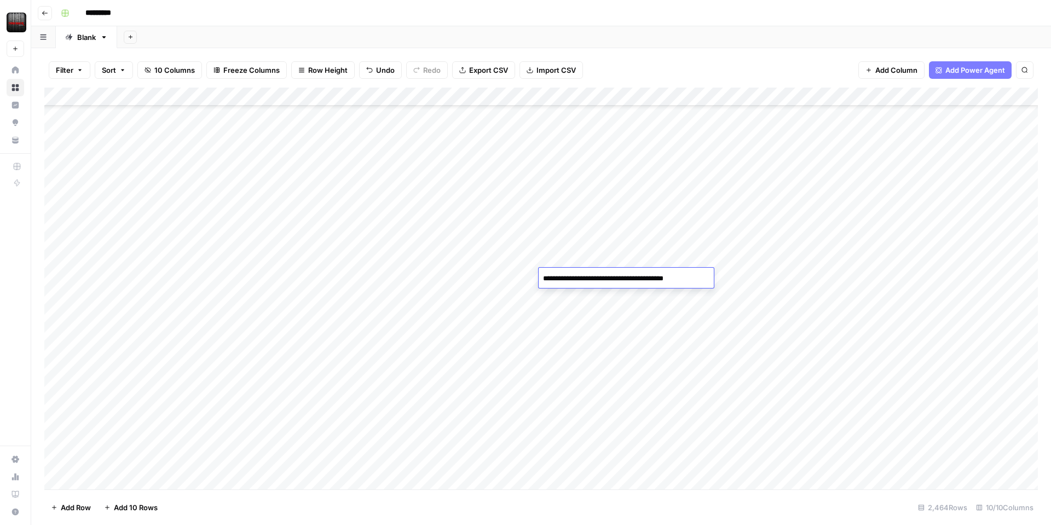
click at [553, 278] on textarea "**********" at bounding box center [626, 278] width 175 height 15
click at [774, 301] on div "Add Column" at bounding box center [541, 289] width 994 height 402
click at [681, 271] on div "Add Column" at bounding box center [541, 289] width 994 height 402
drag, startPoint x: 681, startPoint y: 286, endPoint x: 766, endPoint y: 282, distance: 85.5
click at [766, 282] on div "Add Column" at bounding box center [541, 289] width 994 height 402
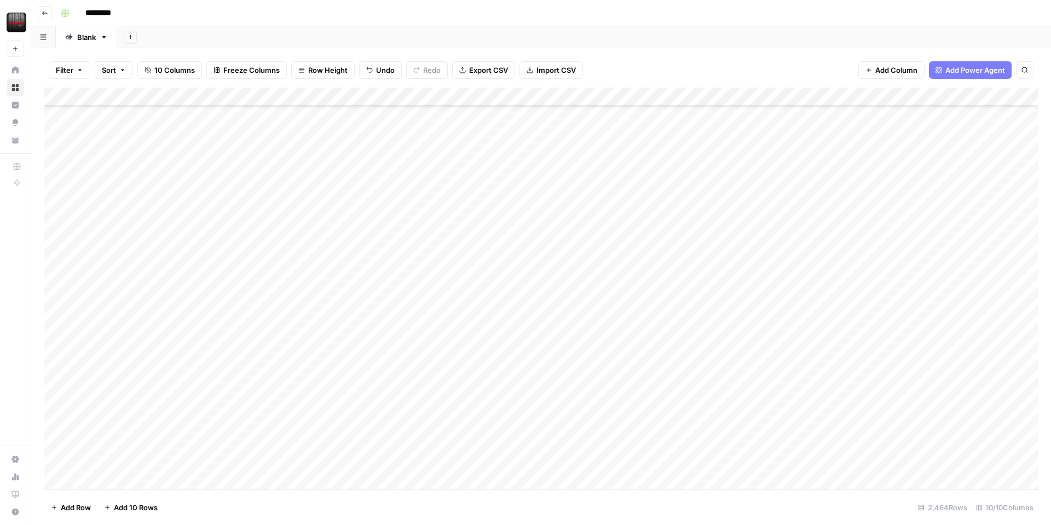
click at [722, 270] on div "Add Column" at bounding box center [541, 289] width 994 height 402
click at [685, 281] on div "Add Column" at bounding box center [541, 289] width 994 height 402
drag, startPoint x: 670, startPoint y: 276, endPoint x: 751, endPoint y: 277, distance: 81.0
click at [751, 277] on div "Add Column" at bounding box center [541, 289] width 994 height 402
click at [668, 279] on div "Add Column" at bounding box center [541, 289] width 994 height 402
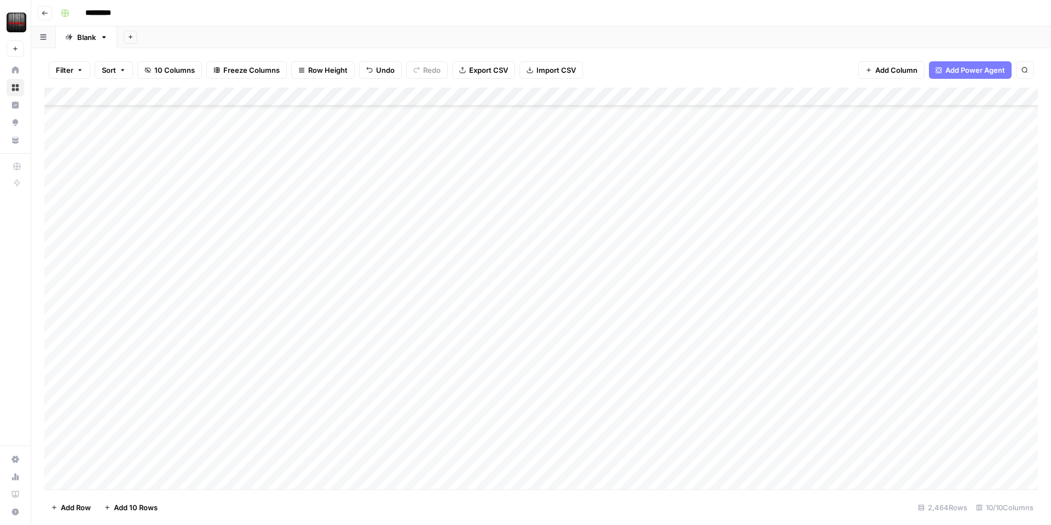
click at [739, 303] on div "Add Column" at bounding box center [541, 289] width 994 height 402
click at [643, 277] on div "Add Column" at bounding box center [541, 289] width 994 height 402
drag, startPoint x: 661, startPoint y: 279, endPoint x: 543, endPoint y: 277, distance: 118.3
click at [543, 277] on textarea "**********" at bounding box center [626, 278] width 175 height 15
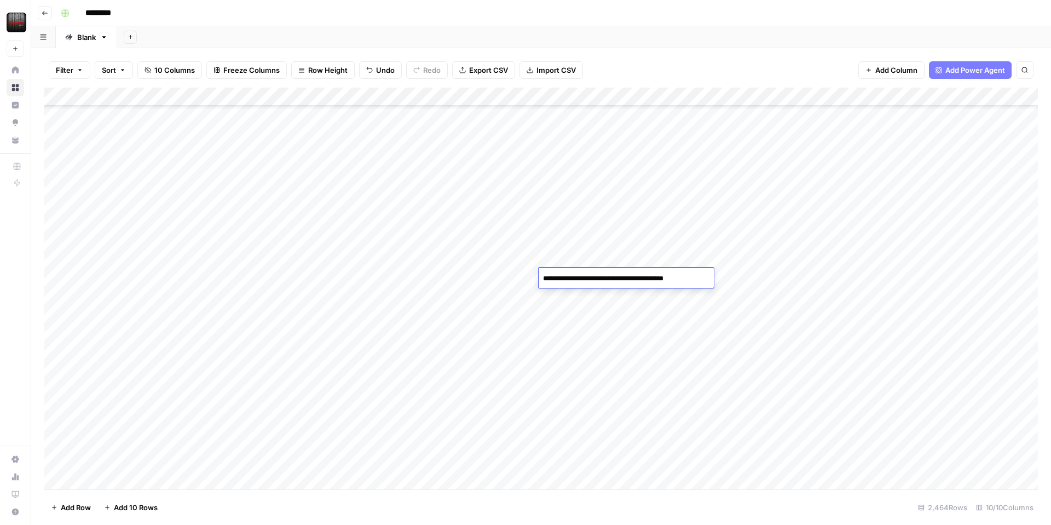
click at [180, 294] on div "Add Column" at bounding box center [541, 289] width 994 height 402
click at [622, 298] on div "Add Column" at bounding box center [541, 289] width 994 height 402
click at [729, 280] on div "Add Column" at bounding box center [541, 289] width 994 height 402
click at [104, 293] on div "Add Column" at bounding box center [541, 289] width 994 height 402
click at [627, 273] on div "Add Column" at bounding box center [541, 289] width 994 height 402
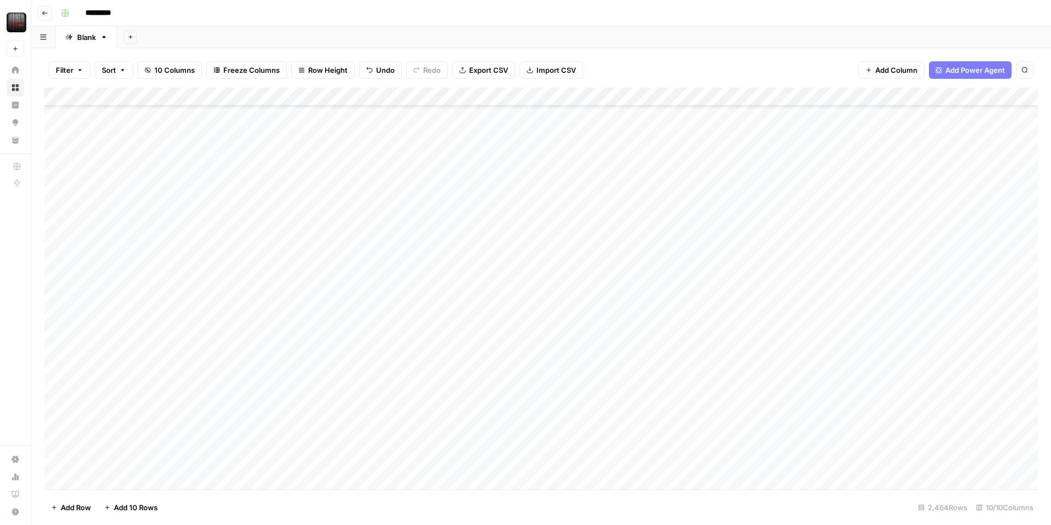
click at [131, 297] on div "Add Column" at bounding box center [541, 289] width 994 height 402
click at [142, 292] on div "Add Column" at bounding box center [541, 289] width 994 height 402
click at [664, 279] on div "Add Column" at bounding box center [541, 289] width 994 height 402
click at [720, 279] on div "Add Column" at bounding box center [541, 289] width 994 height 402
click at [655, 275] on div "Add Column" at bounding box center [541, 289] width 994 height 402
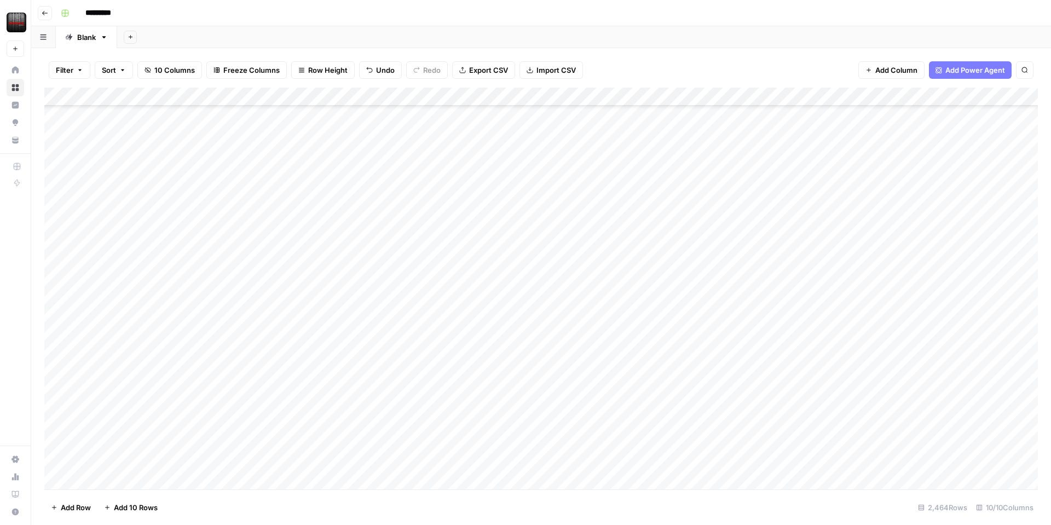
click at [42, 43] on button "button" at bounding box center [43, 36] width 25 height 21
click at [376, 71] on span "Undo" at bounding box center [385, 70] width 19 height 11
drag, startPoint x: 642, startPoint y: 277, endPoint x: 743, endPoint y: 275, distance: 101.9
click at [743, 275] on div "Add Column" at bounding box center [541, 289] width 994 height 402
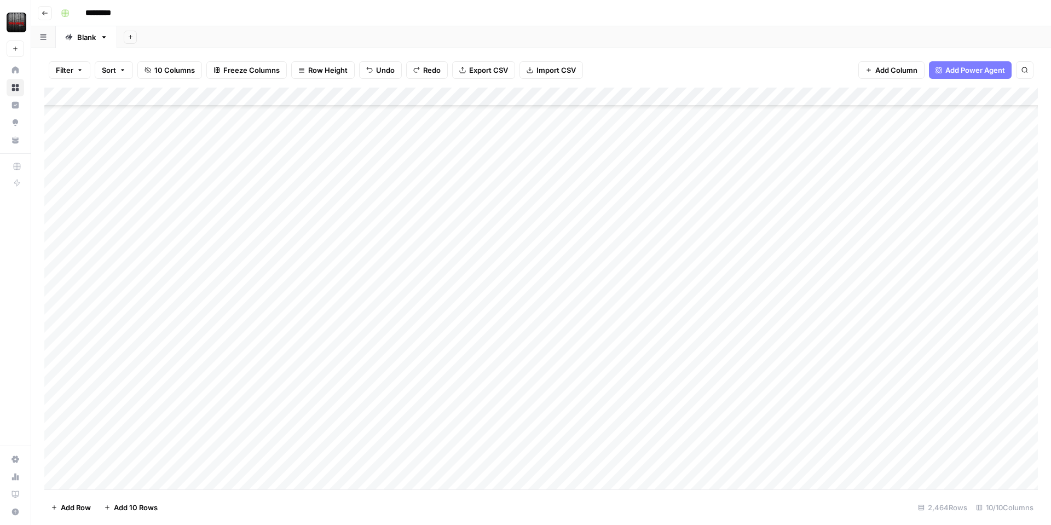
click at [660, 279] on div "Add Column" at bounding box center [541, 289] width 994 height 402
drag, startPoint x: 727, startPoint y: 297, endPoint x: 699, endPoint y: 286, distance: 30.0
click at [727, 297] on div "Add Column" at bounding box center [541, 289] width 994 height 402
click at [677, 277] on div "Add Column" at bounding box center [541, 289] width 994 height 402
drag, startPoint x: 696, startPoint y: 286, endPoint x: 751, endPoint y: 282, distance: 55.4
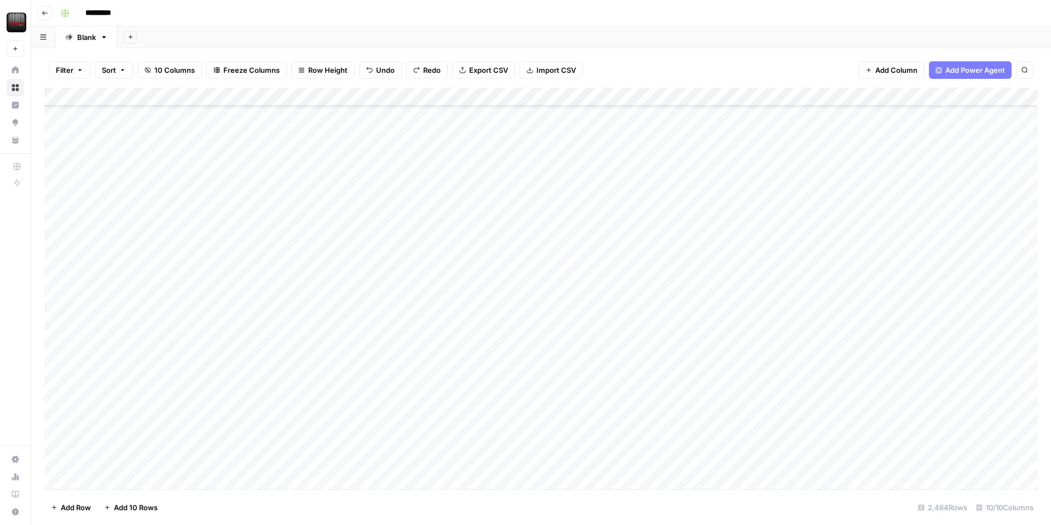
click at [751, 282] on div "Add Column" at bounding box center [541, 289] width 994 height 402
click at [664, 293] on div "Add Column" at bounding box center [541, 289] width 994 height 402
drag, startPoint x: 694, startPoint y: 302, endPoint x: 695, endPoint y: 281, distance: 20.8
click at [690, 280] on div "Add Column" at bounding box center [541, 289] width 994 height 402
click at [735, 276] on div "Add Column" at bounding box center [541, 289] width 994 height 402
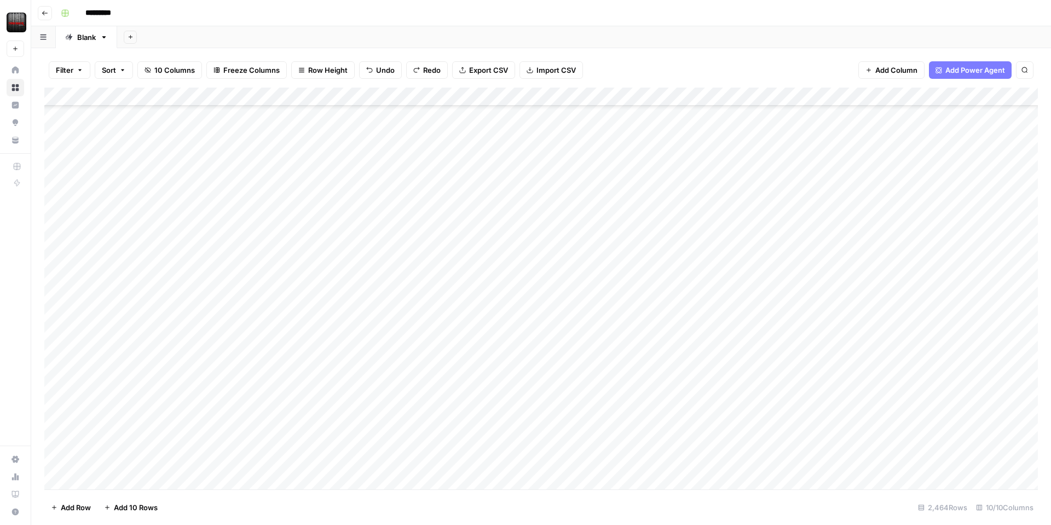
click at [690, 297] on div "Add Column" at bounding box center [541, 289] width 994 height 402
click at [719, 280] on div "Add Column" at bounding box center [541, 289] width 994 height 402
click at [165, 252] on div "Add Column" at bounding box center [541, 289] width 994 height 402
drag, startPoint x: 241, startPoint y: 268, endPoint x: 235, endPoint y: 280, distance: 13.7
click at [235, 280] on div "Add Column" at bounding box center [541, 289] width 994 height 402
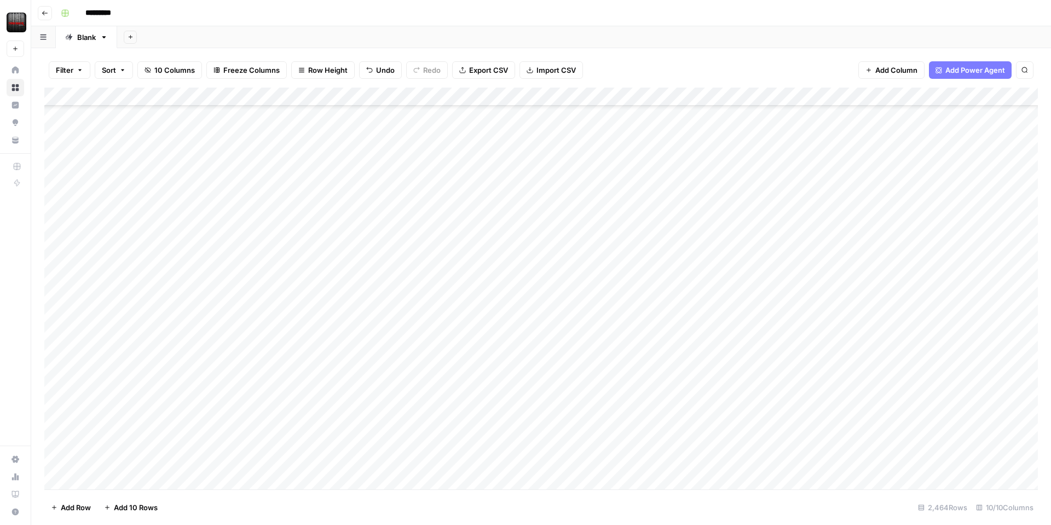
click at [171, 295] on div "Add Column" at bounding box center [541, 289] width 994 height 402
click at [583, 296] on div "Add Column" at bounding box center [541, 289] width 994 height 402
click at [602, 297] on textarea "**********" at bounding box center [626, 297] width 175 height 15
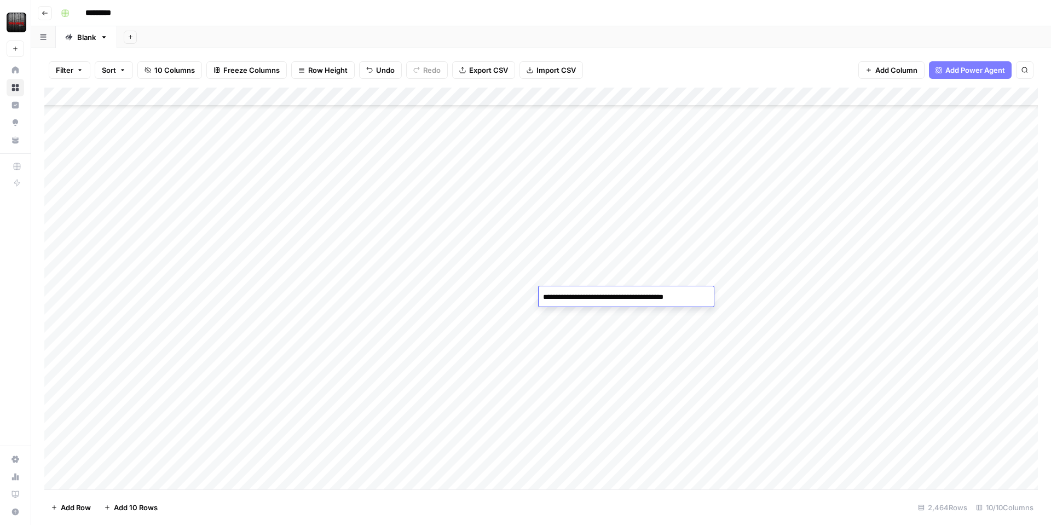
click at [602, 297] on textarea "**********" at bounding box center [626, 297] width 175 height 15
drag, startPoint x: 600, startPoint y: 298, endPoint x: 531, endPoint y: 298, distance: 69.0
click at [531, 298] on body "**********" at bounding box center [525, 262] width 1051 height 525
click at [158, 299] on div "Add Column" at bounding box center [541, 289] width 994 height 402
drag, startPoint x: 197, startPoint y: 314, endPoint x: 209, endPoint y: 310, distance: 12.8
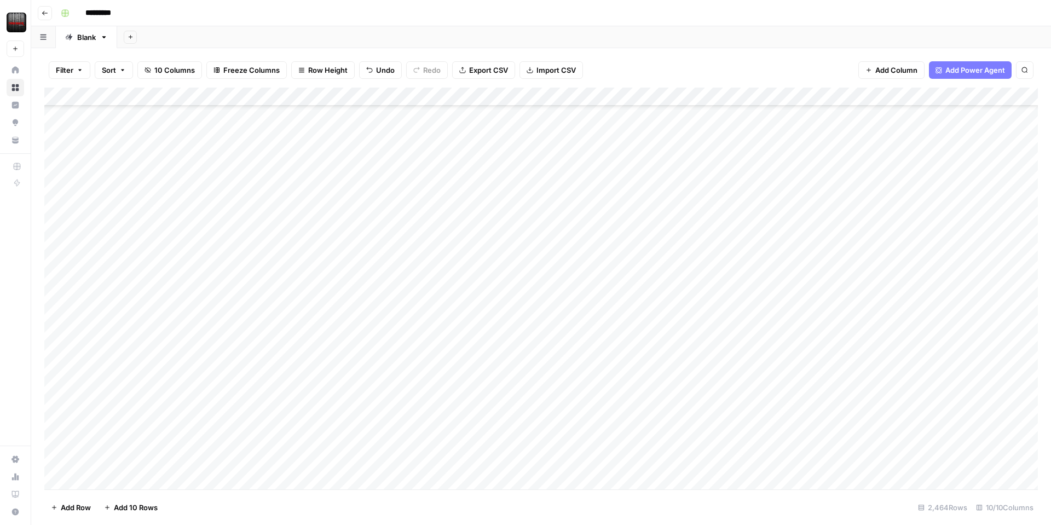
click at [201, 313] on div "Add Column" at bounding box center [541, 289] width 994 height 402
click at [208, 300] on div "Add Column" at bounding box center [541, 289] width 994 height 402
drag, startPoint x: 240, startPoint y: 195, endPoint x: 203, endPoint y: 468, distance: 274.6
click at [203, 468] on div "Add Column" at bounding box center [541, 289] width 994 height 402
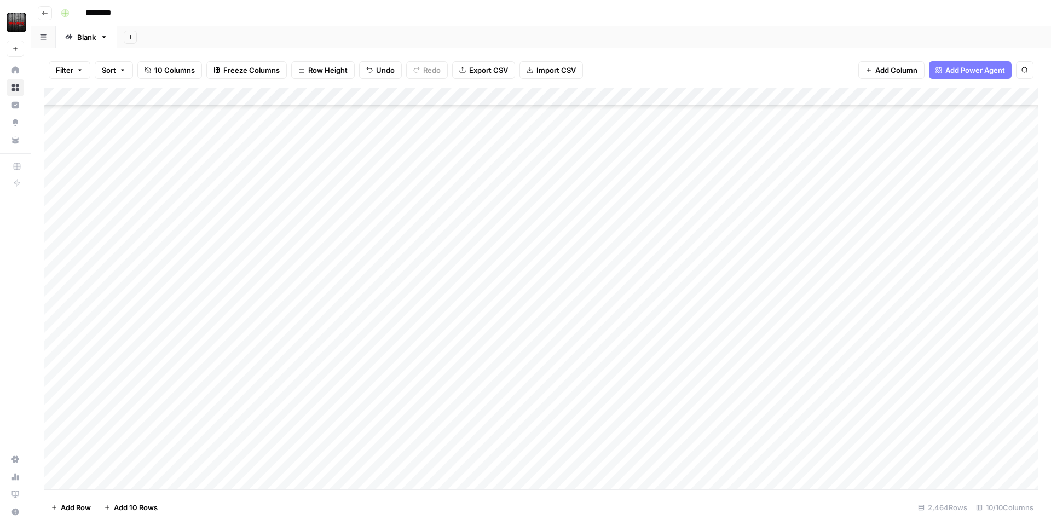
scroll to position [979, 0]
drag, startPoint x: 238, startPoint y: 354, endPoint x: 215, endPoint y: 482, distance: 130.7
click at [215, 482] on div "Add Column" at bounding box center [541, 289] width 994 height 402
drag, startPoint x: 239, startPoint y: 187, endPoint x: 201, endPoint y: 477, distance: 293.1
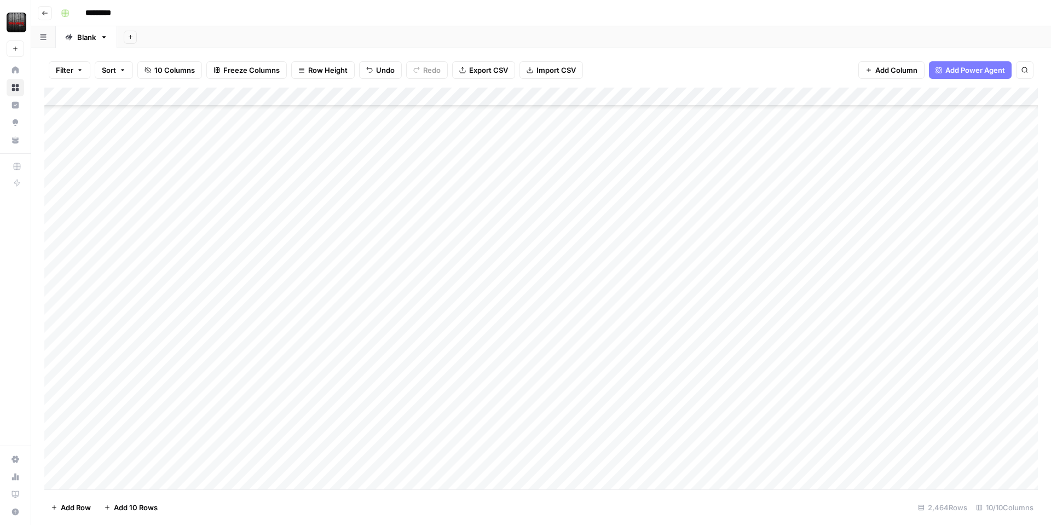
click at [201, 477] on div "Add Column" at bounding box center [541, 289] width 994 height 402
drag, startPoint x: 237, startPoint y: 130, endPoint x: 201, endPoint y: 408, distance: 279.8
click at [201, 408] on div "Add Column" at bounding box center [541, 289] width 994 height 402
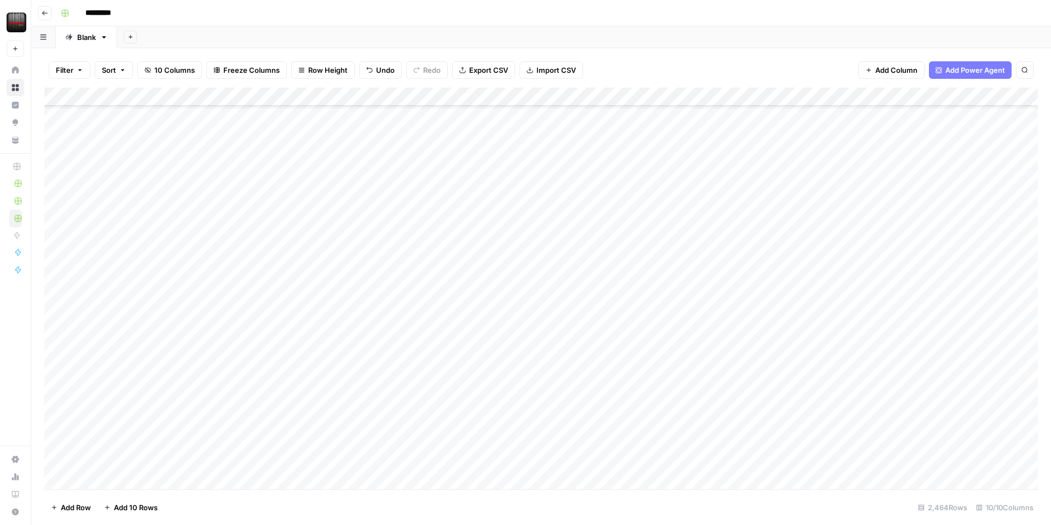
click at [151, 266] on div "Add Column" at bounding box center [541, 289] width 994 height 402
type textarea "**********"
click at [178, 305] on div "Add Column" at bounding box center [541, 289] width 994 height 402
click at [165, 236] on div "Add Column" at bounding box center [541, 289] width 994 height 402
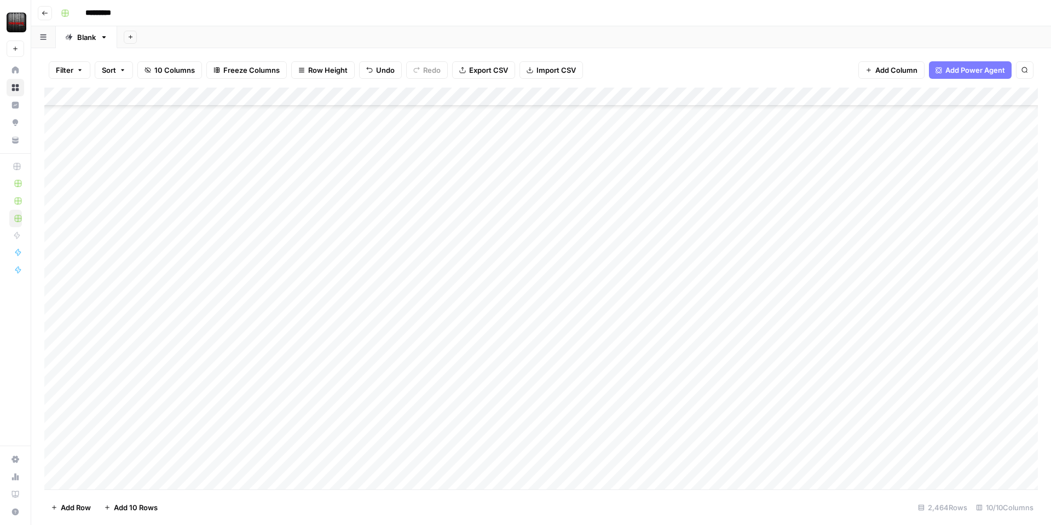
click at [193, 251] on div "Add Column" at bounding box center [541, 289] width 994 height 402
drag, startPoint x: 192, startPoint y: 256, endPoint x: 189, endPoint y: 420, distance: 163.7
click at [189, 420] on div "Add Column" at bounding box center [541, 289] width 994 height 402
click at [170, 281] on div "Add Column" at bounding box center [541, 289] width 994 height 402
click at [178, 254] on div "Add Column" at bounding box center [541, 289] width 994 height 402
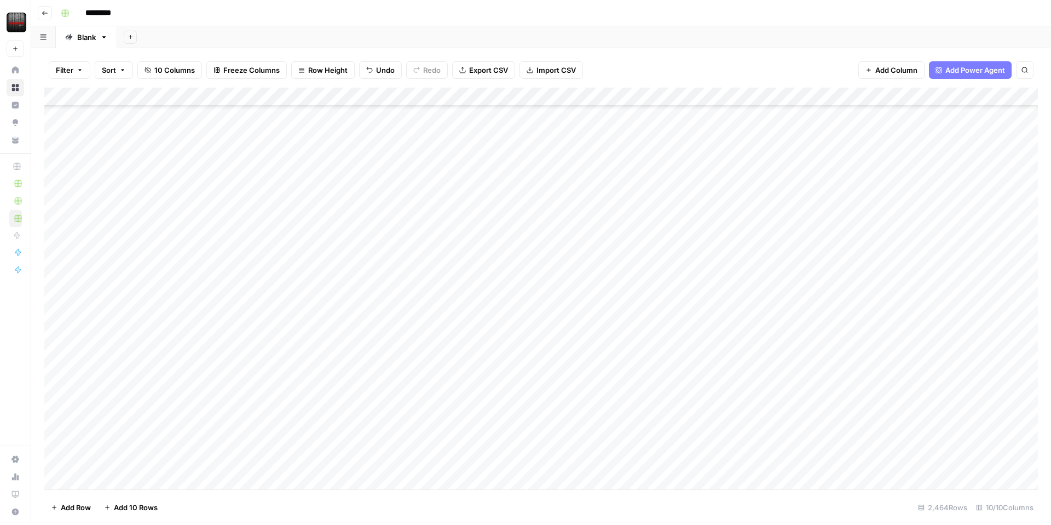
drag, startPoint x: 237, startPoint y: 267, endPoint x: 233, endPoint y: 423, distance: 155.5
click at [233, 423] on div "Add Column" at bounding box center [541, 289] width 994 height 402
click at [197, 162] on div "Add Column" at bounding box center [541, 289] width 994 height 402
click at [187, 203] on div "Add Column" at bounding box center [541, 289] width 994 height 402
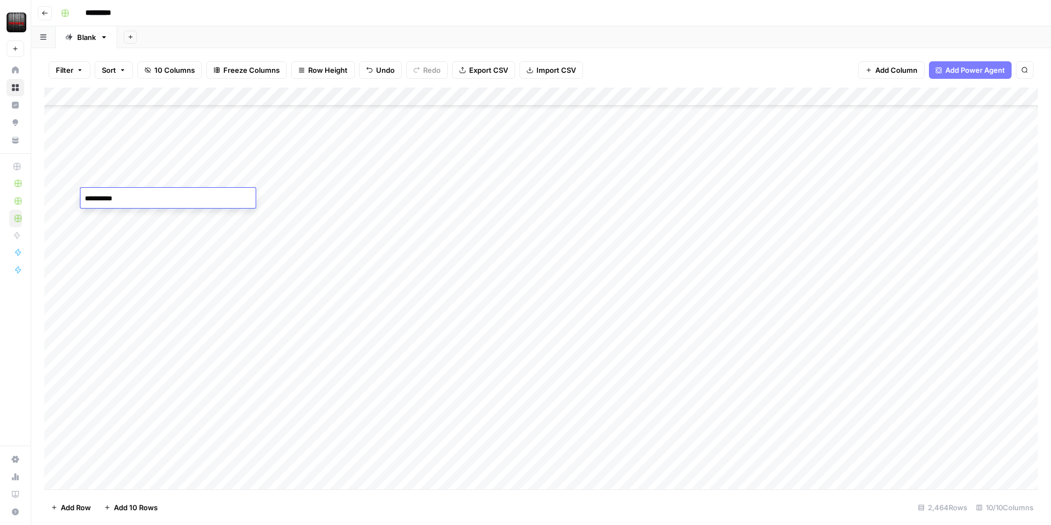
type textarea "**********"
click at [198, 161] on div "Add Column" at bounding box center [541, 289] width 994 height 402
type textarea "***"
click at [197, 179] on div "Add Column" at bounding box center [541, 289] width 994 height 402
click at [204, 162] on div "Add Column" at bounding box center [541, 289] width 994 height 402
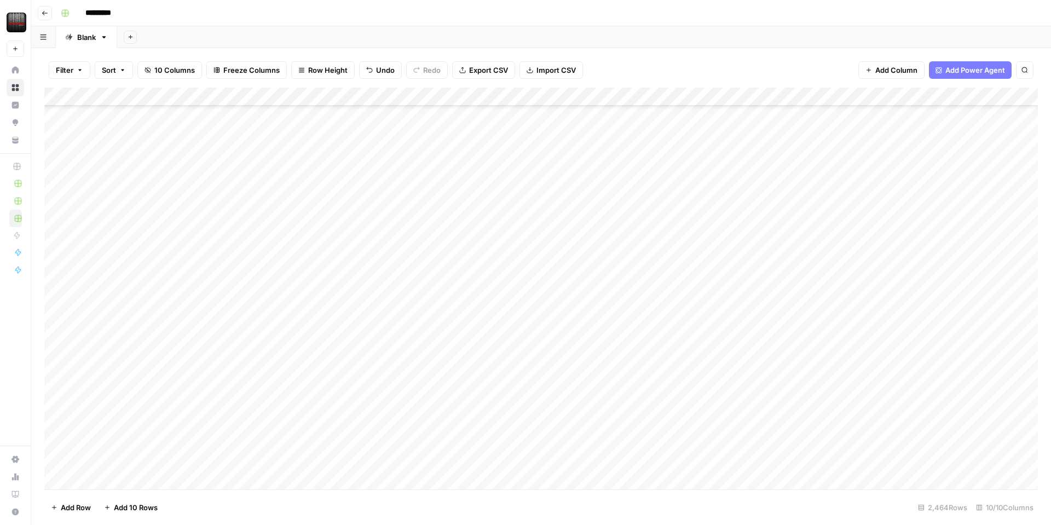
click at [207, 180] on div "Add Column" at bounding box center [541, 289] width 994 height 402
type textarea "***"
click at [174, 220] on div "Add Column" at bounding box center [541, 289] width 994 height 402
type textarea "***"
click at [160, 245] on div "Add Column" at bounding box center [541, 289] width 994 height 402
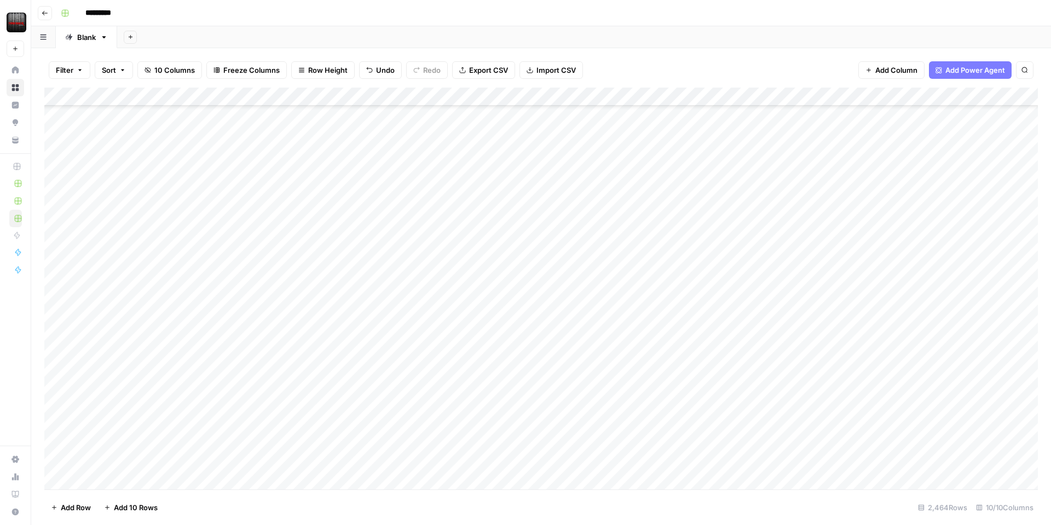
click at [179, 223] on div "Add Column" at bounding box center [541, 289] width 994 height 402
drag, startPoint x: 238, startPoint y: 224, endPoint x: 220, endPoint y: 427, distance: 203.4
click at [220, 427] on div "Add Column" at bounding box center [541, 289] width 994 height 402
click at [184, 344] on div "Add Column" at bounding box center [541, 289] width 994 height 402
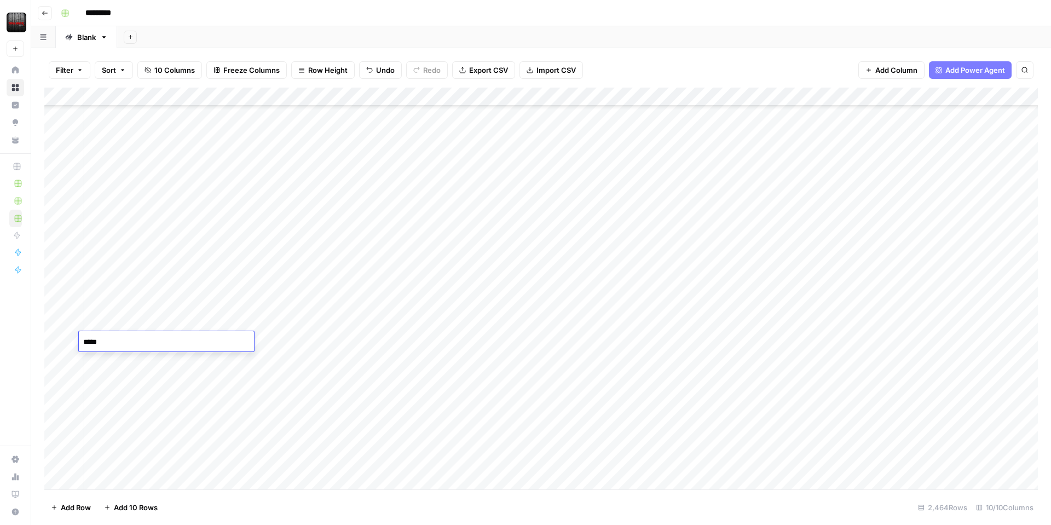
type textarea "******"
click at [178, 362] on div "Add Column" at bounding box center [541, 289] width 994 height 402
type textarea "******"
click at [185, 382] on div "Add Column" at bounding box center [541, 289] width 994 height 402
type textarea "***"
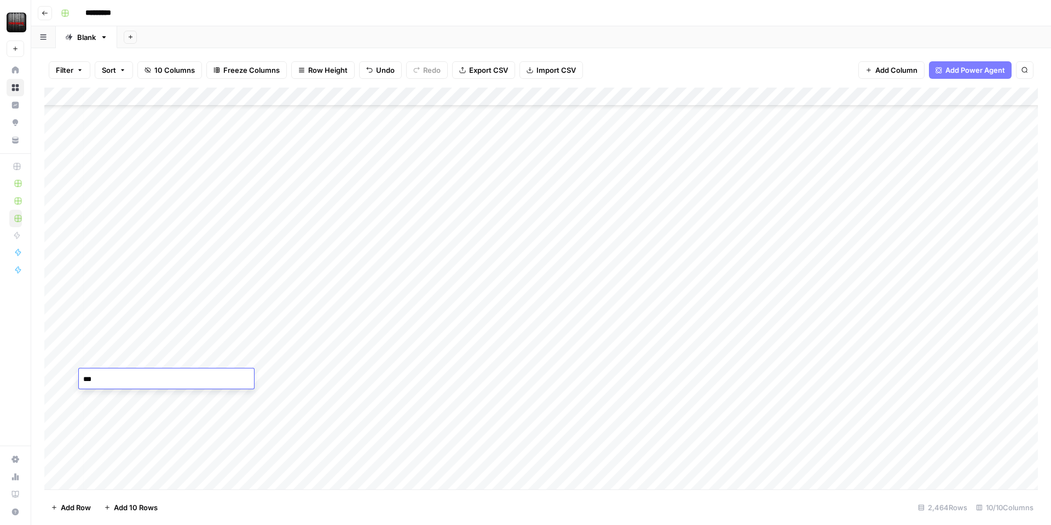
click at [177, 394] on div "Add Column" at bounding box center [541, 289] width 994 height 402
type textarea "******"
click at [169, 420] on div "Add Column" at bounding box center [541, 289] width 994 height 402
click at [184, 355] on div "Add Column" at bounding box center [541, 289] width 994 height 402
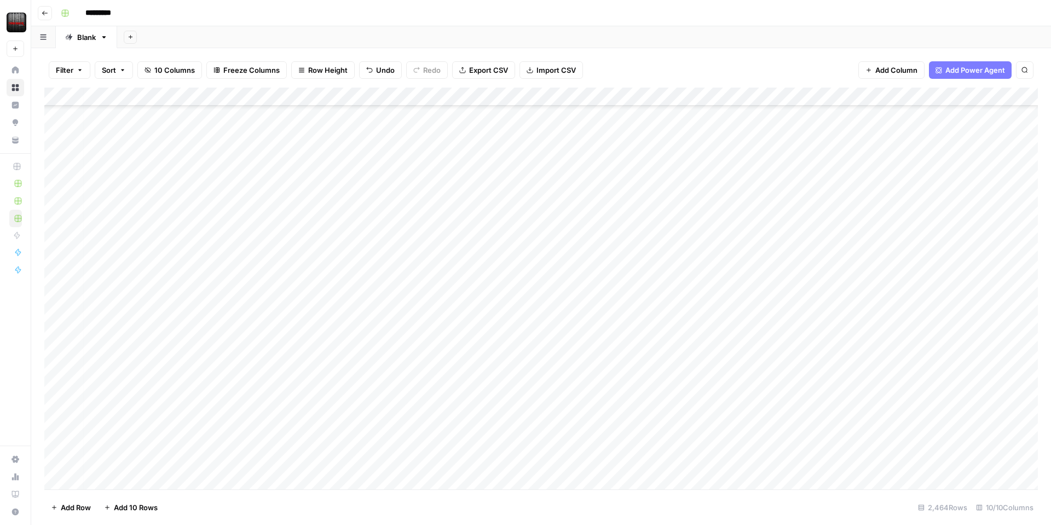
scroll to position [2413, 3]
drag, startPoint x: 235, startPoint y: 187, endPoint x: 212, endPoint y: 485, distance: 298.2
click at [212, 485] on div "Add Column" at bounding box center [541, 289] width 994 height 402
drag, startPoint x: 235, startPoint y: 237, endPoint x: 222, endPoint y: 376, distance: 139.7
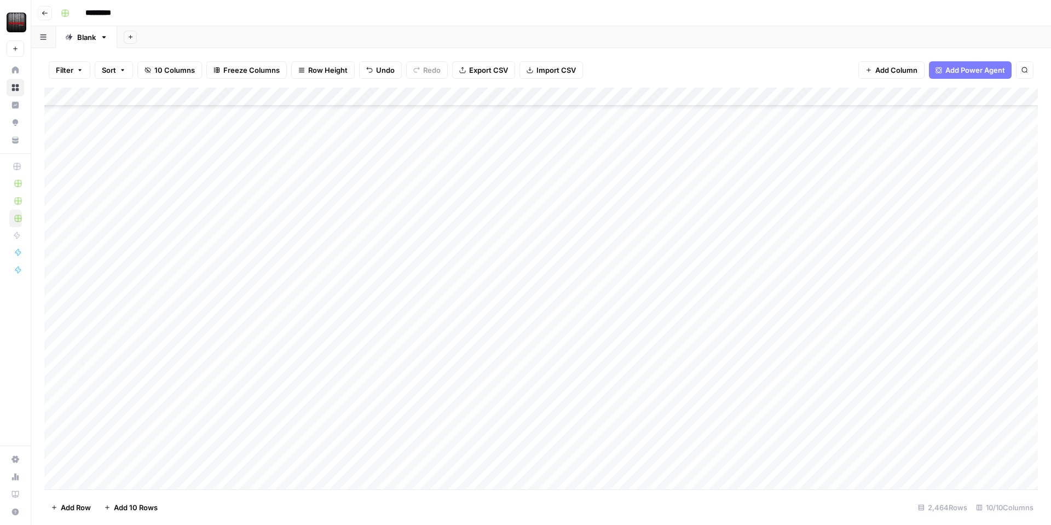
click at [222, 376] on div "Add Column" at bounding box center [541, 289] width 994 height 402
click at [194, 398] on div "Add Column" at bounding box center [541, 289] width 994 height 402
type textarea "**********"
drag, startPoint x: 208, startPoint y: 425, endPoint x: 192, endPoint y: 421, distance: 16.9
click at [209, 424] on div "Add Column" at bounding box center [541, 289] width 994 height 402
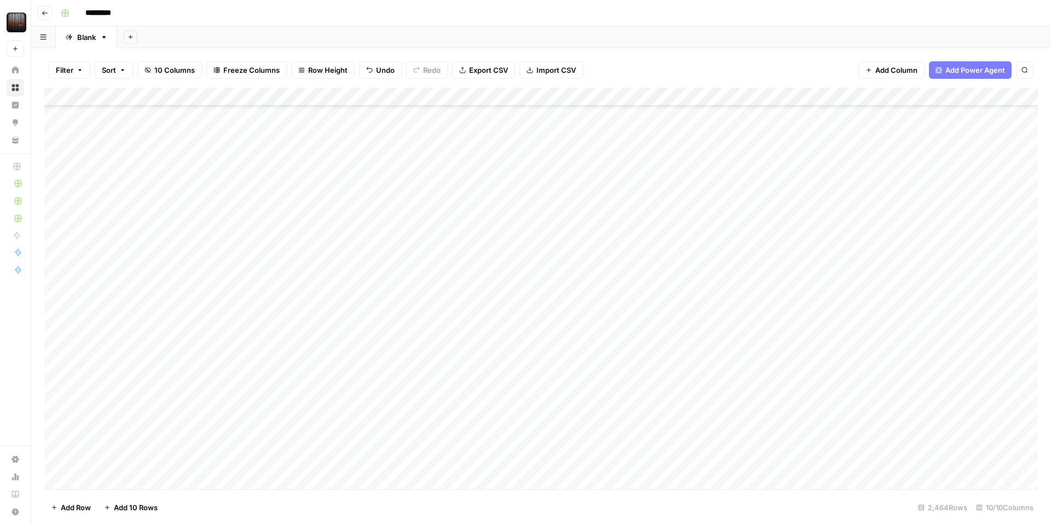
scroll to position [2912, 3]
click at [197, 140] on div "Add Column" at bounding box center [541, 289] width 994 height 402
drag, startPoint x: 235, startPoint y: 151, endPoint x: 224, endPoint y: 328, distance: 177.8
click at [224, 328] on div "Add Column" at bounding box center [541, 289] width 994 height 402
click at [189, 348] on div "Add Column" at bounding box center [541, 289] width 994 height 402
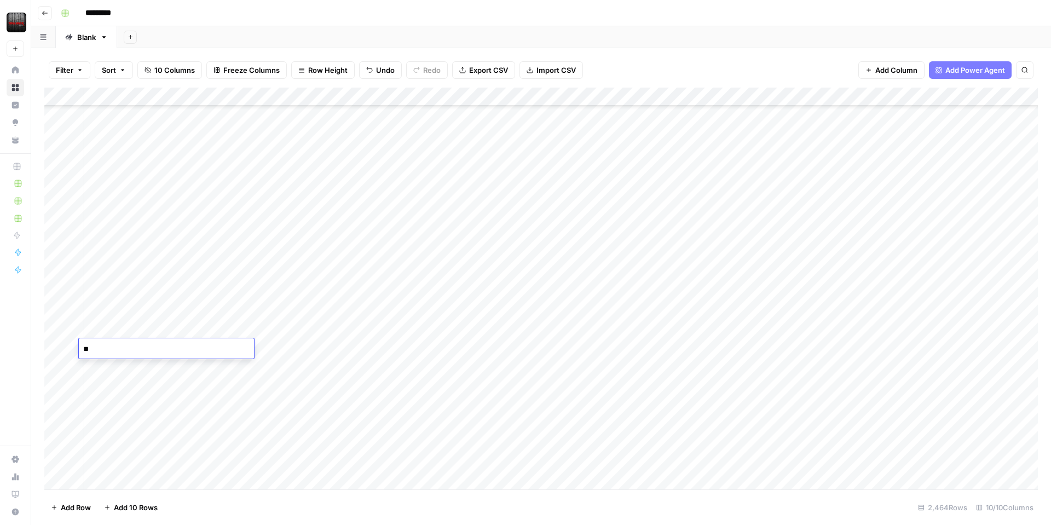
type textarea "***"
click at [178, 284] on div "Add Column" at bounding box center [541, 289] width 994 height 402
click at [202, 137] on div "Add Column" at bounding box center [541, 289] width 994 height 402
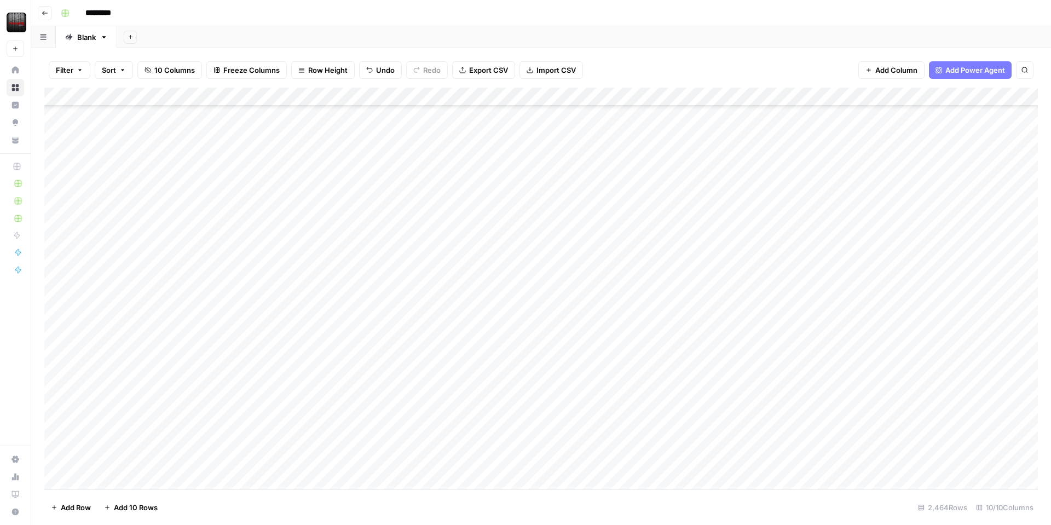
drag, startPoint x: 235, startPoint y: 139, endPoint x: 218, endPoint y: 476, distance: 337.7
click at [218, 476] on div "Add Column" at bounding box center [541, 289] width 994 height 402
drag, startPoint x: 237, startPoint y: 120, endPoint x: 233, endPoint y: 378, distance: 257.4
click at [233, 378] on div "Add Column" at bounding box center [541, 289] width 994 height 402
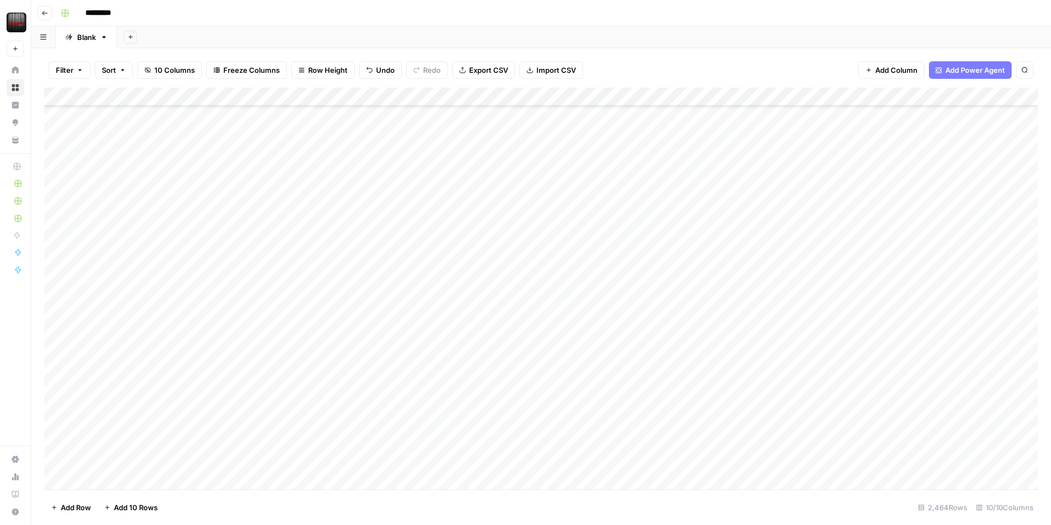
click at [195, 404] on div "Add Column" at bounding box center [541, 289] width 994 height 402
type textarea "**********"
click at [157, 424] on div "Add Column" at bounding box center [541, 289] width 994 height 402
click at [180, 125] on div "Add Column" at bounding box center [541, 289] width 994 height 402
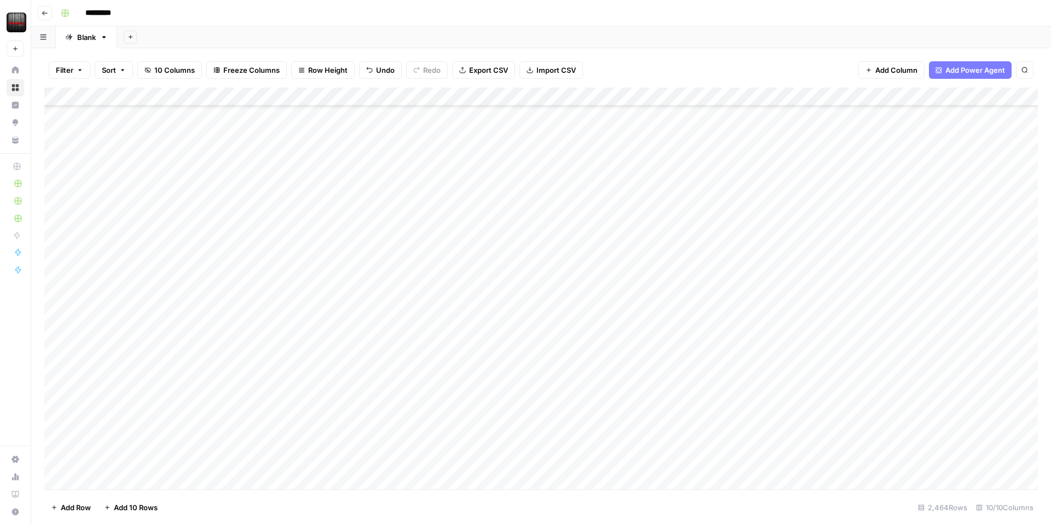
scroll to position [5335, 0]
drag, startPoint x: 237, startPoint y: 128, endPoint x: 199, endPoint y: 355, distance: 230.2
click at [199, 355] on div "Add Column" at bounding box center [541, 289] width 994 height 402
click at [198, 316] on div "Add Column" at bounding box center [541, 289] width 994 height 402
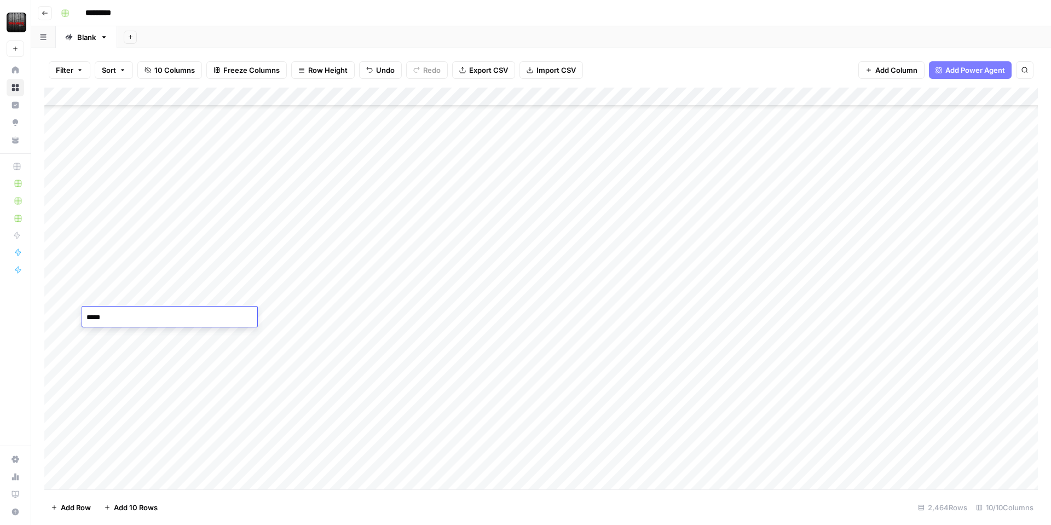
type textarea "******"
click at [174, 348] on div "Add Column" at bounding box center [541, 289] width 994 height 402
click at [216, 170] on div "Add Column" at bounding box center [541, 289] width 994 height 402
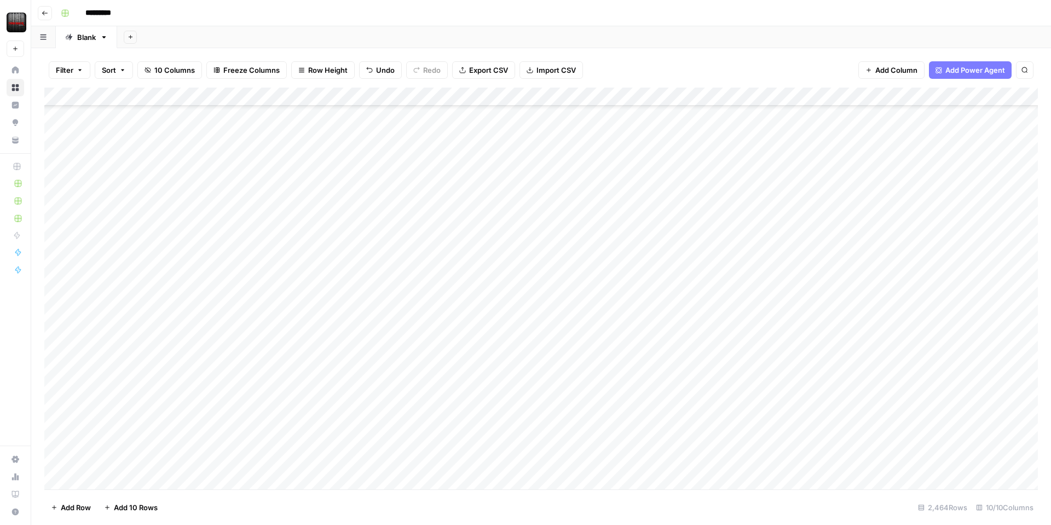
drag, startPoint x: 240, startPoint y: 175, endPoint x: 223, endPoint y: 360, distance: 185.3
click at [223, 360] on div "Add Column" at bounding box center [541, 289] width 994 height 402
click at [197, 387] on div "Add Column" at bounding box center [541, 289] width 994 height 402
type textarea "**********"
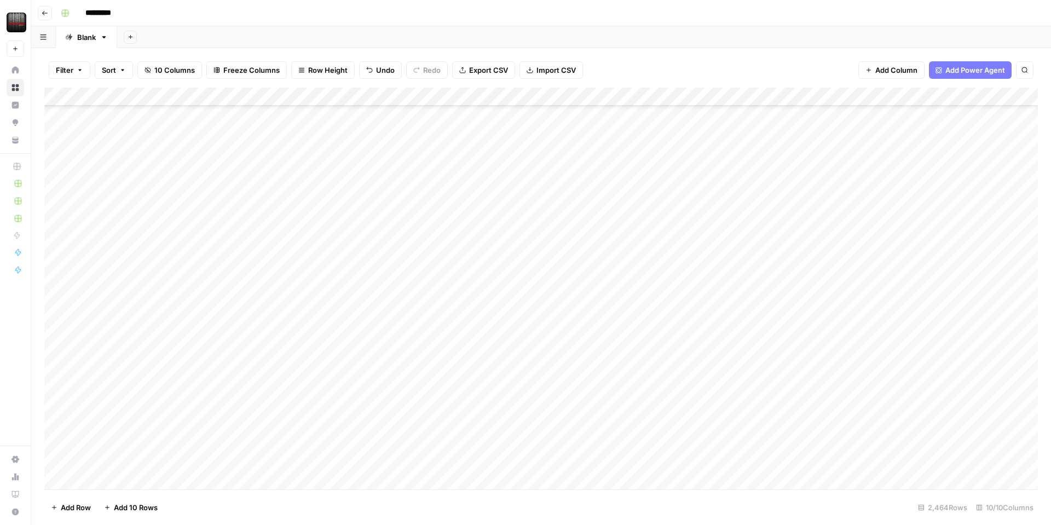
click at [210, 351] on div "Add Column" at bounding box center [541, 289] width 994 height 402
click at [183, 132] on div "Add Column" at bounding box center [541, 289] width 994 height 402
drag, startPoint x: 240, startPoint y: 143, endPoint x: 207, endPoint y: 353, distance: 212.2
click at [207, 353] on div "Add Column" at bounding box center [541, 289] width 994 height 402
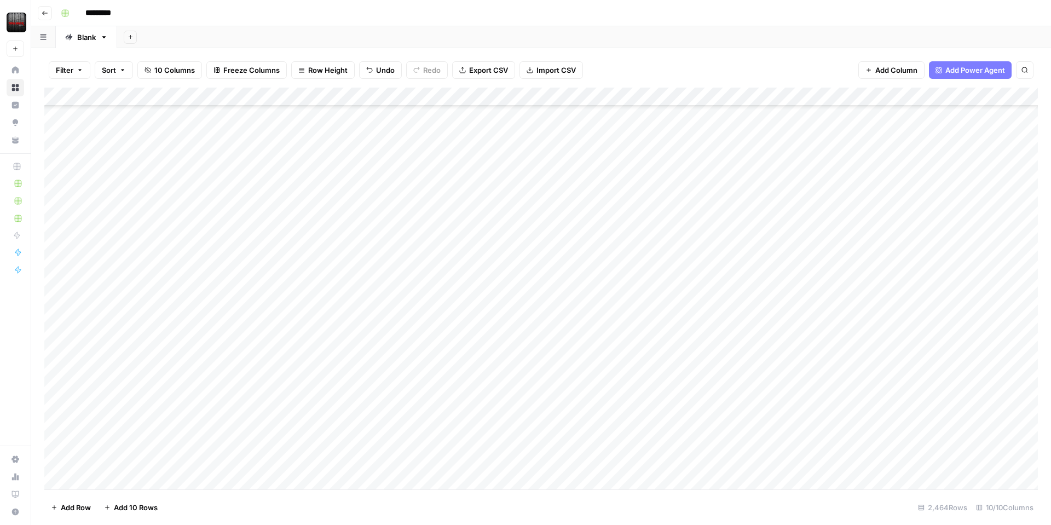
scroll to position [5912, 0]
click at [194, 276] on div "Add Column" at bounding box center [541, 289] width 994 height 402
type textarea "*******"
click at [189, 292] on div "Add Column" at bounding box center [541, 289] width 994 height 402
type textarea "**********"
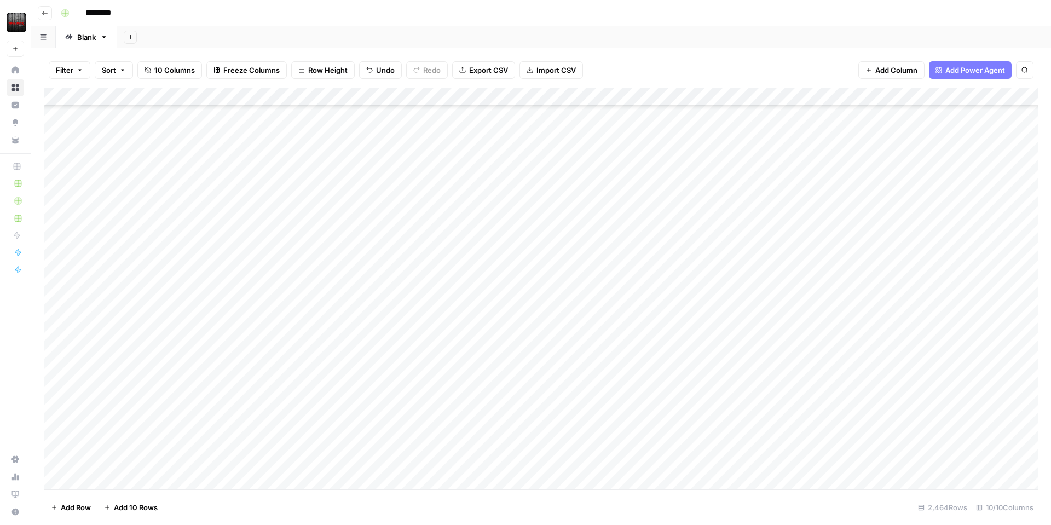
click at [164, 313] on div "Add Column" at bounding box center [541, 289] width 994 height 402
click at [166, 290] on div "Add Column" at bounding box center [541, 289] width 994 height 402
click at [161, 324] on div "Add Column" at bounding box center [541, 289] width 994 height 402
click at [155, 268] on div "Add Column" at bounding box center [541, 289] width 994 height 402
click at [153, 302] on div "Add Column" at bounding box center [541, 289] width 994 height 402
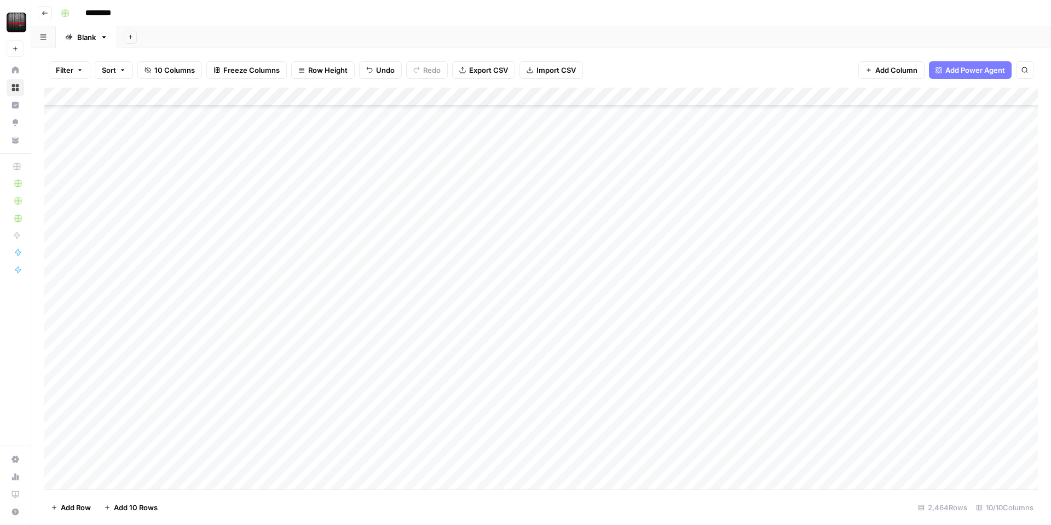
click at [146, 345] on div "Add Column" at bounding box center [541, 289] width 994 height 402
drag, startPoint x: 239, startPoint y: 210, endPoint x: 218, endPoint y: 310, distance: 102.9
click at [218, 310] on div "Add Column" at bounding box center [541, 289] width 994 height 402
click at [183, 296] on div "Add Column" at bounding box center [541, 289] width 994 height 402
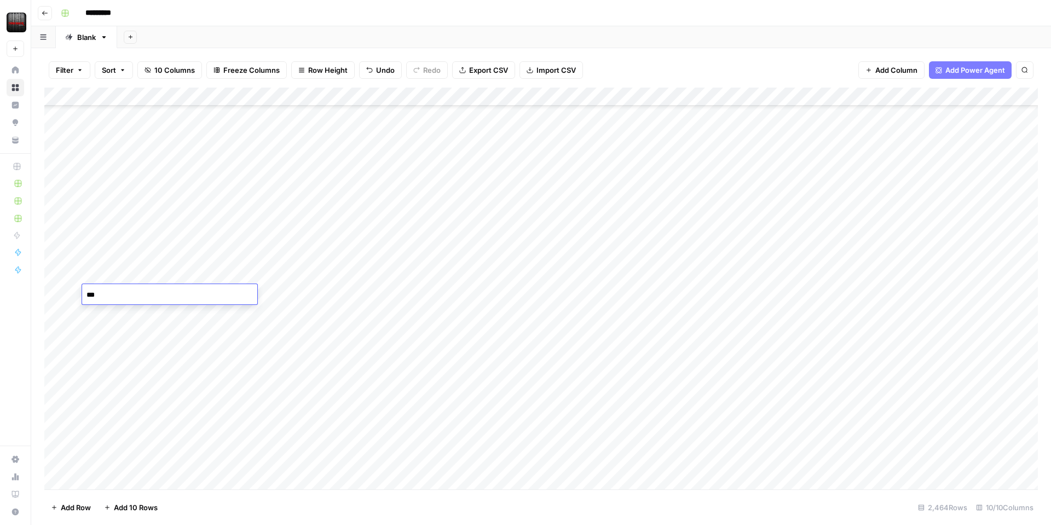
type textarea "****"
click at [166, 333] on div "Add Column" at bounding box center [541, 289] width 994 height 402
type textarea "****"
click at [165, 356] on div "Add Column" at bounding box center [541, 289] width 994 height 402
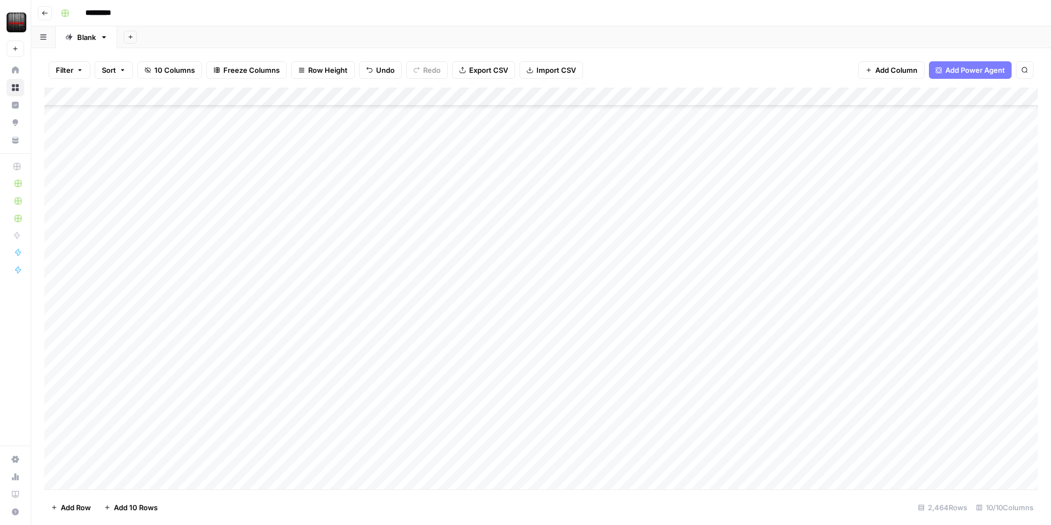
click at [188, 119] on div "Add Column" at bounding box center [541, 289] width 994 height 402
drag, startPoint x: 240, startPoint y: 125, endPoint x: 210, endPoint y: 299, distance: 176.6
click at [210, 299] on div "Add Column" at bounding box center [541, 289] width 994 height 402
click at [192, 310] on div "Add Column" at bounding box center [541, 289] width 994 height 402
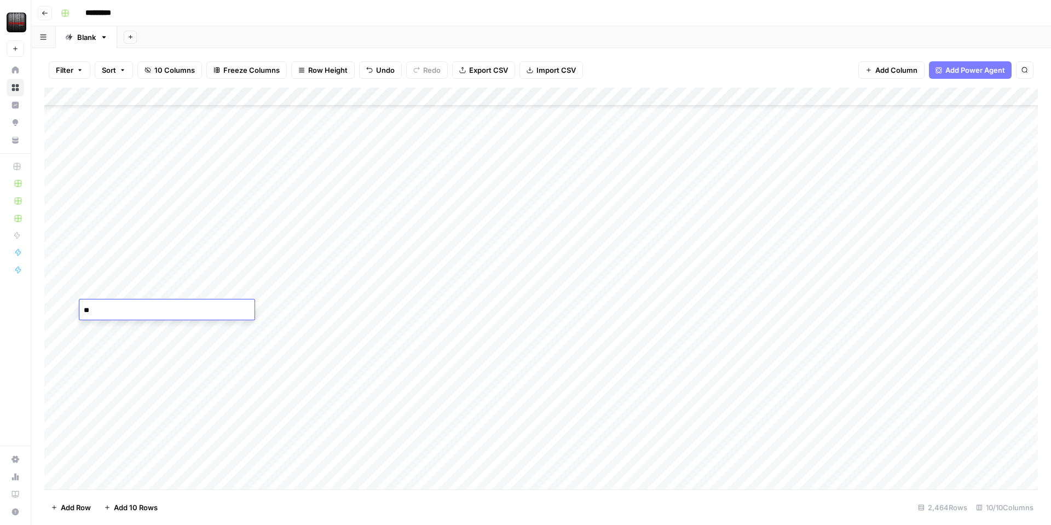
type textarea "***"
click at [136, 356] on div "Add Column" at bounding box center [541, 289] width 994 height 402
click at [149, 308] on div "Add Column" at bounding box center [541, 289] width 994 height 402
drag, startPoint x: 235, startPoint y: 169, endPoint x: 222, endPoint y: 304, distance: 136.5
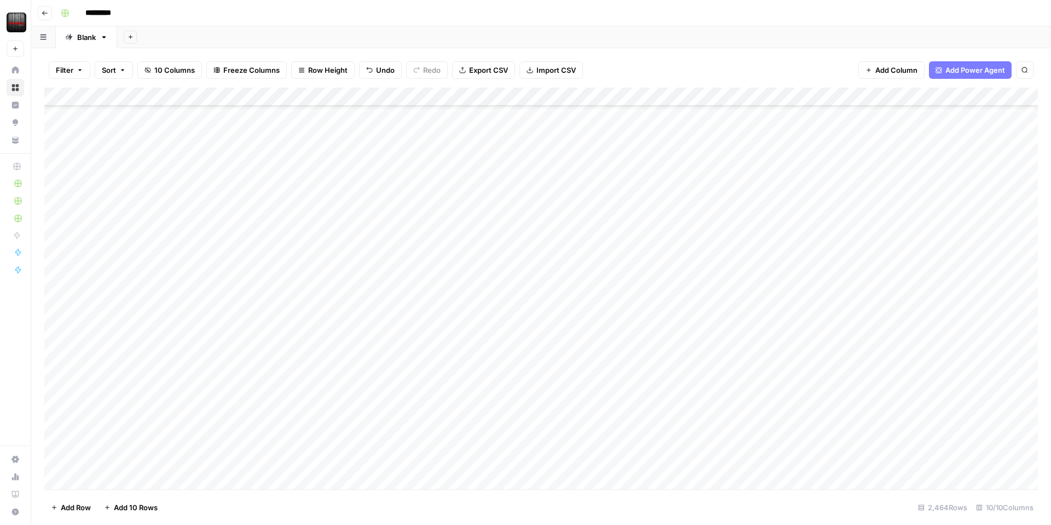
click at [222, 304] on div "Add Column" at bounding box center [541, 289] width 994 height 402
click at [201, 322] on div "Add Column" at bounding box center [541, 289] width 994 height 402
click at [896, 99] on div "Add Column" at bounding box center [541, 289] width 994 height 402
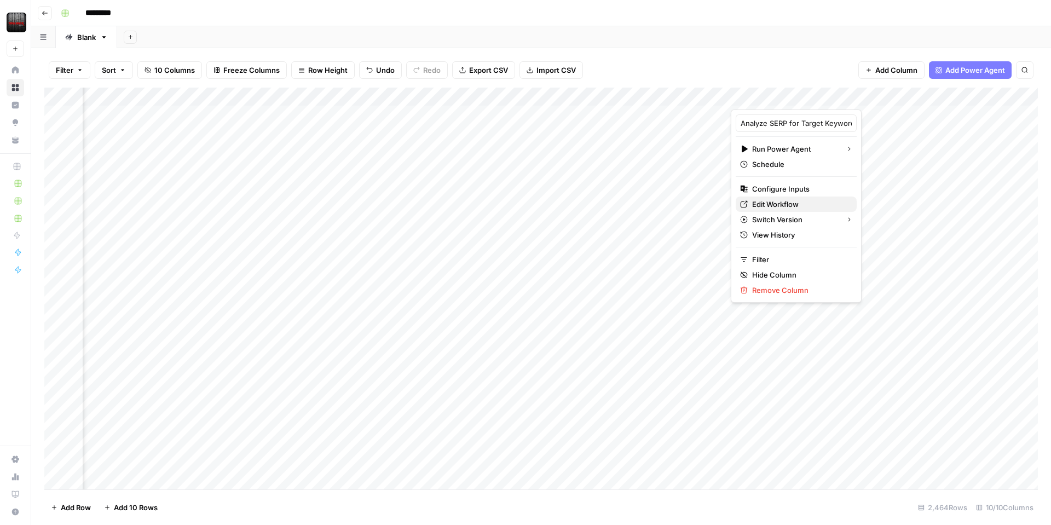
click at [773, 203] on span "Edit Workflow" at bounding box center [800, 204] width 96 height 11
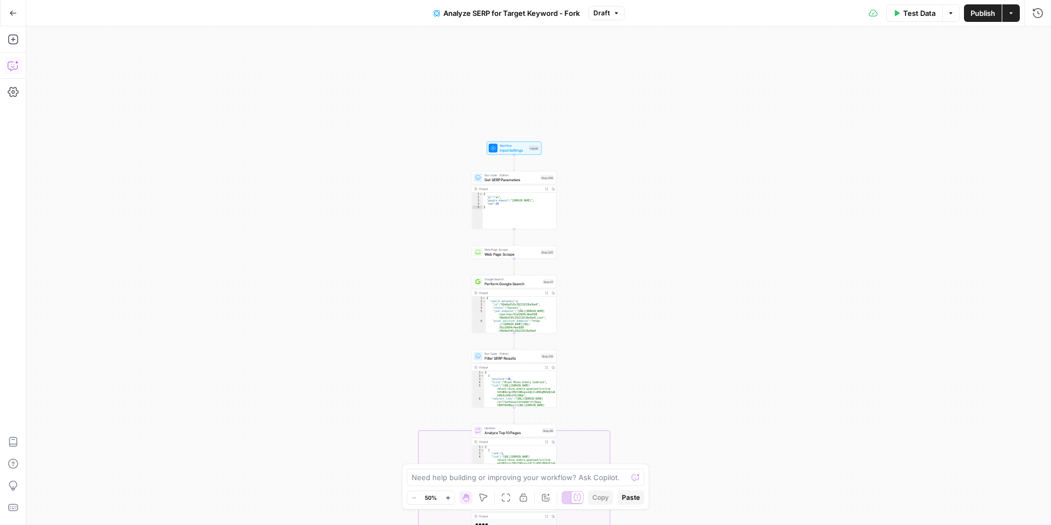
click at [18, 66] on icon "button" at bounding box center [13, 65] width 11 height 11
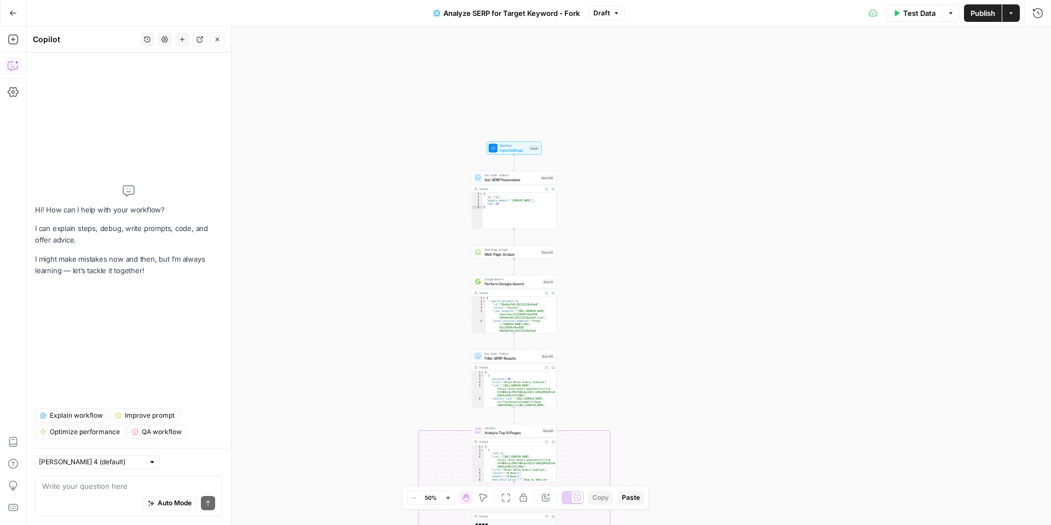
click at [88, 501] on div "Auto Mode Send" at bounding box center [128, 504] width 173 height 24
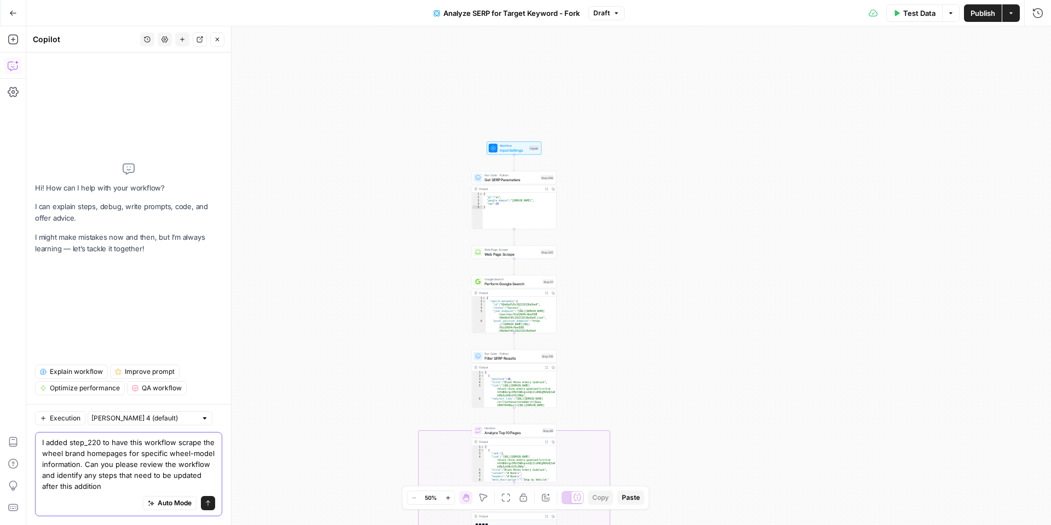
type textarea "I added step_220 to have this workflow scrape the wheel brand homepages for spe…"
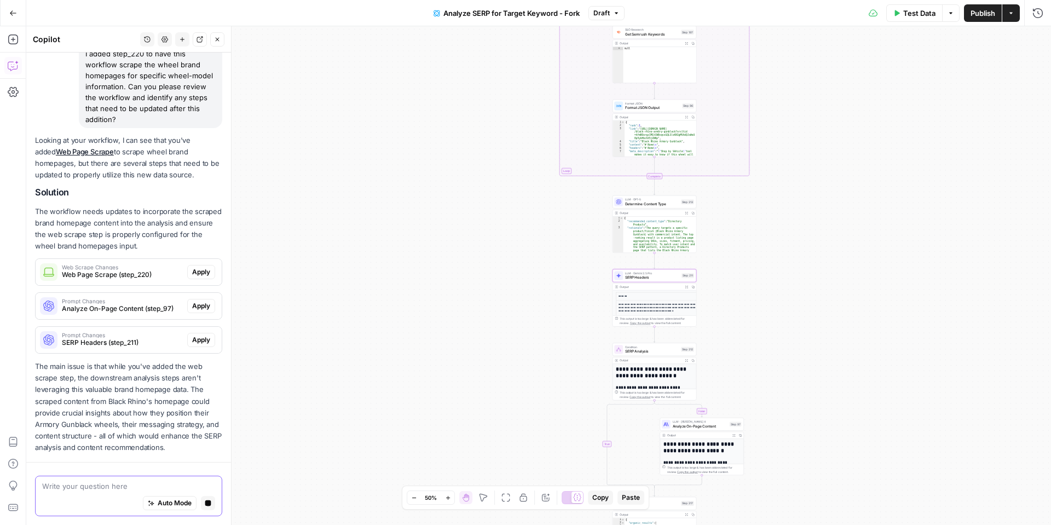
scroll to position [127, 0]
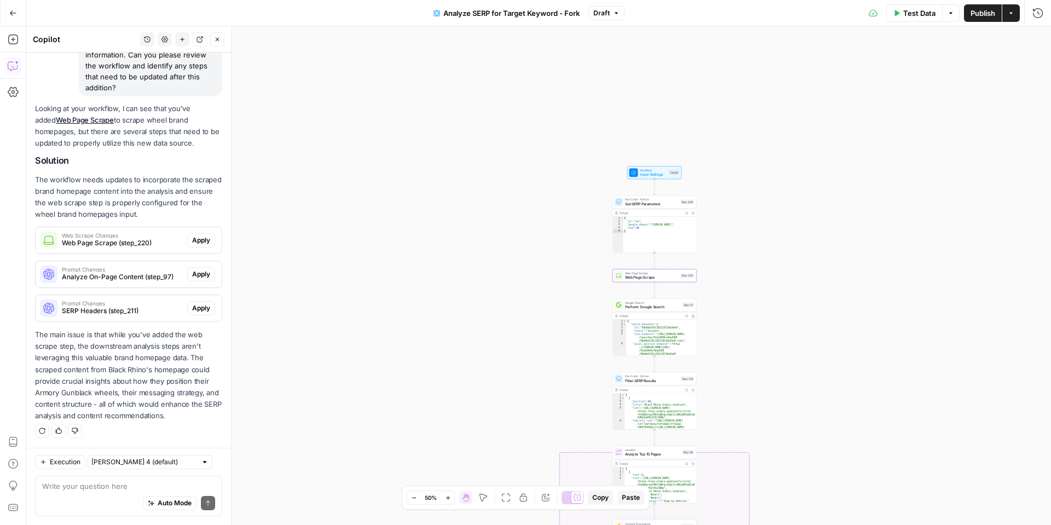
click at [196, 241] on span "Apply" at bounding box center [201, 240] width 18 height 10
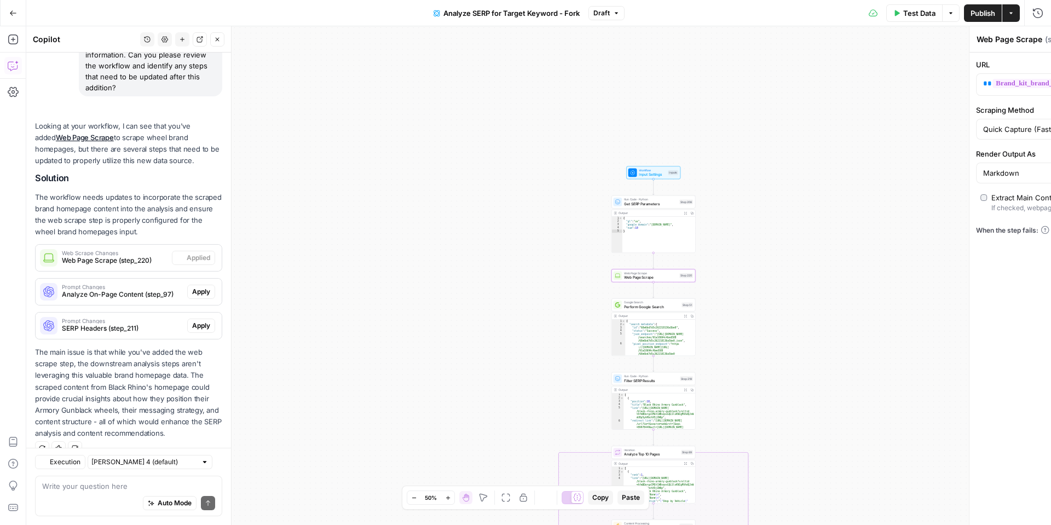
scroll to position [145, 0]
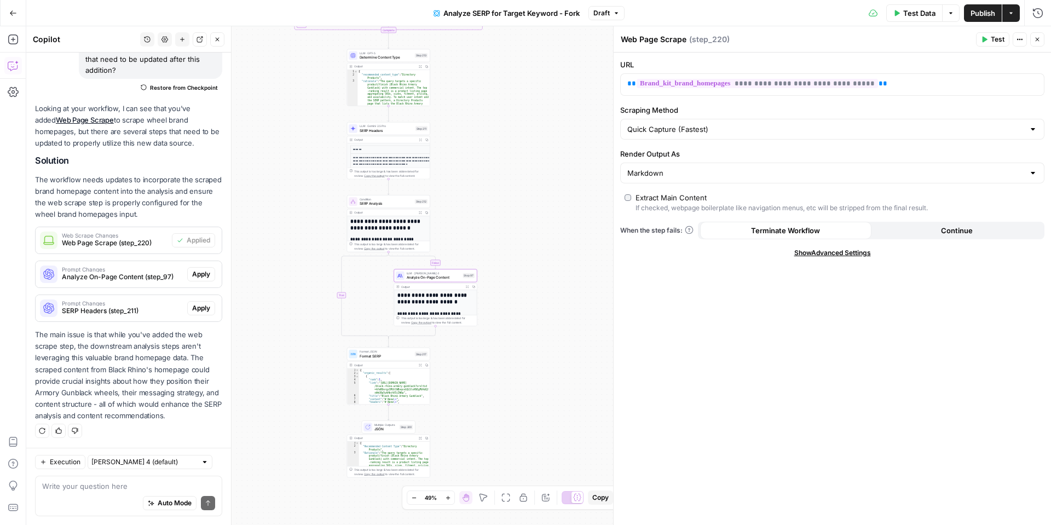
click at [197, 278] on span "Apply" at bounding box center [201, 274] width 18 height 10
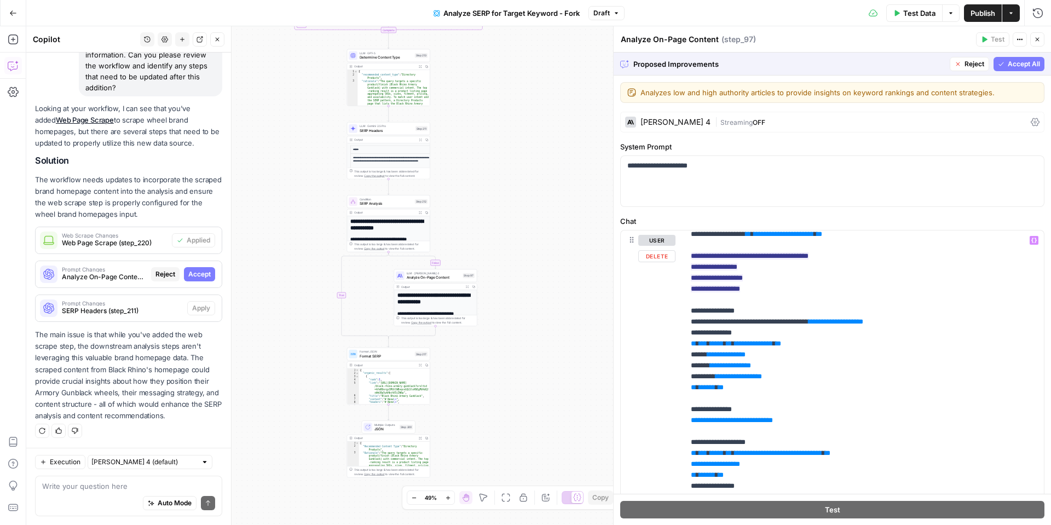
scroll to position [0, 0]
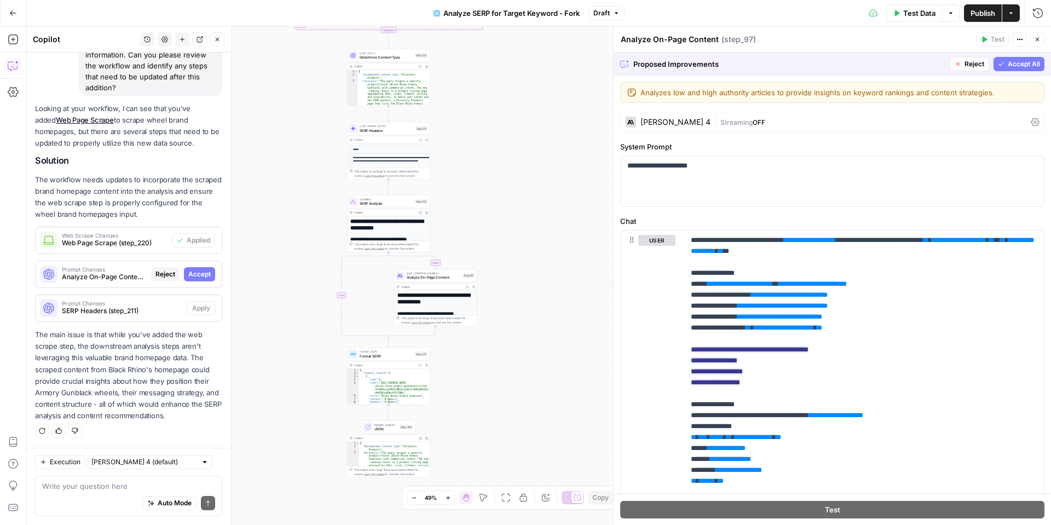
click at [1018, 58] on button "Accept All" at bounding box center [1019, 64] width 51 height 14
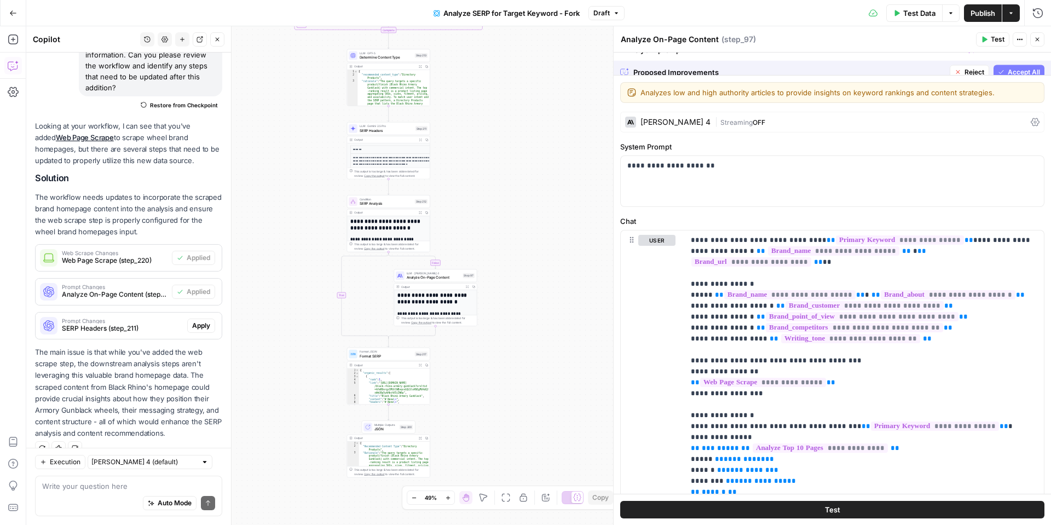
scroll to position [145, 0]
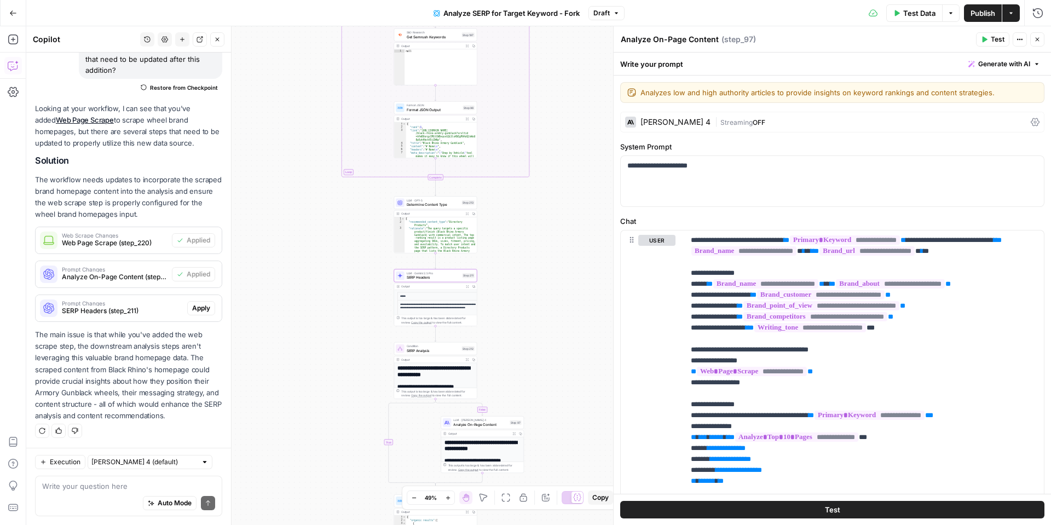
click at [199, 306] on span "Apply" at bounding box center [201, 308] width 18 height 10
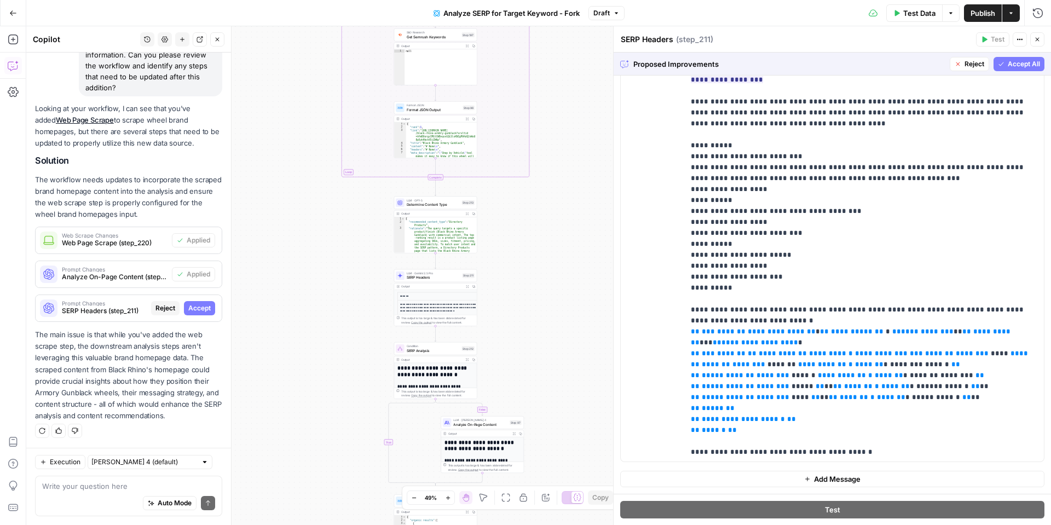
scroll to position [0, 0]
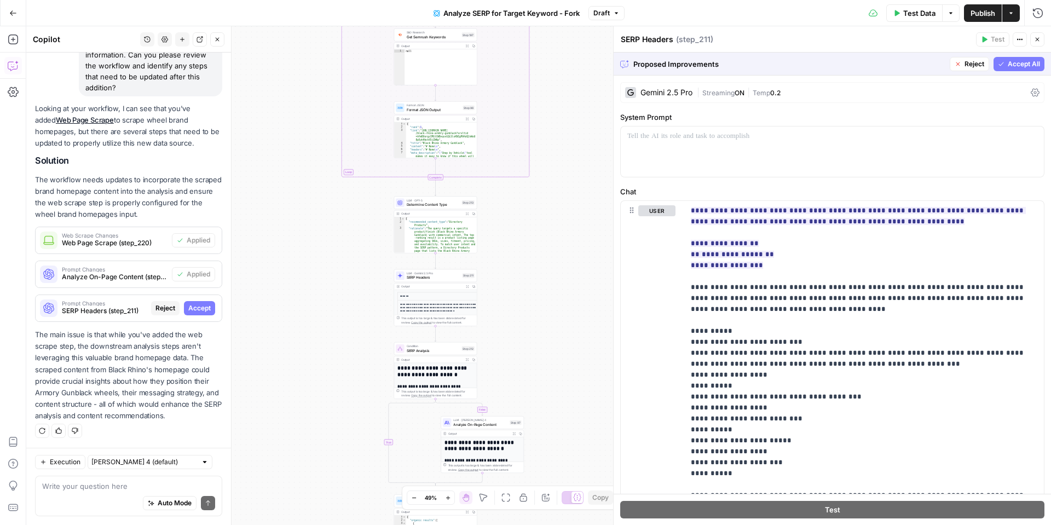
click at [1023, 66] on span "Accept All" at bounding box center [1024, 64] width 32 height 10
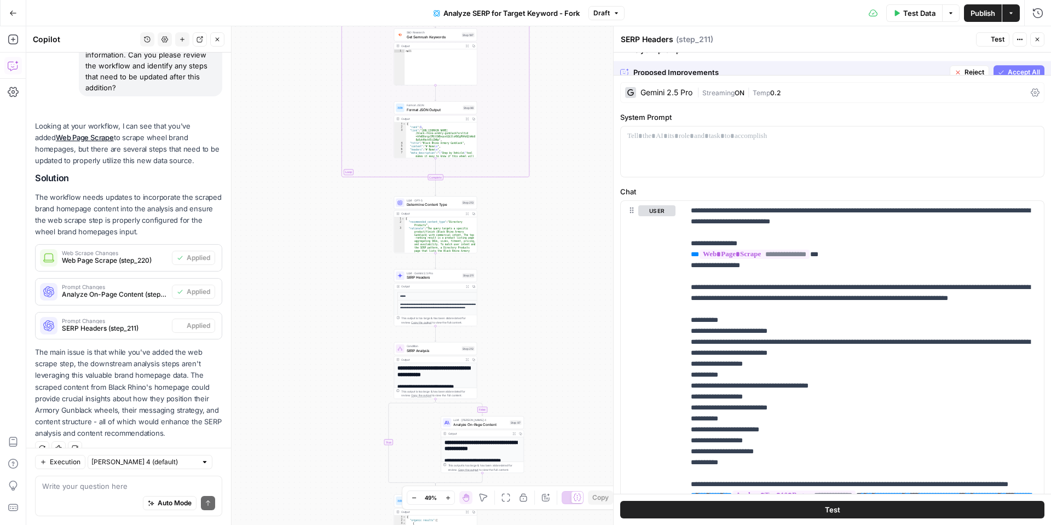
scroll to position [145, 0]
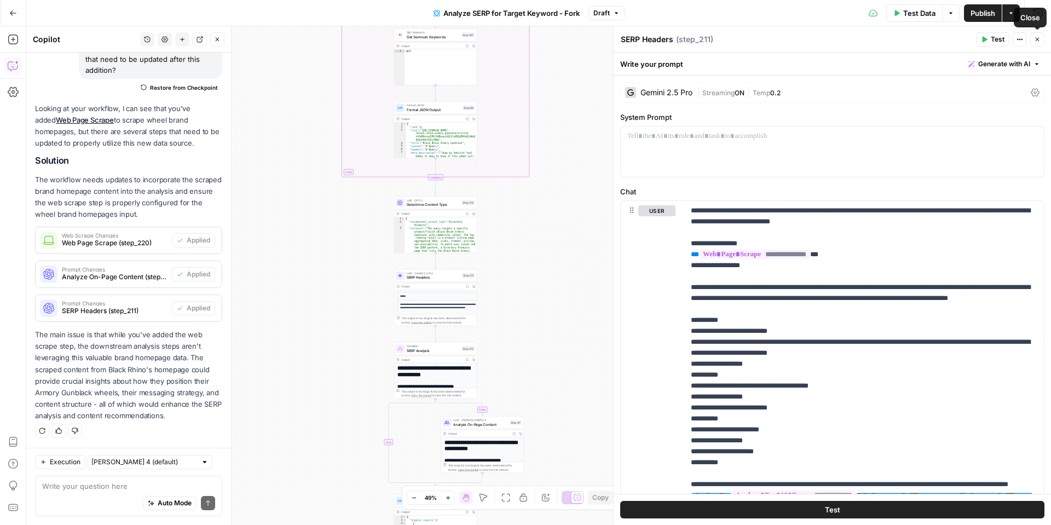
click at [1044, 39] on button "Close" at bounding box center [1037, 39] width 14 height 14
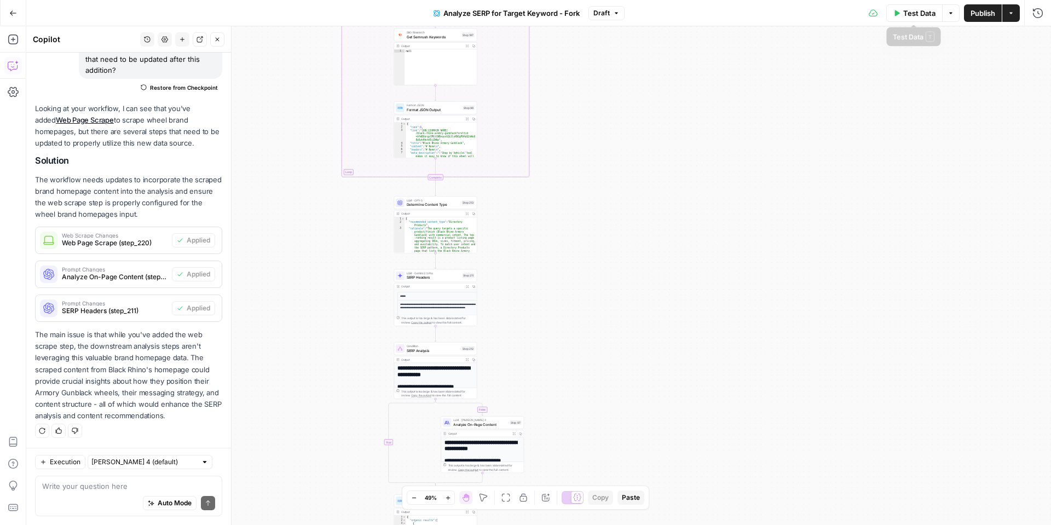
click at [920, 16] on span "Test Data" at bounding box center [919, 13] width 32 height 11
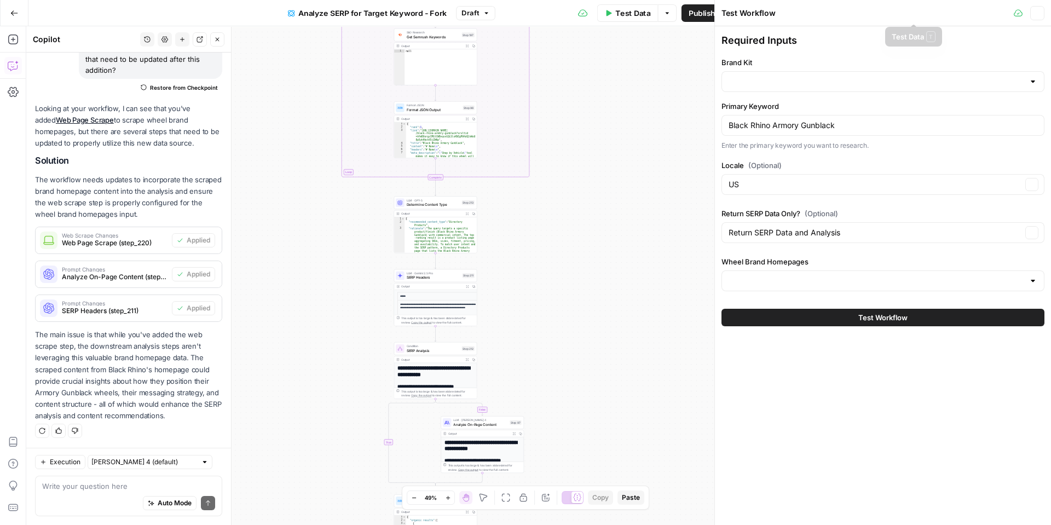
type input "Wheels_Brand Homepages"
type input "Tire Rack"
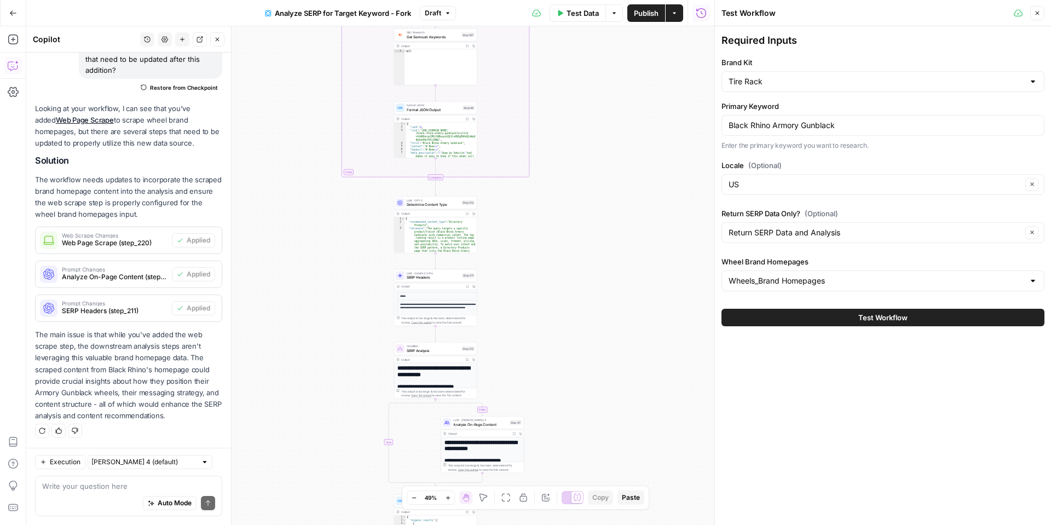
click at [855, 319] on button "Test Workflow" at bounding box center [883, 318] width 323 height 18
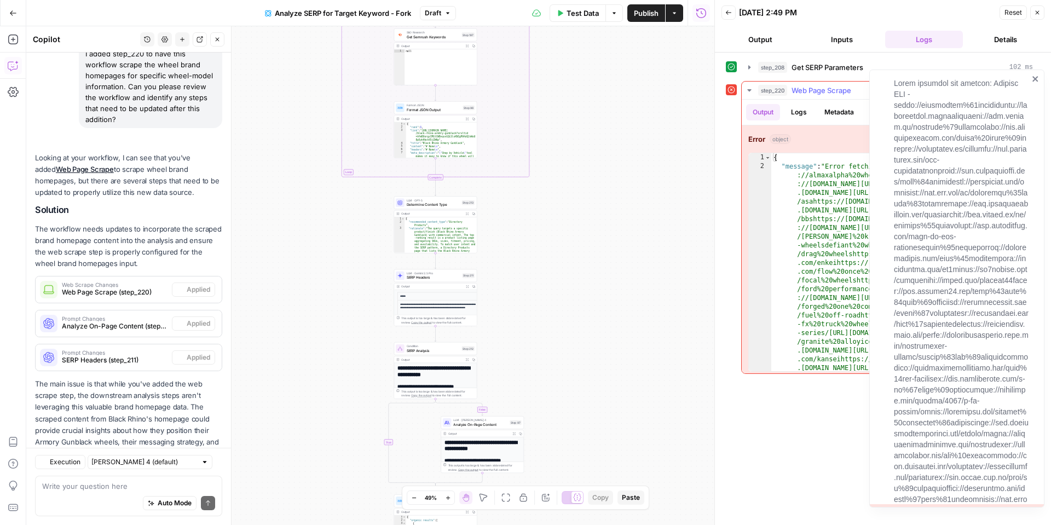
scroll to position [145, 0]
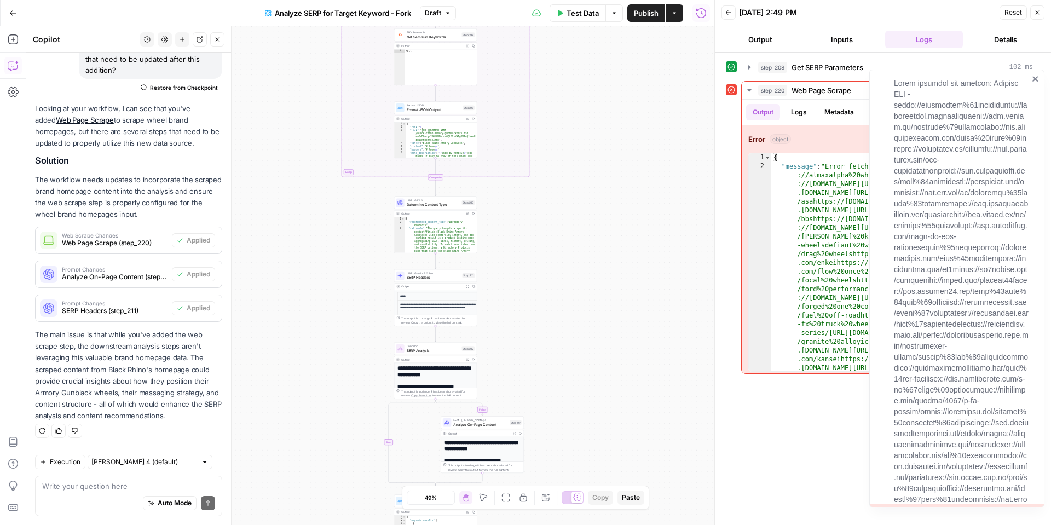
click at [1035, 79] on icon "close" at bounding box center [1035, 78] width 5 height 5
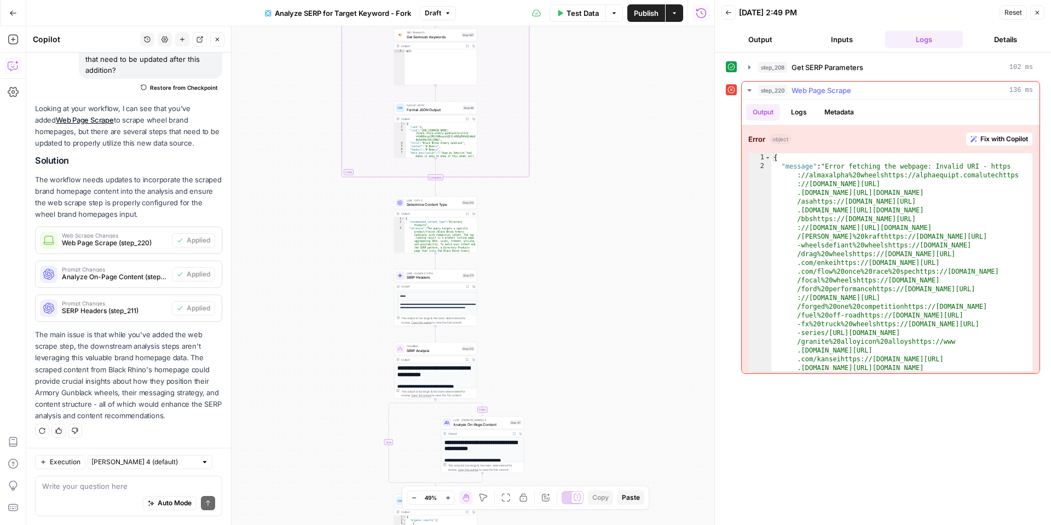
click at [992, 136] on span "Fix with Copilot" at bounding box center [1005, 139] width 48 height 10
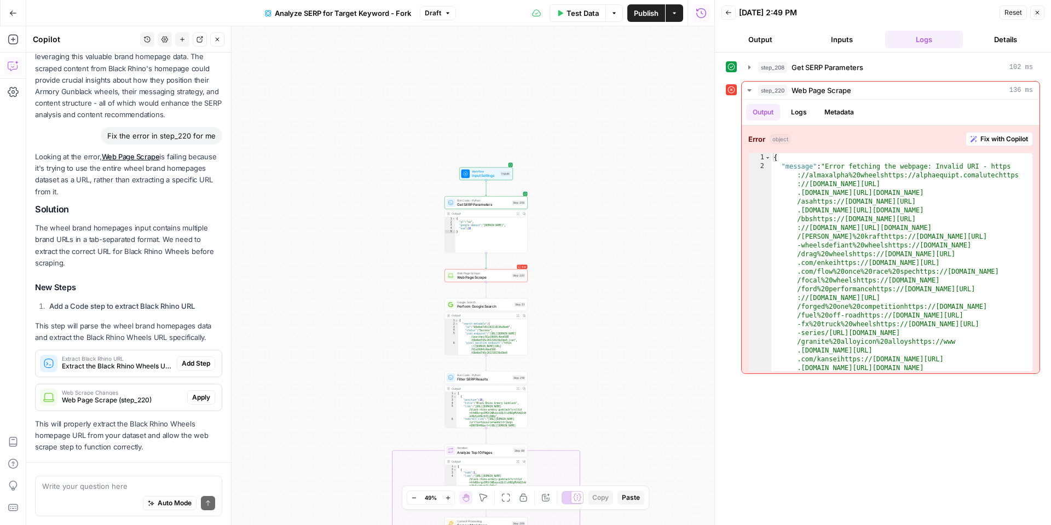
scroll to position [477, 0]
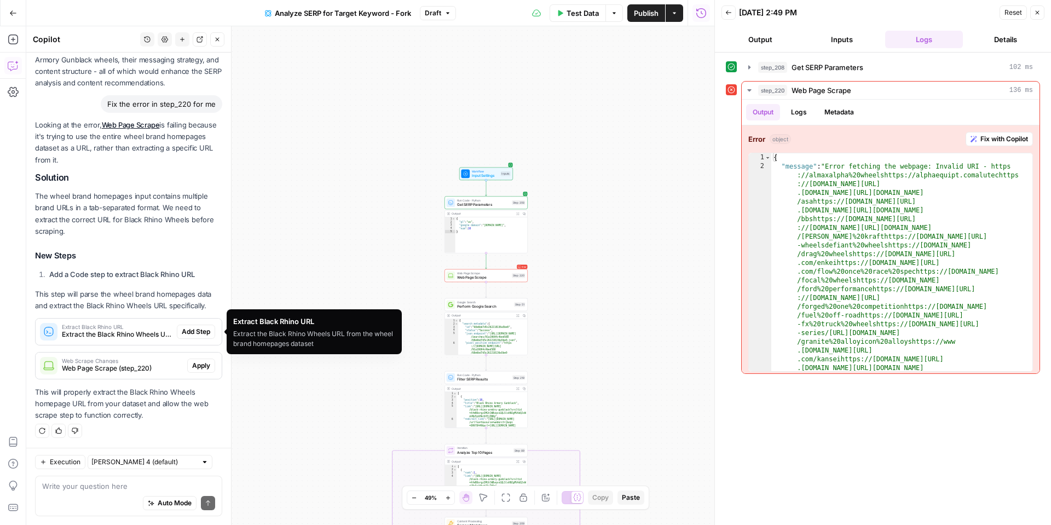
click at [115, 328] on span "Extract Black Rhino URL" at bounding box center [117, 326] width 111 height 5
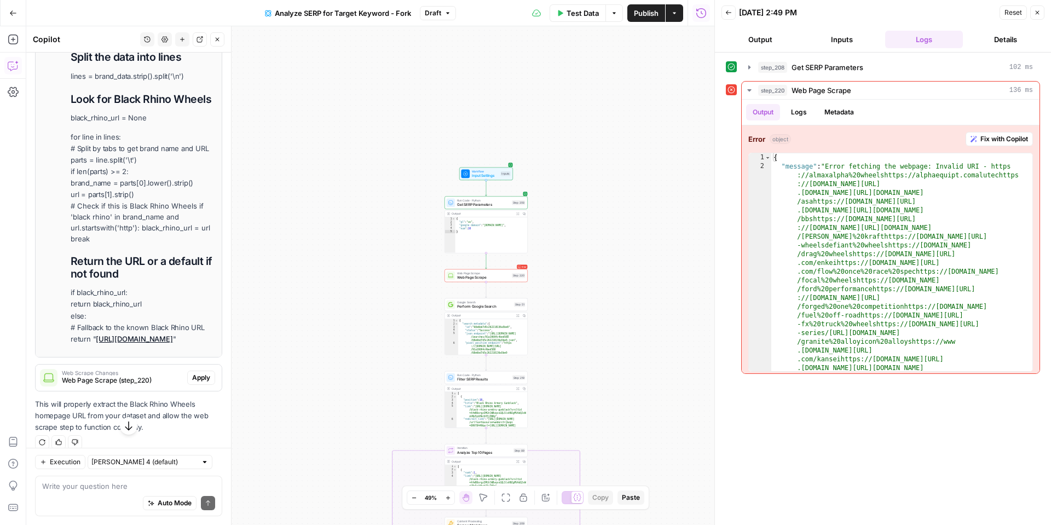
scroll to position [985, 0]
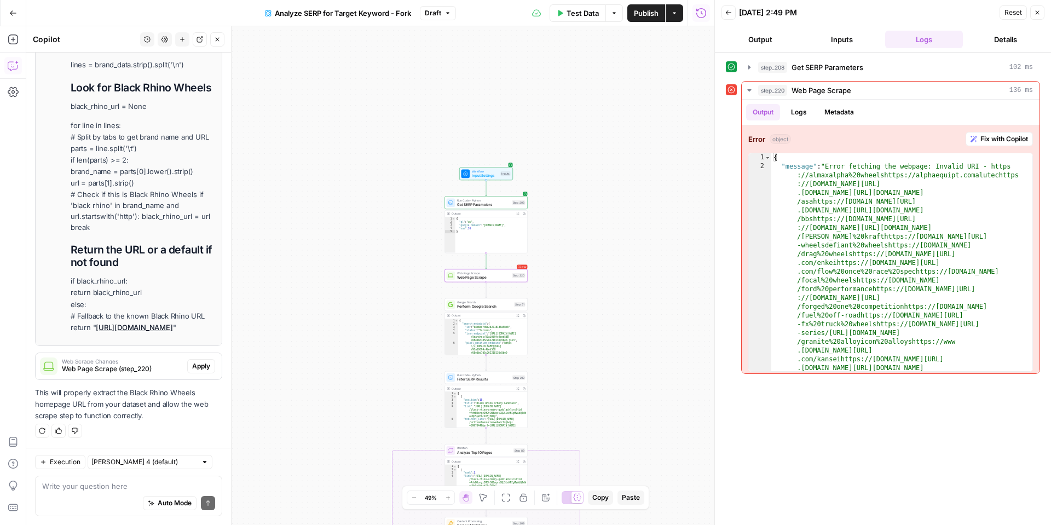
click at [123, 370] on span "Web Page Scrape (step_220)" at bounding box center [122, 369] width 121 height 10
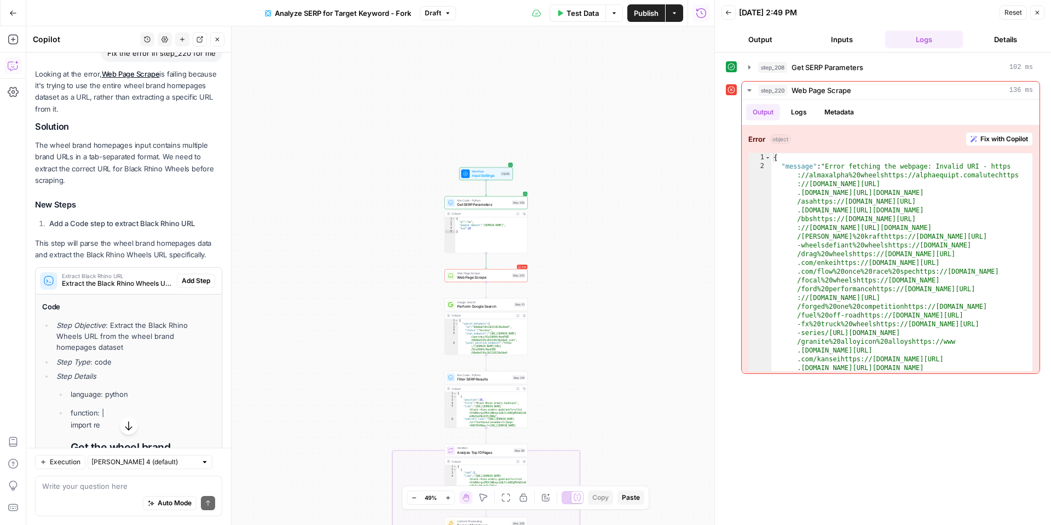
scroll to position [533, 0]
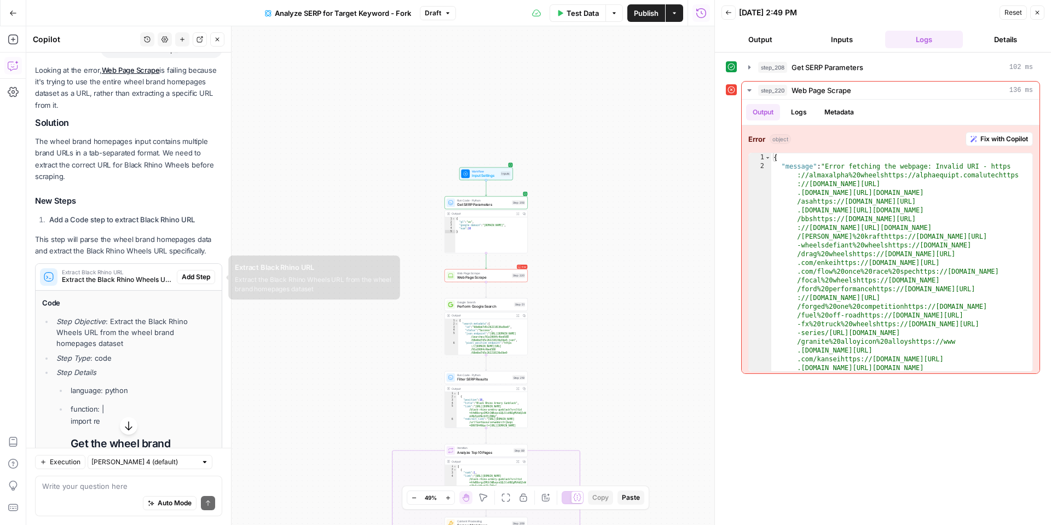
click at [111, 272] on span "Extract Black Rhino URL" at bounding box center [117, 271] width 111 height 5
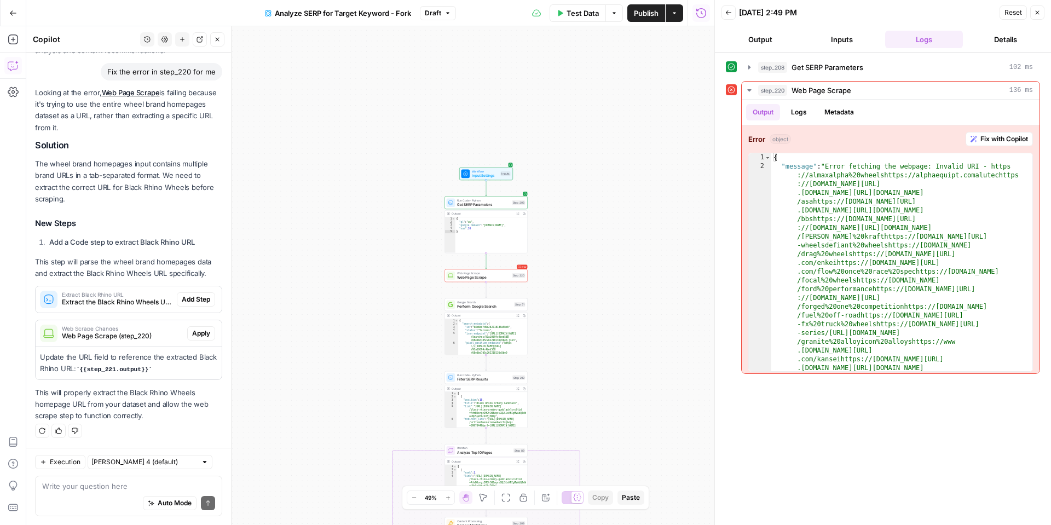
click at [117, 299] on span "Extract the Black Rhino Wheels URL from the wheel brand homepages dataset" at bounding box center [117, 302] width 111 height 10
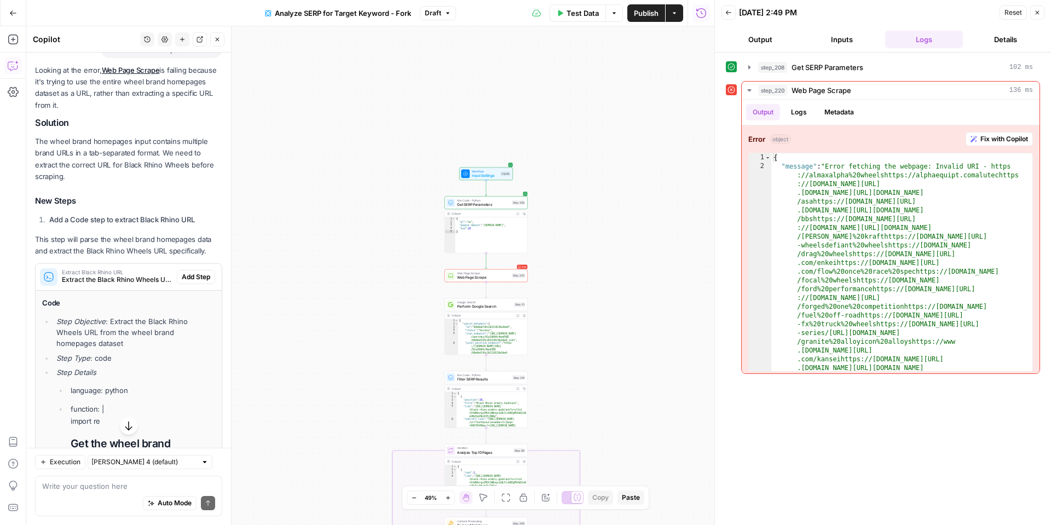
click at [119, 276] on span "Extract the Black Rhino Wheels URL from the wheel brand homepages dataset" at bounding box center [117, 280] width 111 height 10
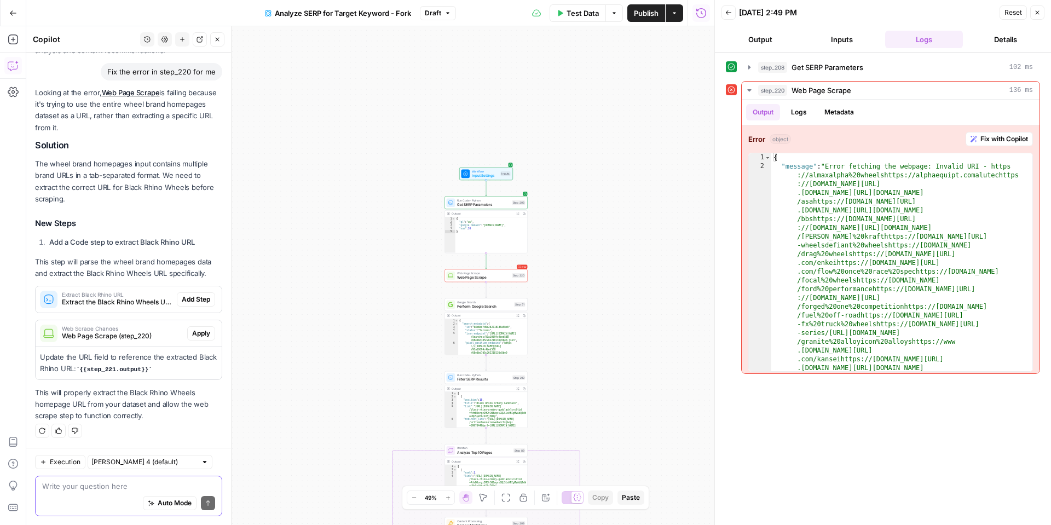
click at [120, 483] on textarea at bounding box center [128, 486] width 173 height 11
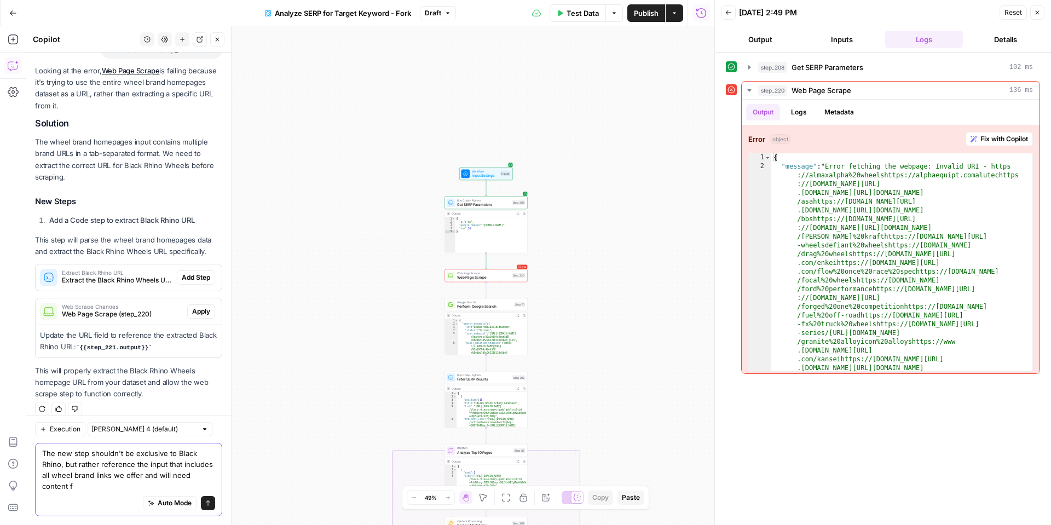
scroll to position [543, 0]
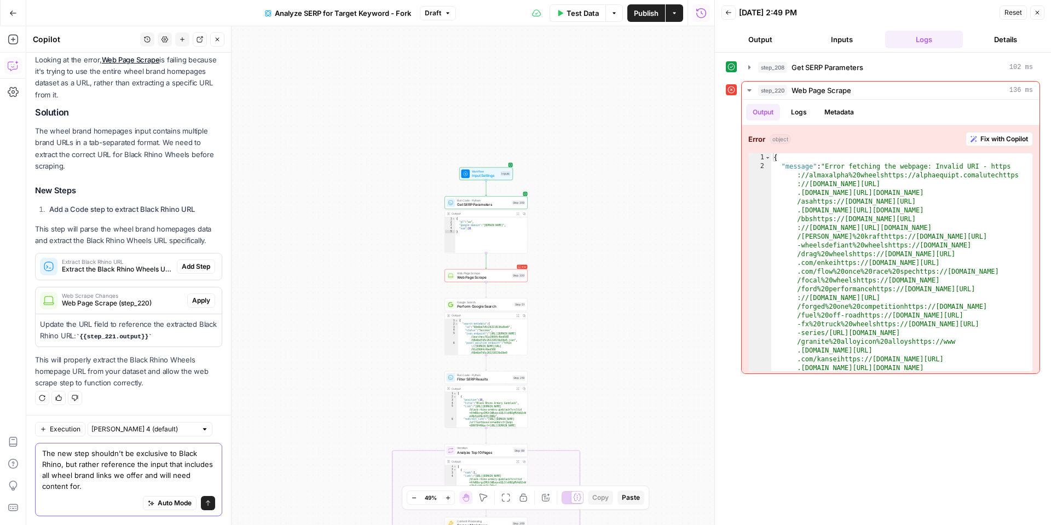
click at [167, 465] on textarea "The new step shouldn't be exclusive to Black Rhino, but rather reference the in…" at bounding box center [128, 470] width 173 height 44
type textarea "The new step shouldn't be exclusive to Black Rhino, but rather reference the in…"
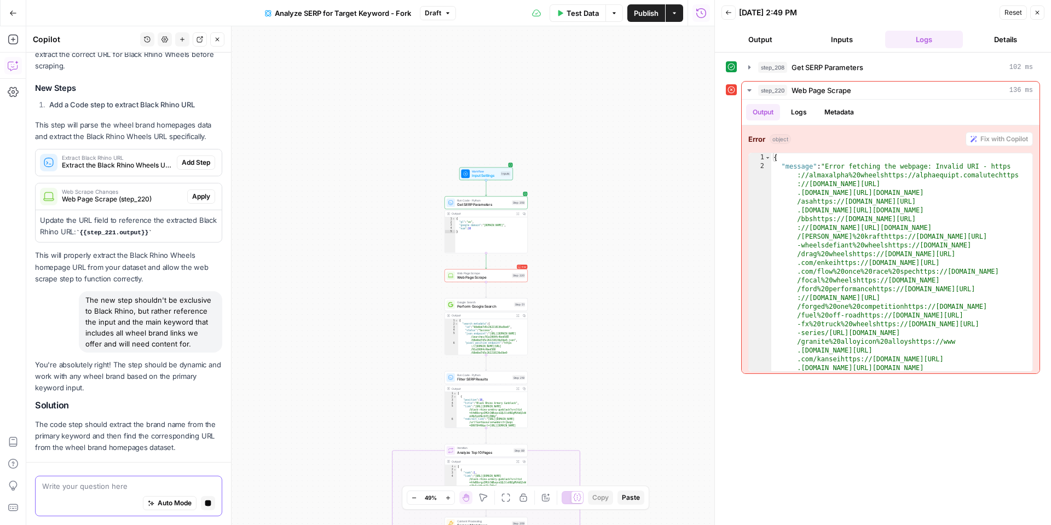
scroll to position [653, 0]
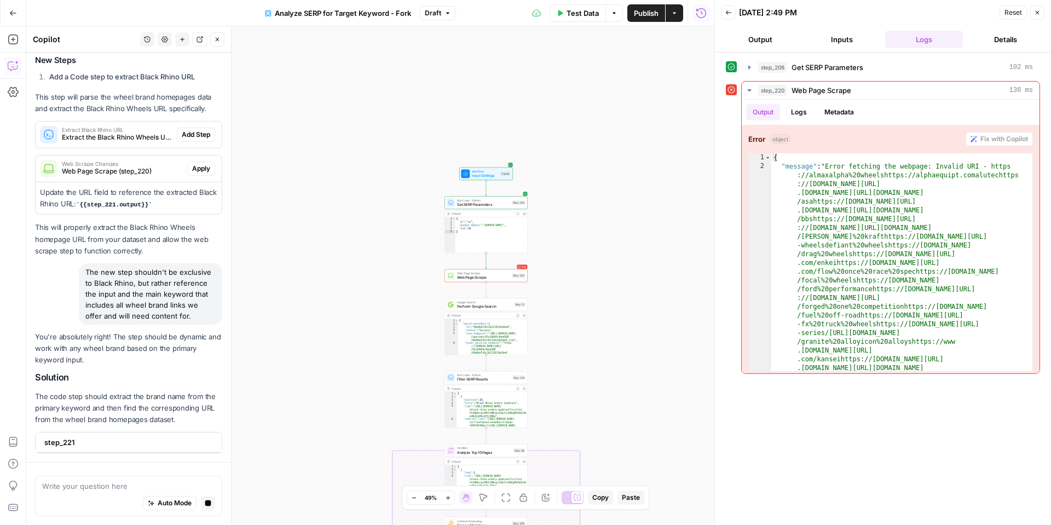
click at [115, 442] on span "step_221" at bounding box center [127, 442] width 166 height 11
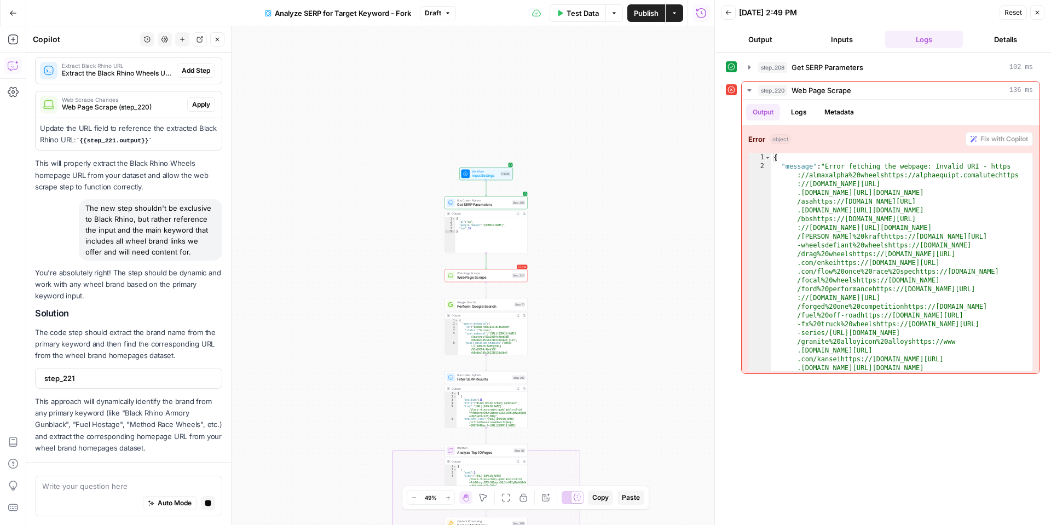
scroll to position [771, 0]
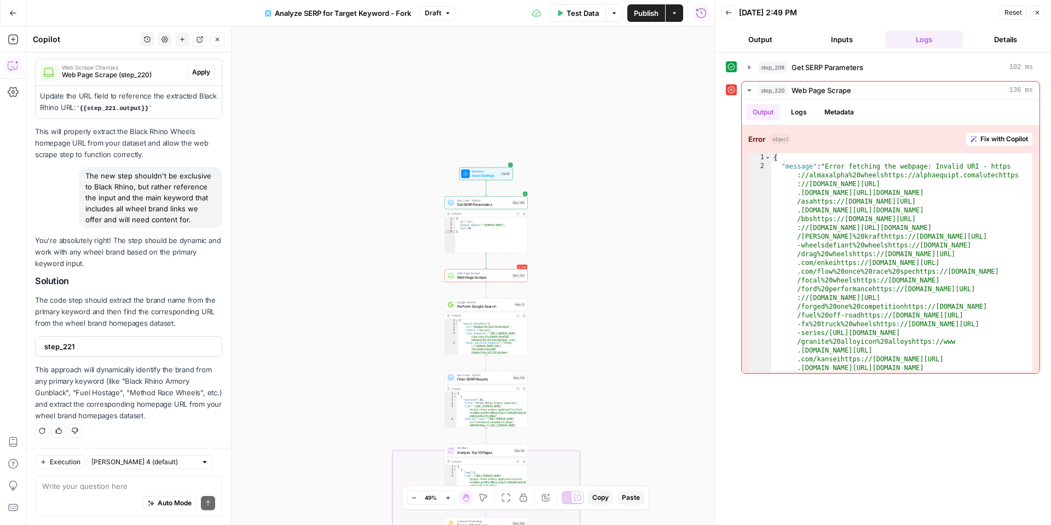
click at [85, 346] on span "step_221" at bounding box center [127, 346] width 166 height 11
click at [71, 346] on span "step_221" at bounding box center [127, 346] width 166 height 11
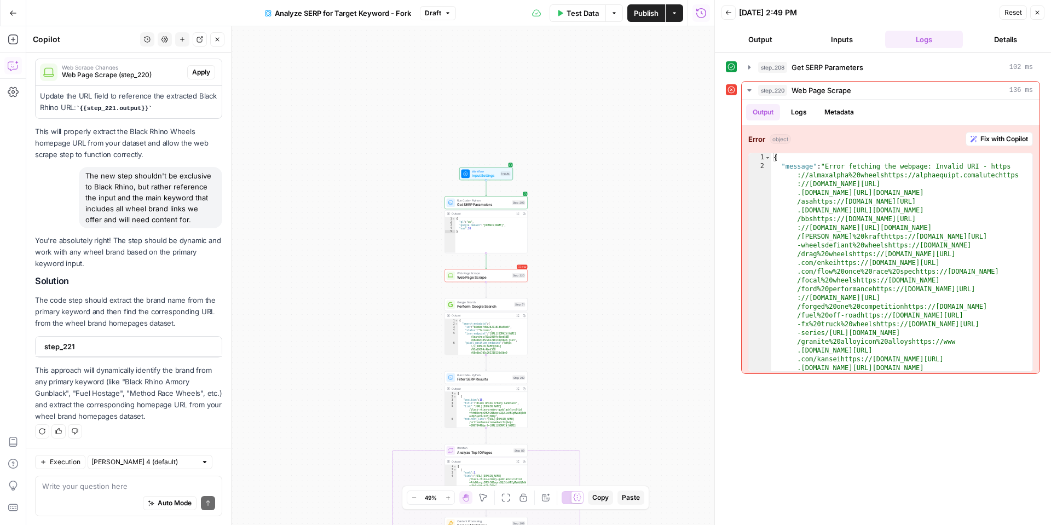
click at [91, 347] on span "step_221" at bounding box center [127, 346] width 166 height 11
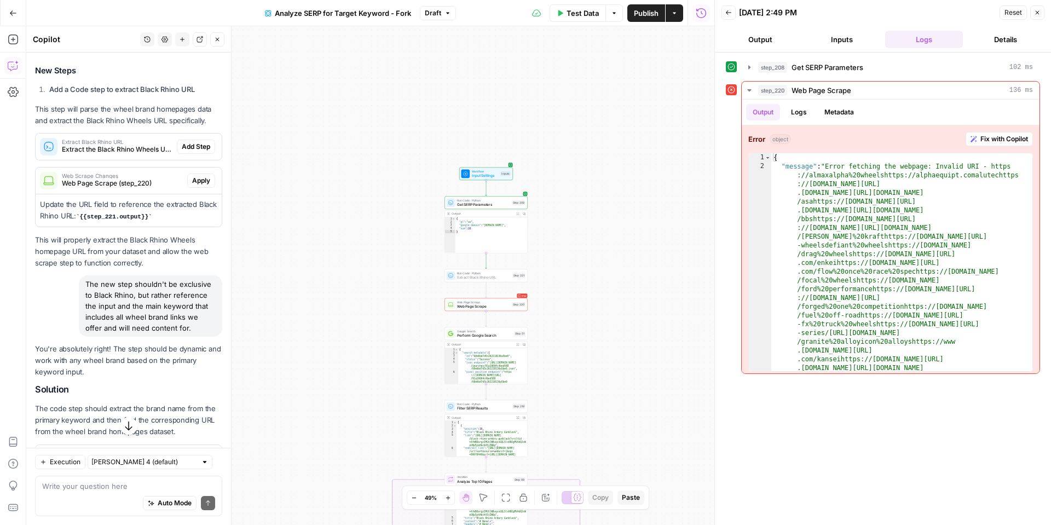
scroll to position [657, 0]
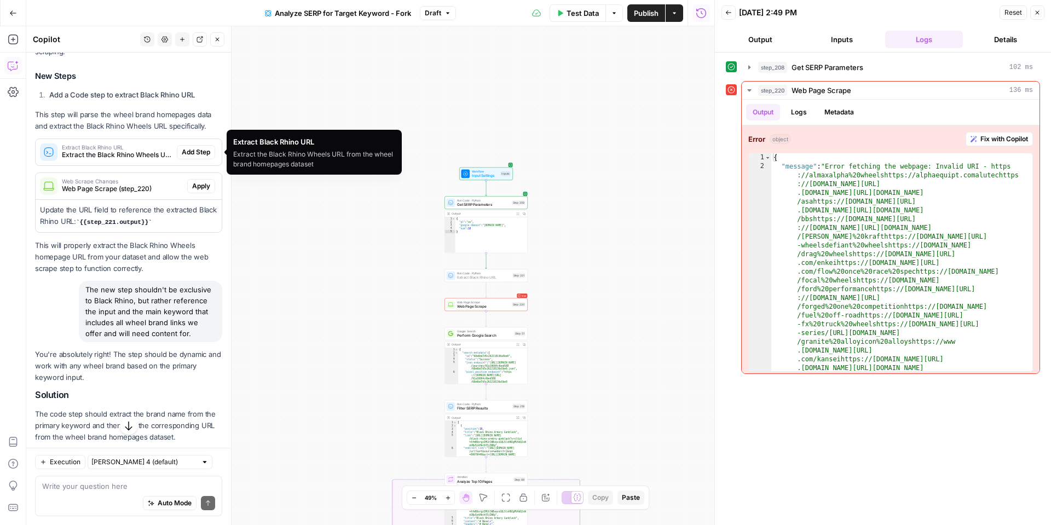
click at [200, 150] on span "Add Step" at bounding box center [196, 152] width 28 height 10
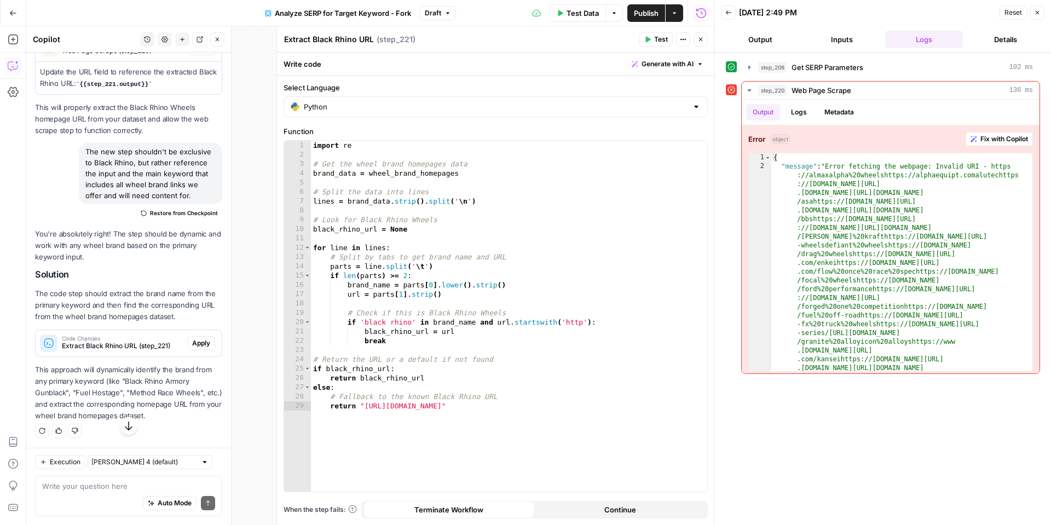
scroll to position [812, 0]
click at [193, 341] on span "Apply" at bounding box center [201, 343] width 18 height 10
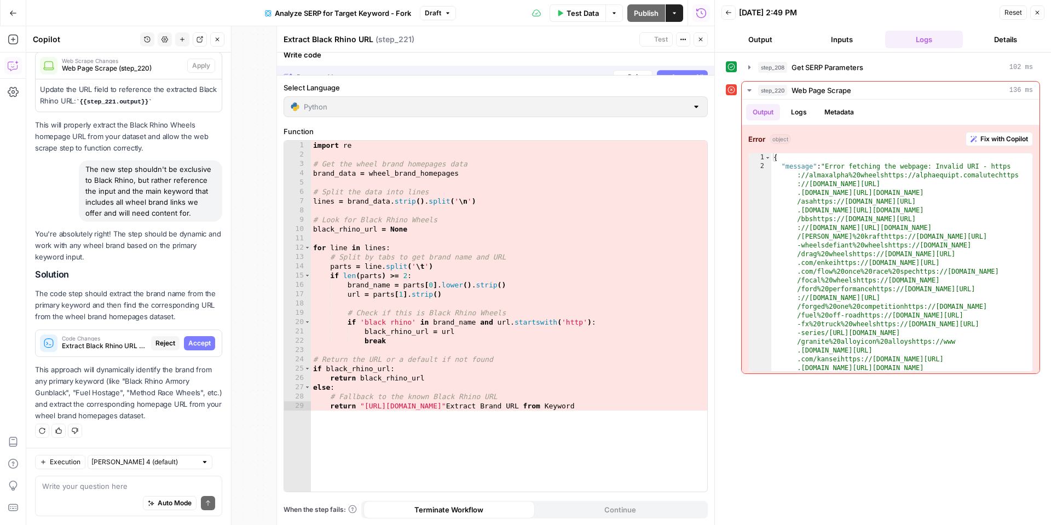
scroll to position [760, 0]
click at [203, 344] on span "Accept" at bounding box center [199, 343] width 22 height 10
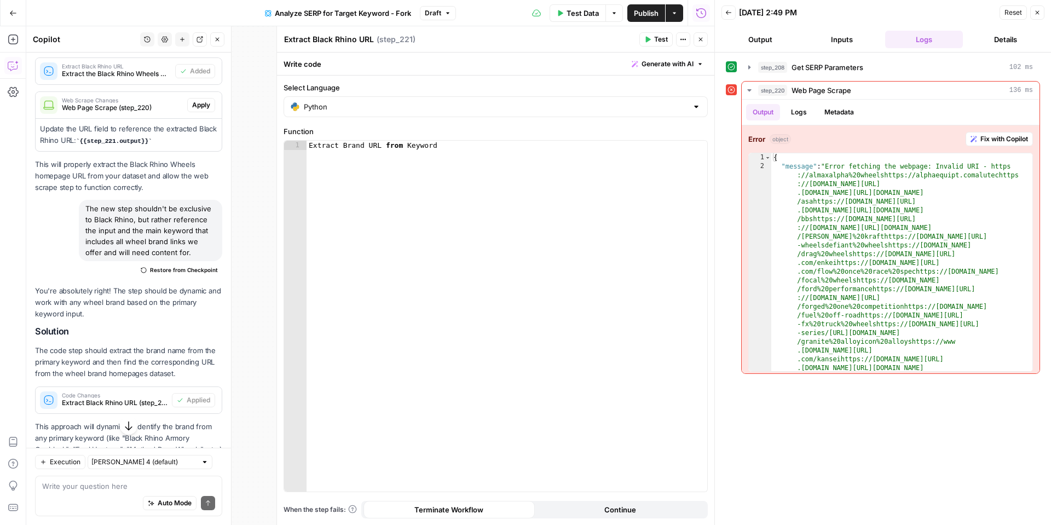
scroll to position [757, 0]
click at [194, 100] on span "Apply" at bounding box center [201, 104] width 18 height 10
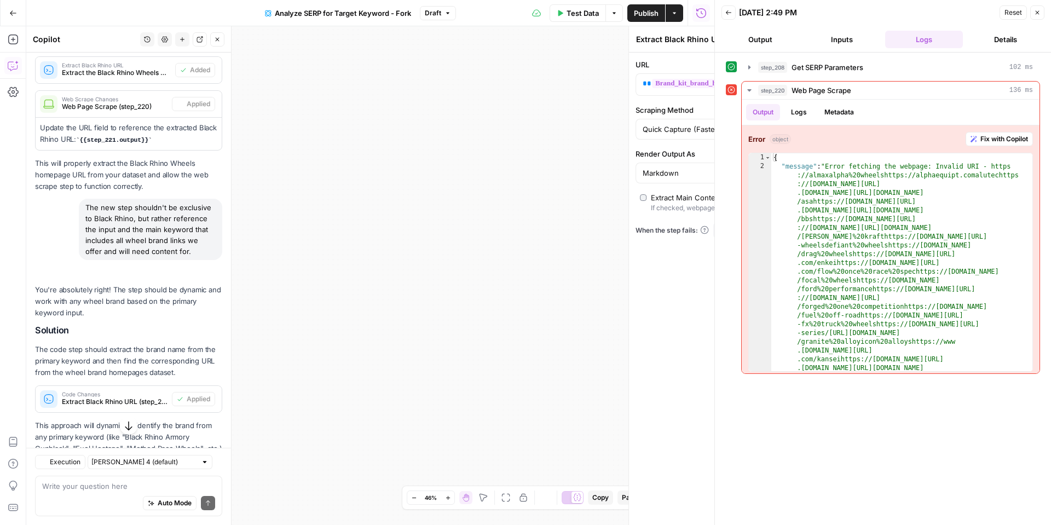
type textarea "Web Page Scrape"
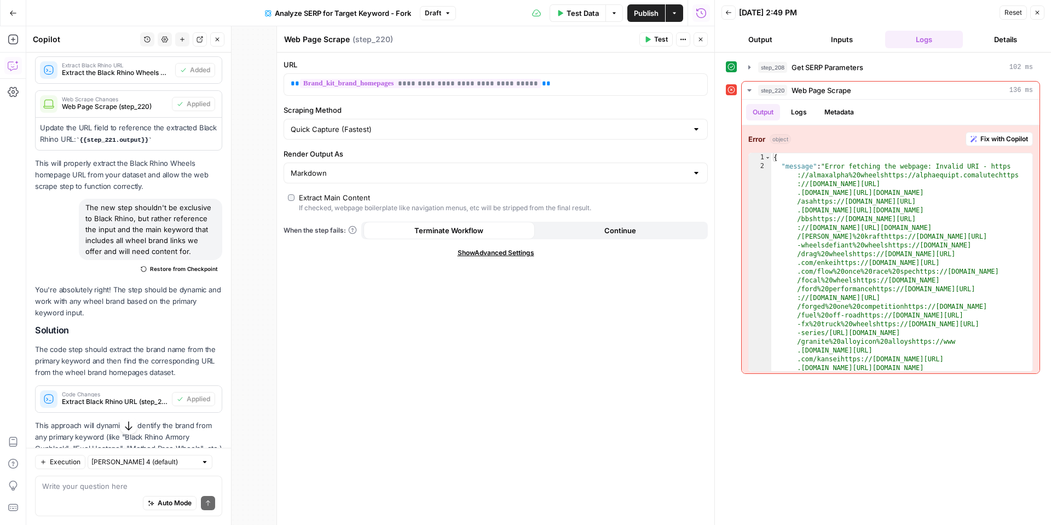
scroll to position [812, 0]
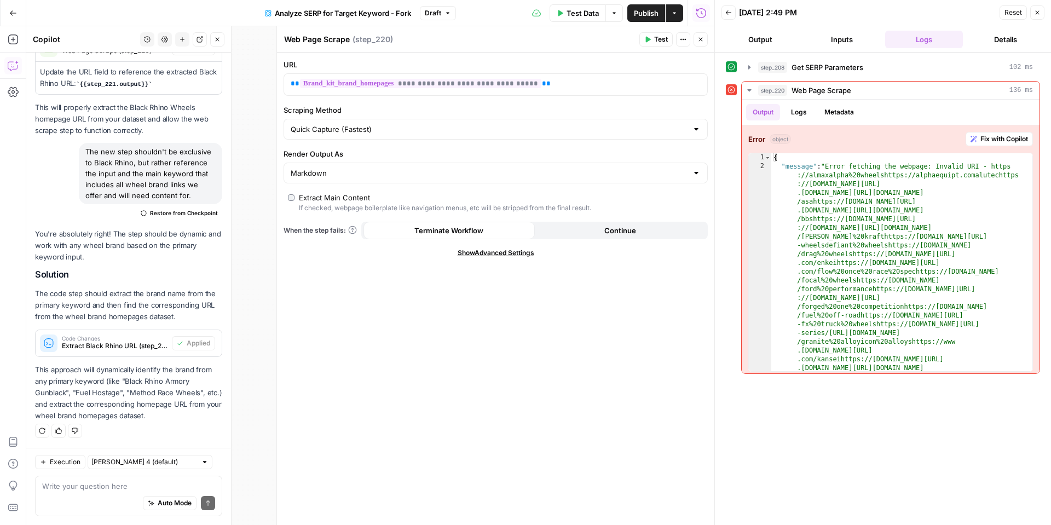
click at [701, 39] on icon "button" at bounding box center [701, 40] width 4 height 4
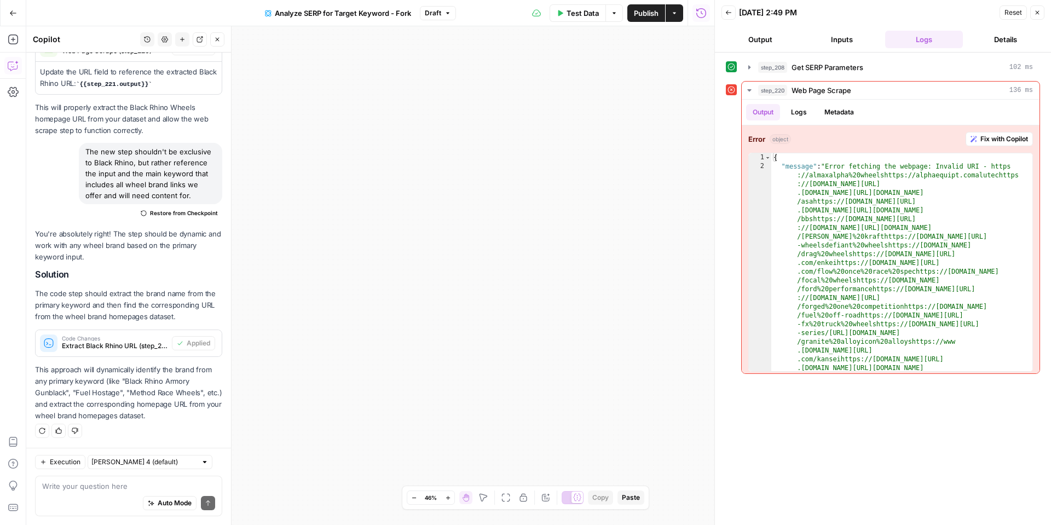
click at [733, 11] on button "Back" at bounding box center [729, 12] width 14 height 14
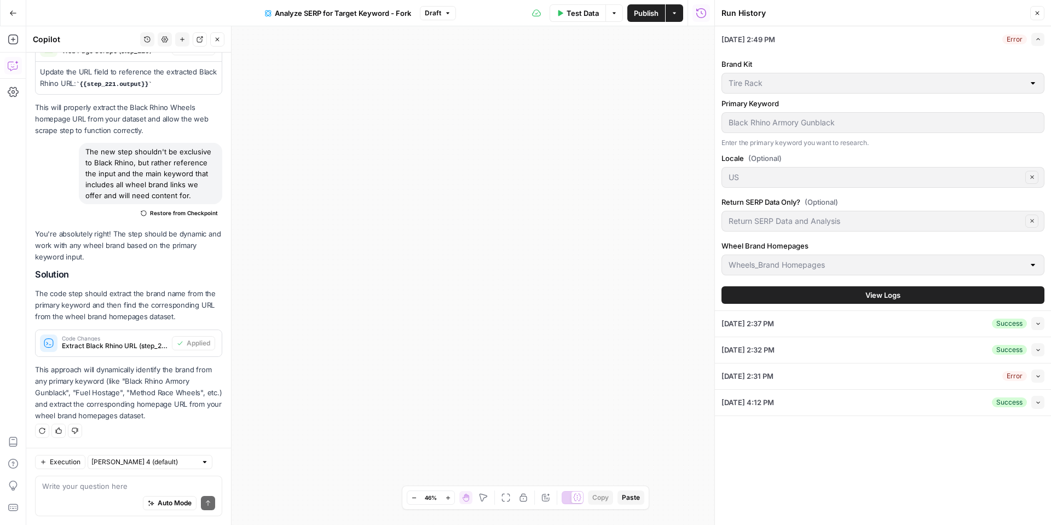
click at [1037, 12] on icon "button" at bounding box center [1038, 13] width 4 height 4
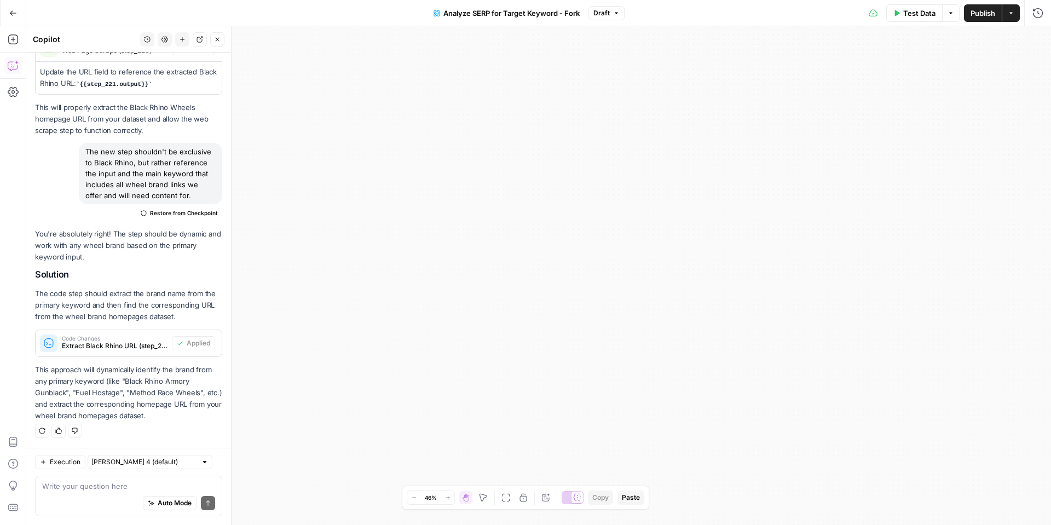
click at [908, 13] on span "Test Data" at bounding box center [919, 13] width 32 height 11
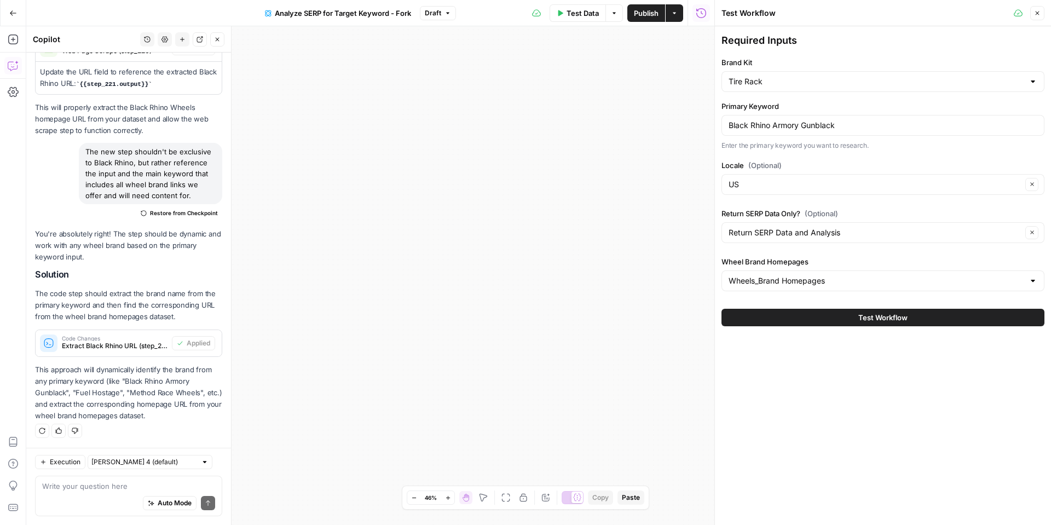
click at [779, 314] on button "Test Workflow" at bounding box center [883, 318] width 323 height 18
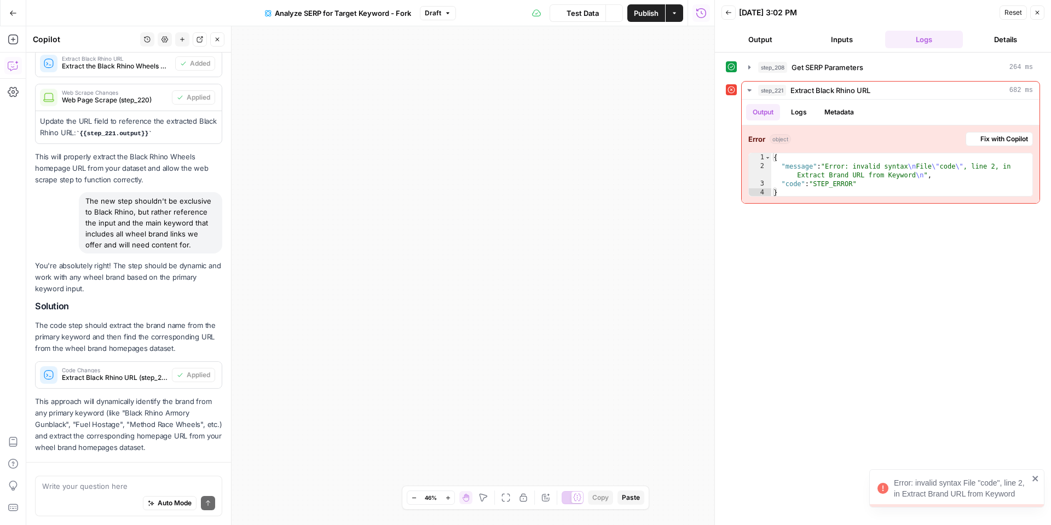
scroll to position [780, 0]
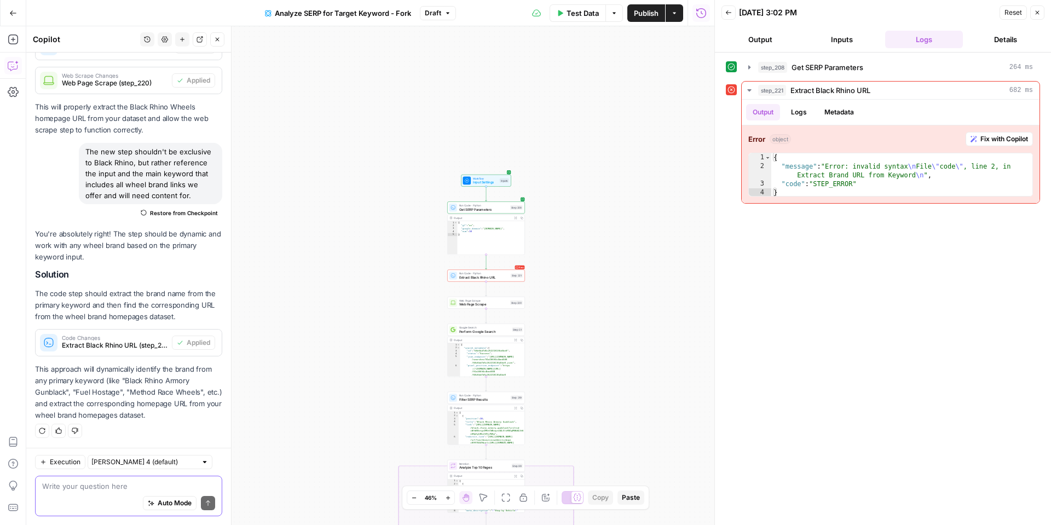
click at [83, 489] on textarea at bounding box center [128, 486] width 173 height 11
click at [993, 140] on span "Fix with Copilot" at bounding box center [1005, 139] width 48 height 10
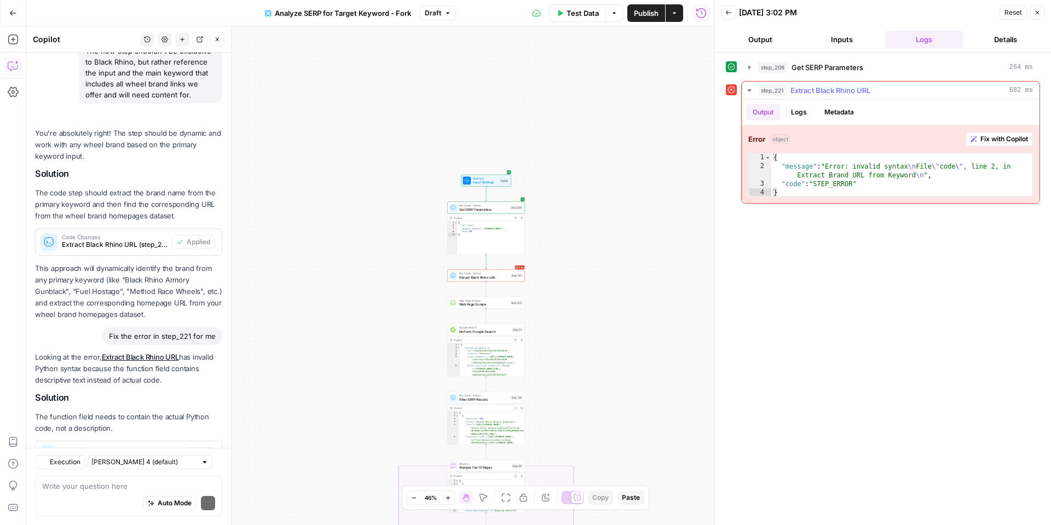
scroll to position [1134, 0]
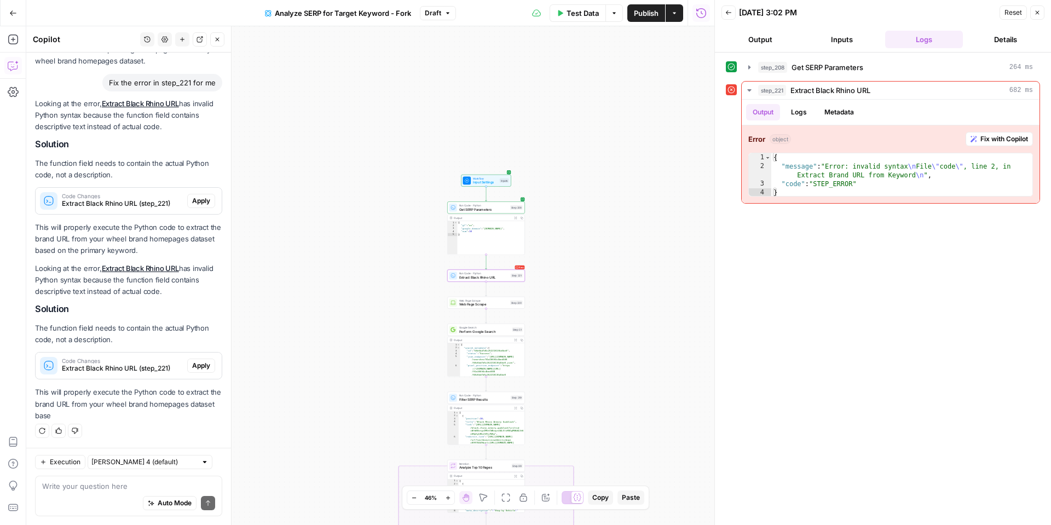
click at [192, 366] on span "Apply" at bounding box center [201, 366] width 18 height 10
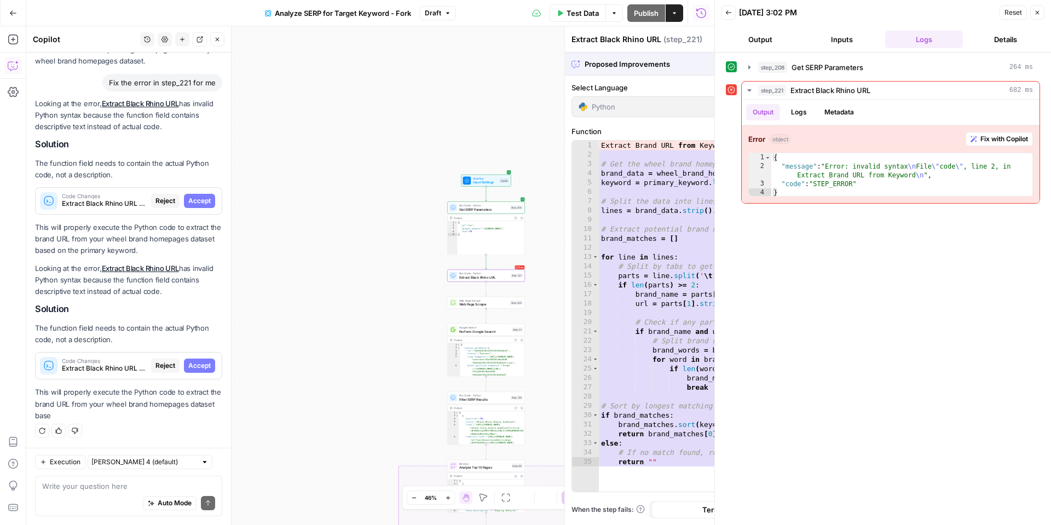
scroll to position [1082, 0]
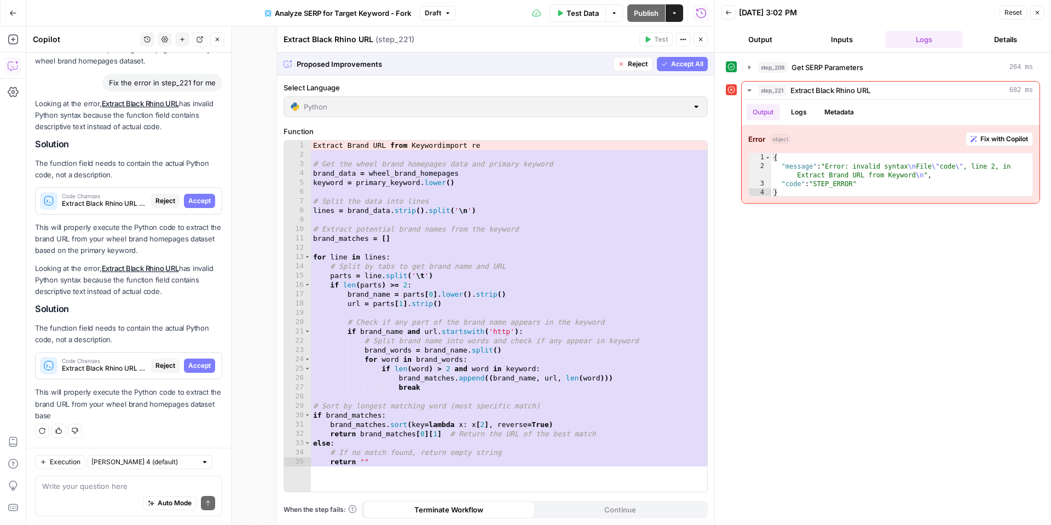
click at [669, 66] on button "Accept All" at bounding box center [682, 64] width 51 height 14
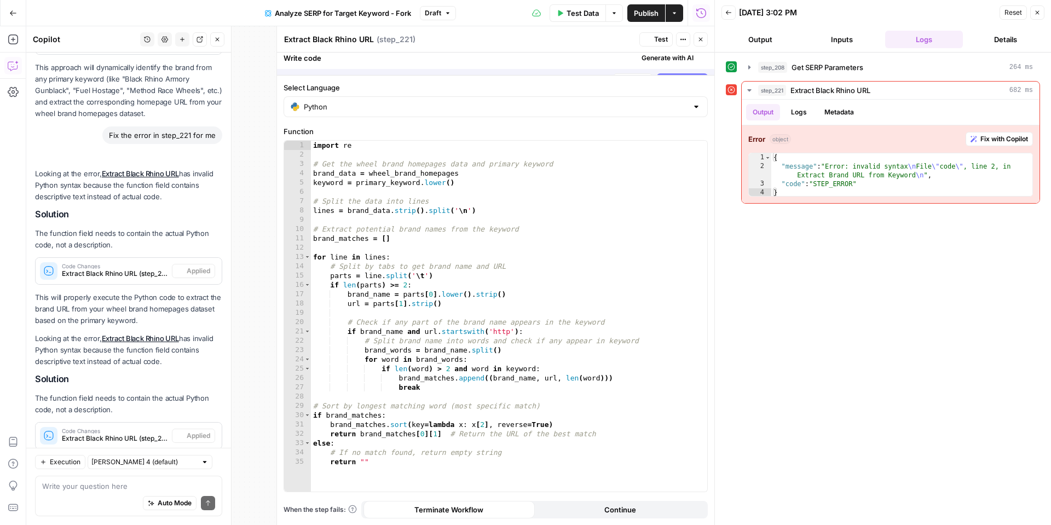
scroll to position [1152, 0]
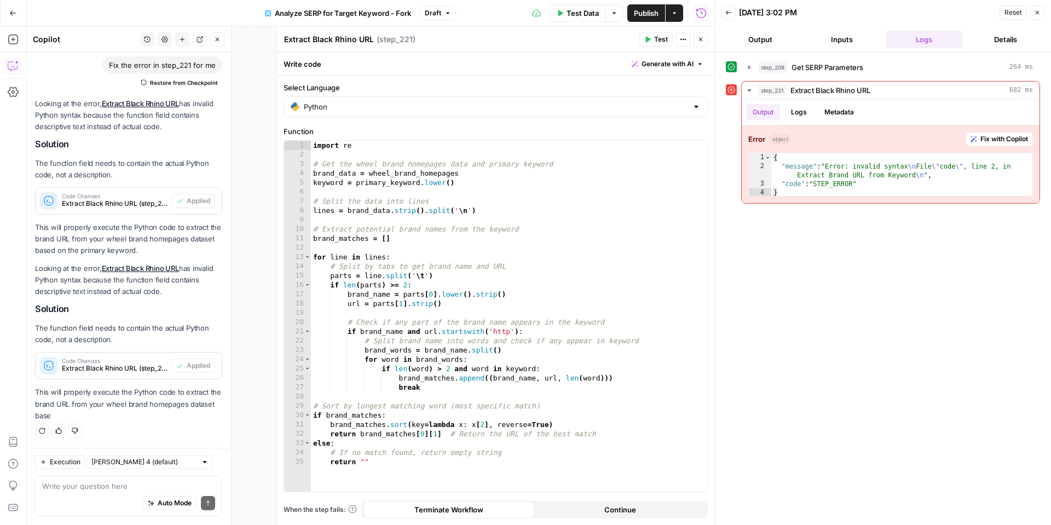
click at [732, 15] on button "Back" at bounding box center [729, 12] width 14 height 14
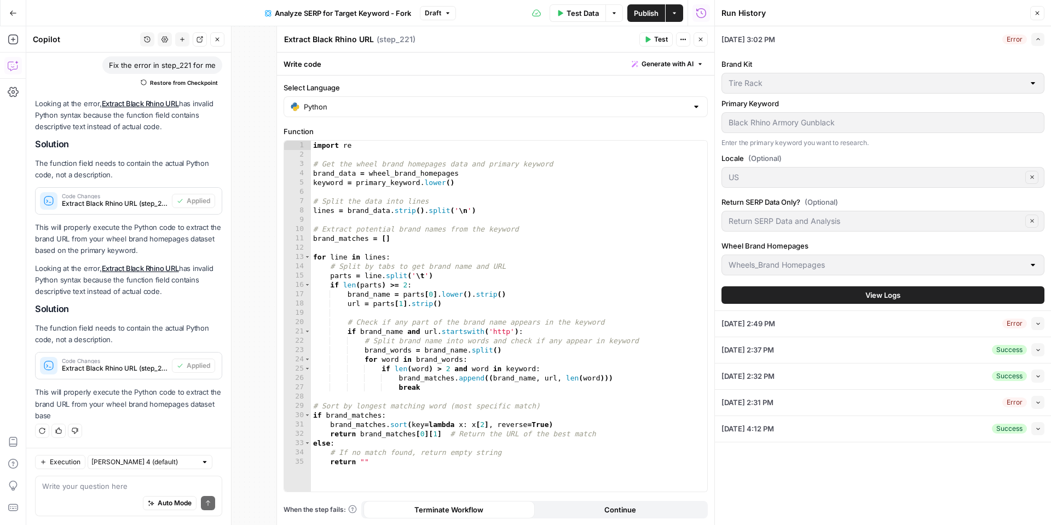
click at [1039, 9] on button "Close" at bounding box center [1037, 13] width 14 height 14
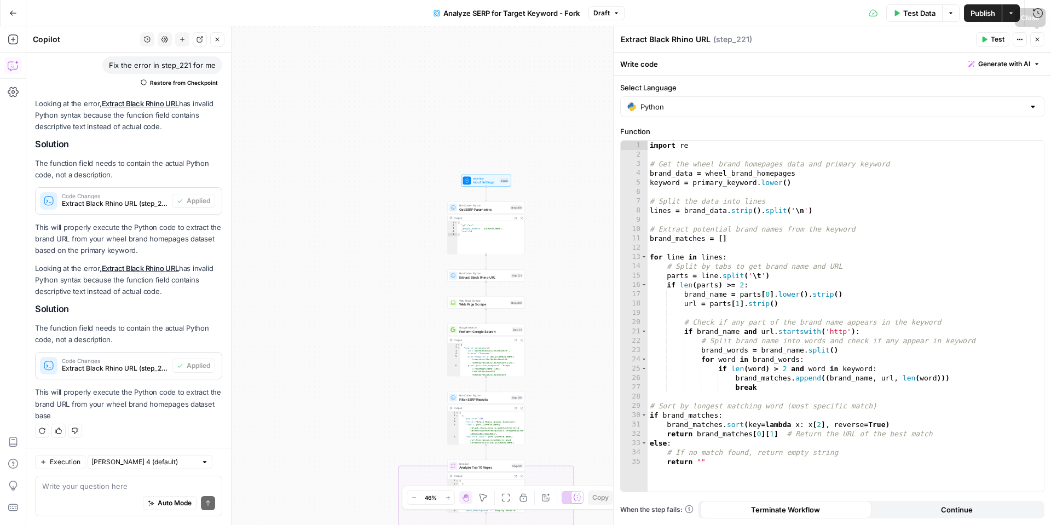
click at [1034, 37] on icon "button" at bounding box center [1037, 39] width 7 height 7
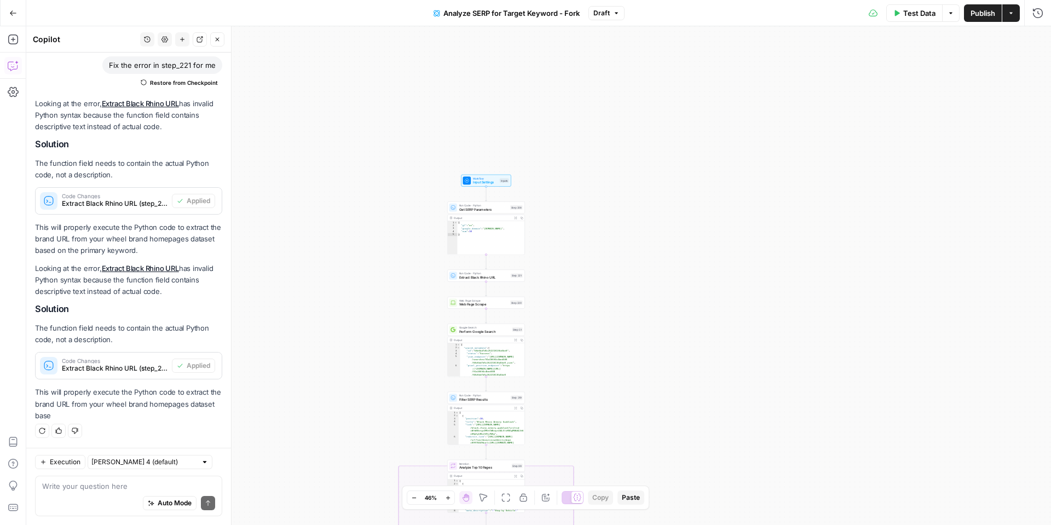
click at [921, 11] on span "Test Data" at bounding box center [919, 13] width 32 height 11
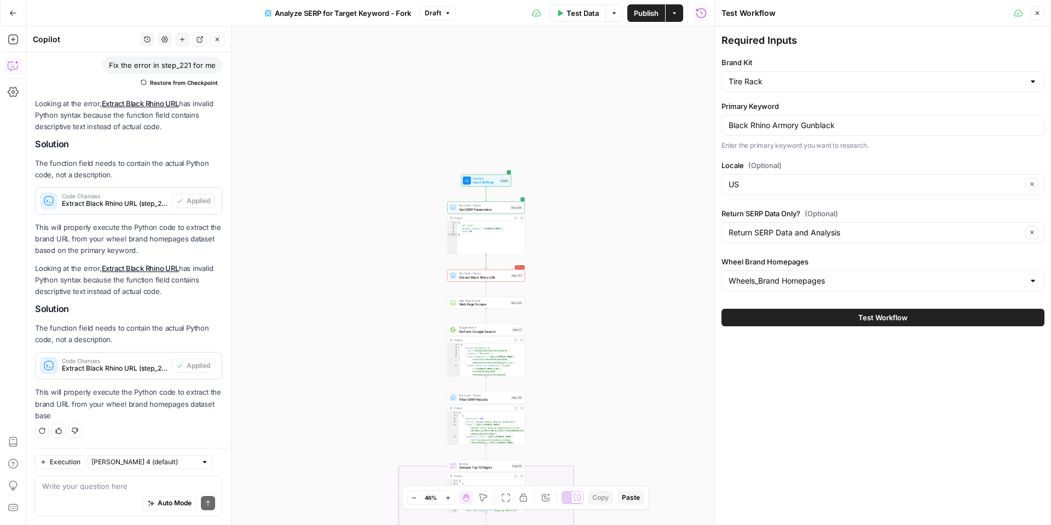
click at [798, 312] on button "Test Workflow" at bounding box center [883, 318] width 323 height 18
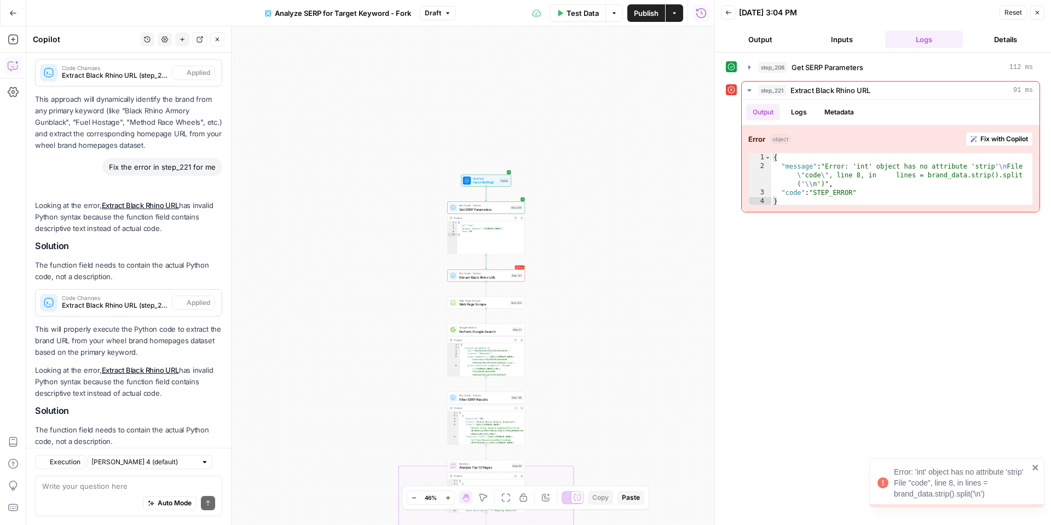
scroll to position [1152, 0]
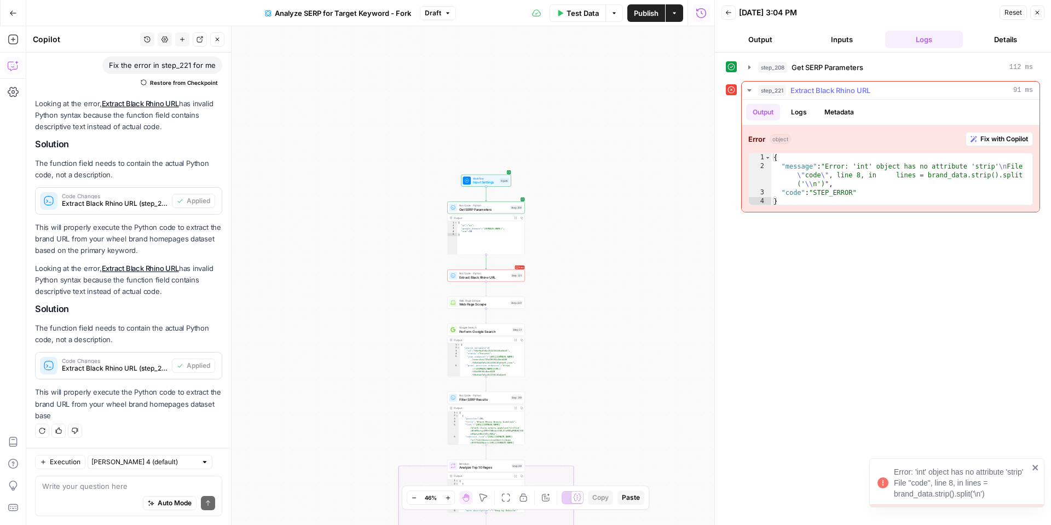
click at [1003, 141] on span "Fix with Copilot" at bounding box center [1005, 139] width 48 height 10
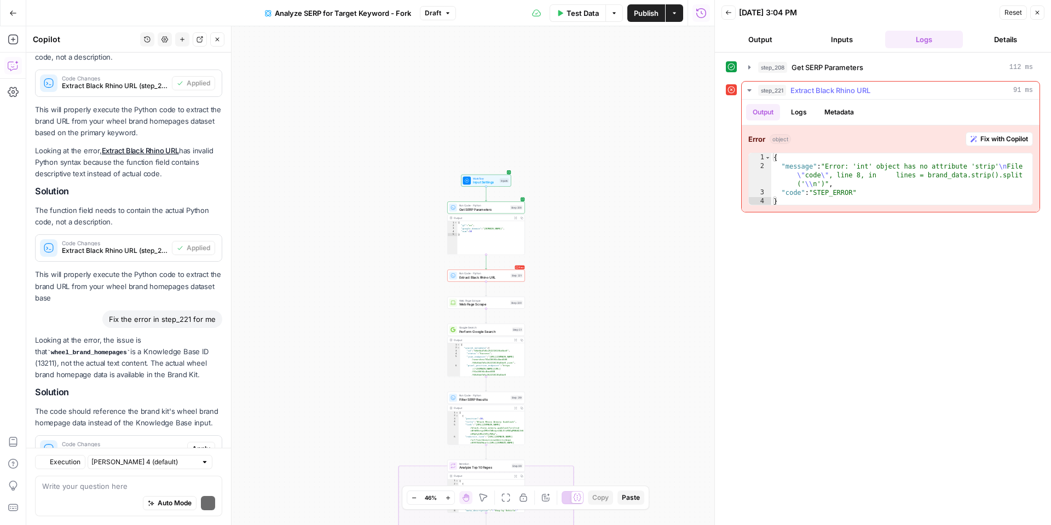
scroll to position [1376, 0]
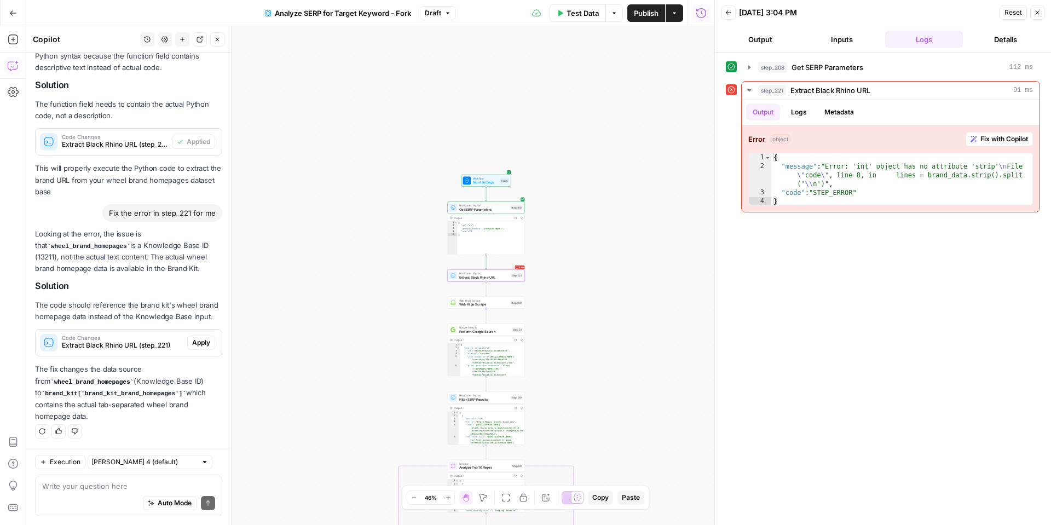
click at [203, 341] on span "Apply" at bounding box center [201, 343] width 18 height 10
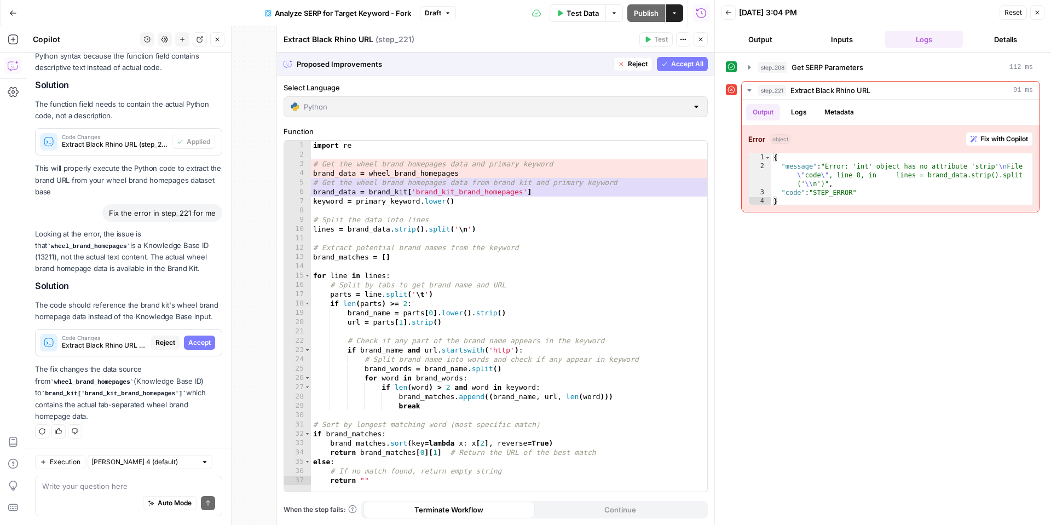
click at [693, 68] on button "Accept All" at bounding box center [682, 64] width 51 height 14
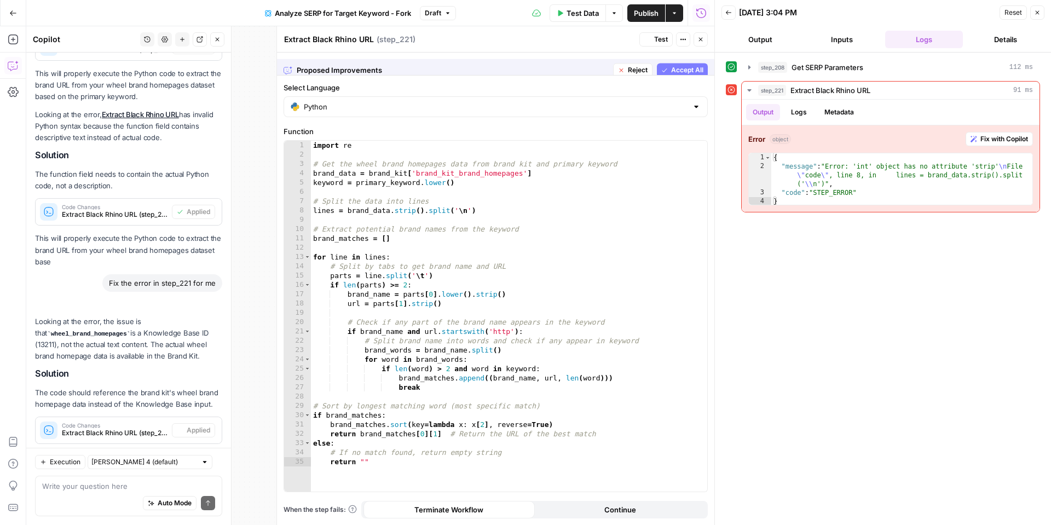
scroll to position [1393, 0]
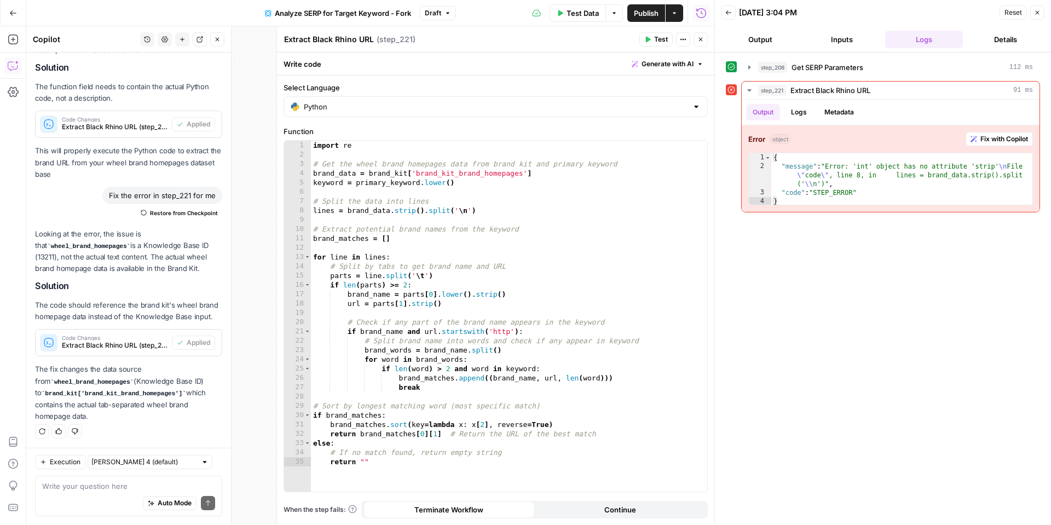
click at [652, 38] on button "Test" at bounding box center [655, 39] width 33 height 14
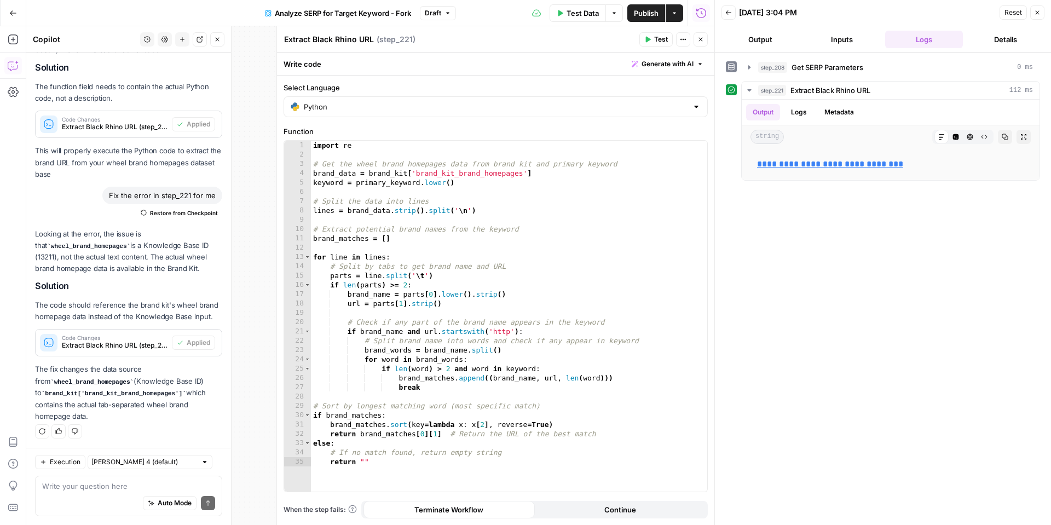
click at [698, 42] on icon "button" at bounding box center [701, 39] width 7 height 7
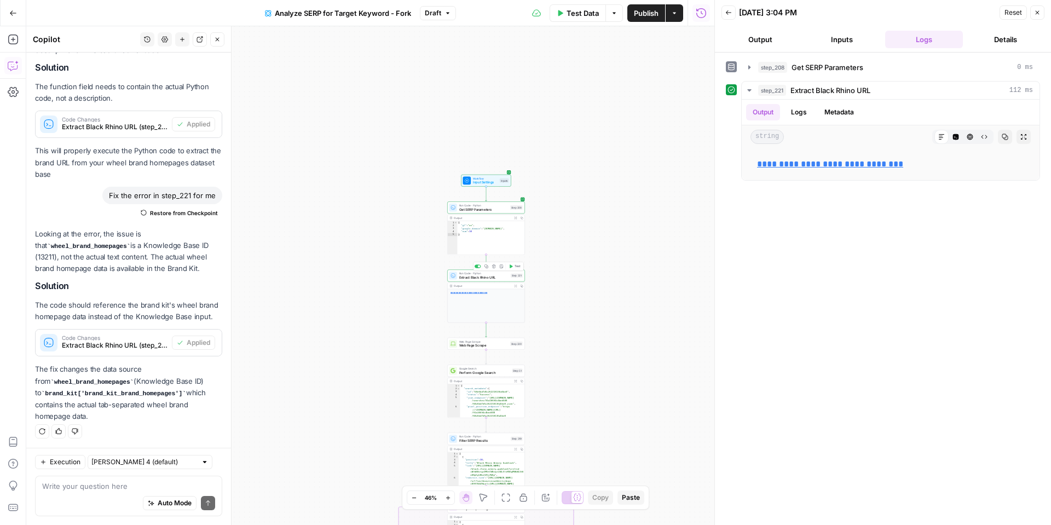
click at [465, 279] on span "Extract Black Rhino URL" at bounding box center [483, 277] width 49 height 5
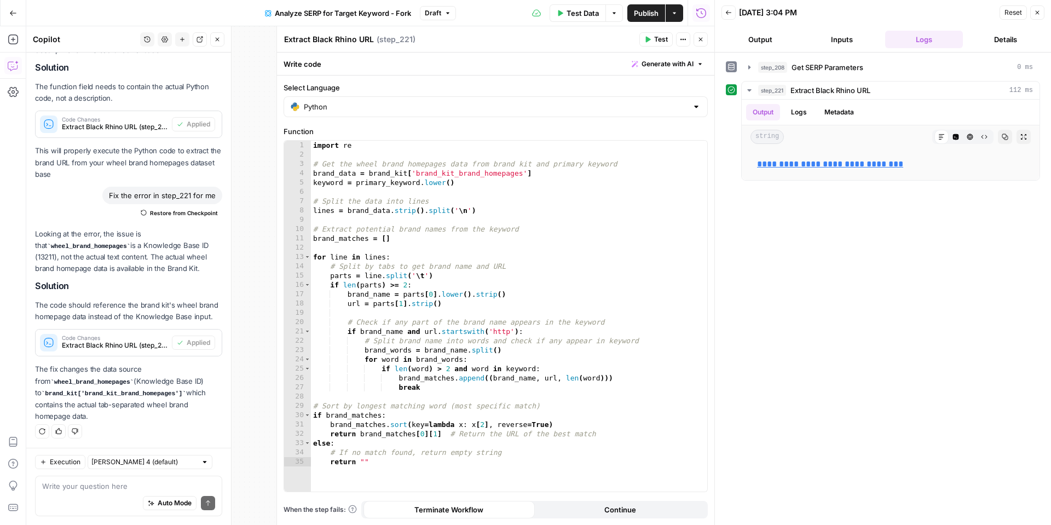
click at [352, 33] on div "Extract Black Rhino URL Extract Black Rhino URL" at bounding box center [328, 39] width 95 height 13
click at [315, 39] on textarea "Extract Black Rhino URL" at bounding box center [329, 39] width 90 height 11
drag, startPoint x: 314, startPoint y: 40, endPoint x: 354, endPoint y: 39, distance: 39.4
click at [354, 39] on textarea "Extract Black Rhino URL" at bounding box center [329, 39] width 90 height 11
type textarea "Extract Brand URL"
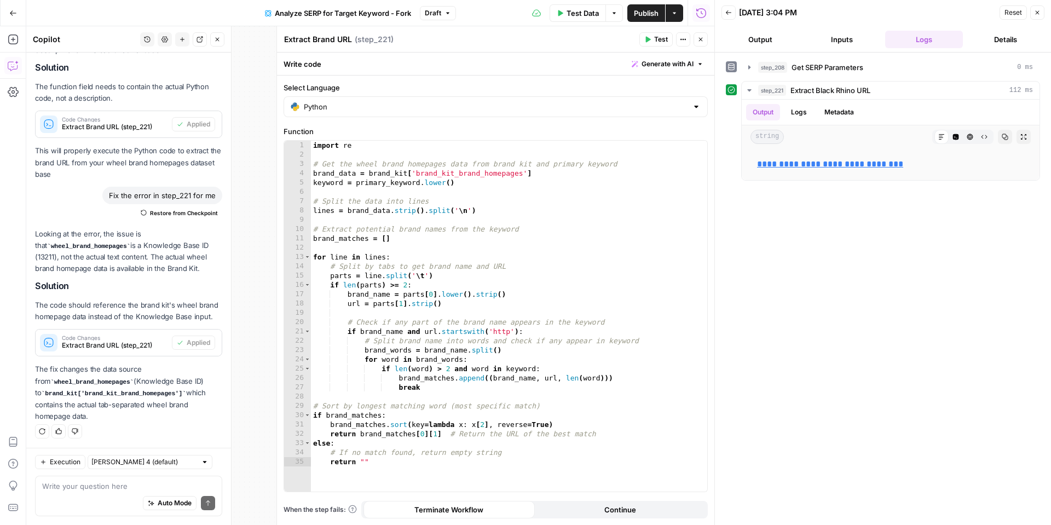
click at [695, 41] on button "Close" at bounding box center [701, 39] width 14 height 14
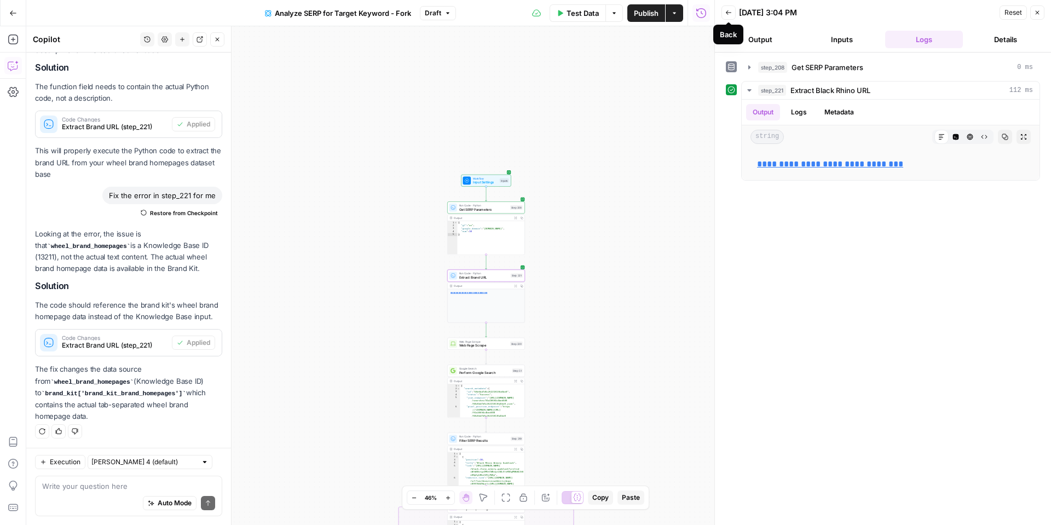
click at [726, 12] on icon "button" at bounding box center [728, 12] width 5 height 4
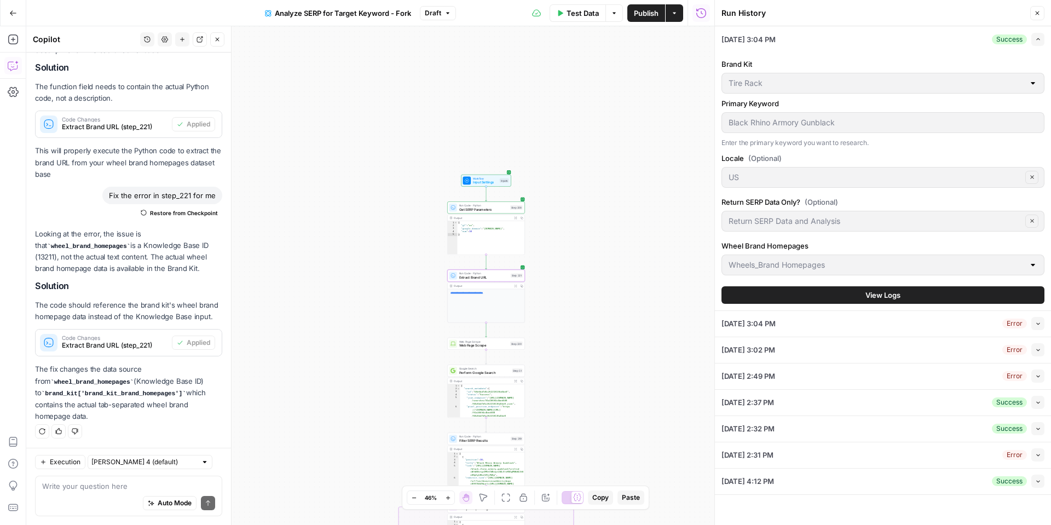
click at [1033, 18] on button "Close" at bounding box center [1037, 13] width 14 height 14
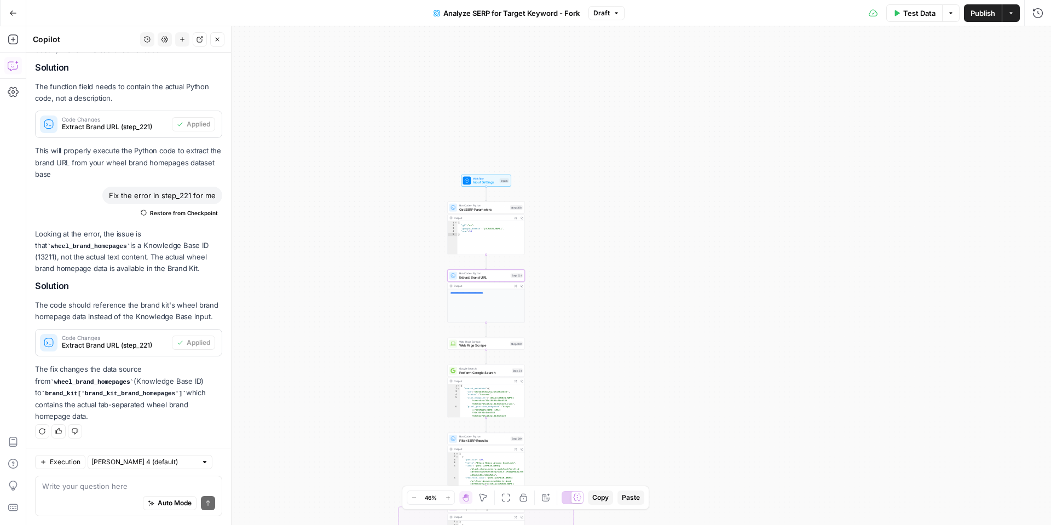
click at [899, 16] on button "Test Data" at bounding box center [914, 13] width 56 height 18
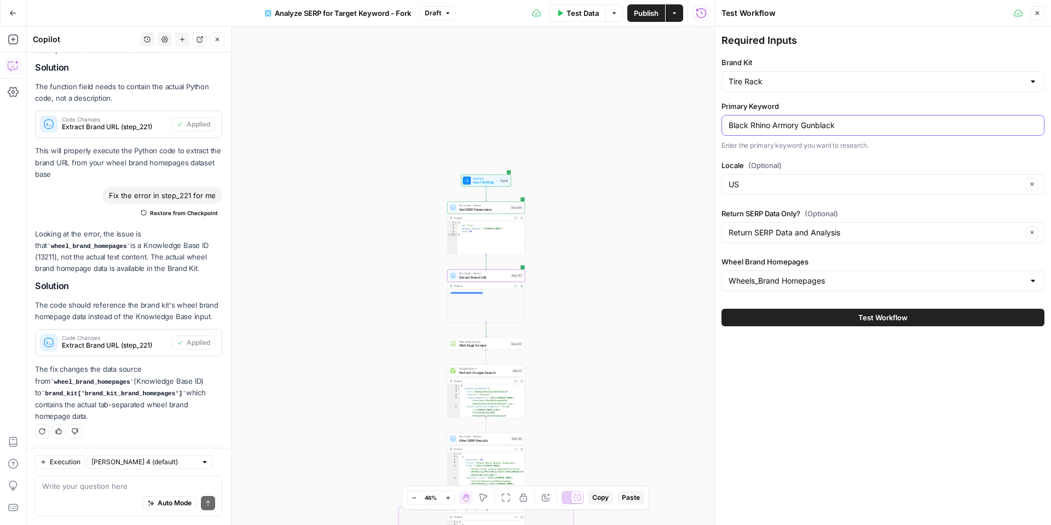
click at [782, 127] on input "Black Rhino Armory Gunblack" at bounding box center [883, 125] width 309 height 11
paste input "Axis Sport AX1-5 B"
type input "Axis Sport AX1-5 Black"
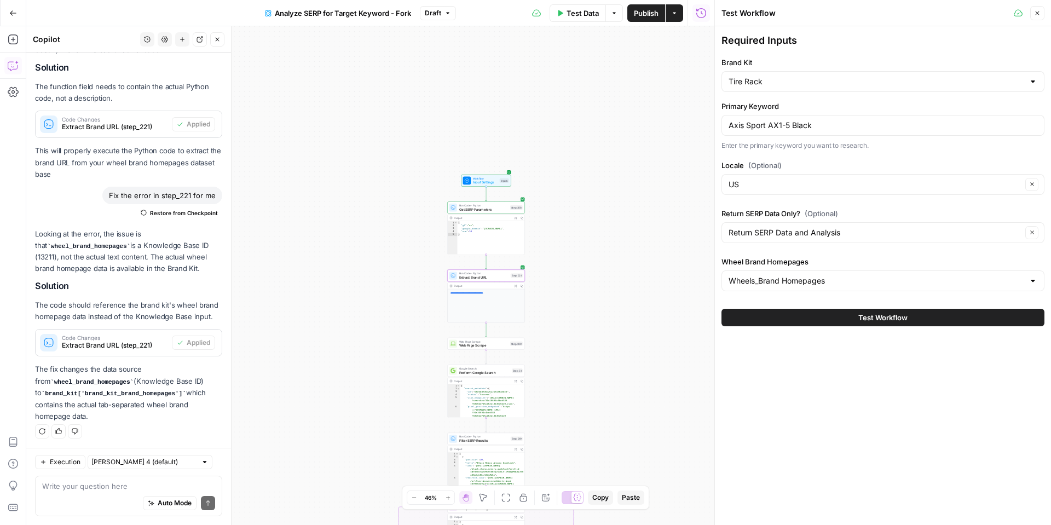
click at [857, 315] on button "Test Workflow" at bounding box center [883, 318] width 323 height 18
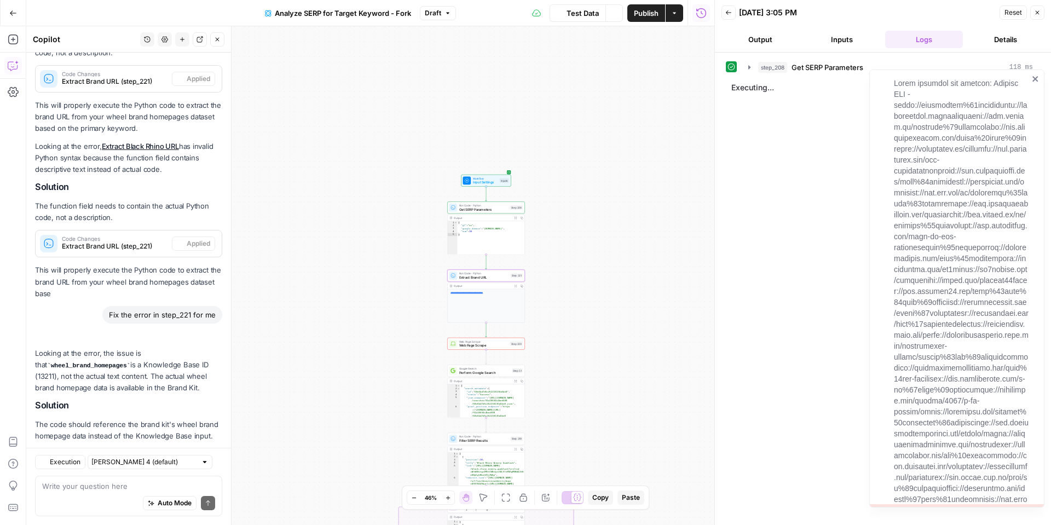
scroll to position [1393, 0]
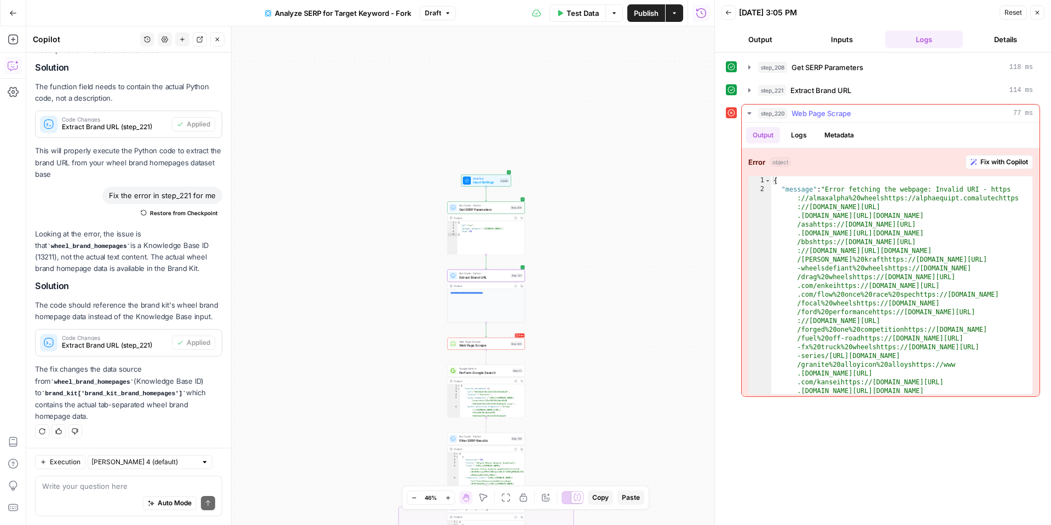
click at [989, 165] on span "Fix with Copilot" at bounding box center [1005, 162] width 48 height 10
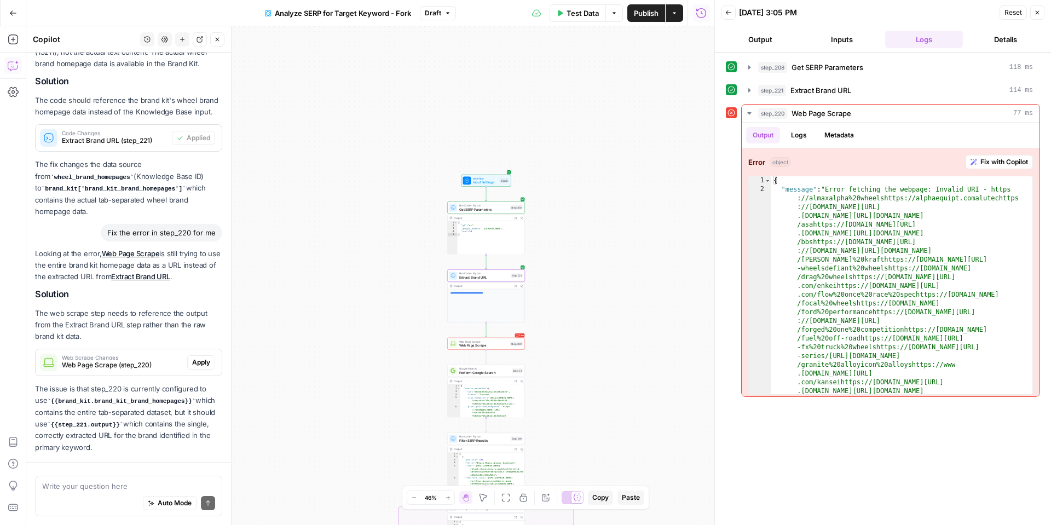
scroll to position [1629, 0]
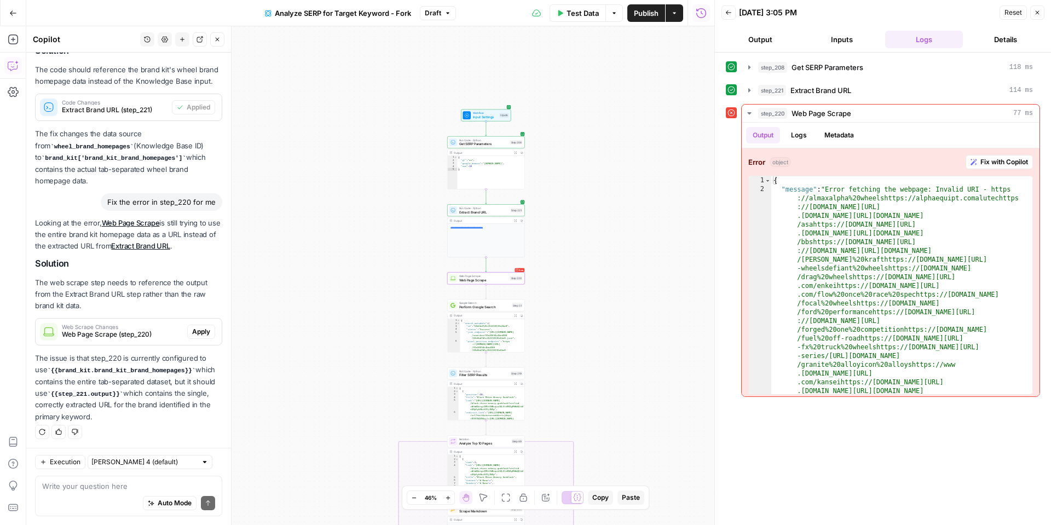
click at [196, 332] on span "Apply" at bounding box center [201, 332] width 18 height 10
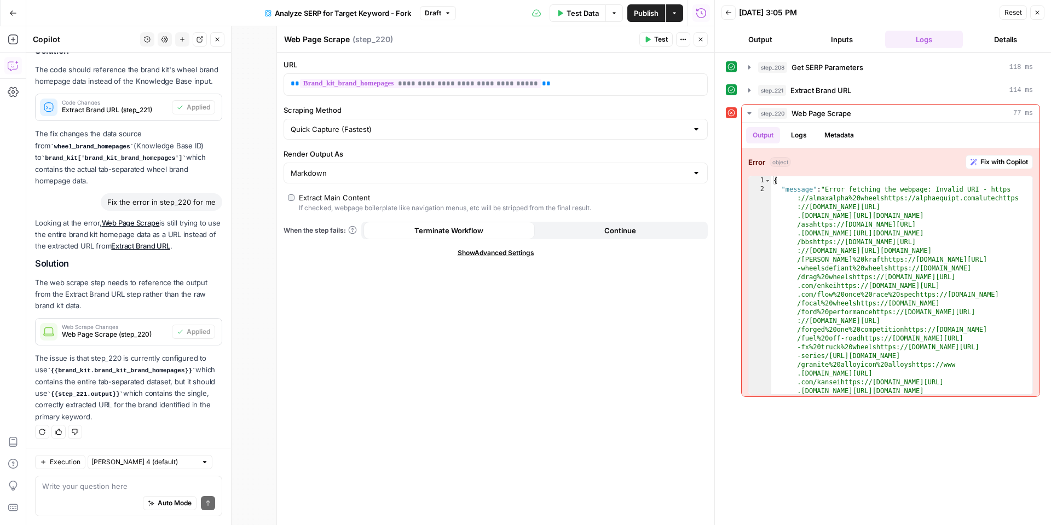
click at [730, 17] on button "Back" at bounding box center [729, 12] width 14 height 14
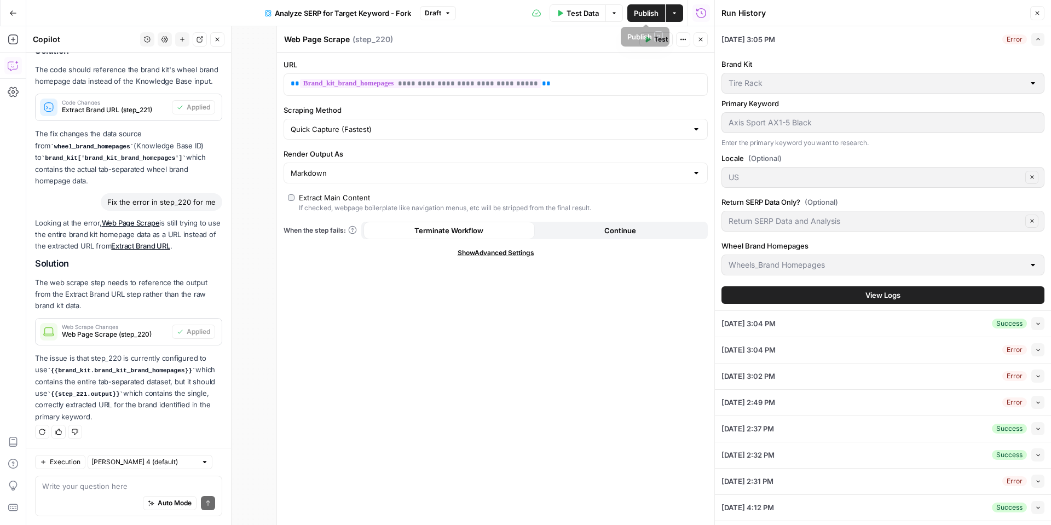
click at [595, 16] on span "Test Data" at bounding box center [583, 13] width 32 height 11
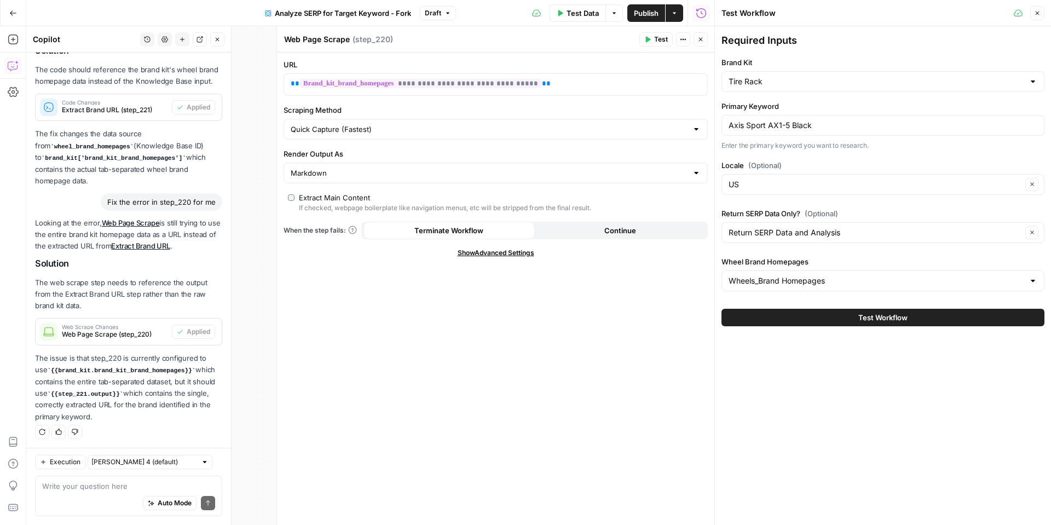
click at [834, 315] on button "Test Workflow" at bounding box center [883, 318] width 323 height 18
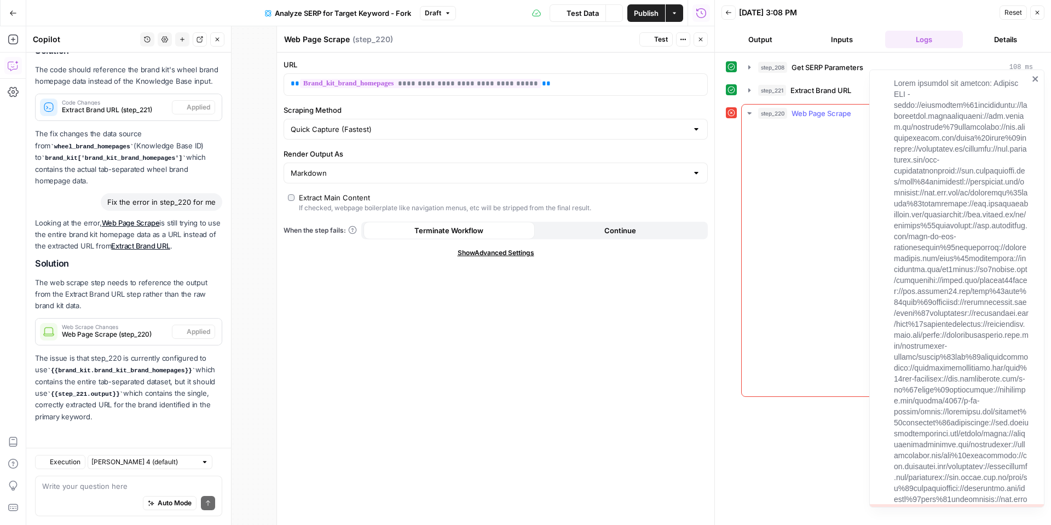
scroll to position [1629, 0]
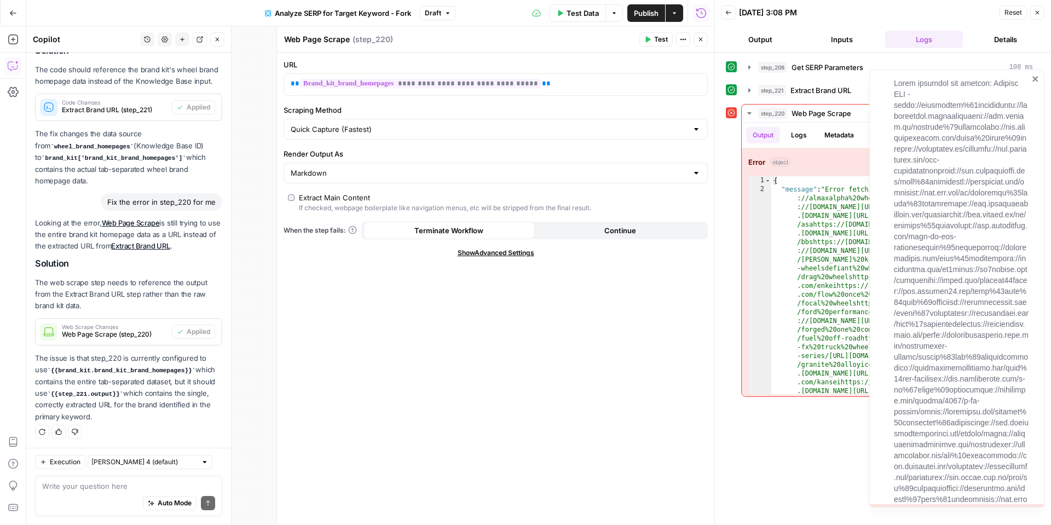
click at [1036, 76] on icon "close" at bounding box center [1036, 78] width 8 height 9
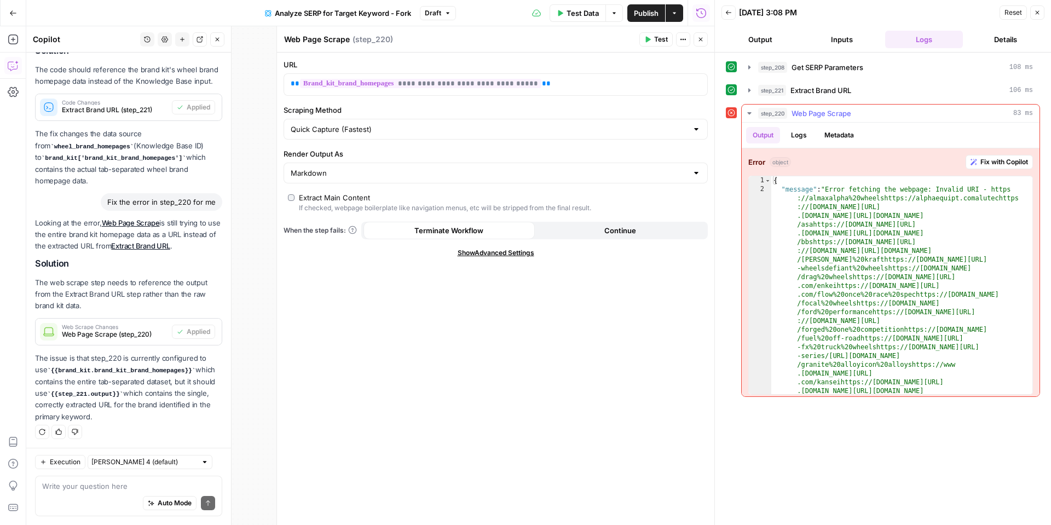
drag, startPoint x: 1002, startPoint y: 157, endPoint x: 989, endPoint y: 193, distance: 37.9
click at [1002, 157] on span "Fix with Copilot" at bounding box center [1005, 162] width 48 height 10
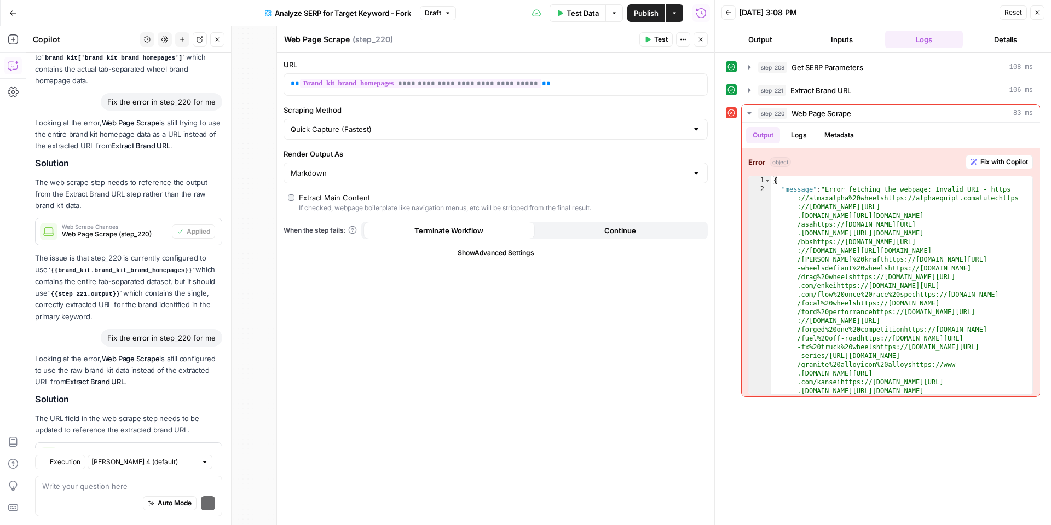
scroll to position [1853, 0]
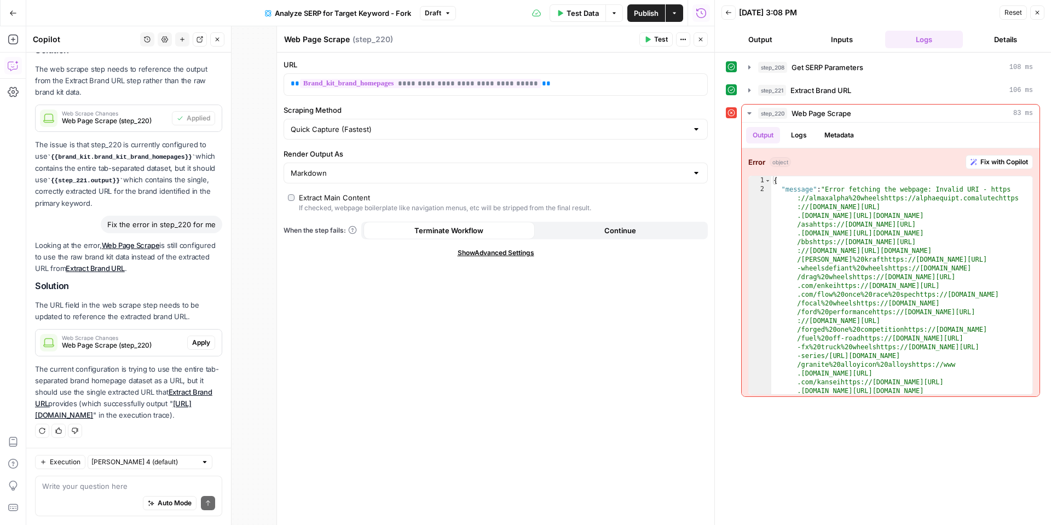
click at [189, 336] on button "Apply" at bounding box center [201, 343] width 28 height 14
click at [705, 41] on button "Close" at bounding box center [701, 39] width 14 height 14
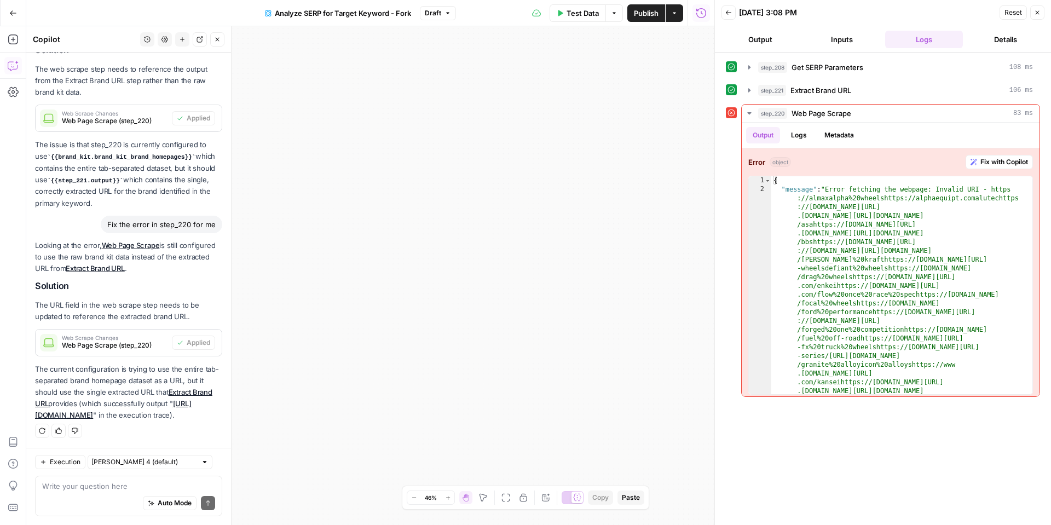
click at [726, 13] on icon "button" at bounding box center [728, 12] width 7 height 7
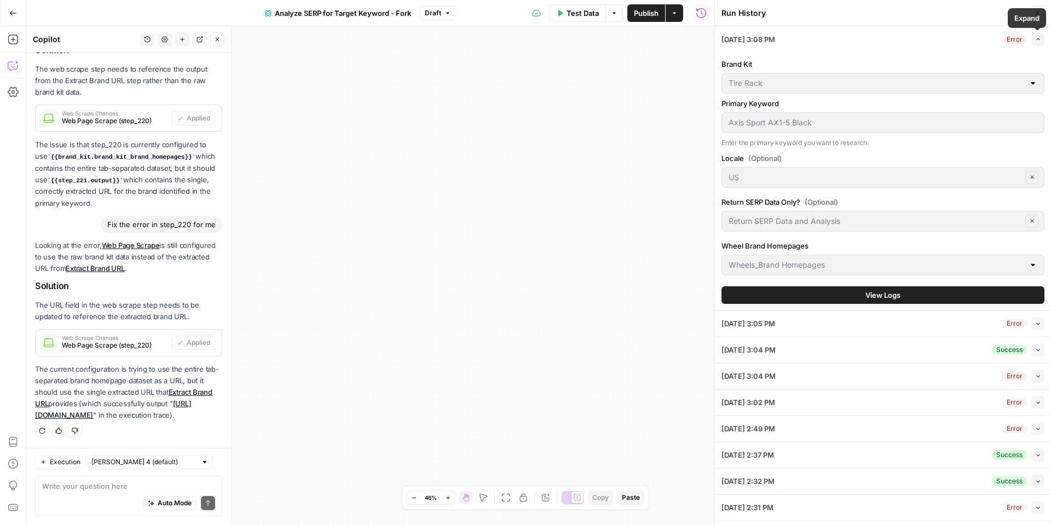
click at [1040, 9] on button "Close" at bounding box center [1037, 13] width 14 height 14
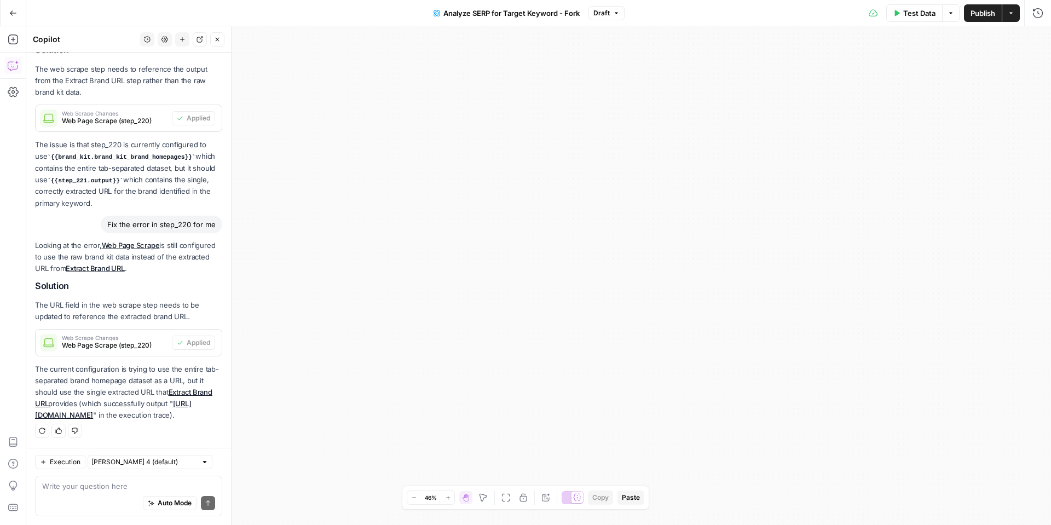
click at [912, 14] on span "Test Data" at bounding box center [919, 13] width 32 height 11
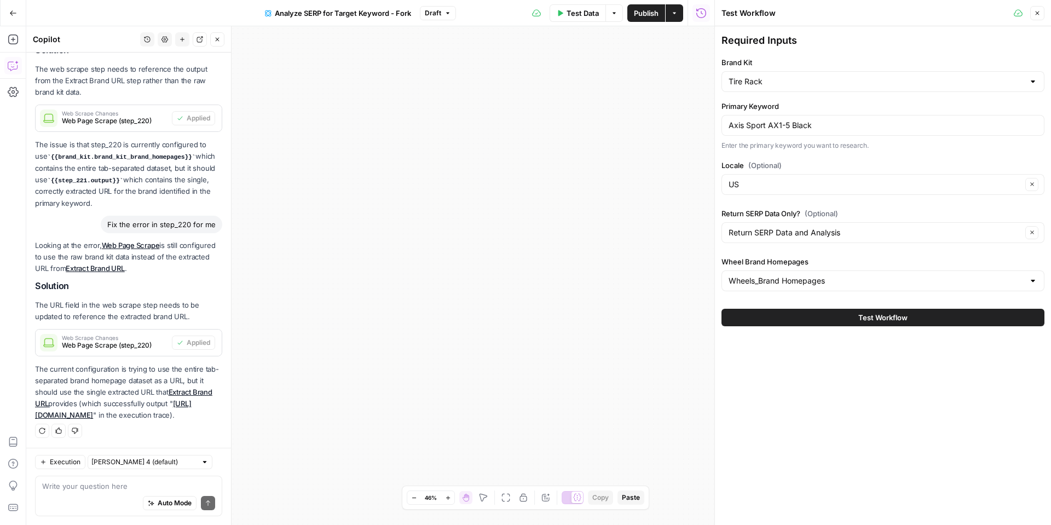
click at [867, 317] on span "Test Workflow" at bounding box center [882, 317] width 49 height 11
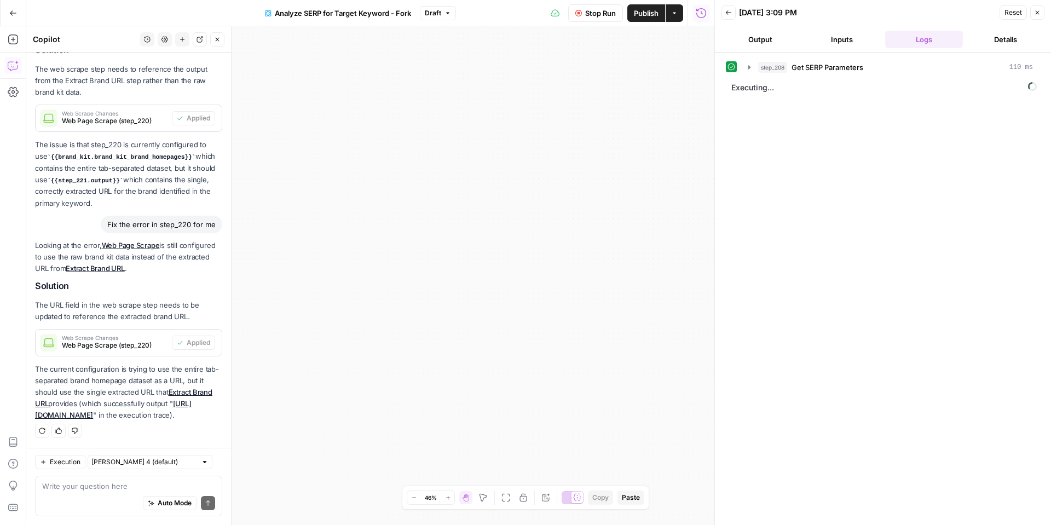
scroll to position [1853, 0]
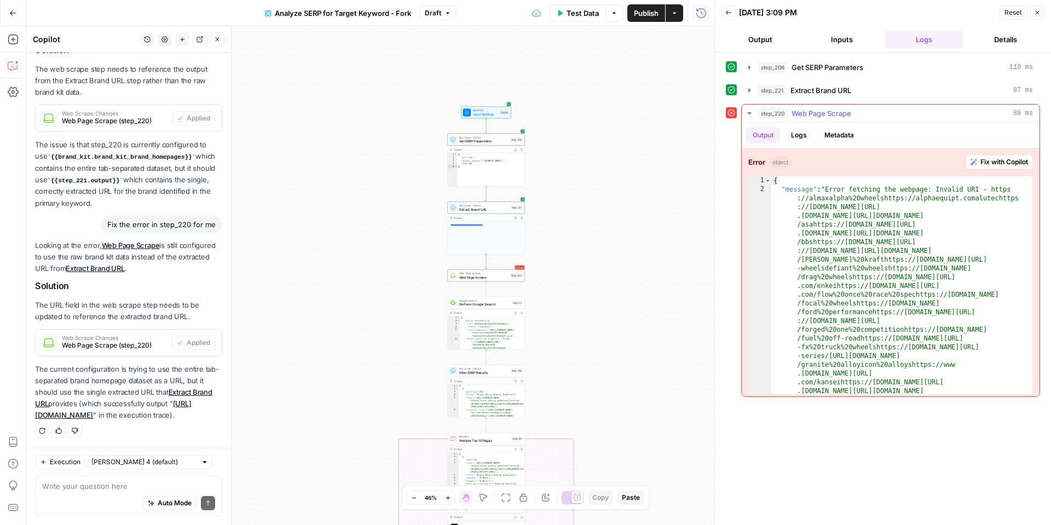
type textarea "*"
drag, startPoint x: 920, startPoint y: 171, endPoint x: 939, endPoint y: 163, distance: 21.1
click at [939, 163] on div "Error object Fix with Copilot * 1 2 { "message" : "Error fetching the webpage: …" at bounding box center [891, 274] width 298 height 253
click at [985, 155] on button "Fix with Copilot" at bounding box center [999, 162] width 67 height 14
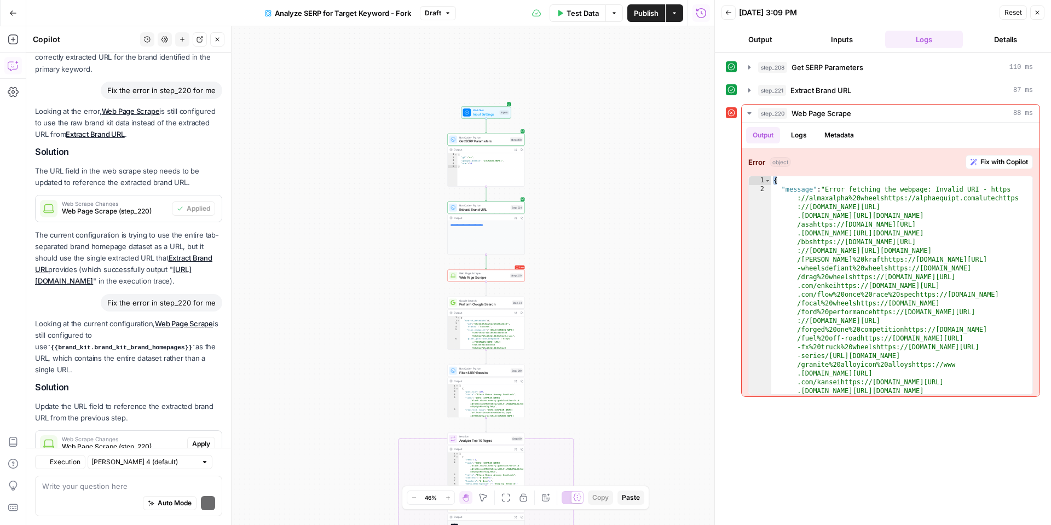
scroll to position [2100, 0]
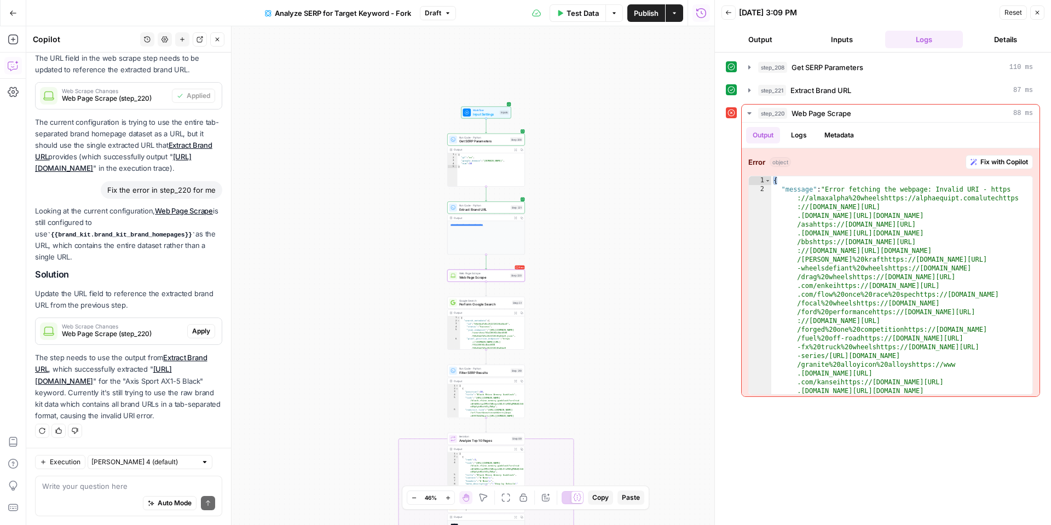
click at [200, 338] on div "Web Scrape Changes Web Page Scrape (step_220) Apply" at bounding box center [129, 331] width 186 height 18
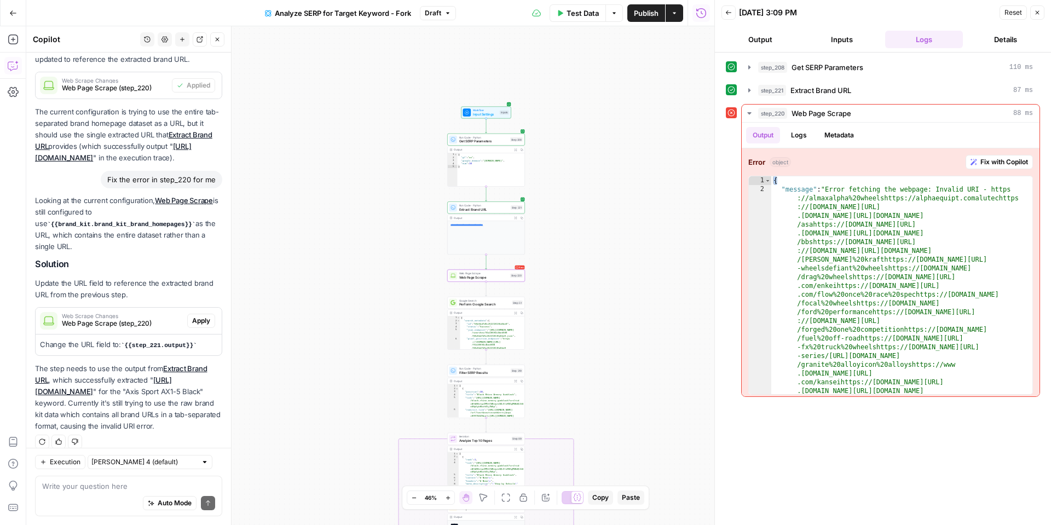
click at [199, 326] on span "Apply" at bounding box center [201, 321] width 18 height 10
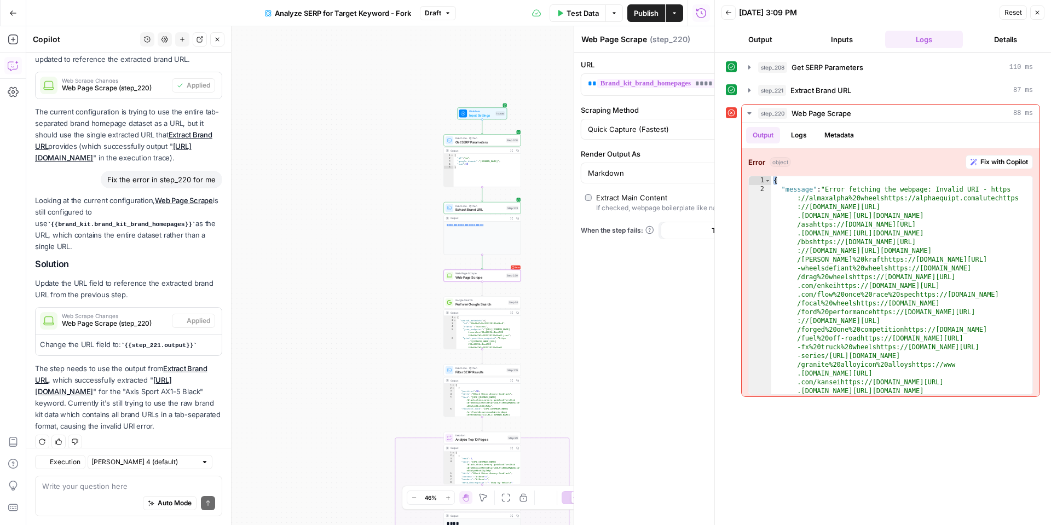
scroll to position [2120, 0]
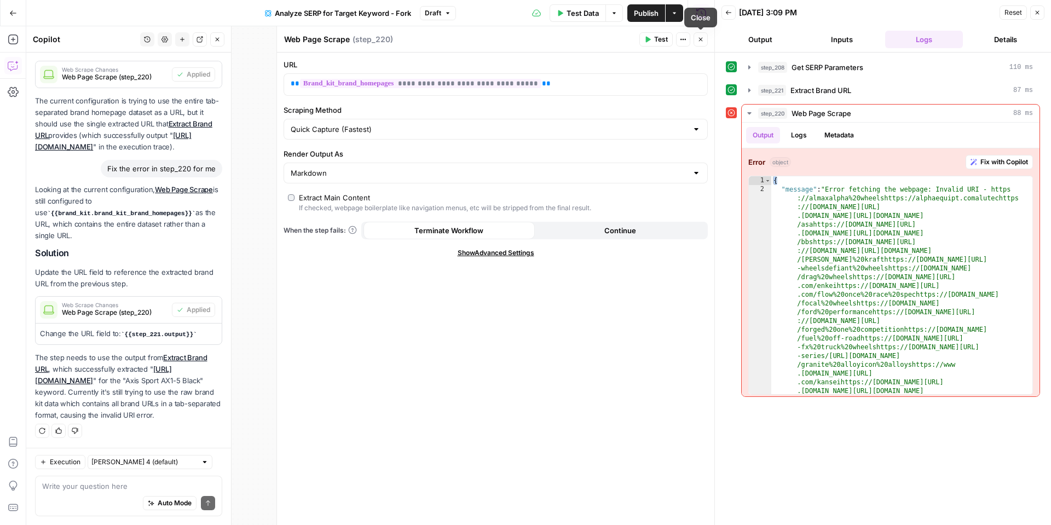
click at [699, 40] on icon "button" at bounding box center [701, 39] width 7 height 7
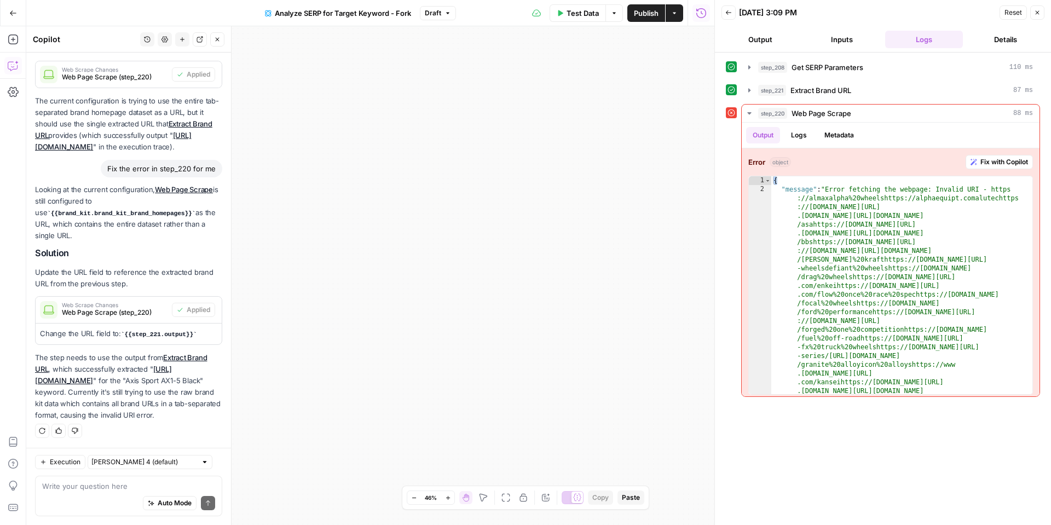
click at [728, 15] on icon "button" at bounding box center [728, 12] width 7 height 7
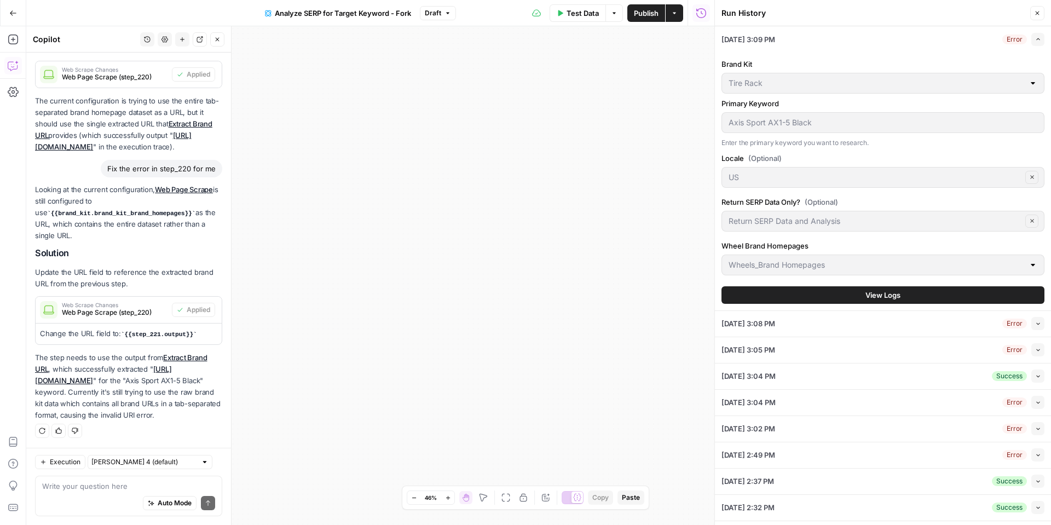
click at [1037, 12] on icon "button" at bounding box center [1037, 13] width 7 height 7
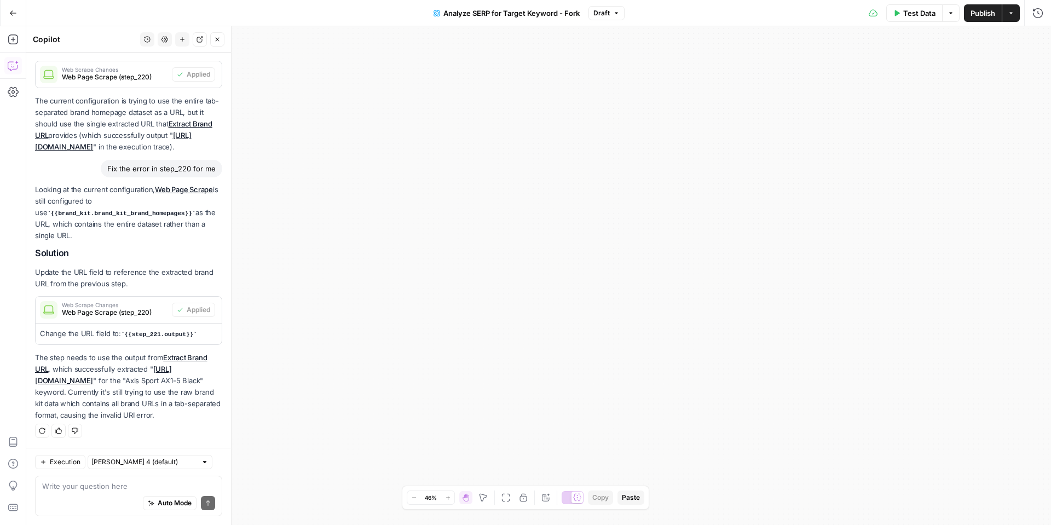
click at [901, 10] on button "Test Data" at bounding box center [914, 13] width 56 height 18
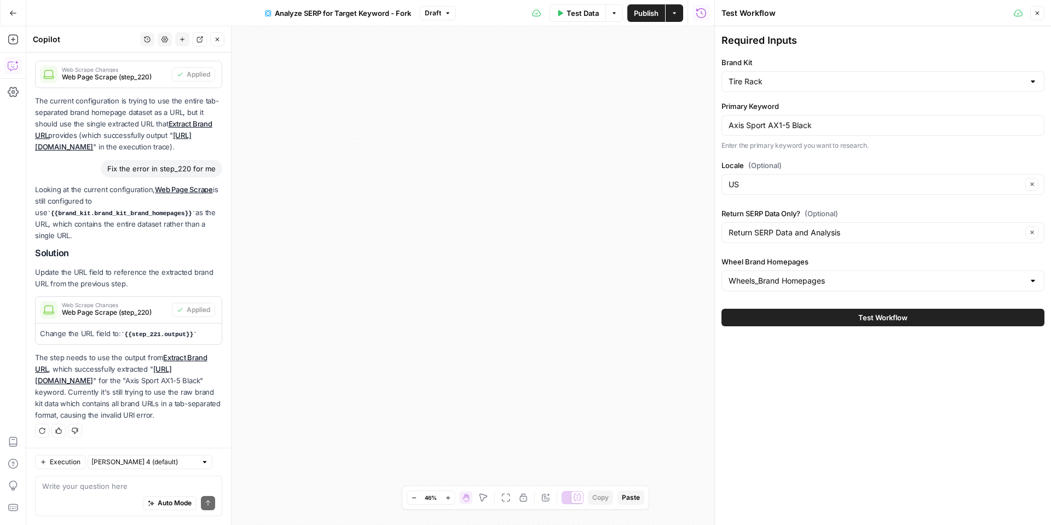
click at [838, 312] on button "Test Workflow" at bounding box center [883, 318] width 323 height 18
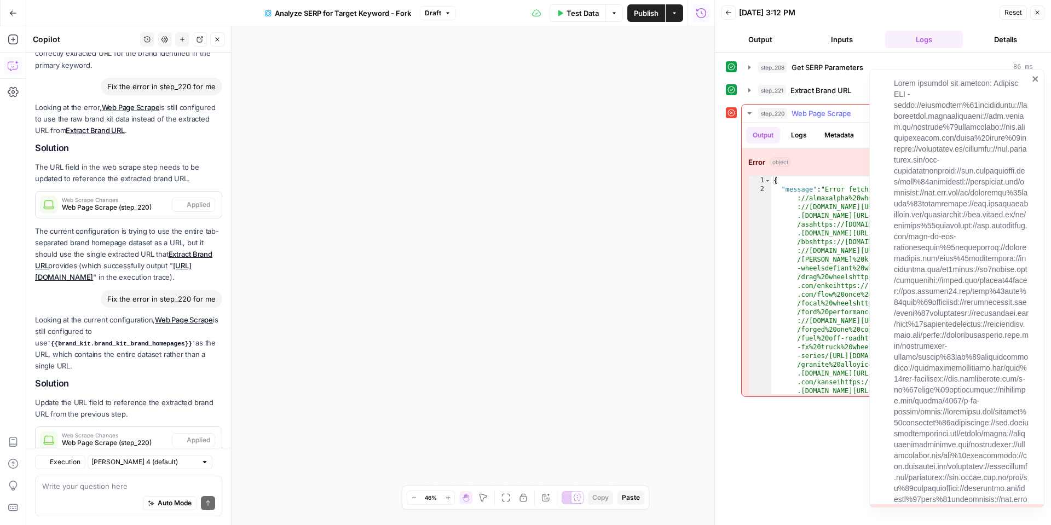
scroll to position [2100, 0]
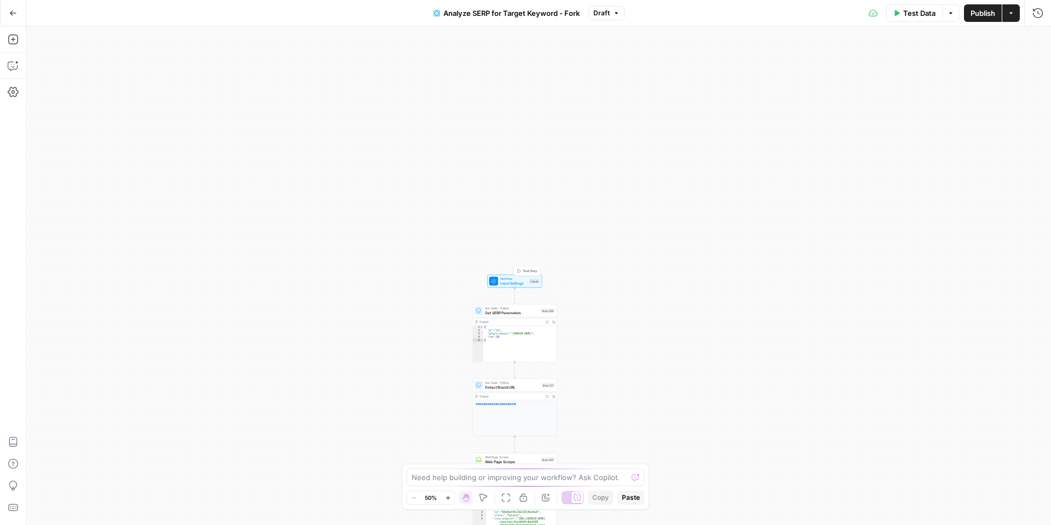
click at [504, 285] on span "Input Settings" at bounding box center [513, 282] width 27 height 5
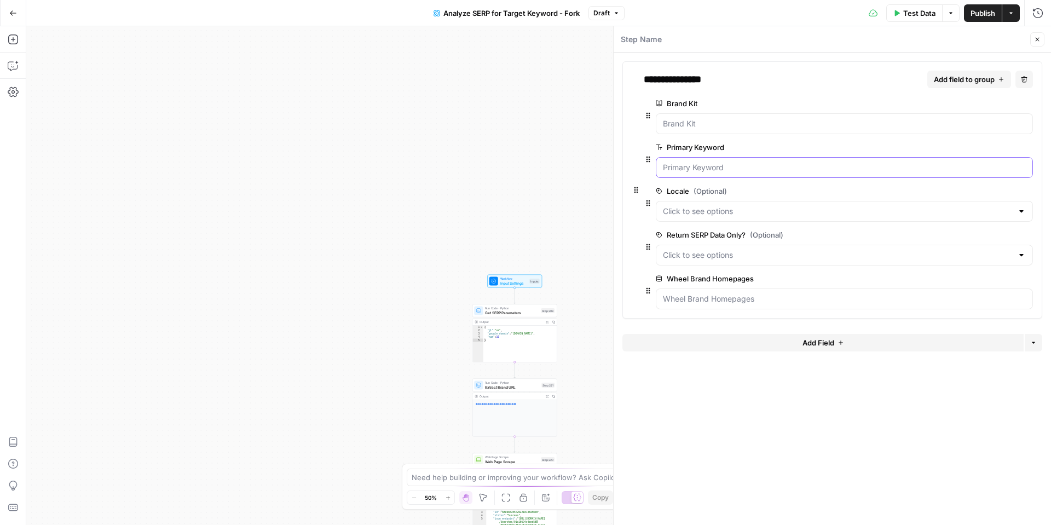
click at [777, 166] on Keyword "Primary Keyword" at bounding box center [844, 167] width 363 height 11
click at [993, 149] on span "edit field" at bounding box center [992, 147] width 24 height 9
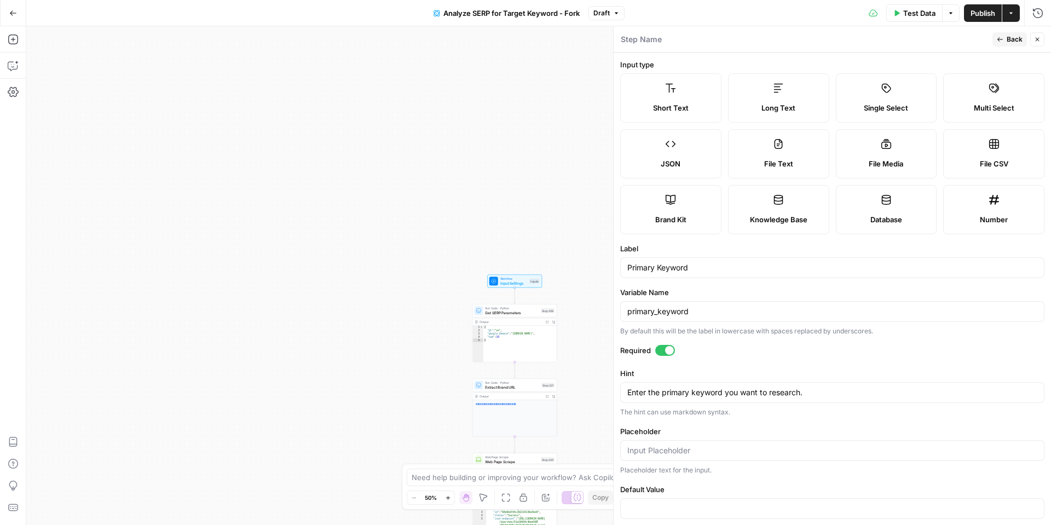
click at [1019, 42] on span "Back" at bounding box center [1015, 39] width 16 height 10
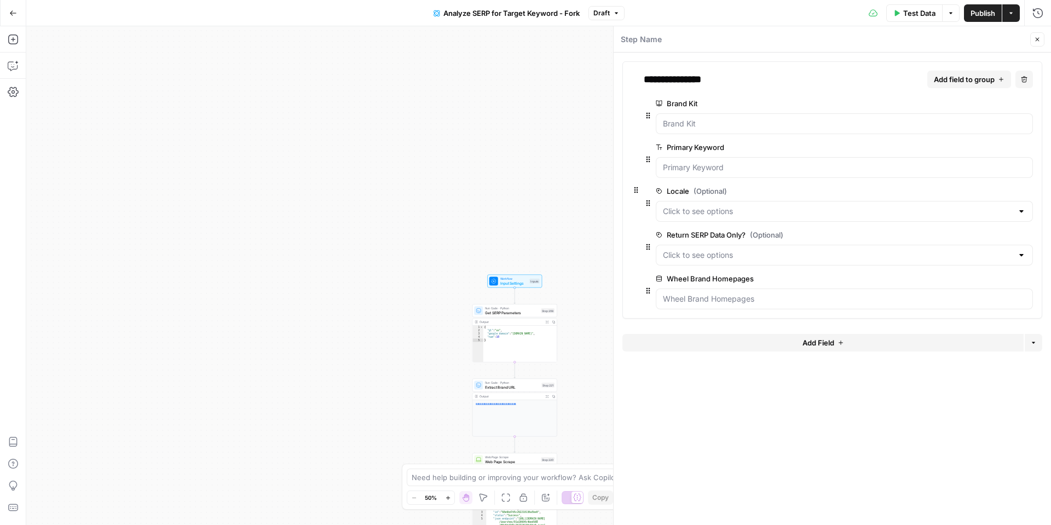
click at [845, 341] on button "Add Field" at bounding box center [823, 343] width 401 height 18
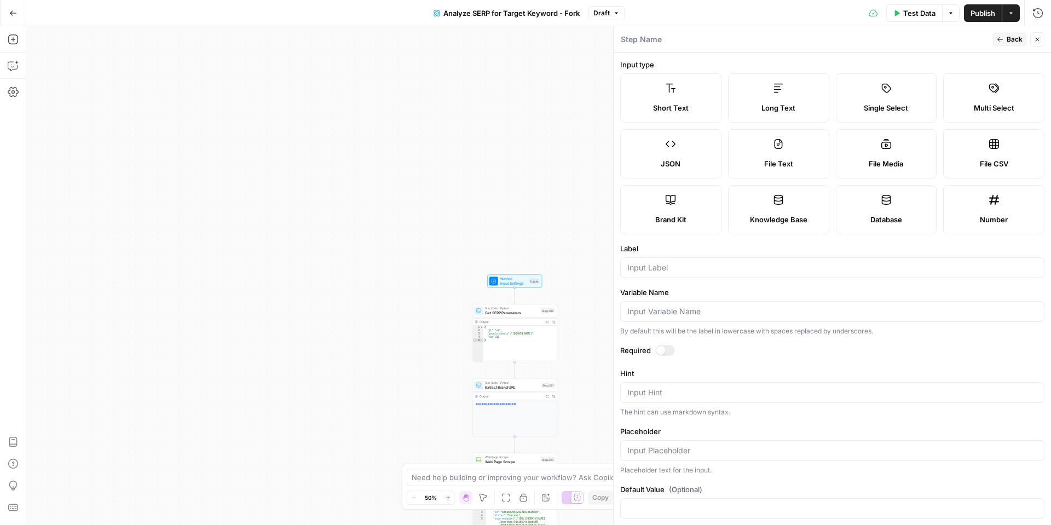
click at [723, 273] on div at bounding box center [832, 267] width 424 height 21
type input "Product Name"
click at [1016, 41] on span "Back" at bounding box center [1015, 39] width 16 height 10
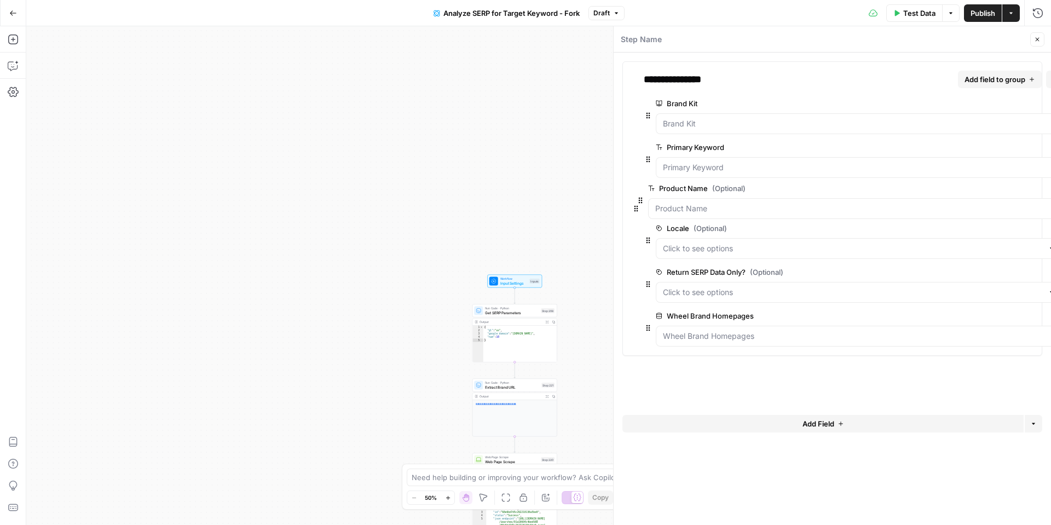
drag, startPoint x: 627, startPoint y: 347, endPoint x: 642, endPoint y: 200, distance: 146.9
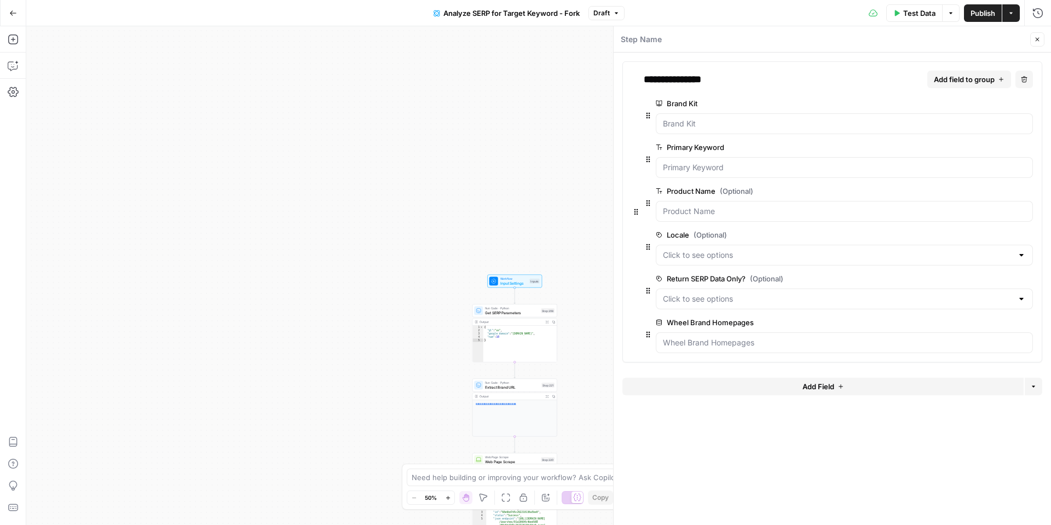
click at [926, 14] on span "Test Data" at bounding box center [919, 13] width 32 height 11
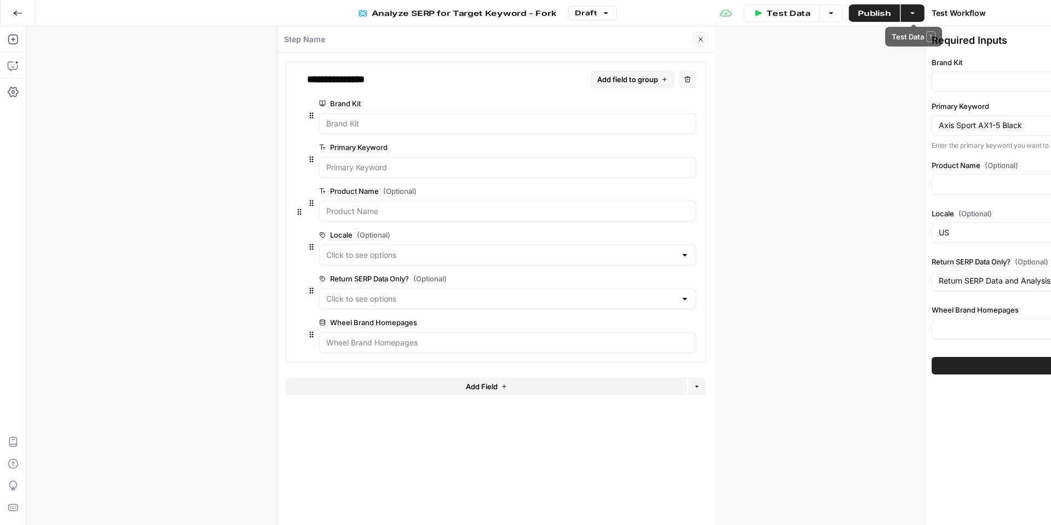
type input "Tire Rack"
type input "Wheels_Brand Homepages"
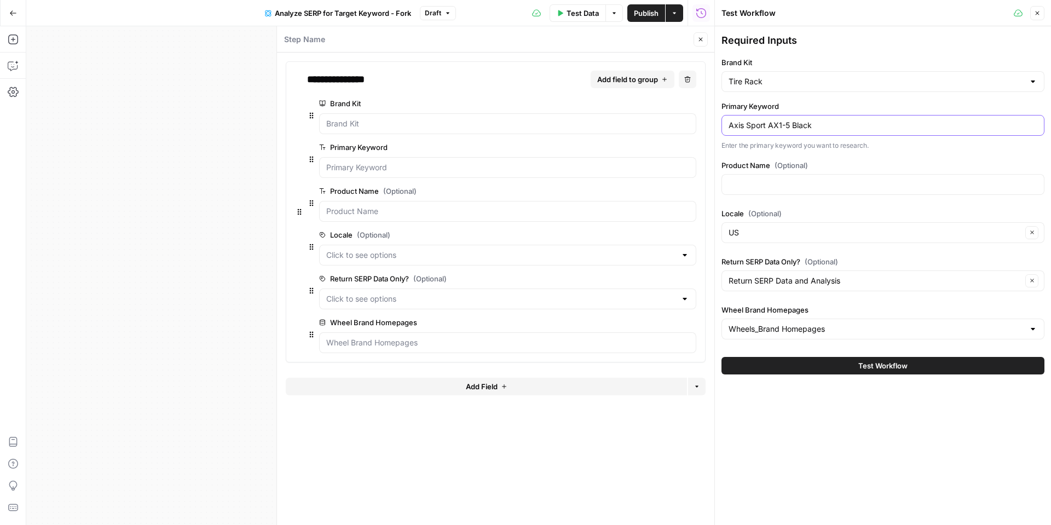
drag, startPoint x: 824, startPoint y: 127, endPoint x: 722, endPoint y: 130, distance: 102.4
click at [722, 130] on div "Axis Sport AX1-5 Black" at bounding box center [883, 125] width 323 height 21
drag, startPoint x: 752, startPoint y: 124, endPoint x: 726, endPoint y: 124, distance: 26.3
click at [726, 124] on div "Axis Sport AX1-5 Black" at bounding box center [883, 125] width 323 height 21
drag, startPoint x: 832, startPoint y: 125, endPoint x: 723, endPoint y: 126, distance: 108.4
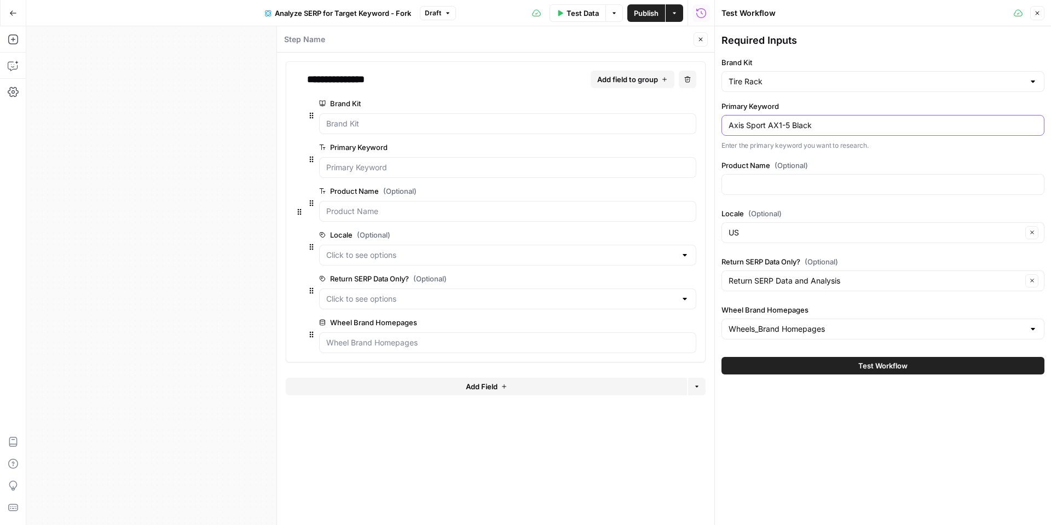
click at [723, 126] on div "Axis Sport AX1-5 Black" at bounding box center [883, 125] width 323 height 21
click at [788, 179] on input "Product Name (Optional)" at bounding box center [883, 184] width 309 height 11
paste input "Axis Sport AX1-5 Black"
type input "Axis Sport AX1-5 Black"
click at [806, 128] on input "Axis Sport AX1-5 Black" at bounding box center [883, 125] width 309 height 11
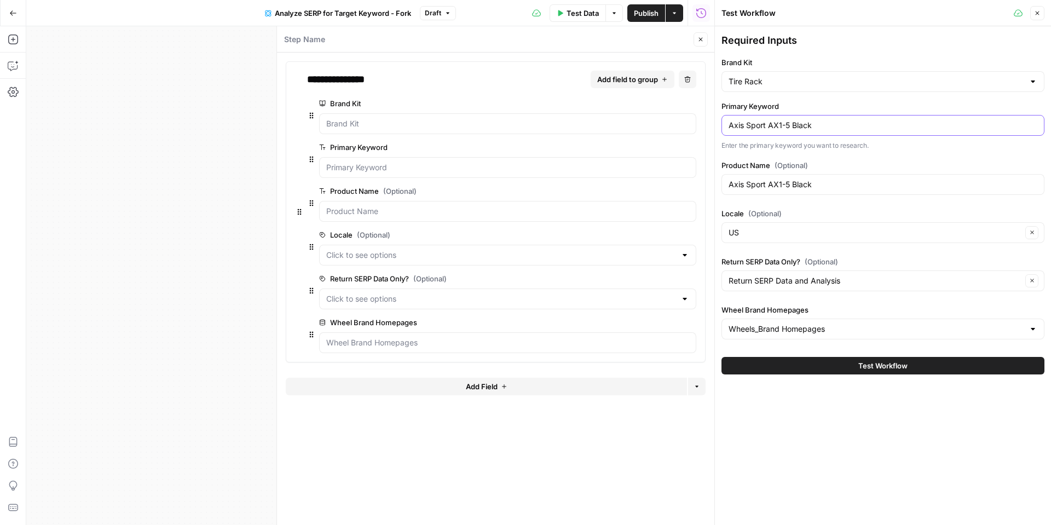
click at [806, 128] on input "Axis Sport AX1-5 Black" at bounding box center [883, 125] width 309 height 11
click at [841, 123] on input "Axis Sport AX1-5 Black" at bounding box center [883, 125] width 309 height 11
drag, startPoint x: 806, startPoint y: 125, endPoint x: 747, endPoint y: 123, distance: 59.2
click at [747, 123] on input "Axis Sport AX1-5 Black" at bounding box center [883, 125] width 309 height 11
type input "Axis"
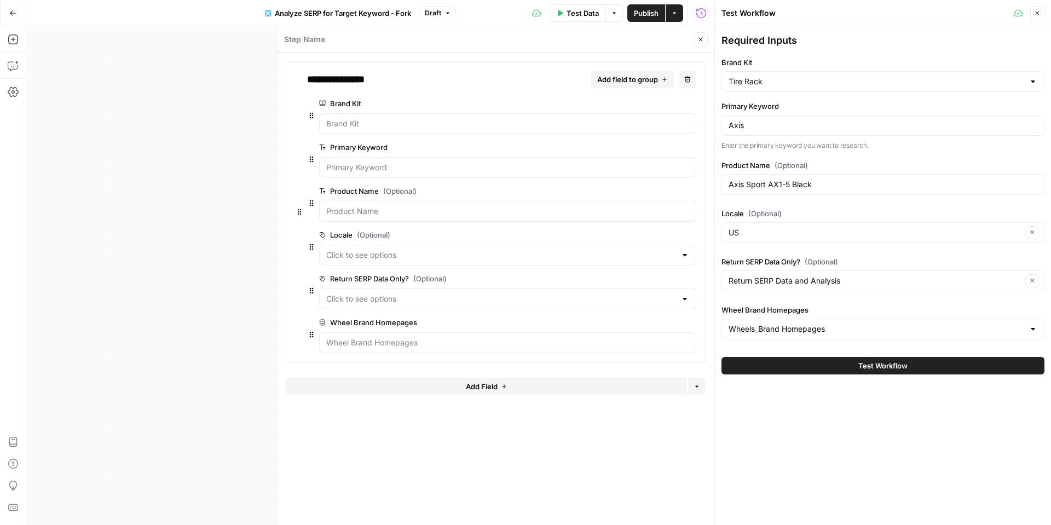
click at [828, 366] on button "Test Workflow" at bounding box center [883, 366] width 323 height 18
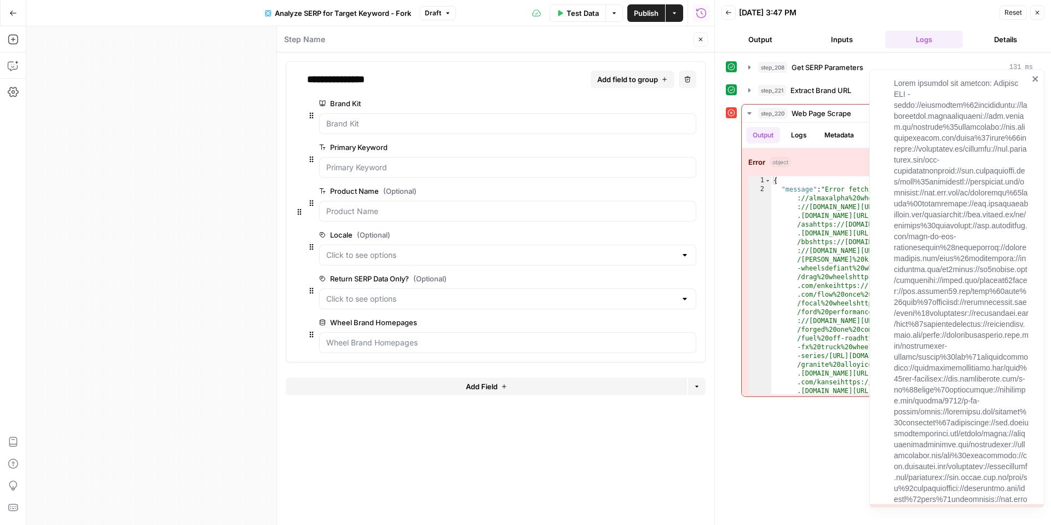
click at [1036, 79] on icon "close" at bounding box center [1035, 78] width 5 height 5
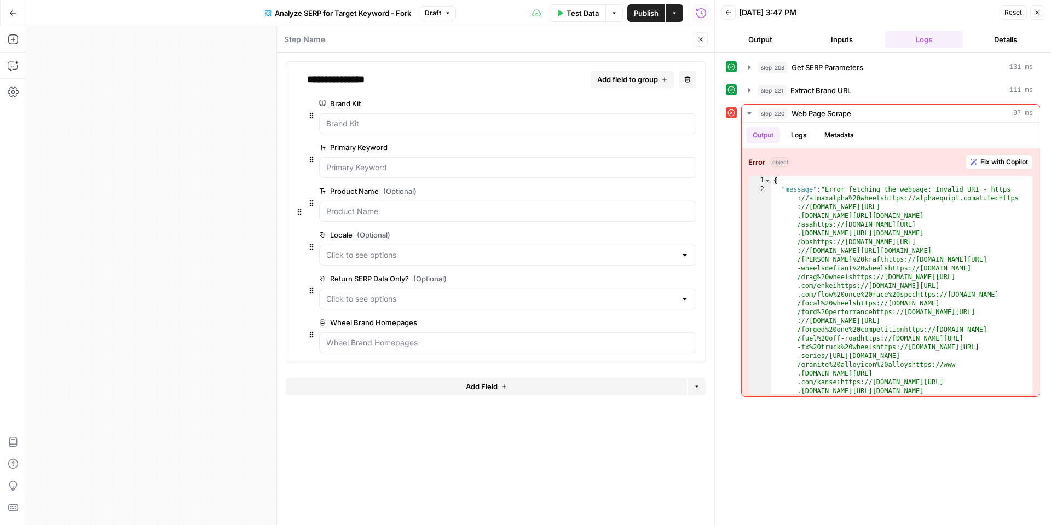
click at [700, 41] on icon "button" at bounding box center [701, 39] width 7 height 7
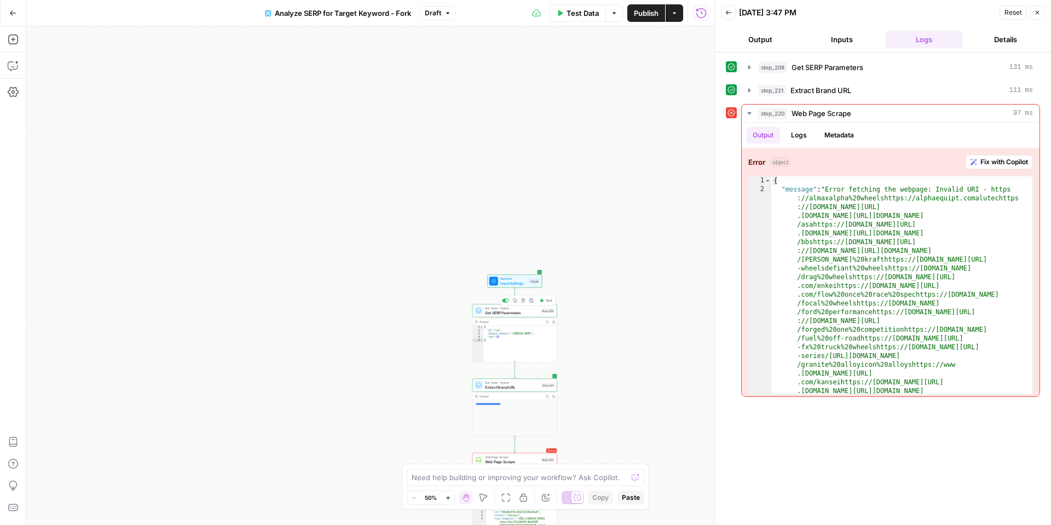
click at [494, 313] on span "Get SERP Parameters" at bounding box center [512, 312] width 54 height 5
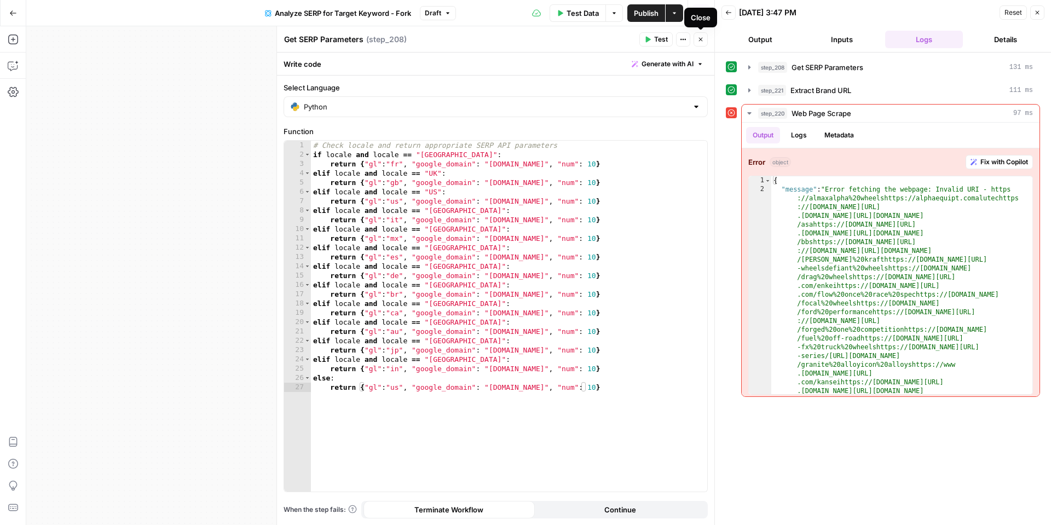
click at [698, 37] on icon "button" at bounding box center [701, 39] width 7 height 7
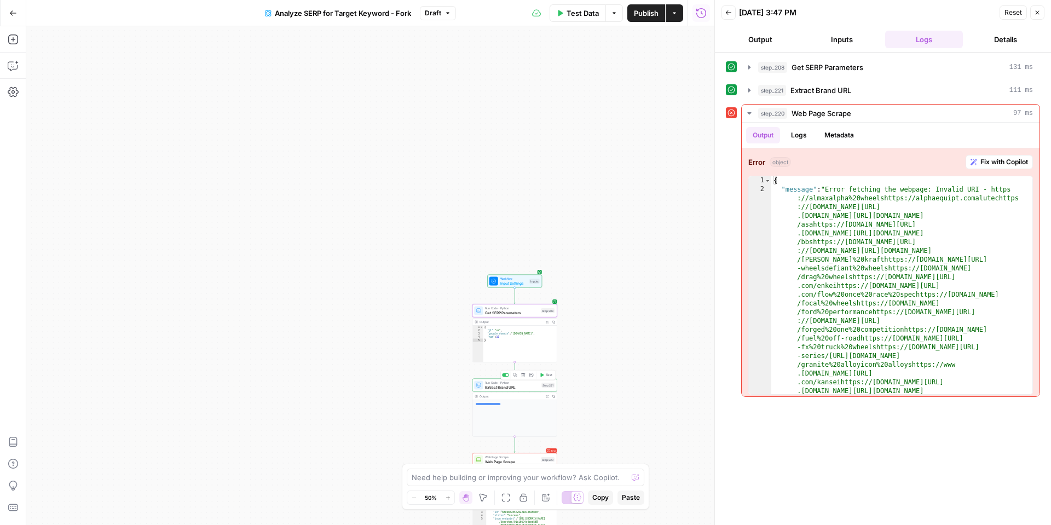
click at [497, 385] on span "Extract Brand URL" at bounding box center [512, 386] width 54 height 5
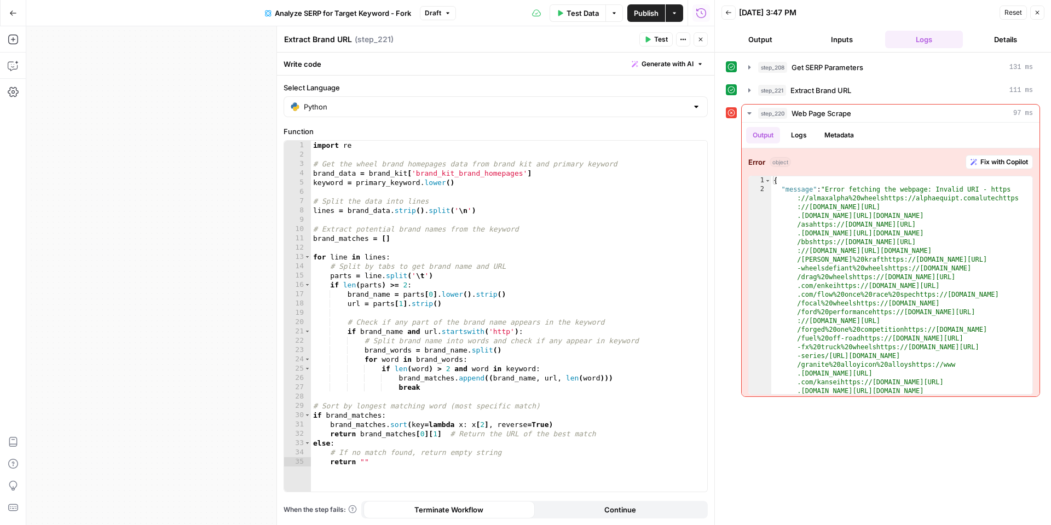
click at [704, 43] on button "Close" at bounding box center [701, 39] width 14 height 14
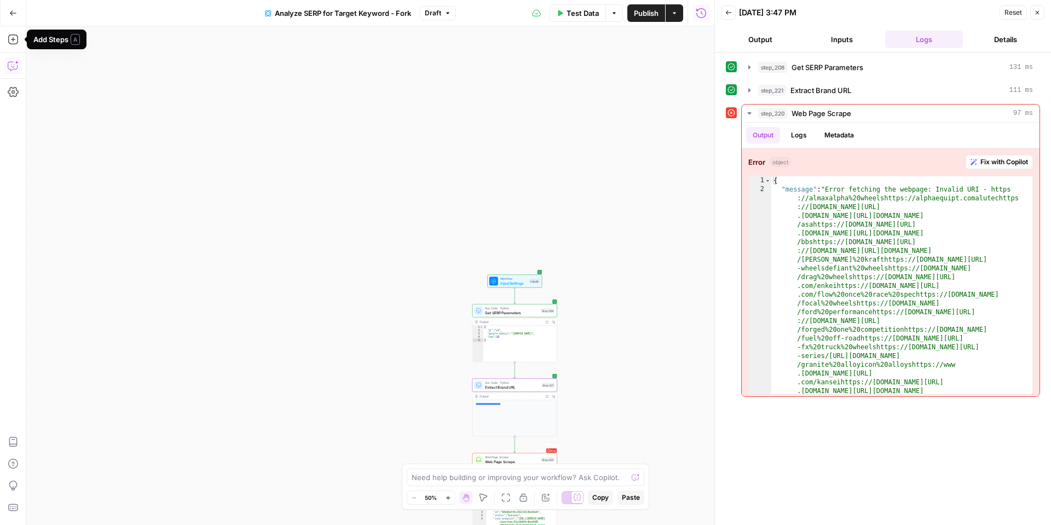
click at [16, 63] on icon "button" at bounding box center [13, 65] width 11 height 11
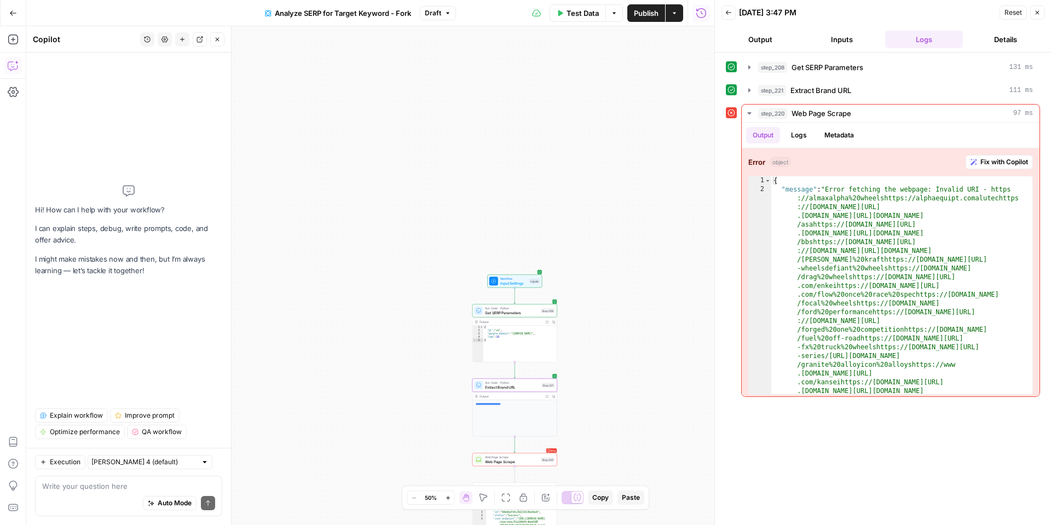
click at [76, 482] on textarea at bounding box center [128, 486] width 173 height 11
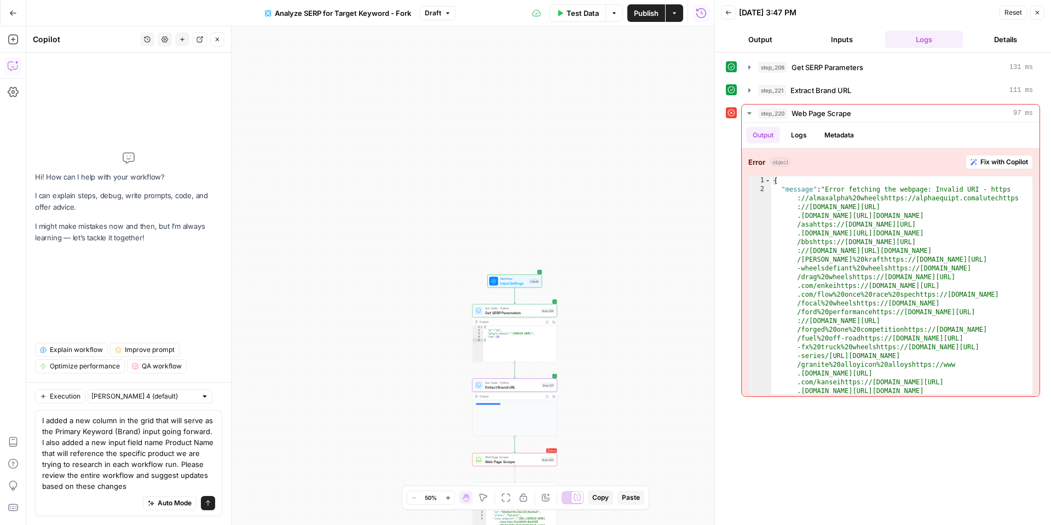
type textarea "I added a new column in the grid that will serve as the Primary Keyword (Brand)…"
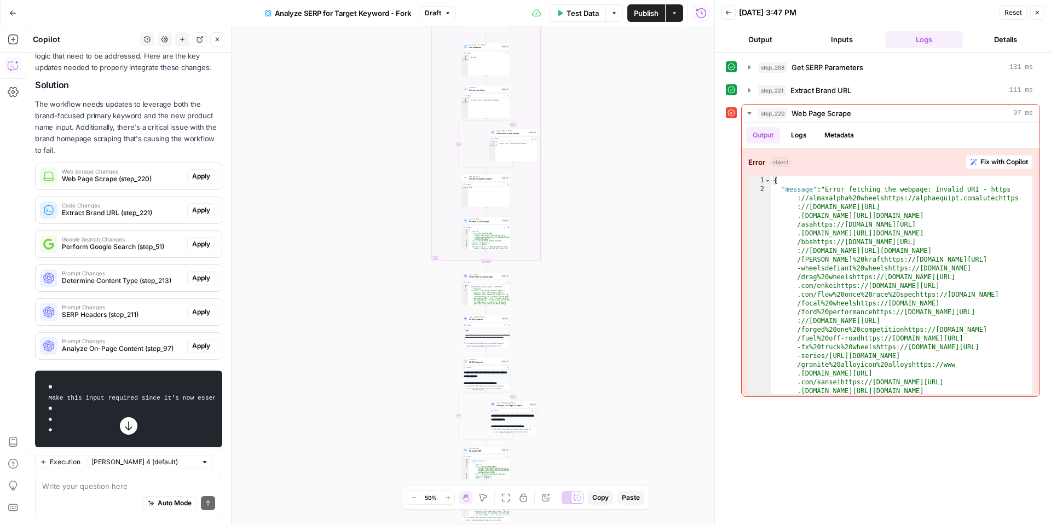
scroll to position [220, 0]
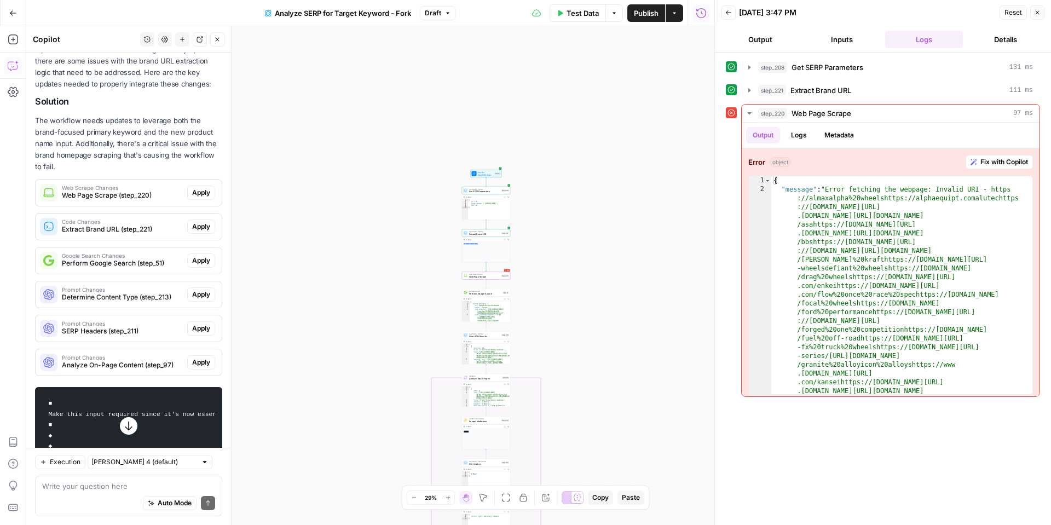
click at [201, 188] on span "Apply" at bounding box center [201, 193] width 18 height 10
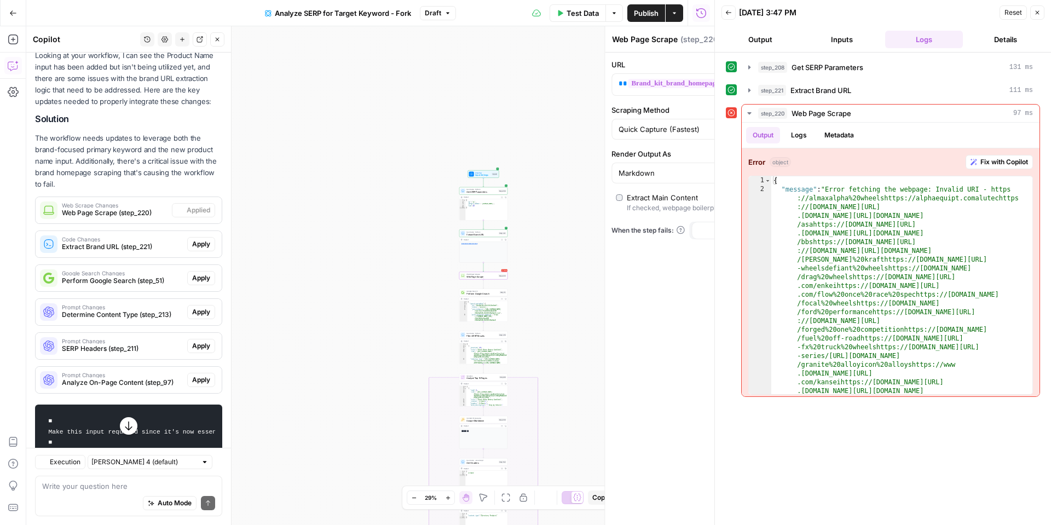
scroll to position [237, 0]
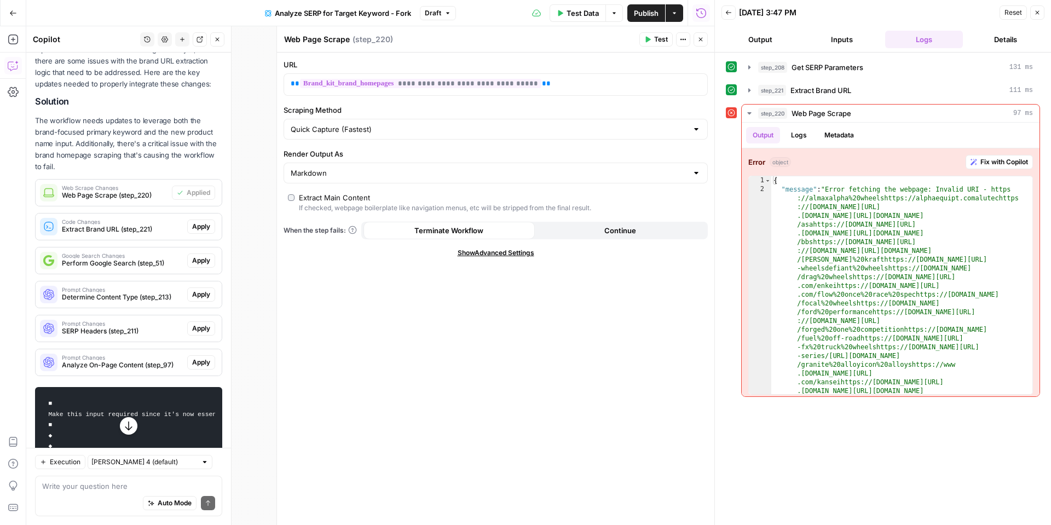
click at [200, 222] on span "Apply" at bounding box center [201, 227] width 18 height 10
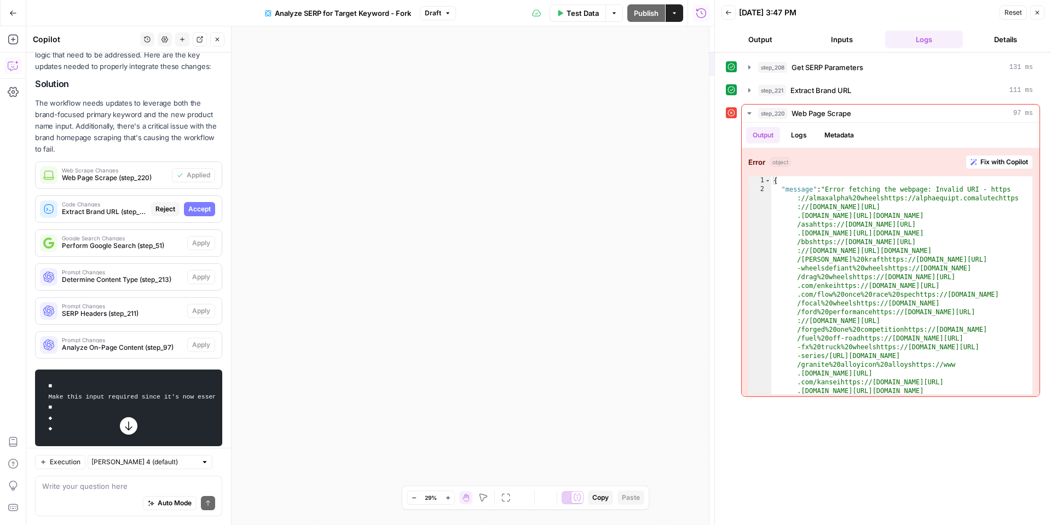
scroll to position [220, 0]
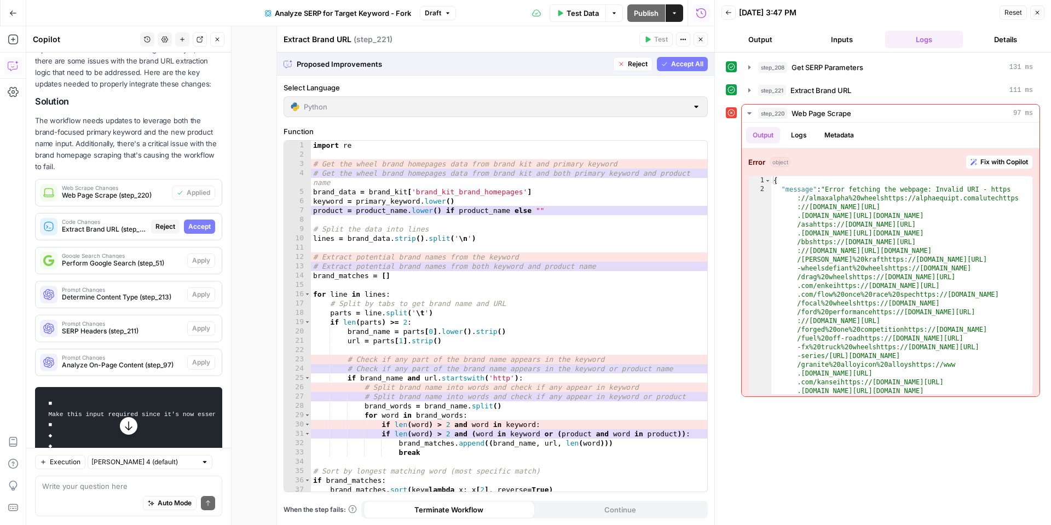
click at [667, 62] on icon "button" at bounding box center [664, 64] width 7 height 7
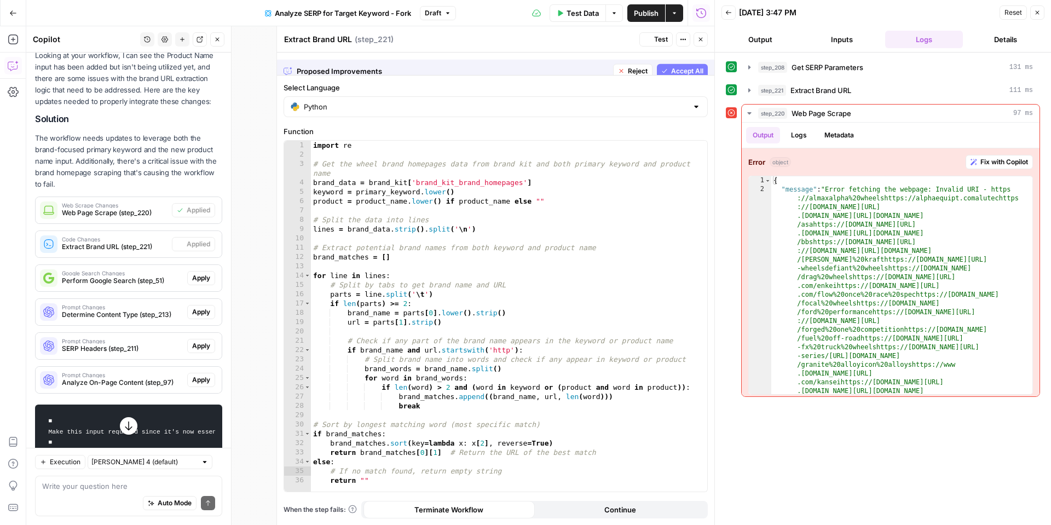
scroll to position [237, 0]
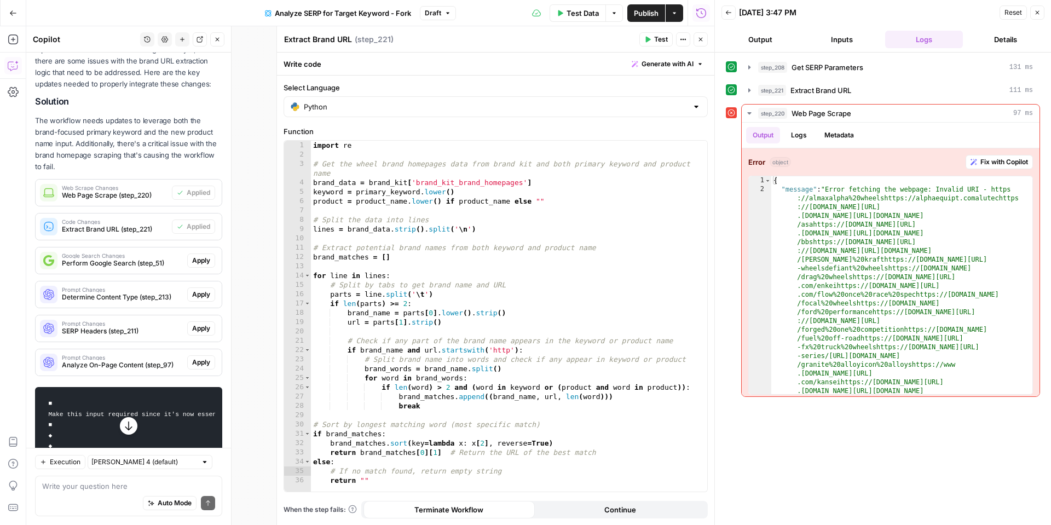
click at [205, 256] on span "Apply" at bounding box center [201, 261] width 18 height 10
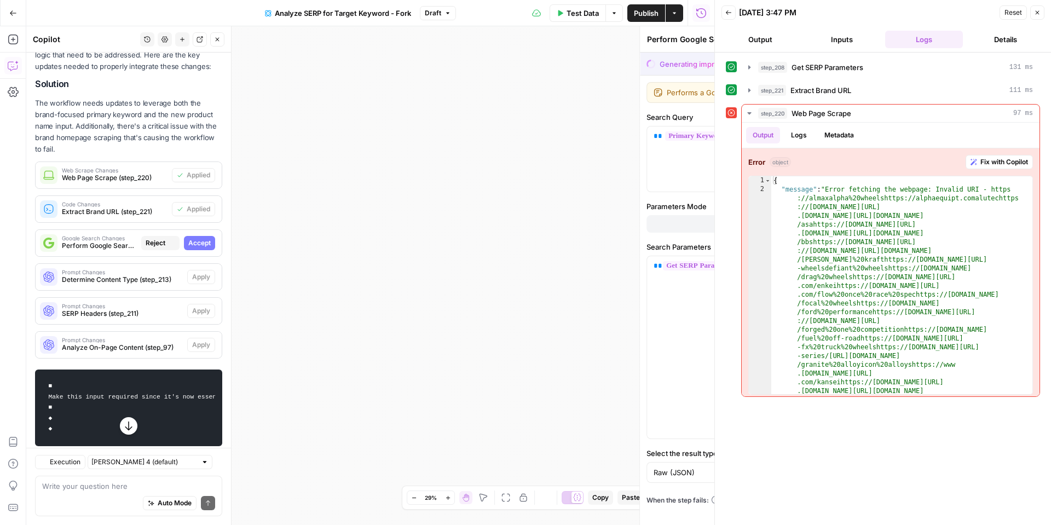
scroll to position [220, 0]
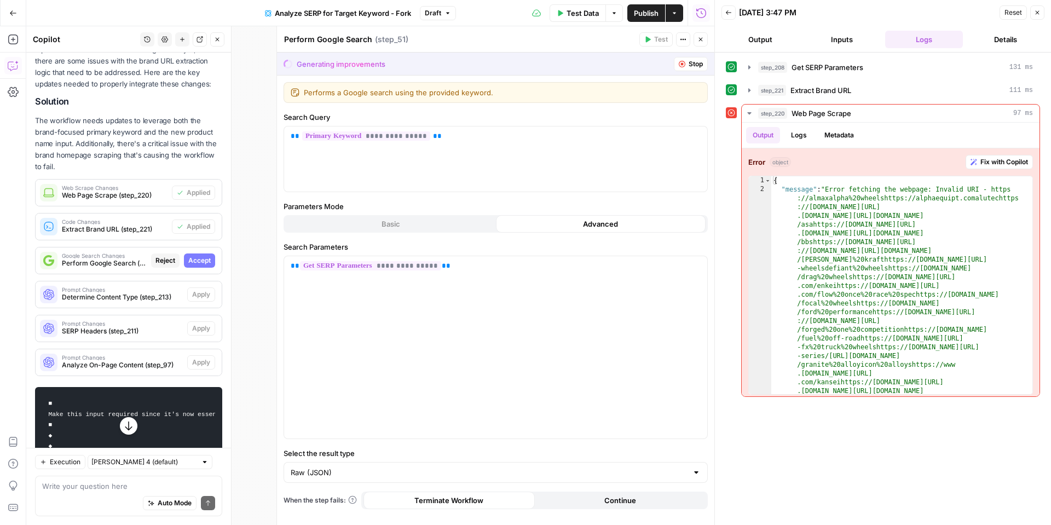
click at [204, 256] on span "Accept" at bounding box center [199, 261] width 22 height 10
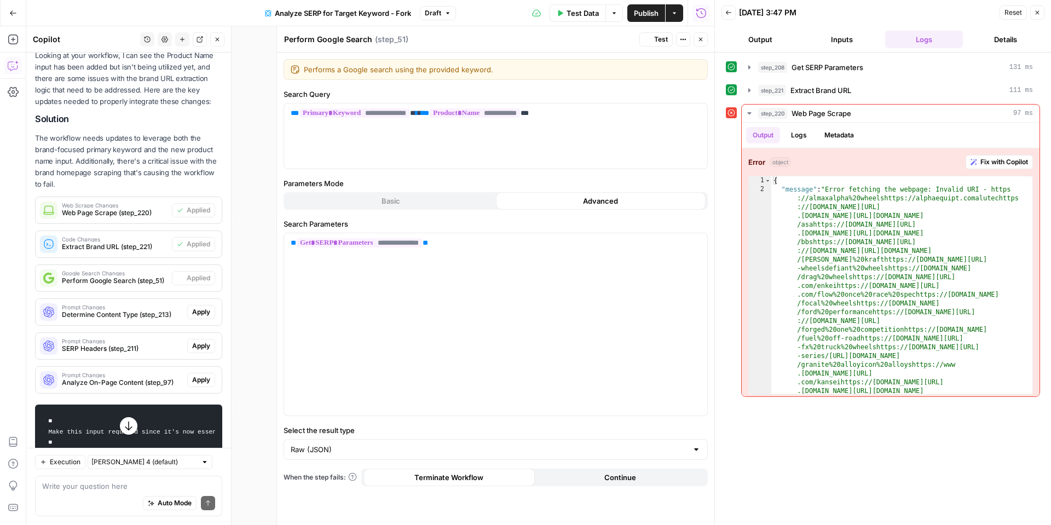
scroll to position [237, 0]
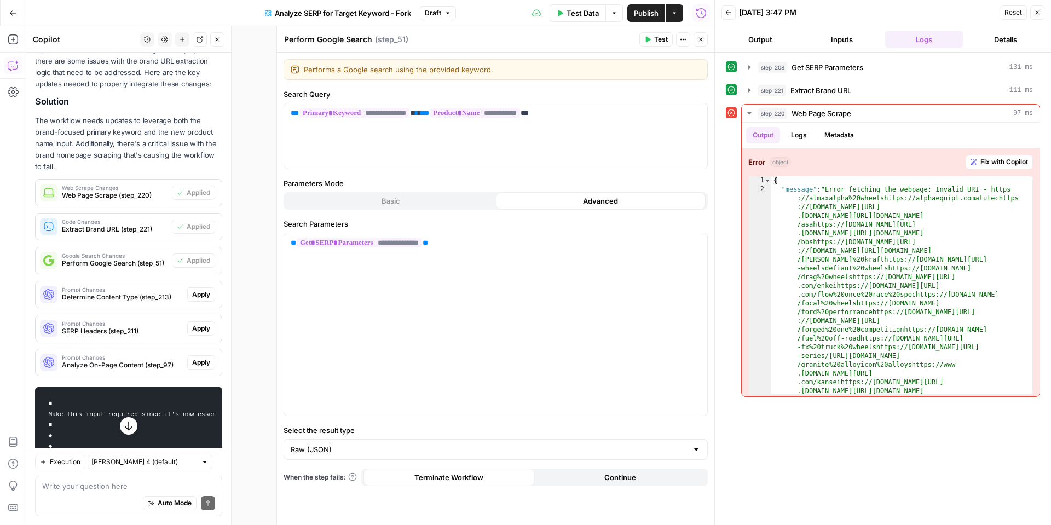
click at [200, 290] on span "Apply" at bounding box center [201, 295] width 18 height 10
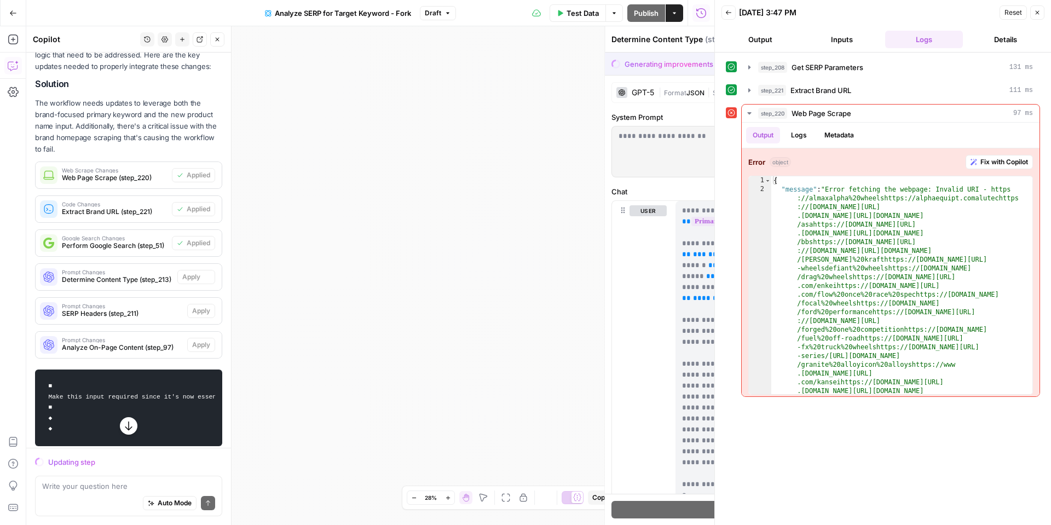
scroll to position [220, 0]
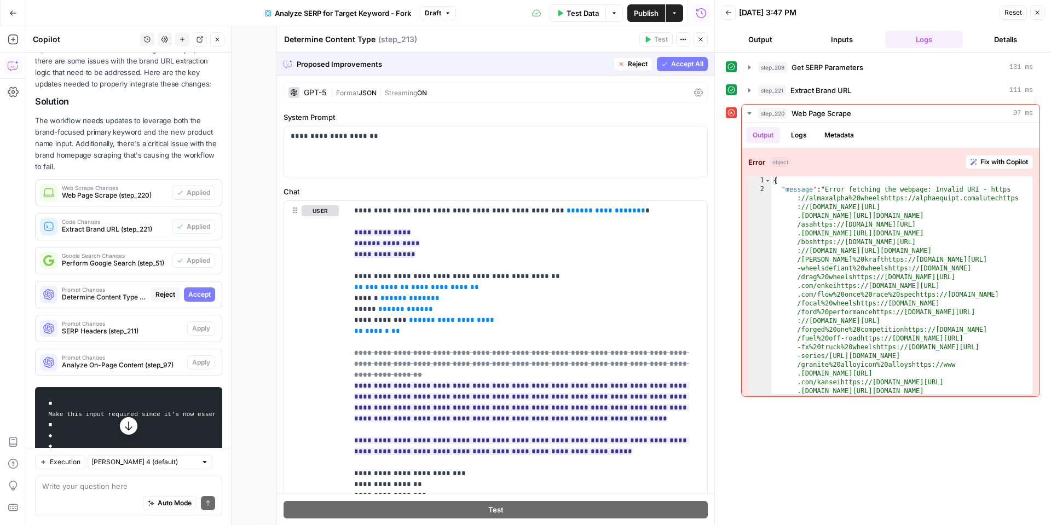
click at [204, 290] on span "Accept" at bounding box center [199, 295] width 22 height 10
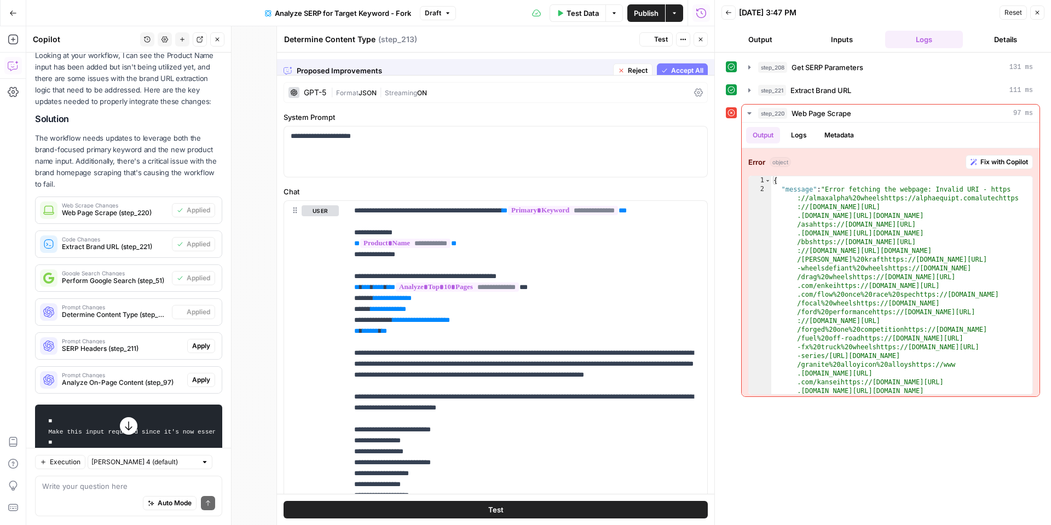
scroll to position [237, 0]
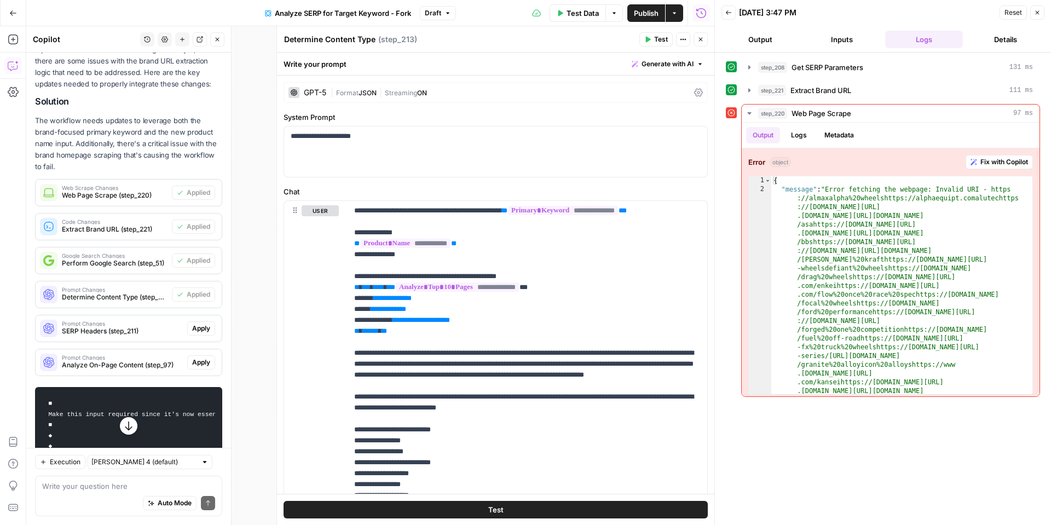
click at [199, 324] on span "Apply" at bounding box center [201, 329] width 18 height 10
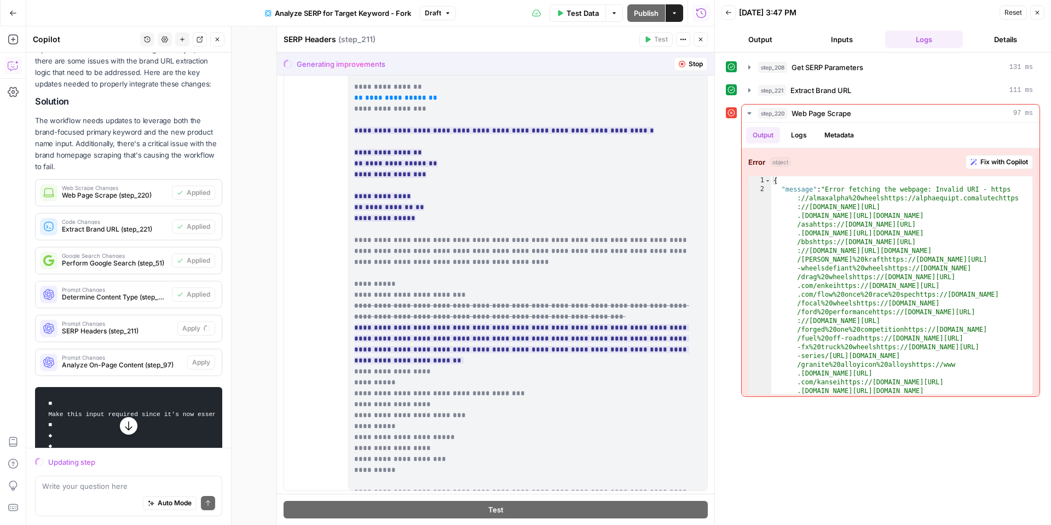
scroll to position [186, 0]
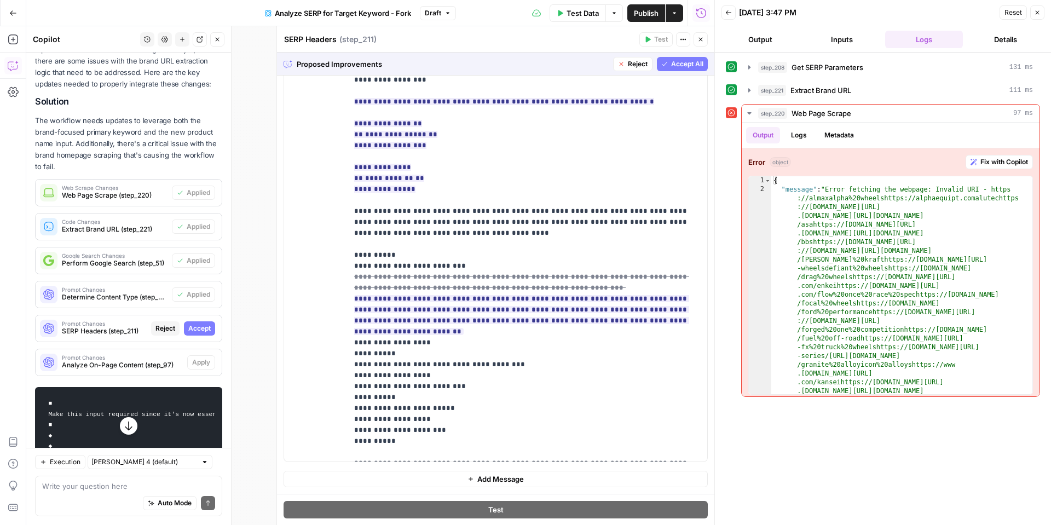
click at [199, 324] on span "Accept" at bounding box center [199, 329] width 22 height 10
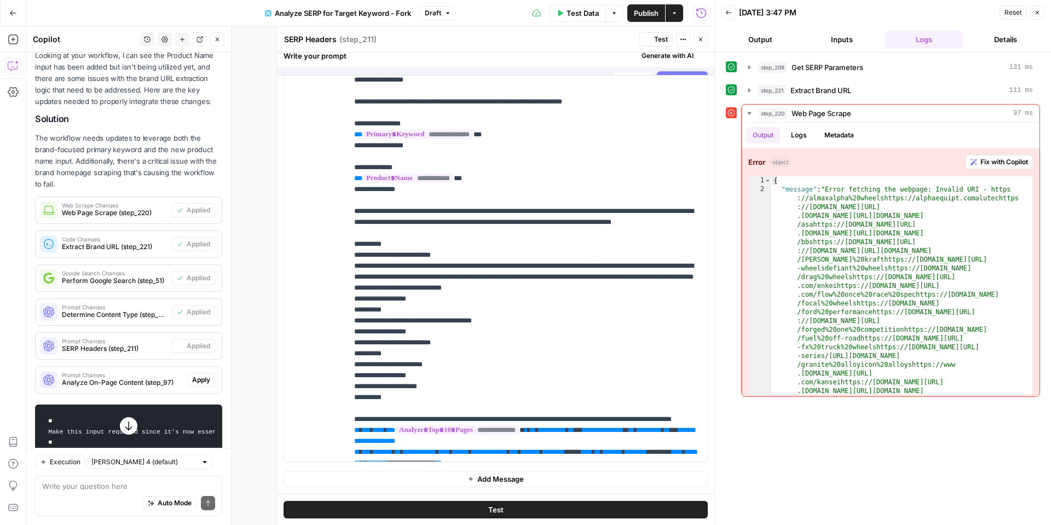
scroll to position [0, 0]
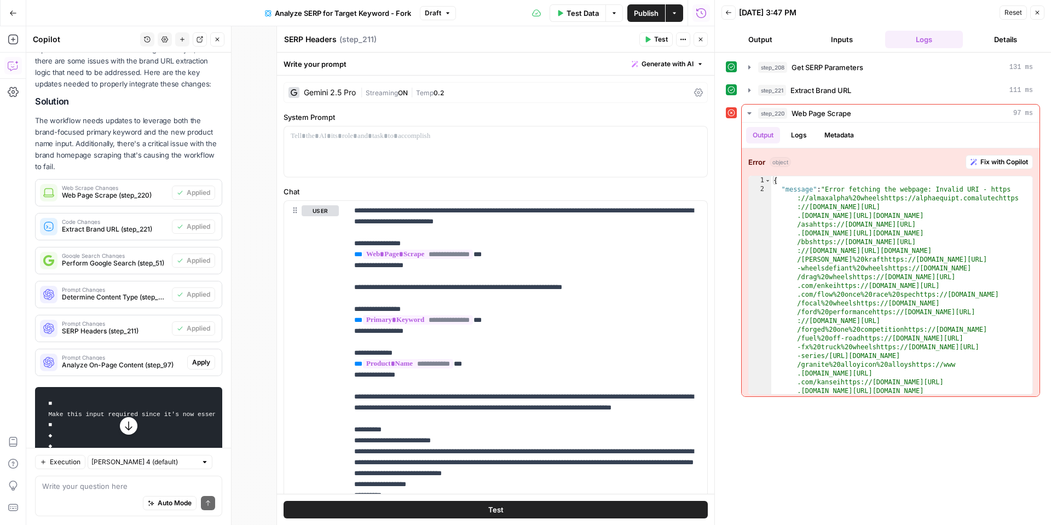
click at [198, 358] on span "Apply" at bounding box center [201, 363] width 18 height 10
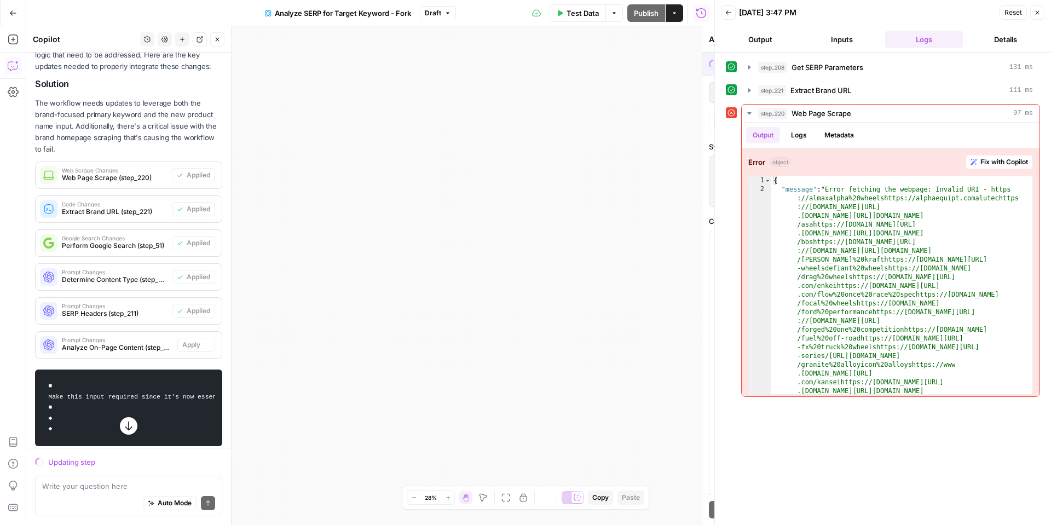
scroll to position [220, 0]
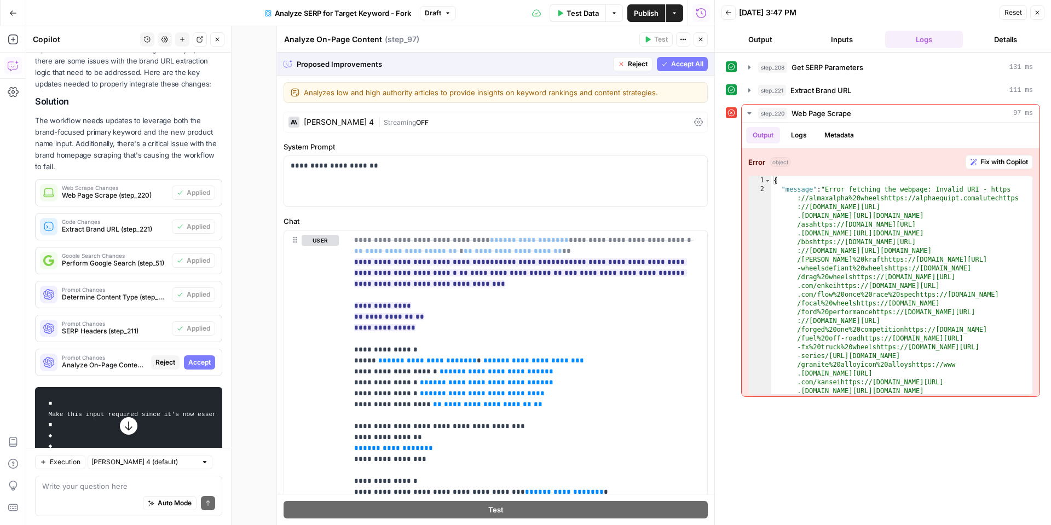
click at [195, 358] on span "Accept" at bounding box center [199, 363] width 22 height 10
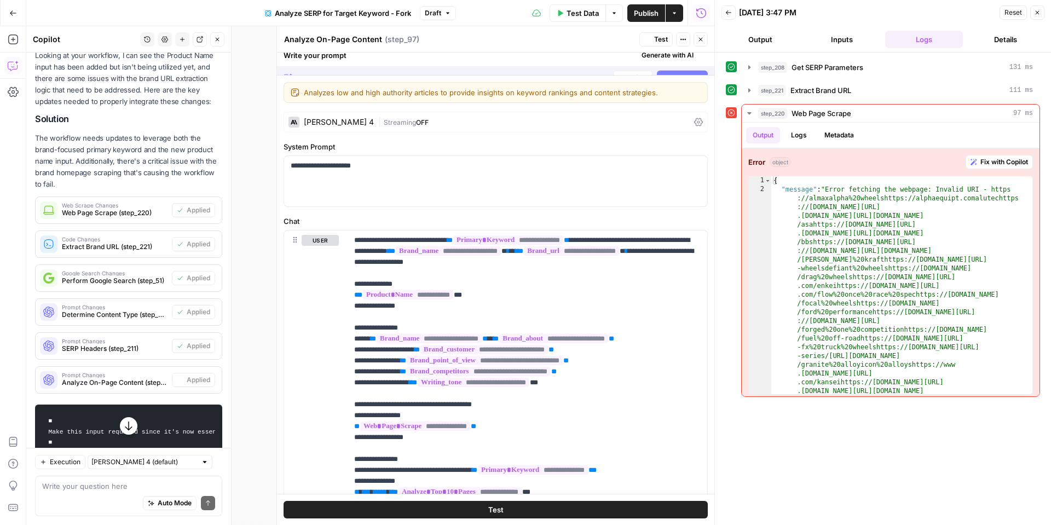
scroll to position [237, 0]
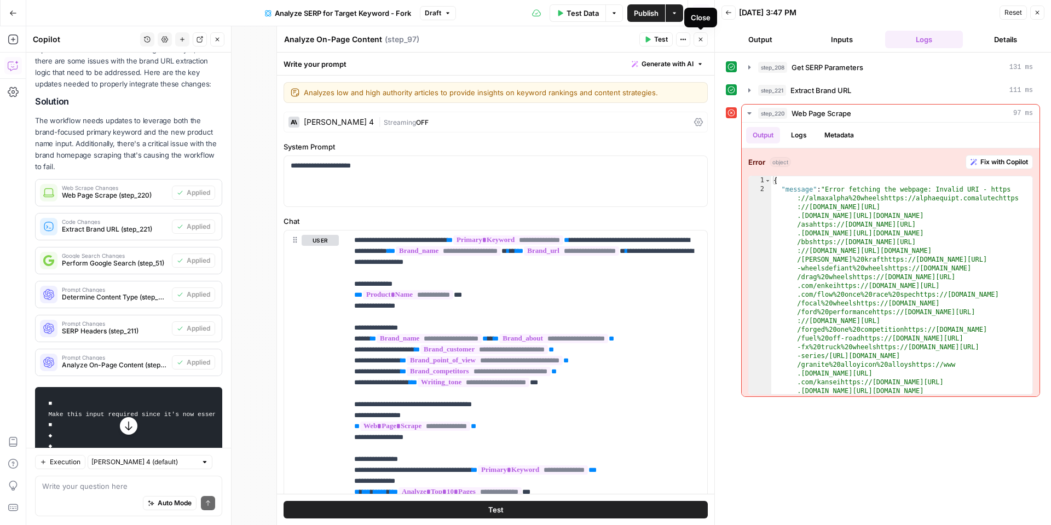
click at [704, 43] on button "Close" at bounding box center [701, 39] width 14 height 14
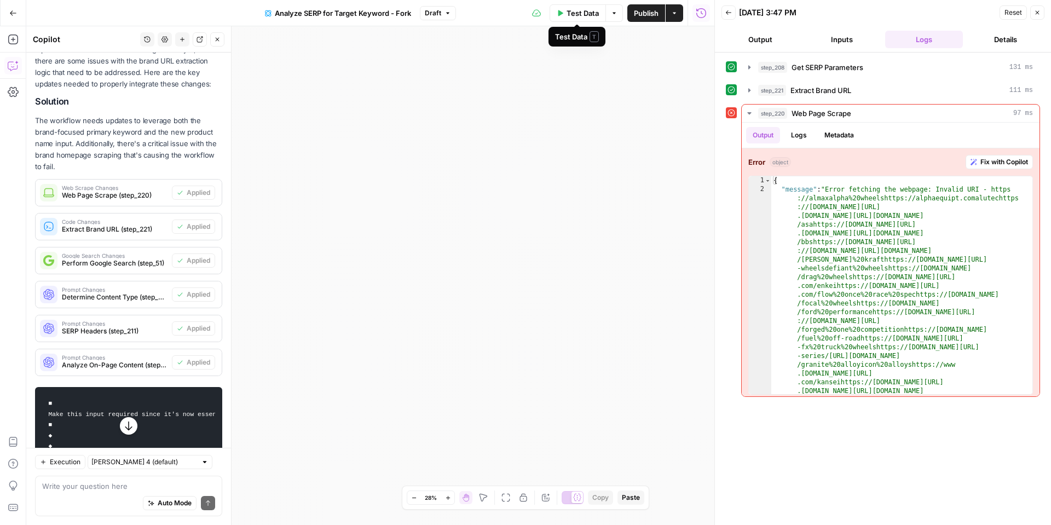
click at [589, 18] on button "Test Data" at bounding box center [578, 13] width 56 height 18
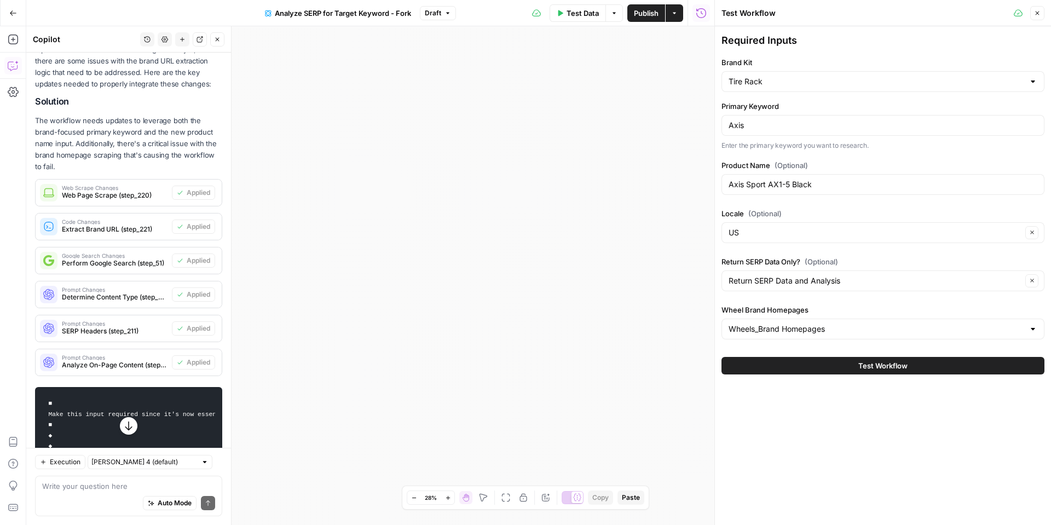
click at [822, 363] on button "Test Workflow" at bounding box center [883, 366] width 323 height 18
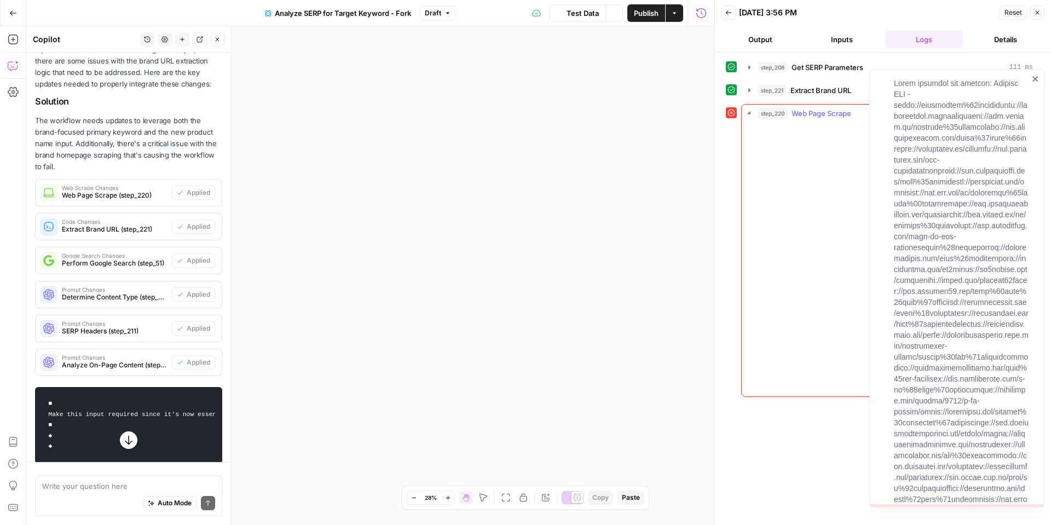
scroll to position [237, 0]
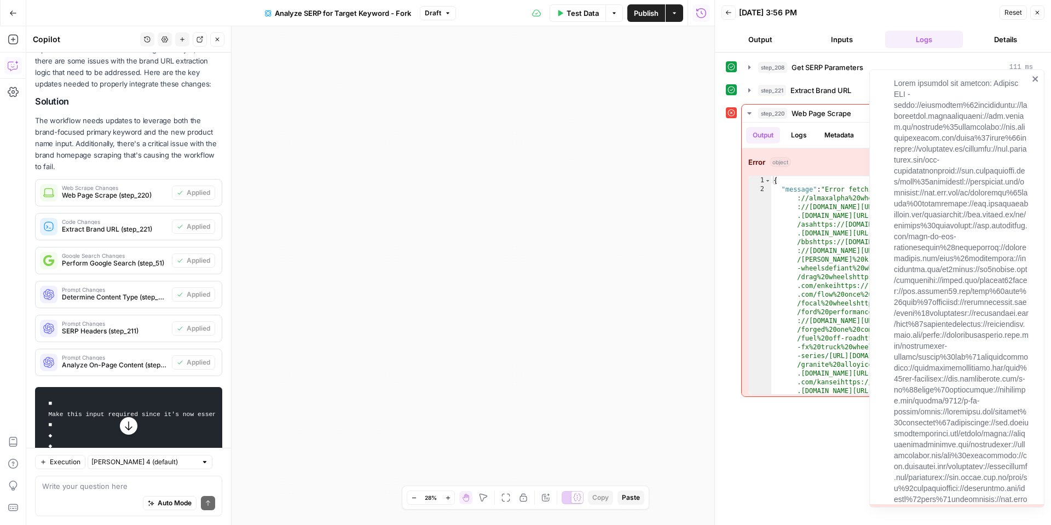
click at [1032, 76] on icon "close" at bounding box center [1036, 78] width 8 height 9
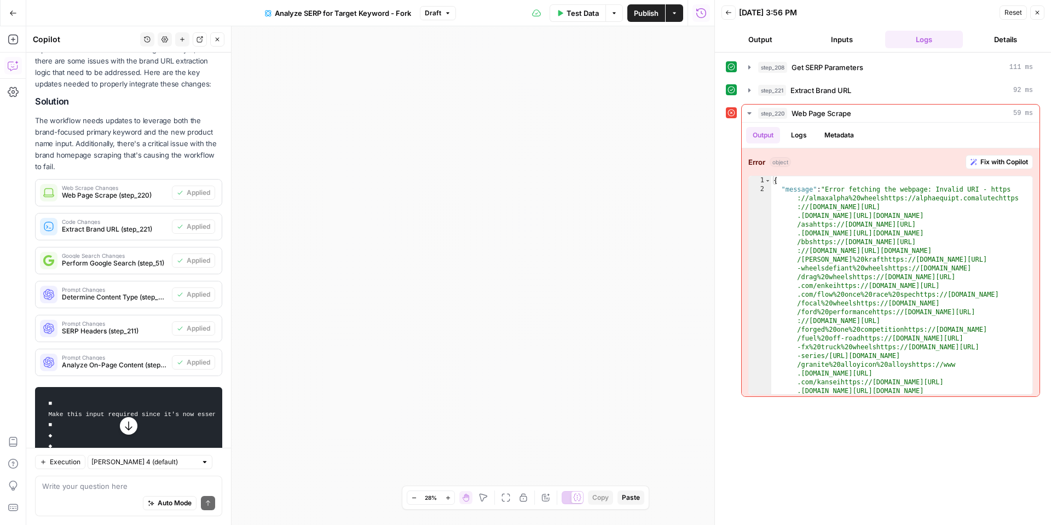
click at [527, 178] on div "**********" at bounding box center [370, 275] width 688 height 499
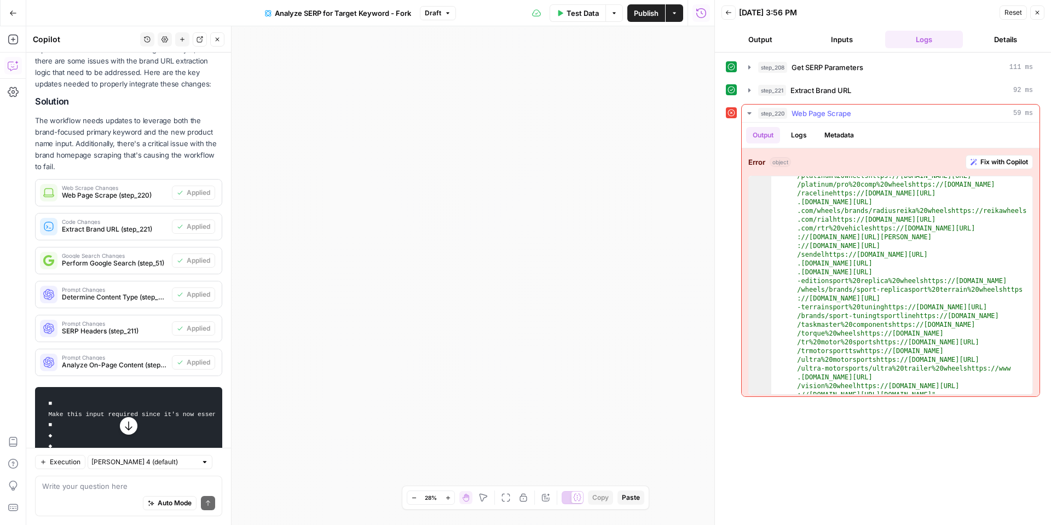
scroll to position [324, 0]
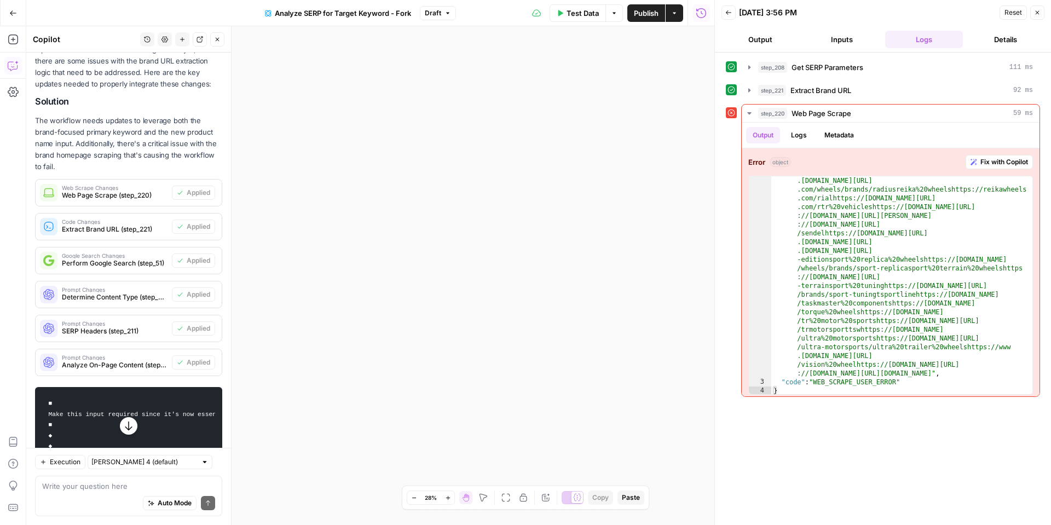
click at [596, 114] on div "**********" at bounding box center [370, 275] width 688 height 499
click at [810, 109] on span "Web Page Scrape" at bounding box center [822, 113] width 60 height 11
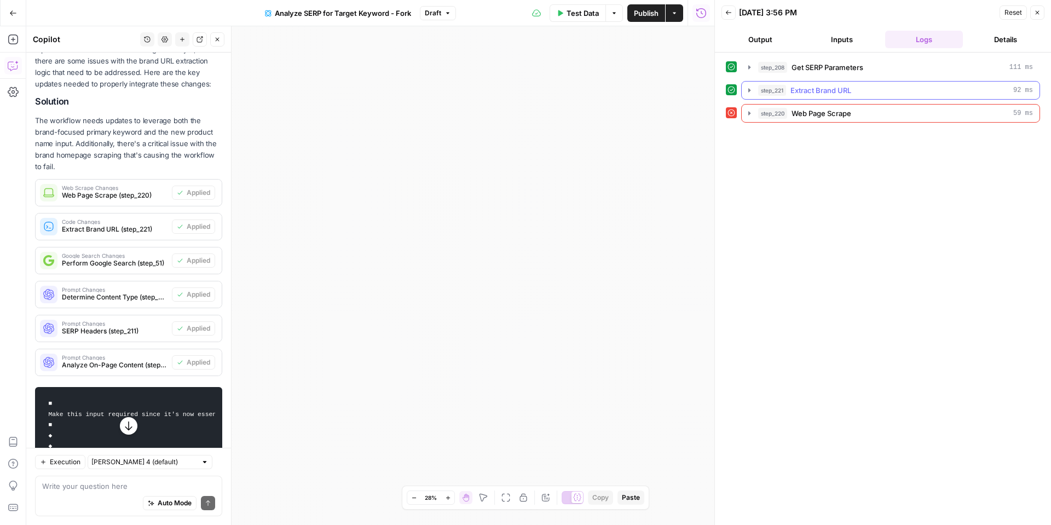
click at [799, 87] on span "Extract Brand URL" at bounding box center [821, 90] width 61 height 11
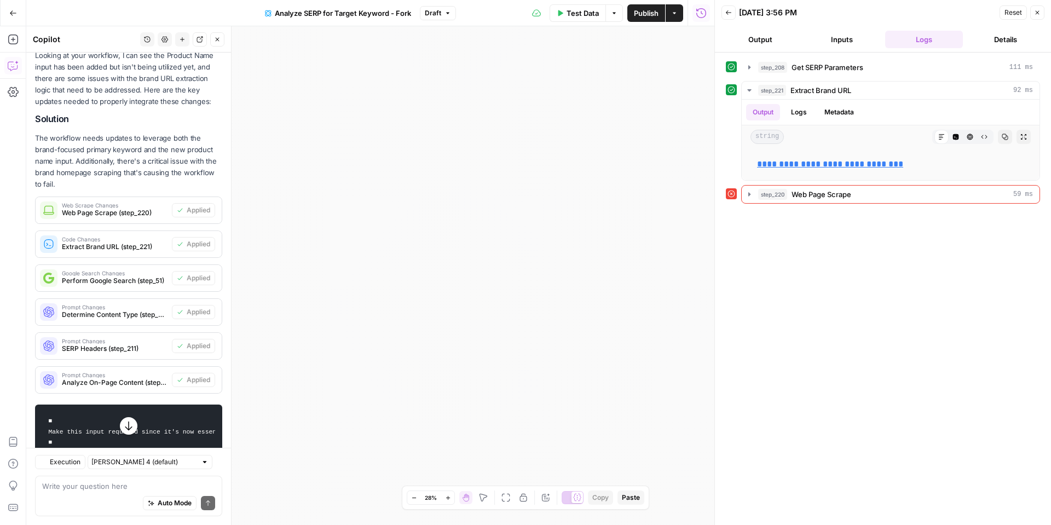
scroll to position [237, 0]
